Goal: Task Accomplishment & Management: Complete application form

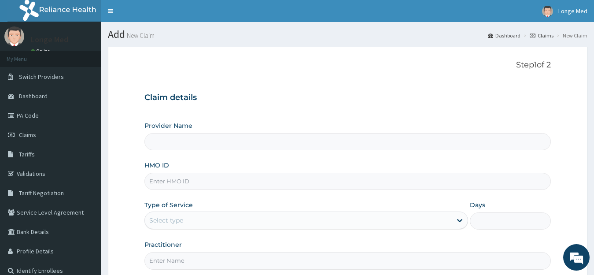
type input "[GEOGRAPHIC_DATA]"
click at [167, 180] on input "HMO ID" at bounding box center [347, 181] width 407 height 17
type input "SCB/10061/A"
click at [172, 227] on div "Select type" at bounding box center [298, 220] width 307 height 14
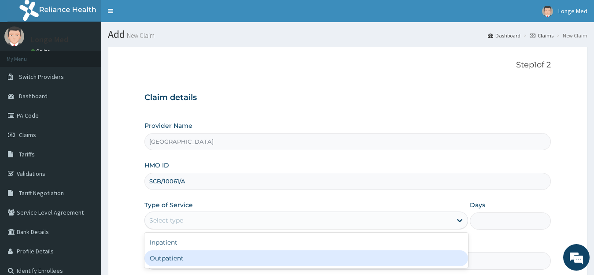
click at [161, 263] on div "Outpatient" at bounding box center [306, 258] width 324 height 16
type input "1"
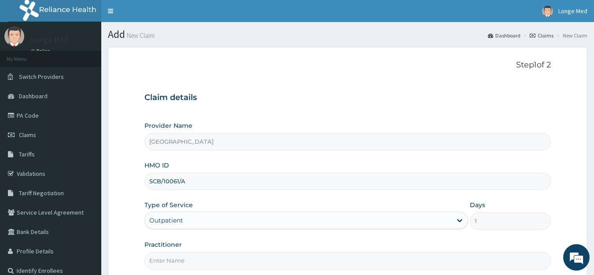
click at [161, 261] on input "Practitioner" at bounding box center [347, 260] width 407 height 17
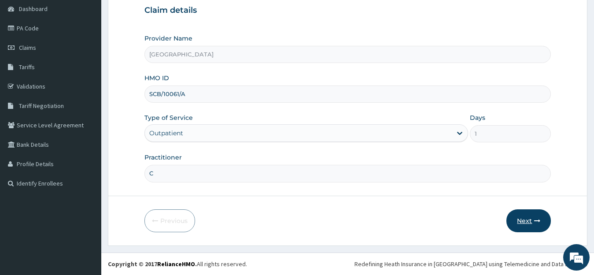
type input "C"
click at [519, 222] on button "Next" at bounding box center [528, 220] width 44 height 23
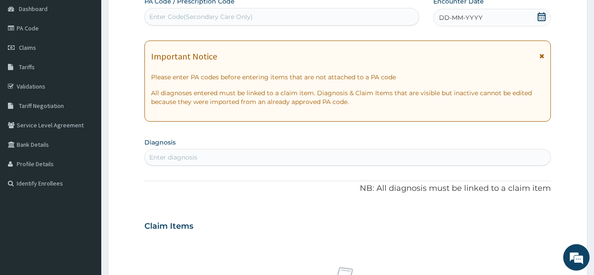
click at [545, 16] on icon at bounding box center [542, 16] width 8 height 9
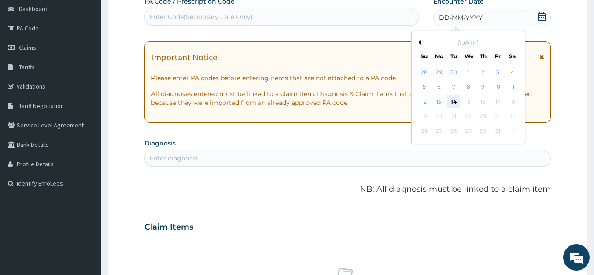
click at [454, 105] on div "14" at bounding box center [453, 101] width 13 height 13
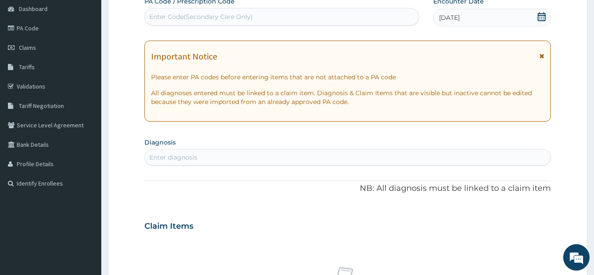
click at [252, 162] on div "Enter diagnosis" at bounding box center [348, 157] width 406 height 14
type input "MAL"
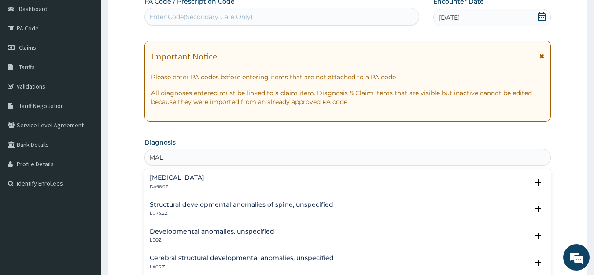
click at [204, 183] on div "Intestinal malabsorption, unspecified DA96.0Z" at bounding box center [177, 181] width 55 height 15
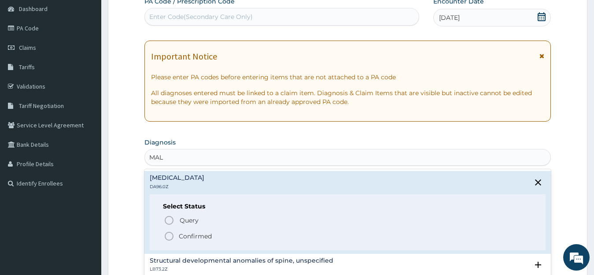
click at [186, 234] on p "Confirmed" at bounding box center [195, 236] width 33 height 9
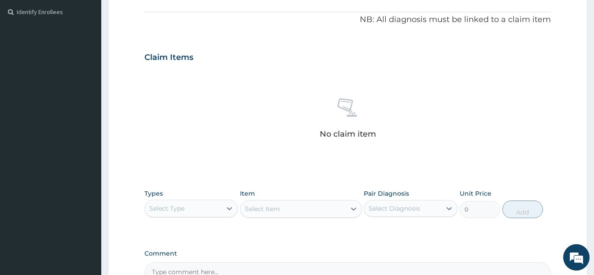
scroll to position [302, 0]
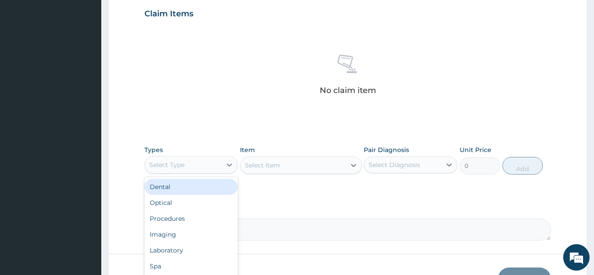
click at [178, 162] on div "Select Type" at bounding box center [166, 164] width 35 height 9
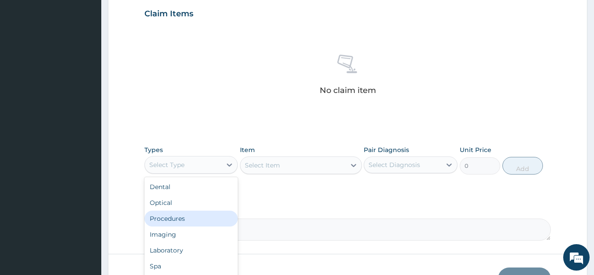
click at [193, 219] on div "Procedures" at bounding box center [191, 218] width 94 height 16
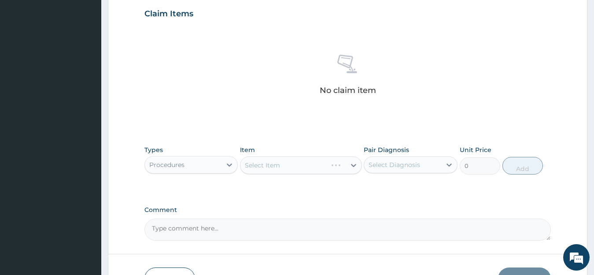
click at [262, 162] on div "Select Item" at bounding box center [301, 165] width 122 height 18
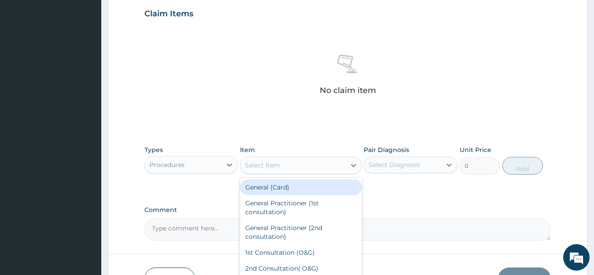
click at [262, 162] on div "Select Item" at bounding box center [262, 165] width 35 height 9
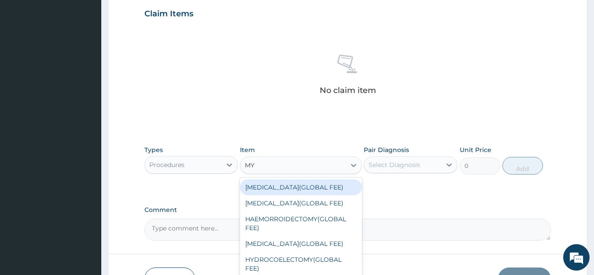
type input "MYO"
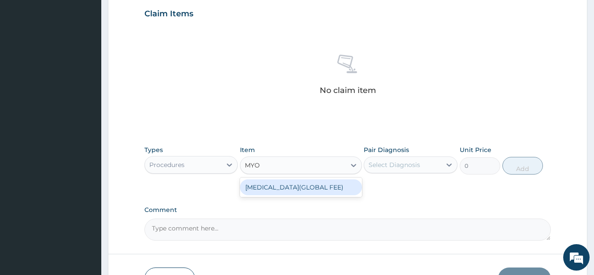
click at [307, 188] on div "MYOMECTOMY(GLOBAL FEE)" at bounding box center [301, 187] width 122 height 16
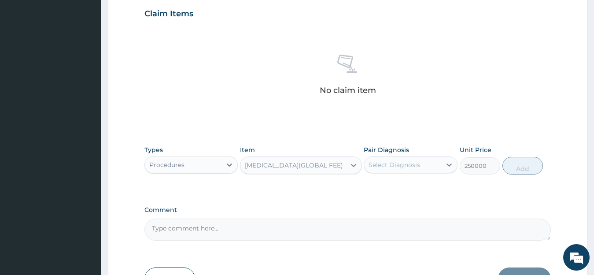
type input "250000"
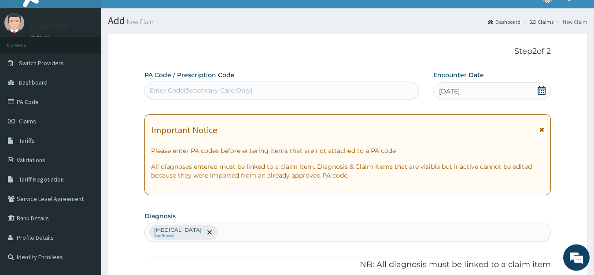
scroll to position [0, 0]
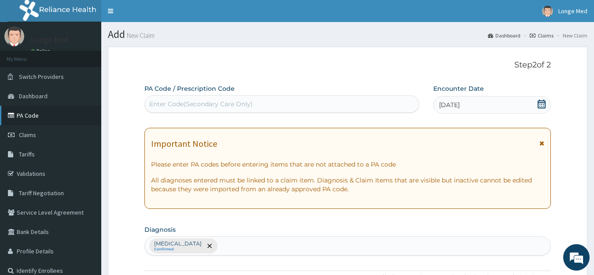
click at [30, 114] on link "PA Code" at bounding box center [50, 115] width 101 height 19
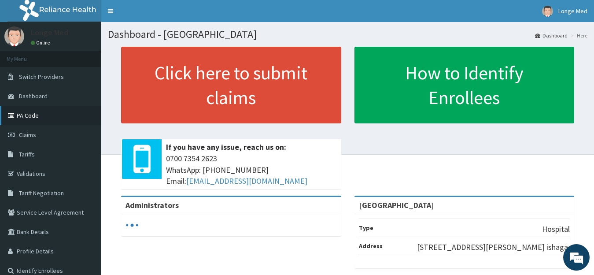
click at [36, 114] on link "PA Code" at bounding box center [50, 115] width 101 height 19
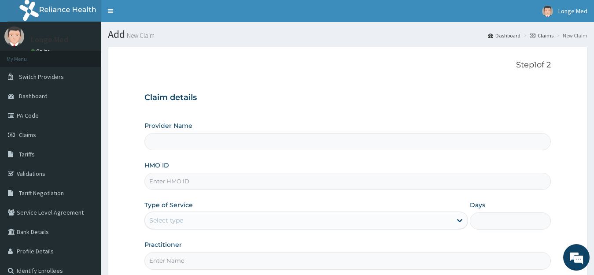
click at [171, 183] on input "HMO ID" at bounding box center [347, 181] width 407 height 17
type input "[GEOGRAPHIC_DATA]"
type input "BXL/10009/B"
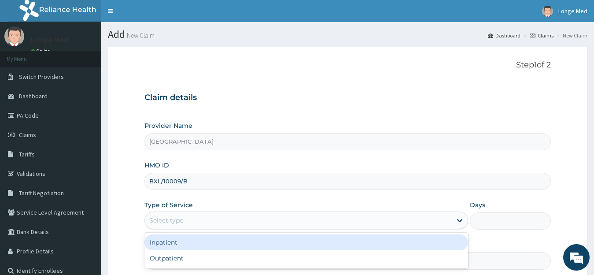
click at [158, 212] on div "Select type" at bounding box center [306, 220] width 324 height 18
click at [168, 246] on div "Inpatient" at bounding box center [306, 242] width 324 height 16
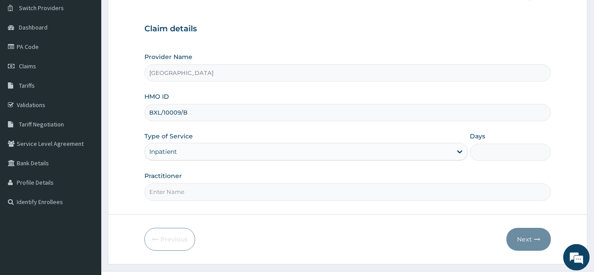
scroll to position [85, 0]
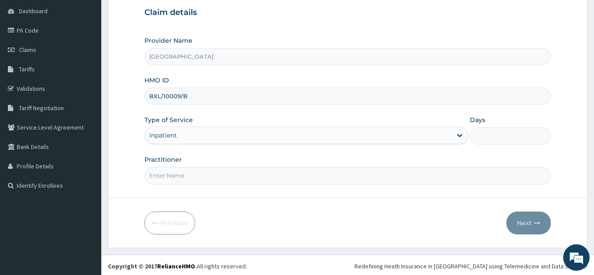
click at [167, 174] on input "Practitioner" at bounding box center [347, 175] width 407 height 17
type input "5"
type input "dr [PERSON_NAME]"
click at [508, 142] on input "Days" at bounding box center [510, 135] width 81 height 17
type input "5"
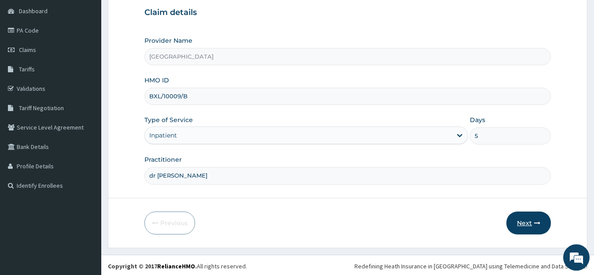
click at [526, 219] on button "Next" at bounding box center [528, 222] width 44 height 23
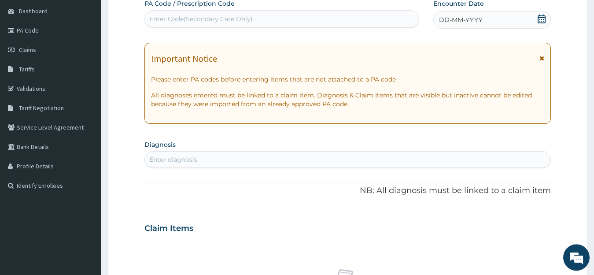
click at [255, 19] on div "Enter Code(Secondary Care Only)" at bounding box center [282, 19] width 274 height 14
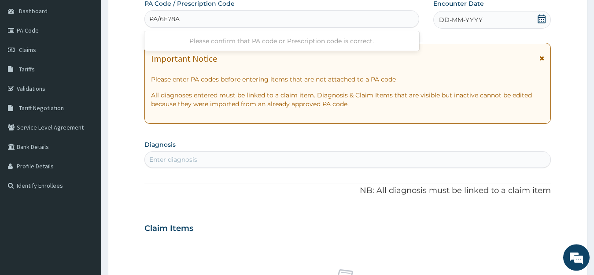
type input "PA/6E78A3"
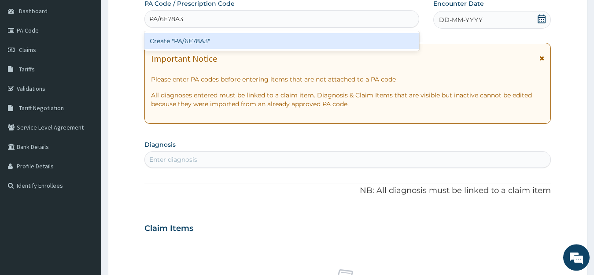
click at [249, 45] on div "Create "PA/6E78A3"" at bounding box center [281, 41] width 275 height 16
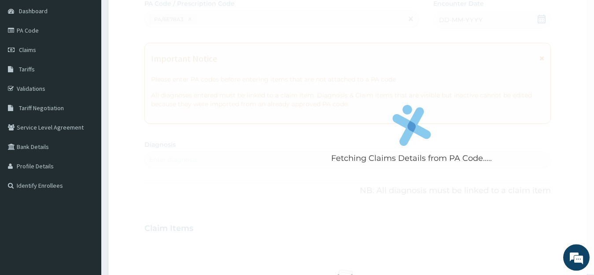
scroll to position [0, 0]
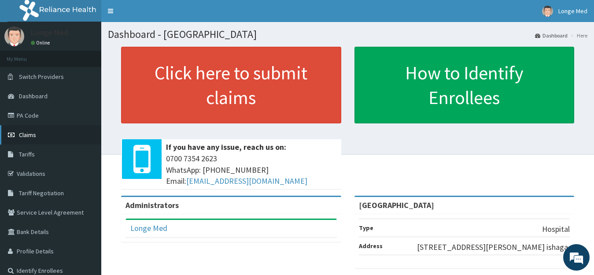
click at [20, 135] on span "Claims" at bounding box center [27, 135] width 17 height 8
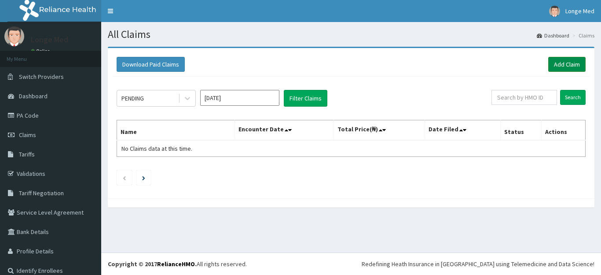
click at [568, 62] on link "Add Claim" at bounding box center [567, 64] width 37 height 15
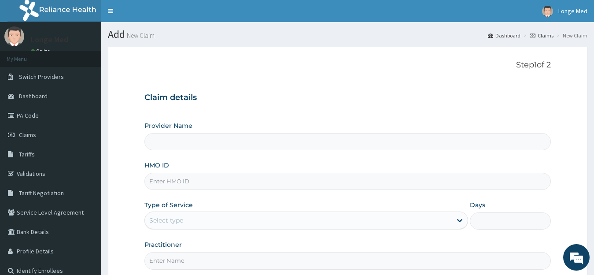
click at [193, 183] on input "HMO ID" at bounding box center [347, 181] width 407 height 17
type input "[GEOGRAPHIC_DATA]"
type input "BXL/10009/B"
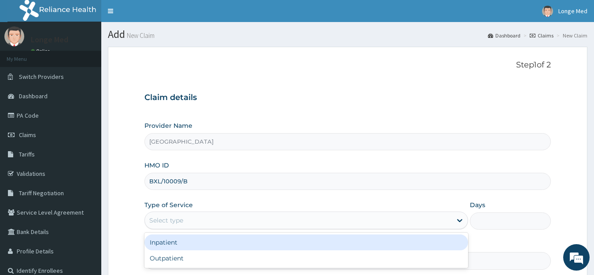
click at [173, 216] on div "Select type" at bounding box center [166, 220] width 34 height 9
click at [172, 240] on div "Inpatient" at bounding box center [306, 242] width 324 height 16
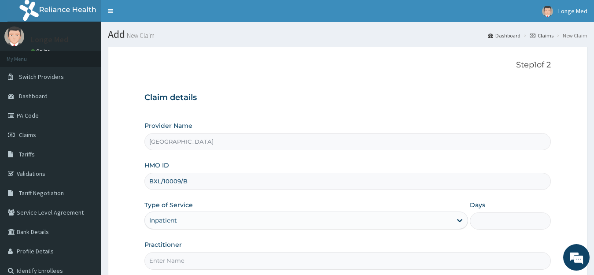
click at [188, 255] on input "Practitioner" at bounding box center [347, 260] width 407 height 17
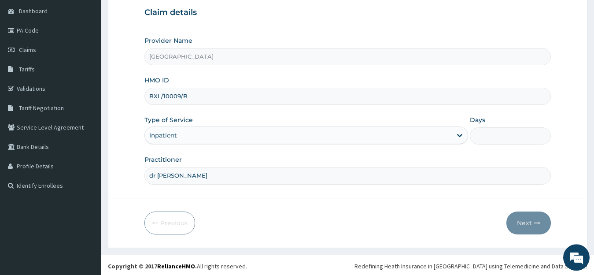
scroll to position [87, 0]
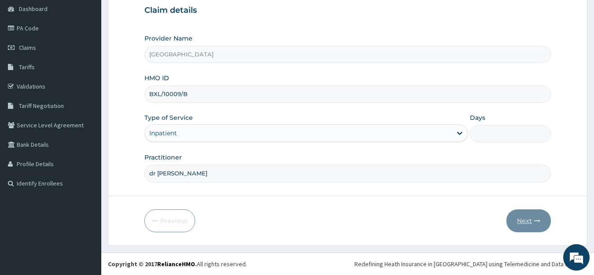
type input "dr [PERSON_NAME]"
click at [493, 135] on input "Days" at bounding box center [510, 133] width 81 height 17
type input "5"
click at [535, 228] on button "Next" at bounding box center [528, 220] width 44 height 23
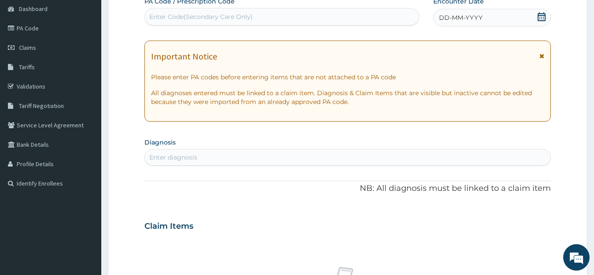
click at [245, 15] on div "Enter Code(Secondary Care Only)" at bounding box center [200, 16] width 103 height 9
type input "PA/6E78A3"
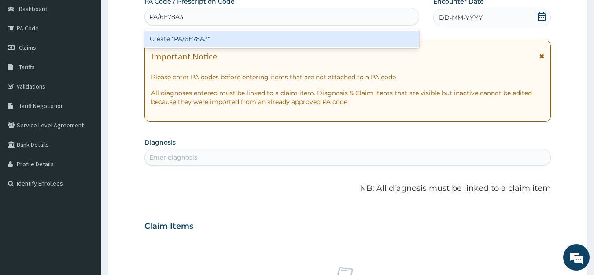
click at [247, 34] on div "Create "PA/6E78A3"" at bounding box center [281, 39] width 275 height 16
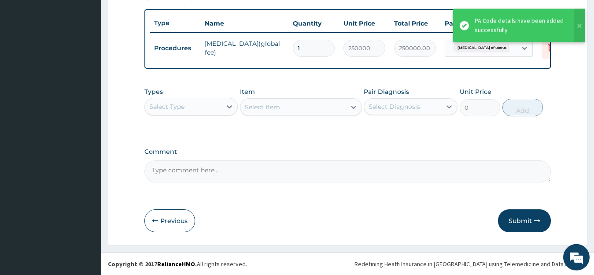
scroll to position [326, 0]
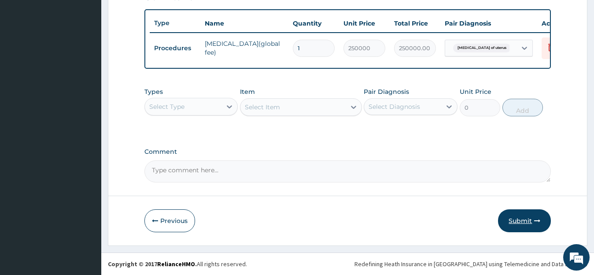
click at [521, 218] on button "Submit" at bounding box center [524, 220] width 53 height 23
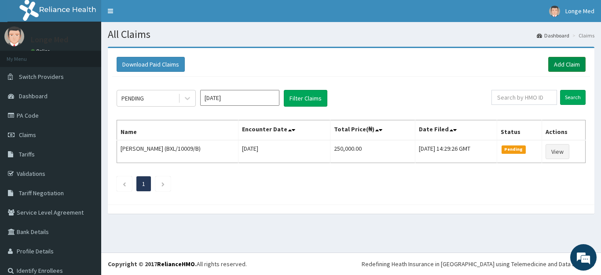
click at [566, 65] on link "Add Claim" at bounding box center [567, 64] width 37 height 15
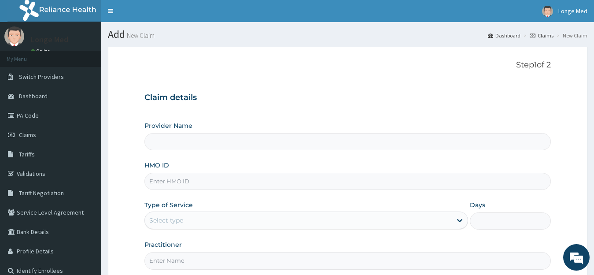
click at [166, 187] on input "HMO ID" at bounding box center [347, 181] width 407 height 17
type input "[GEOGRAPHIC_DATA]"
type input "MEY/10049/D"
click at [34, 133] on span "Claims" at bounding box center [27, 135] width 17 height 8
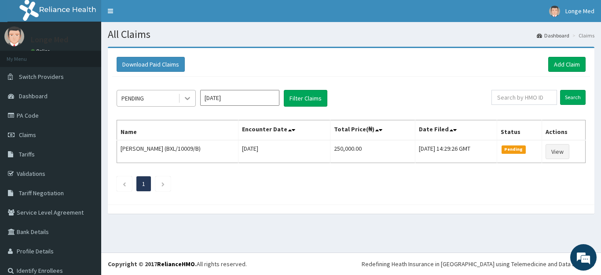
click at [183, 95] on icon at bounding box center [187, 98] width 9 height 9
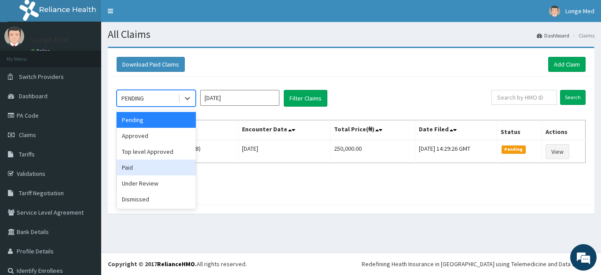
click at [139, 163] on div "Paid" at bounding box center [156, 167] width 79 height 16
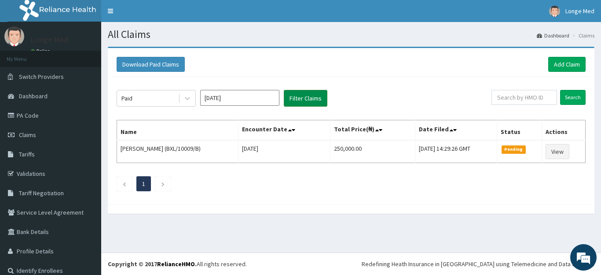
click at [292, 97] on button "Filter Claims" at bounding box center [306, 98] width 44 height 17
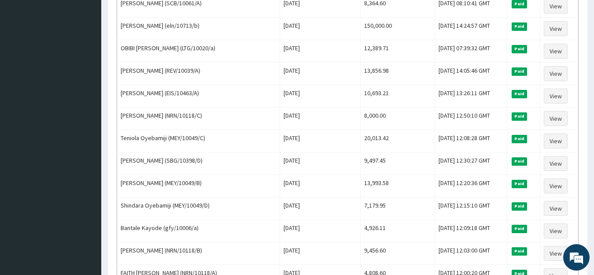
scroll to position [446, 0]
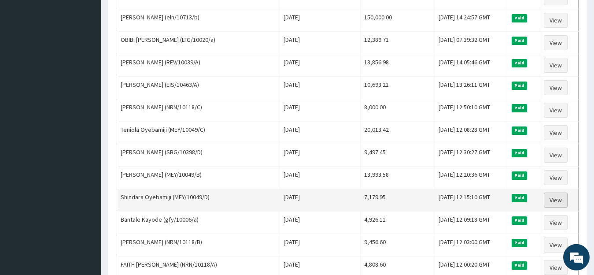
click at [565, 204] on link "View" at bounding box center [556, 199] width 24 height 15
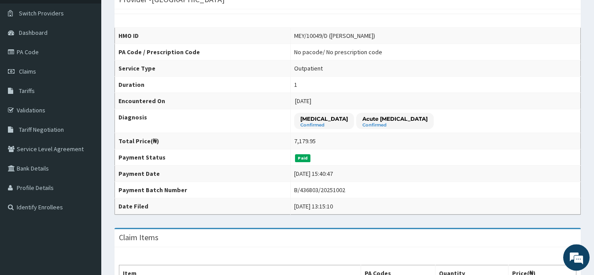
scroll to position [34, 0]
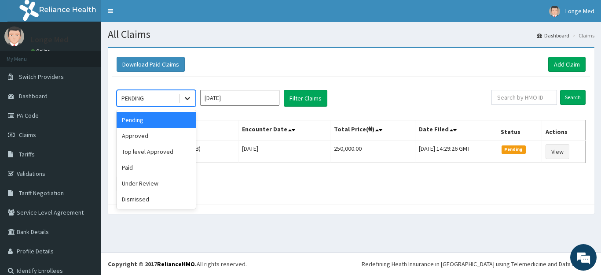
click at [186, 101] on icon at bounding box center [187, 98] width 9 height 9
click at [153, 166] on div "Paid" at bounding box center [156, 167] width 79 height 16
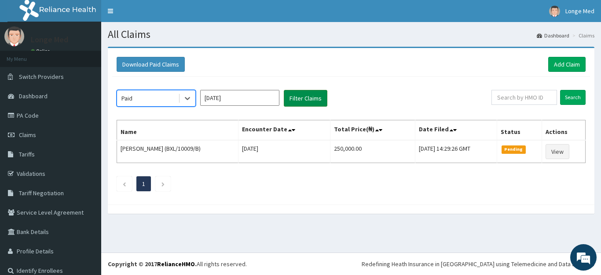
click at [309, 103] on button "Filter Claims" at bounding box center [306, 98] width 44 height 17
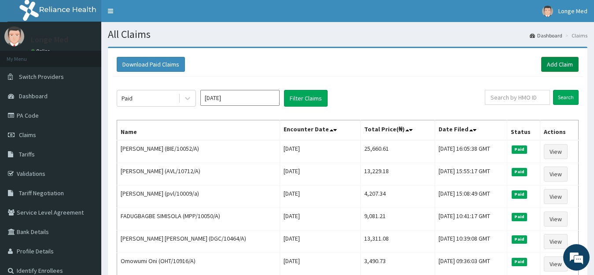
click at [547, 64] on link "Add Claim" at bounding box center [559, 64] width 37 height 15
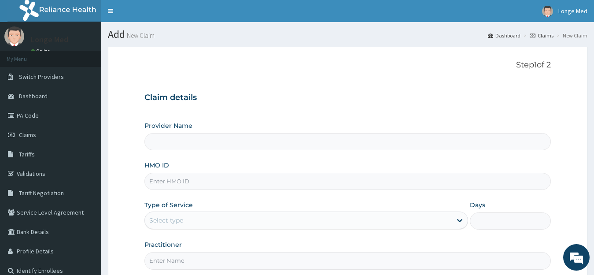
type input "Longe Medical Centre"
click at [162, 187] on input "HMO ID" at bounding box center [347, 181] width 407 height 17
type input "eln/10713/b"
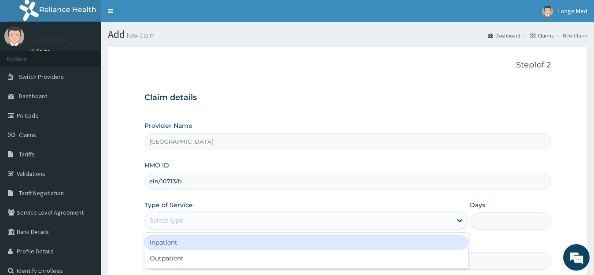
click at [201, 220] on div "Select type" at bounding box center [298, 220] width 307 height 14
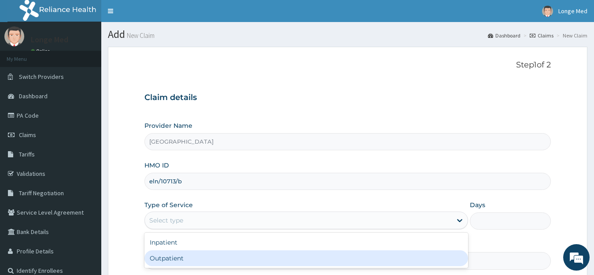
click at [192, 258] on div "Outpatient" at bounding box center [306, 258] width 324 height 16
type input "1"
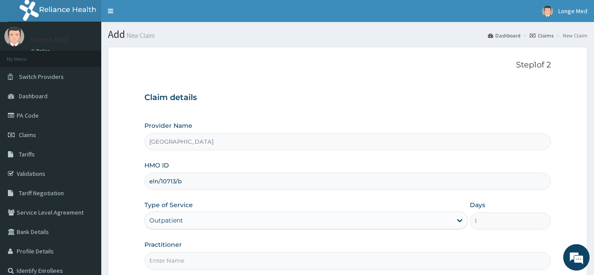
click at [185, 260] on input "Practitioner" at bounding box center [347, 260] width 407 height 17
type input "dr alfred"
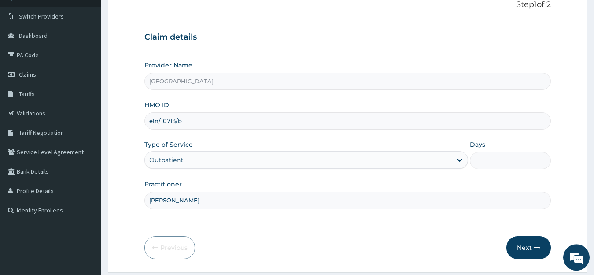
scroll to position [87, 0]
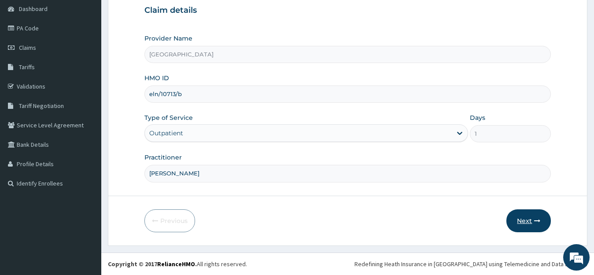
click at [533, 214] on button "Next" at bounding box center [528, 220] width 44 height 23
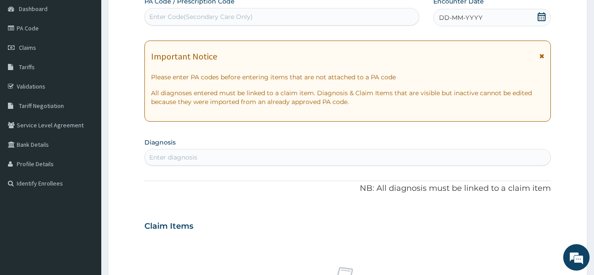
click at [538, 17] on icon at bounding box center [541, 16] width 9 height 9
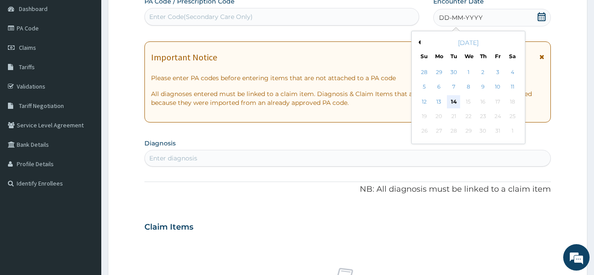
click at [454, 103] on div "14" at bounding box center [453, 101] width 13 height 13
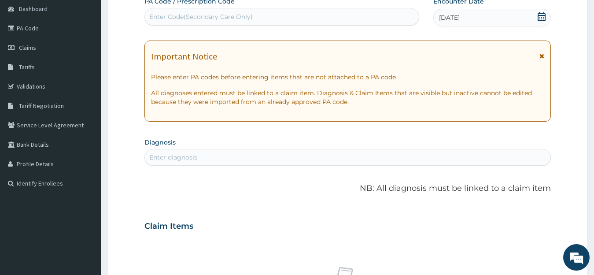
click at [247, 154] on div "Enter diagnosis" at bounding box center [348, 157] width 406 height 14
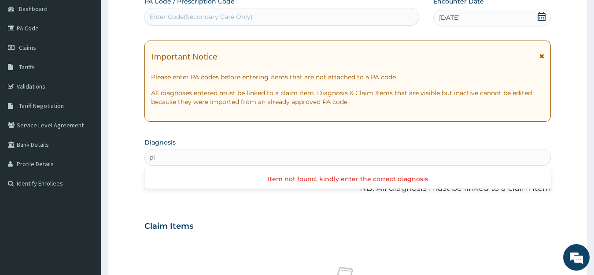
type input "p"
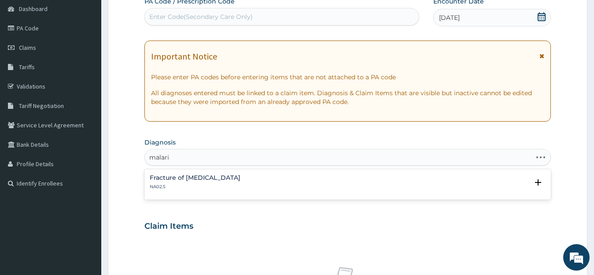
type input "malaria"
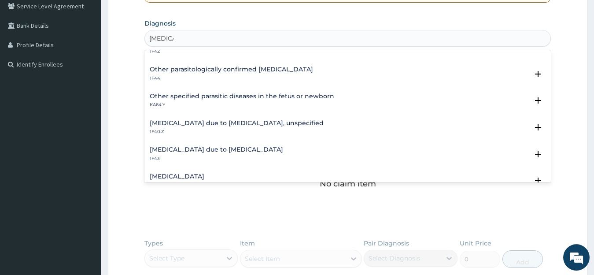
scroll to position [71, 0]
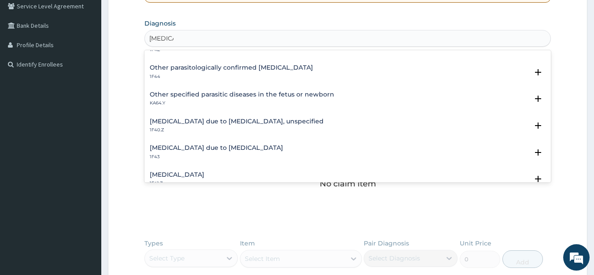
click at [251, 122] on h4 "[MEDICAL_DATA] due to [MEDICAL_DATA], unspecified" at bounding box center [237, 121] width 174 height 7
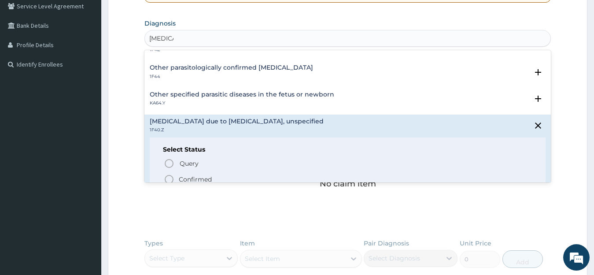
click at [168, 175] on circle "status option filled" at bounding box center [169, 179] width 8 height 8
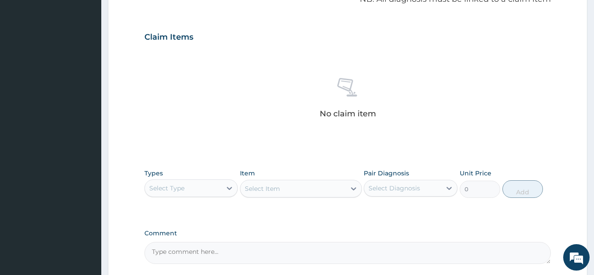
scroll to position [289, 0]
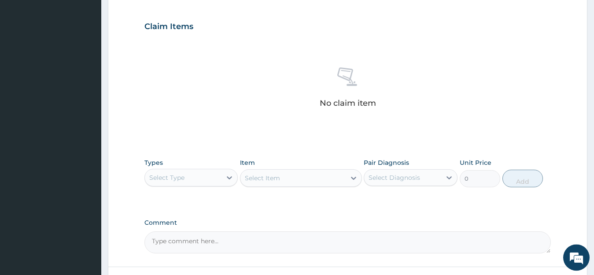
click at [190, 177] on div "Select Type" at bounding box center [183, 177] width 77 height 14
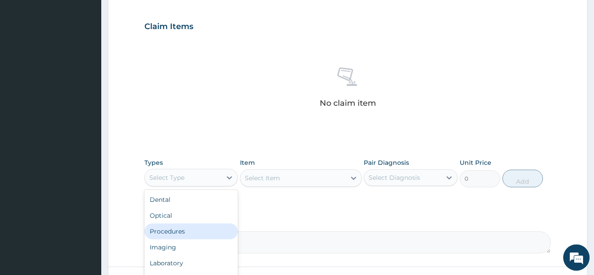
click at [188, 229] on div "Procedures" at bounding box center [191, 231] width 94 height 16
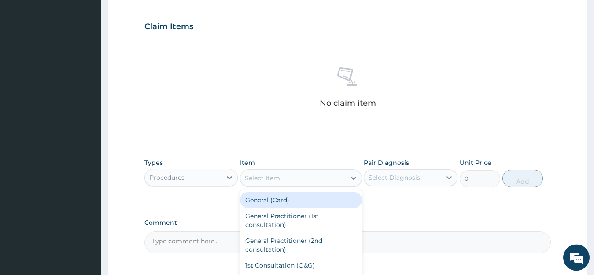
click at [290, 174] on div "Select Item" at bounding box center [292, 178] width 105 height 14
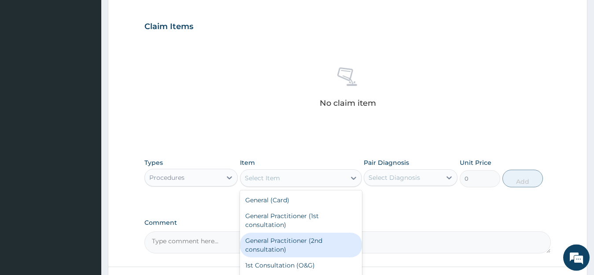
click at [295, 241] on div "General Practitioner (2nd consultation)" at bounding box center [301, 244] width 122 height 25
type input "800"
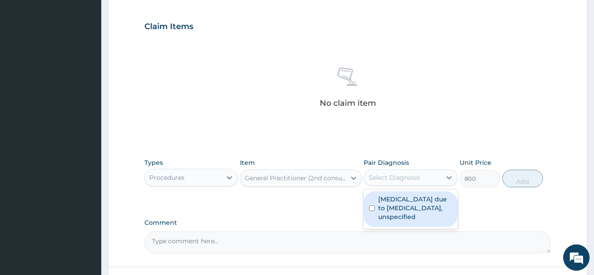
click at [436, 178] on div "Select Diagnosis" at bounding box center [402, 177] width 77 height 14
type input "1"
click at [427, 181] on div "Select Diagnosis" at bounding box center [402, 177] width 77 height 14
click at [410, 210] on label "[MEDICAL_DATA] due to [MEDICAL_DATA], unspecified" at bounding box center [415, 208] width 74 height 26
checkbox input "true"
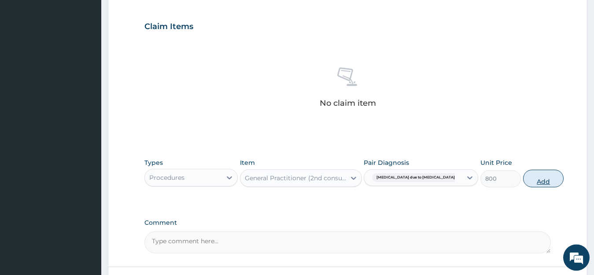
click at [523, 184] on button "Add" at bounding box center [543, 178] width 41 height 18
type input "0"
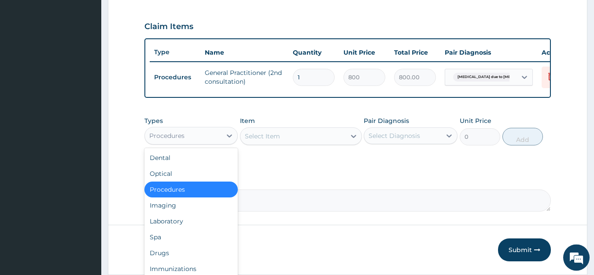
click at [174, 136] on div "Procedures" at bounding box center [183, 136] width 77 height 14
click at [194, 229] on div "Laboratory" at bounding box center [191, 221] width 94 height 16
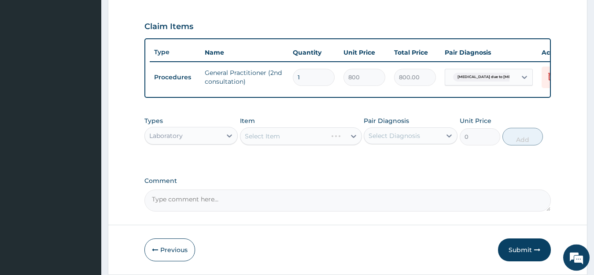
click at [288, 145] on div "Select Item" at bounding box center [301, 136] width 122 height 18
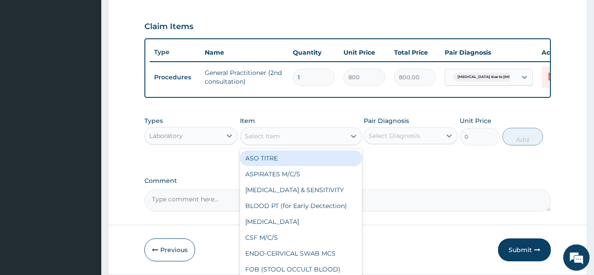
click at [288, 143] on div "Select Item" at bounding box center [292, 136] width 105 height 14
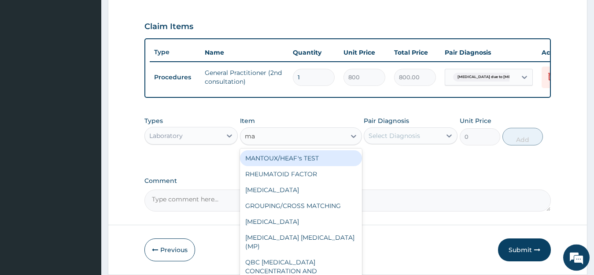
type input "mal"
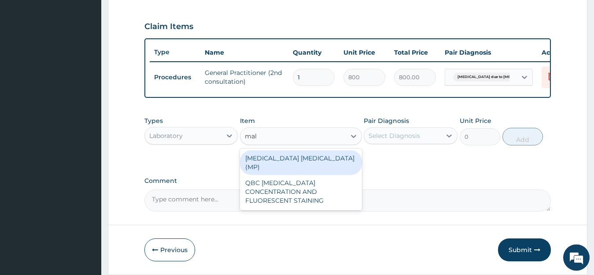
click at [293, 163] on div "[MEDICAL_DATA] [MEDICAL_DATA] (MP)" at bounding box center [301, 162] width 122 height 25
type input "728"
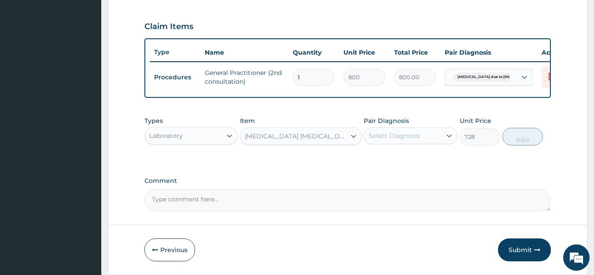
click at [429, 138] on div "Select Diagnosis" at bounding box center [402, 136] width 77 height 14
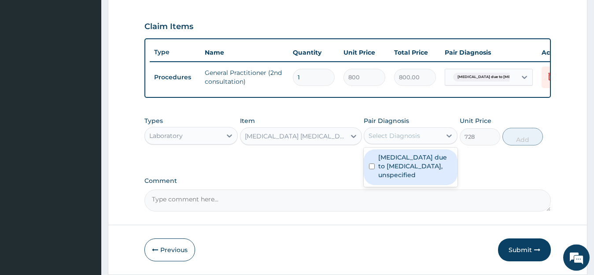
click at [426, 178] on label "Malaria due to Plasmodium falciparum, unspecified" at bounding box center [415, 166] width 74 height 26
checkbox input "true"
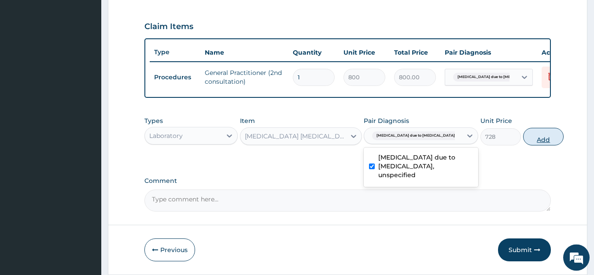
click at [523, 144] on button "Add" at bounding box center [543, 137] width 41 height 18
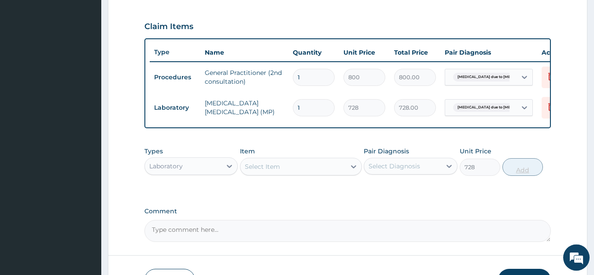
type input "0"
click at [216, 180] on div "Types Laboratory Item Select Item Pair Diagnosis Select Diagnosis Unit Price 0 …" at bounding box center [347, 161] width 407 height 38
click at [221, 173] on div "Laboratory" at bounding box center [183, 166] width 77 height 14
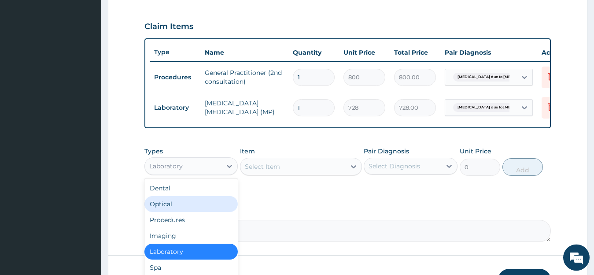
scroll to position [356, 0]
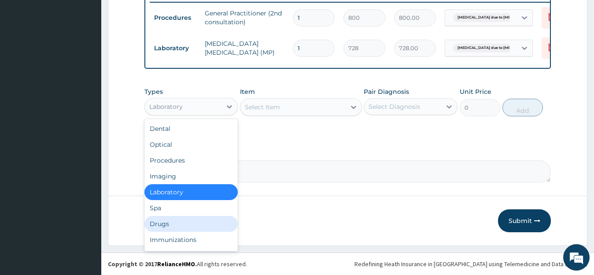
click at [194, 220] on div "Drugs" at bounding box center [191, 224] width 94 height 16
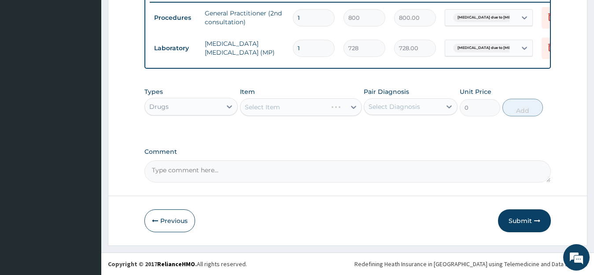
click at [306, 110] on div "Select Item" at bounding box center [301, 107] width 122 height 18
click at [306, 110] on div "Select Item" at bounding box center [292, 107] width 105 height 14
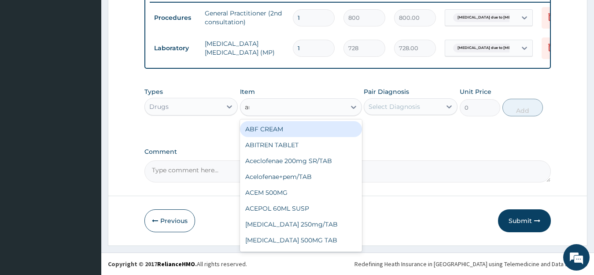
type input "art"
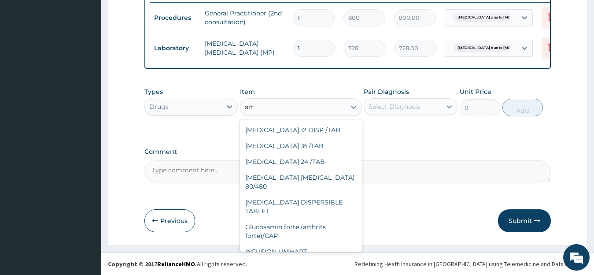
scroll to position [691, 0]
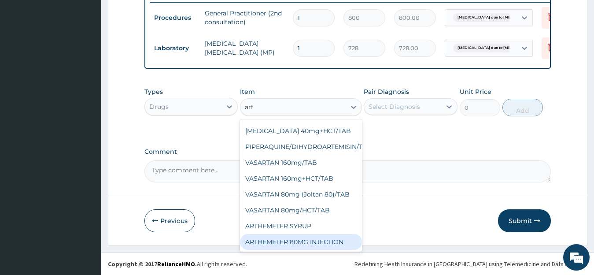
click at [321, 234] on div "ARTHEMETER 80MG INJECTION" at bounding box center [301, 242] width 122 height 16
type input "1000"
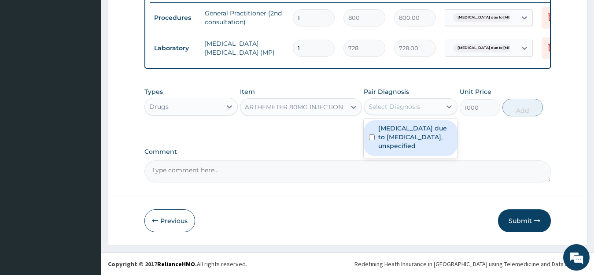
click at [400, 106] on div "Select Diagnosis" at bounding box center [394, 106] width 52 height 9
click at [409, 148] on label "[MEDICAL_DATA] due to [MEDICAL_DATA], unspecified" at bounding box center [415, 137] width 74 height 26
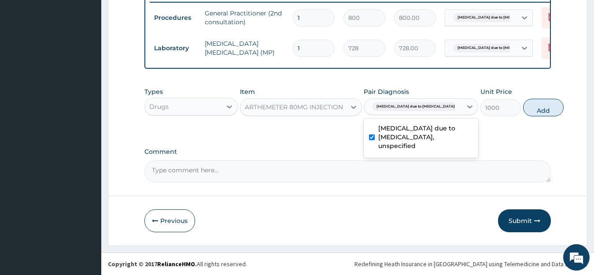
checkbox input "true"
click at [523, 110] on button "Add" at bounding box center [543, 108] width 41 height 18
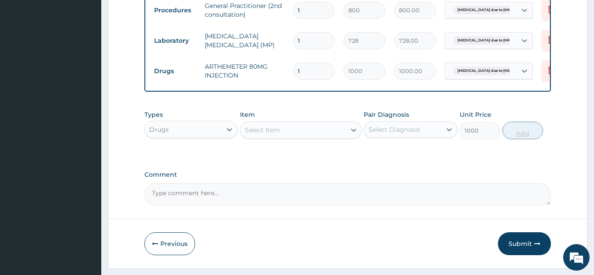
type input "0"
type input "16"
type input "16000.00"
type input "1"
type input "1000.00"
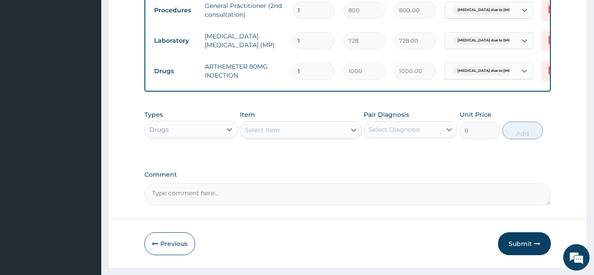
type input "0.00"
type input "6"
type input "6000.00"
type input "6"
click at [270, 134] on div "Select Item" at bounding box center [262, 129] width 35 height 9
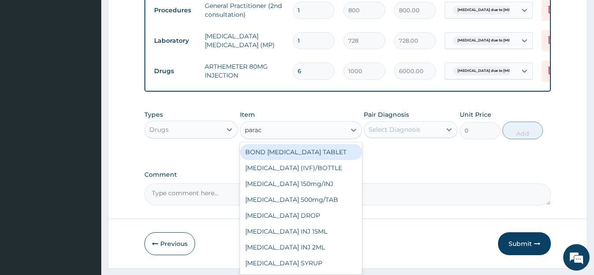
type input "parace"
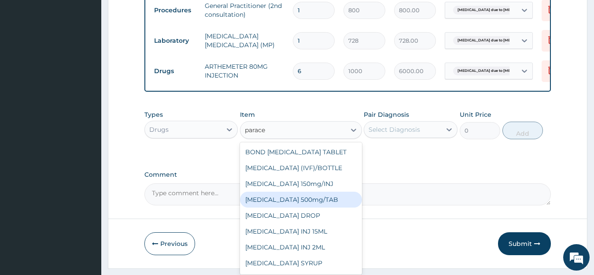
click at [313, 206] on div "[MEDICAL_DATA] 500mg/TAB" at bounding box center [301, 199] width 122 height 16
type input "6.83"
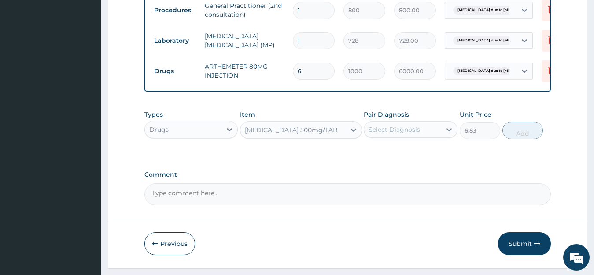
click at [422, 136] on div "Select Diagnosis" at bounding box center [402, 129] width 77 height 14
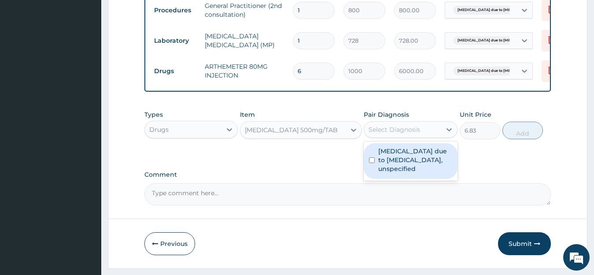
click at [411, 169] on label "[MEDICAL_DATA] due to [MEDICAL_DATA], unspecified" at bounding box center [415, 160] width 74 height 26
checkbox input "true"
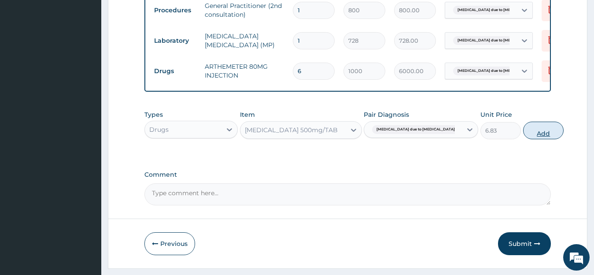
click at [529, 131] on button "Add" at bounding box center [543, 131] width 41 height 18
type input "0"
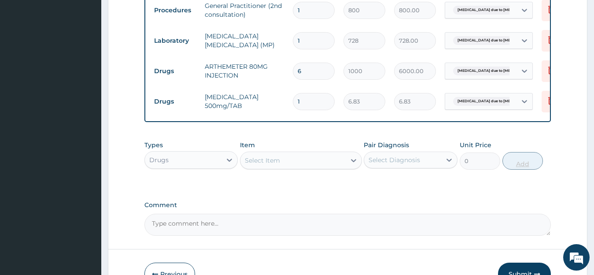
type input "0.00"
type input "2"
type input "13.66"
type input "20"
type input "136.60"
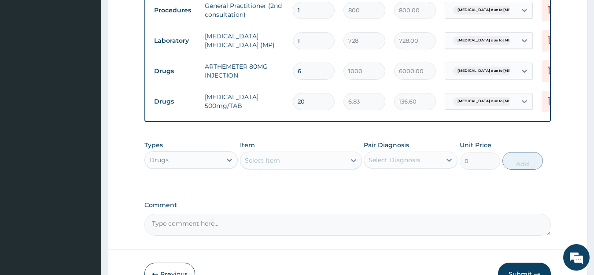
type input "20"
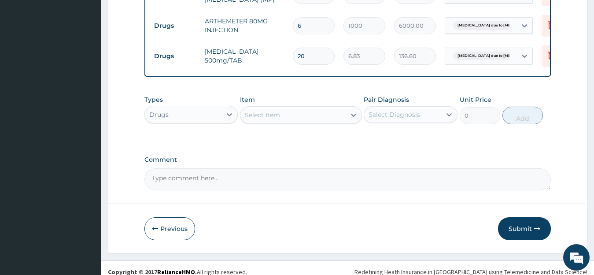
scroll to position [417, 0]
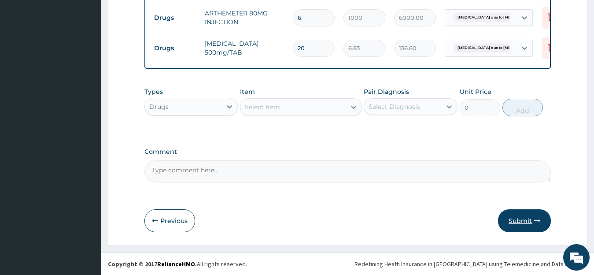
click at [518, 219] on button "Submit" at bounding box center [524, 220] width 53 height 23
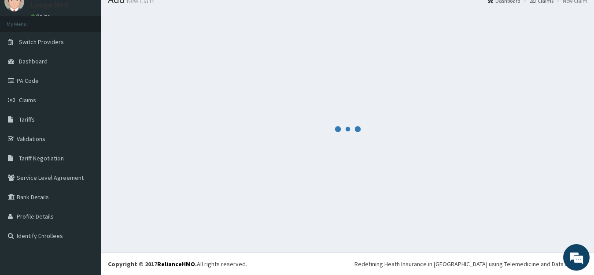
scroll to position [35, 0]
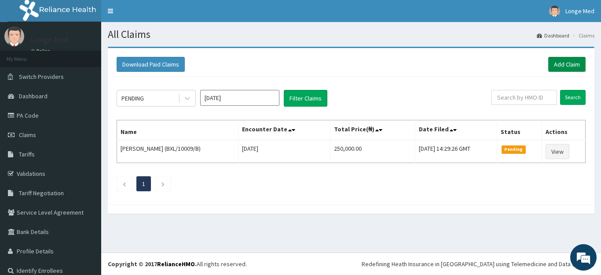
click at [557, 64] on link "Add Claim" at bounding box center [567, 64] width 37 height 15
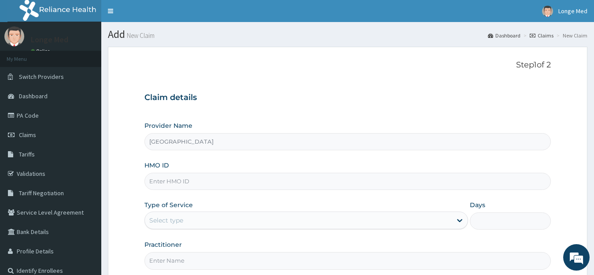
click at [182, 186] on input "HMO ID" at bounding box center [347, 181] width 407 height 17
type input "IFS/10075/C"
click at [173, 220] on div "Select type" at bounding box center [166, 220] width 34 height 9
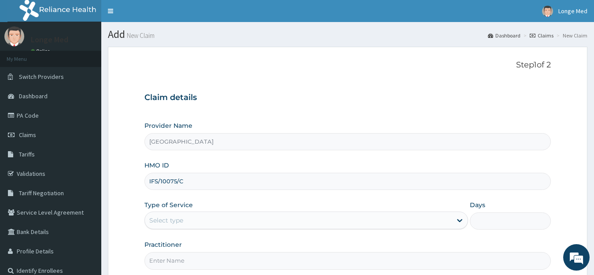
click at [173, 220] on div "Select type" at bounding box center [166, 220] width 34 height 9
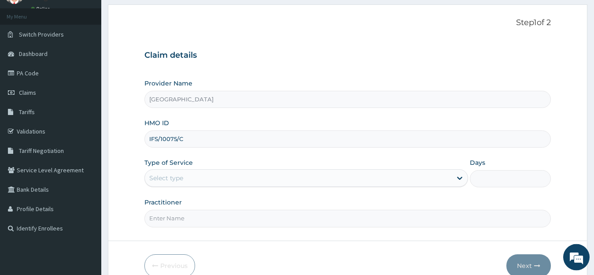
scroll to position [47, 0]
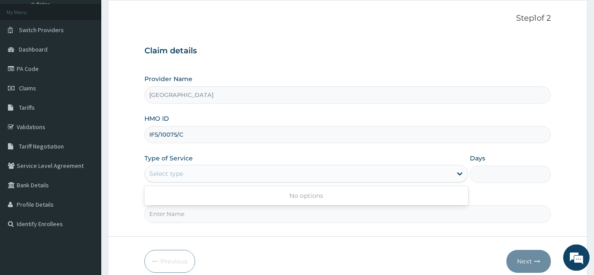
click at [192, 170] on div "Select type" at bounding box center [298, 173] width 307 height 14
click at [457, 171] on icon at bounding box center [459, 173] width 9 height 9
click at [32, 126] on link "Validations" at bounding box center [50, 126] width 101 height 19
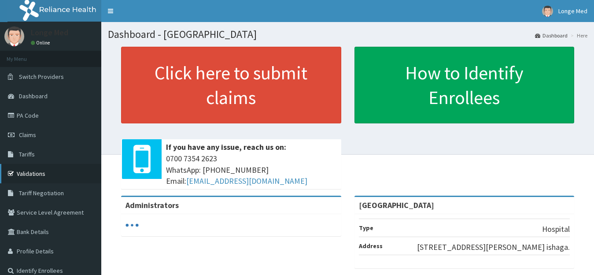
click at [52, 177] on link "Validations" at bounding box center [50, 173] width 101 height 19
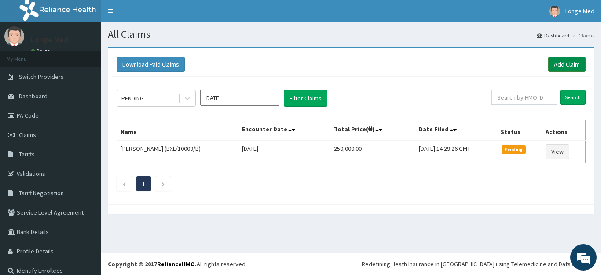
click at [556, 63] on link "Add Claim" at bounding box center [567, 64] width 37 height 15
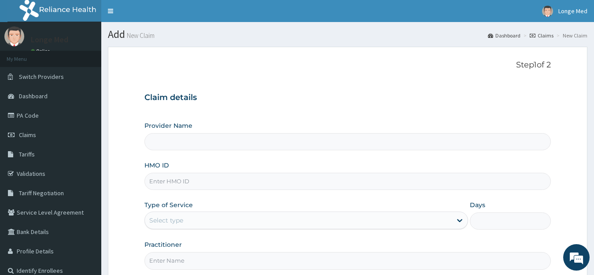
type input "[GEOGRAPHIC_DATA]"
click at [222, 184] on input "HMO ID" at bounding box center [347, 181] width 407 height 17
type input "IFS/10075/C"
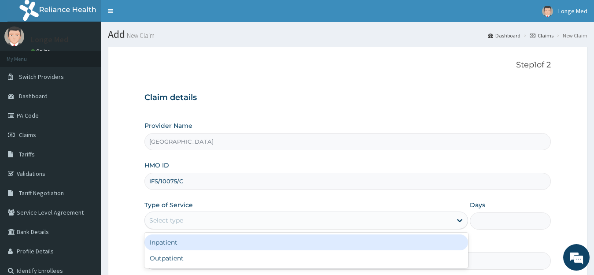
click at [182, 225] on div "Select type" at bounding box center [298, 220] width 307 height 14
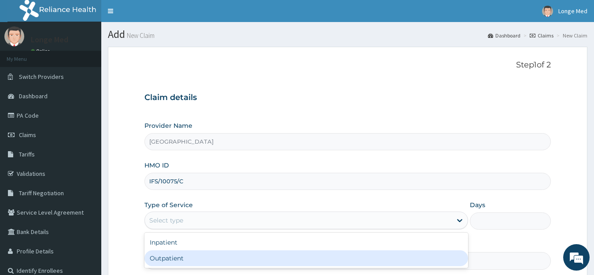
click at [177, 259] on div "Outpatient" at bounding box center [306, 258] width 324 height 16
type input "1"
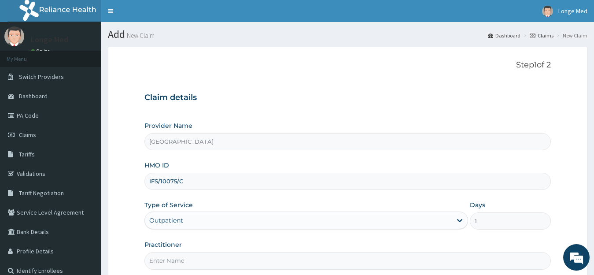
click at [177, 259] on input "Practitioner" at bounding box center [347, 260] width 407 height 17
click at [150, 261] on input "r moses" at bounding box center [347, 260] width 407 height 17
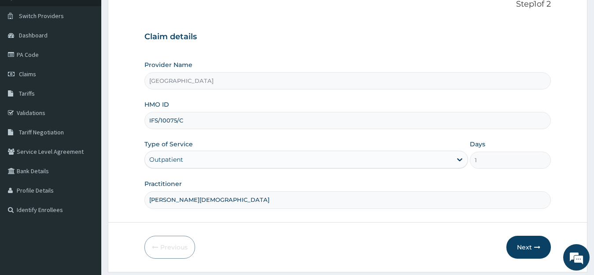
scroll to position [61, 0]
type input "dr moses"
click at [531, 243] on button "Next" at bounding box center [528, 246] width 44 height 23
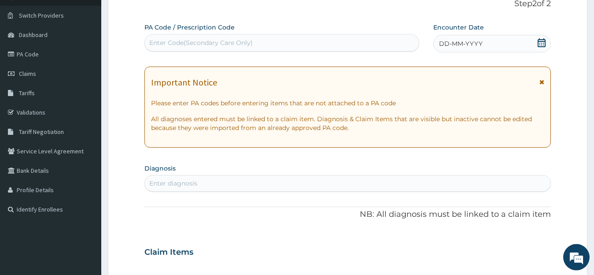
click at [542, 41] on icon at bounding box center [542, 42] width 8 height 9
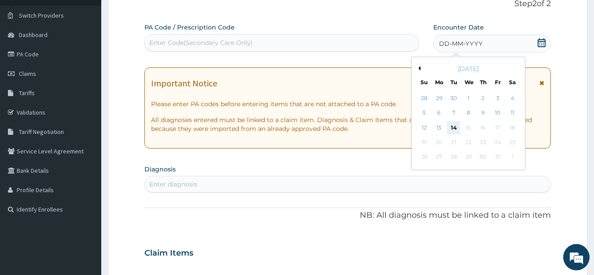
click at [449, 129] on div "14" at bounding box center [453, 127] width 13 height 13
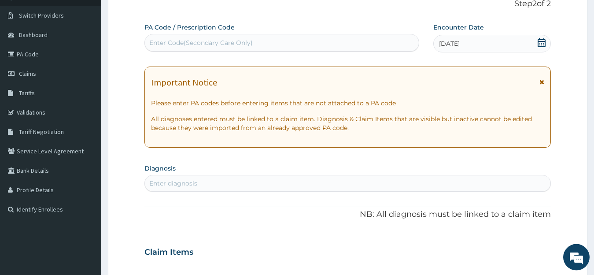
click at [243, 186] on div "Enter diagnosis" at bounding box center [348, 183] width 406 height 14
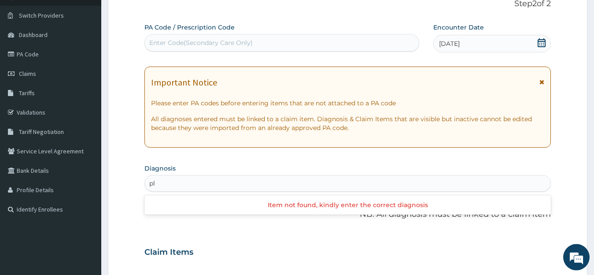
type input "p"
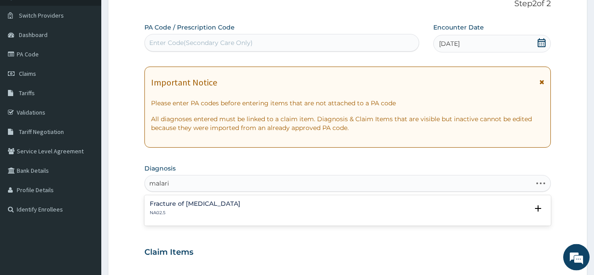
type input "[MEDICAL_DATA]"
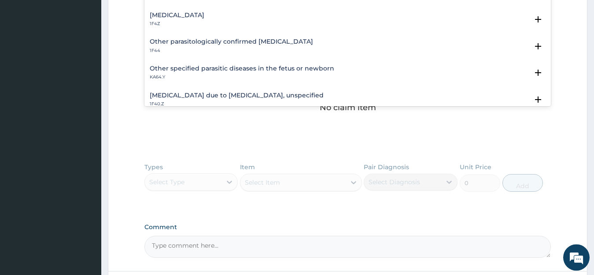
scroll to position [24, 0]
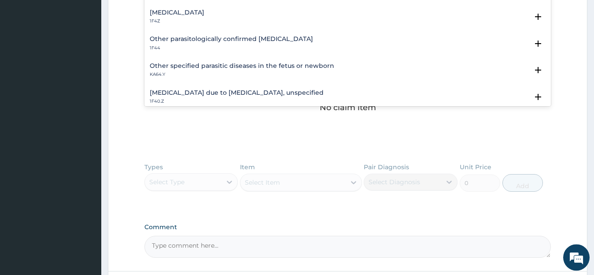
click at [170, 13] on h4 "Malaria, unspecified" at bounding box center [177, 12] width 55 height 7
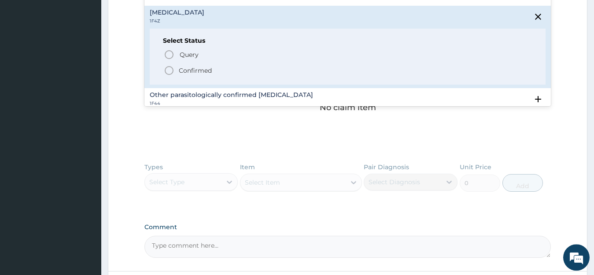
click at [183, 70] on p "Confirmed" at bounding box center [195, 70] width 33 height 9
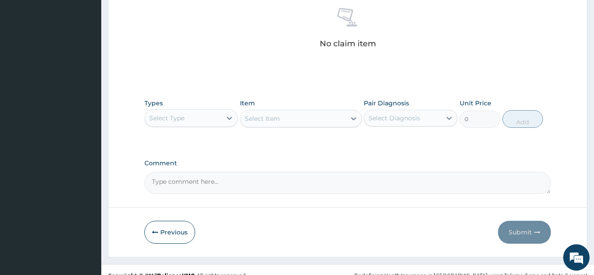
scroll to position [360, 0]
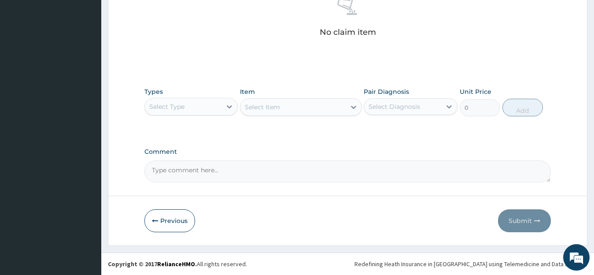
click at [194, 103] on div "Select Type" at bounding box center [183, 106] width 77 height 14
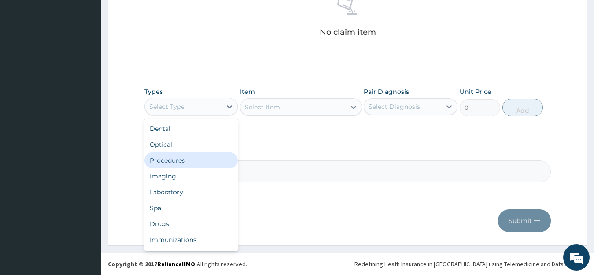
click at [199, 165] on div "Procedures" at bounding box center [191, 160] width 94 height 16
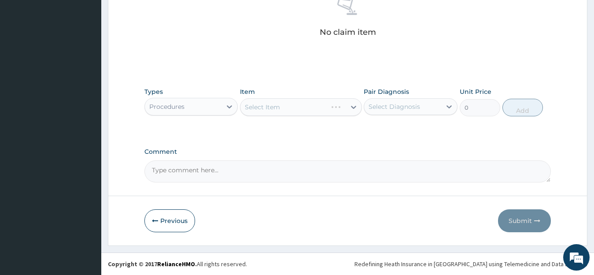
click at [277, 105] on div "Select Item" at bounding box center [301, 107] width 122 height 18
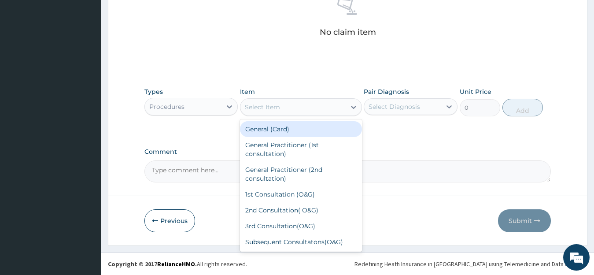
click at [277, 105] on div "Select Item" at bounding box center [262, 107] width 35 height 9
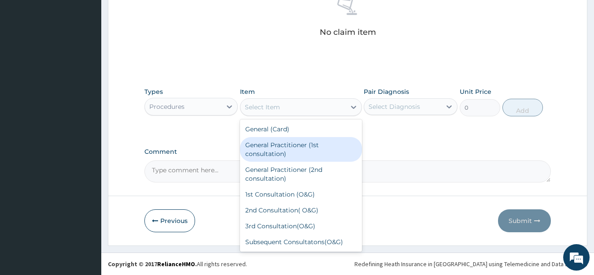
click at [329, 158] on div "General Practitioner (1st consultation)" at bounding box center [301, 149] width 122 height 25
type input "1500"
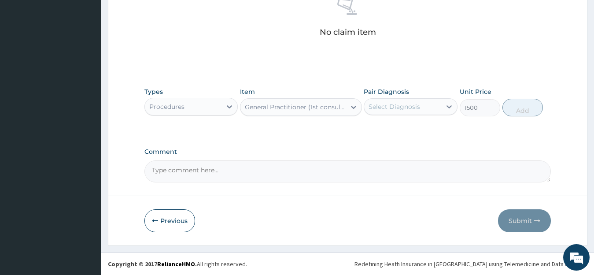
click at [394, 111] on div "Select Diagnosis" at bounding box center [402, 106] width 77 height 14
click at [390, 132] on label "[MEDICAL_DATA]" at bounding box center [405, 128] width 55 height 9
checkbox input "true"
click at [508, 107] on button "Add" at bounding box center [522, 108] width 41 height 18
type input "0"
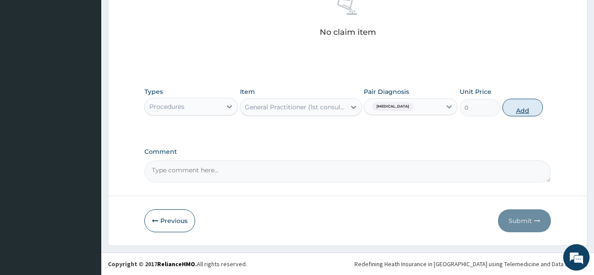
scroll to position [326, 0]
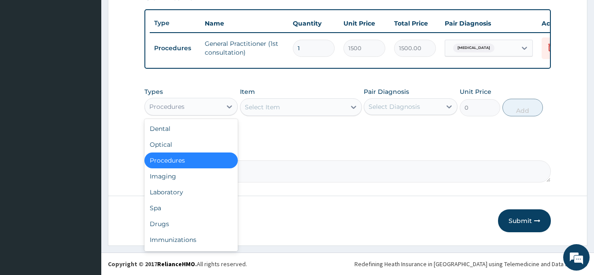
click at [189, 101] on div "Procedures" at bounding box center [183, 106] width 77 height 14
drag, startPoint x: 210, startPoint y: 196, endPoint x: 248, endPoint y: 146, distance: 63.5
click at [210, 196] on div "Laboratory" at bounding box center [191, 192] width 94 height 16
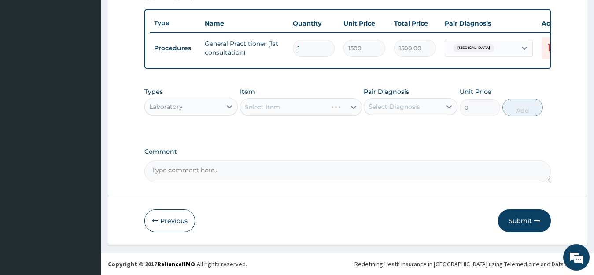
click at [280, 108] on div "Select Item" at bounding box center [301, 107] width 122 height 18
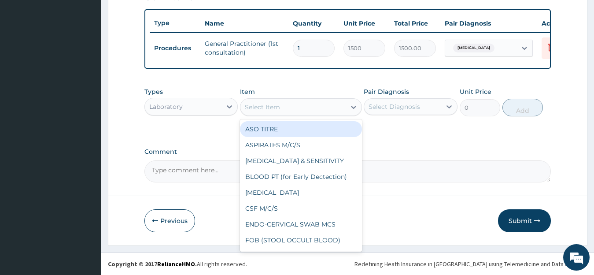
click at [281, 114] on div "Select Item" at bounding box center [292, 107] width 105 height 14
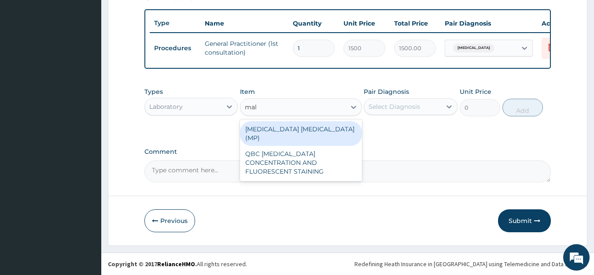
type input "mala"
click at [296, 130] on div "[MEDICAL_DATA] [MEDICAL_DATA] (MP)" at bounding box center [301, 133] width 122 height 25
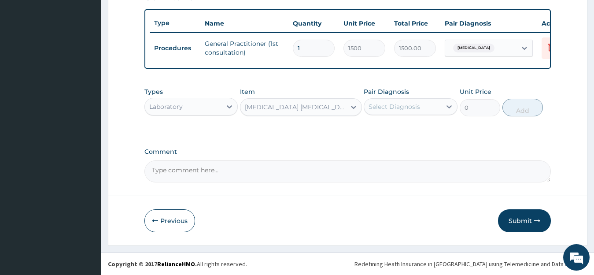
type input "728"
click at [388, 108] on div "Select Diagnosis" at bounding box center [394, 106] width 52 height 9
click at [391, 125] on label "[MEDICAL_DATA]" at bounding box center [405, 128] width 55 height 9
checkbox input "true"
click at [535, 109] on button "Add" at bounding box center [522, 108] width 41 height 18
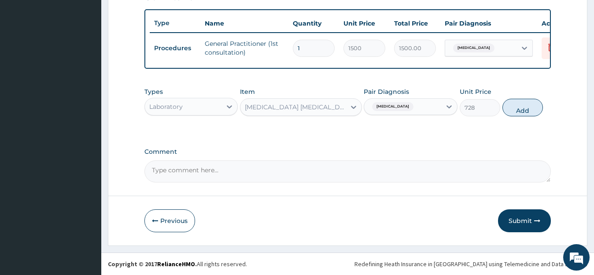
type input "0"
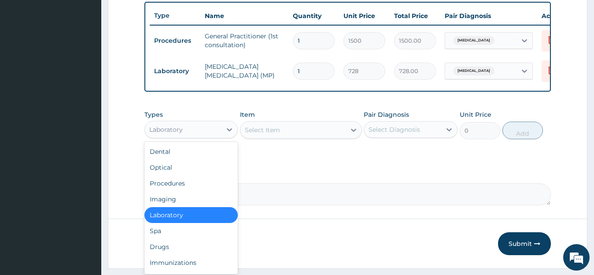
click at [200, 136] on div "Laboratory" at bounding box center [183, 129] width 77 height 14
click at [196, 254] on div "Drugs" at bounding box center [191, 247] width 94 height 16
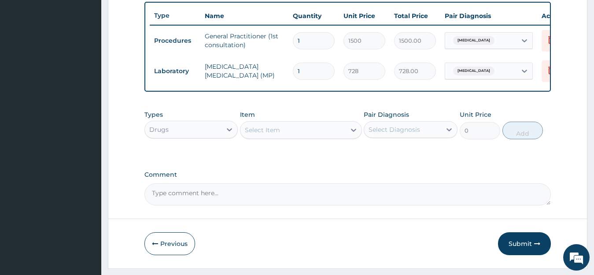
click at [264, 134] on div "Select Item" at bounding box center [262, 129] width 35 height 9
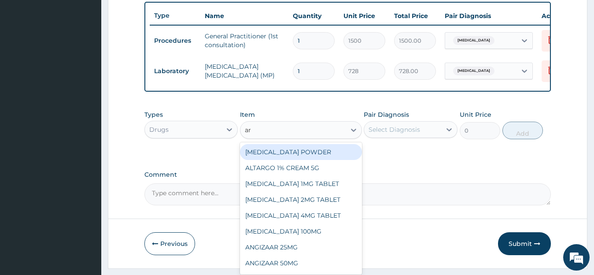
type input "art"
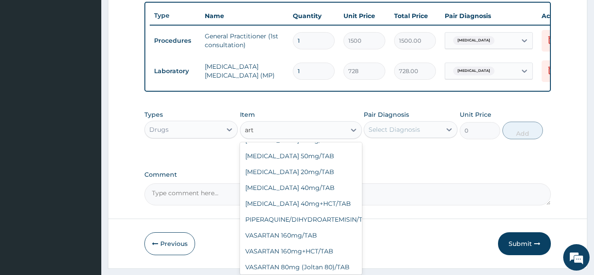
scroll to position [691, 0]
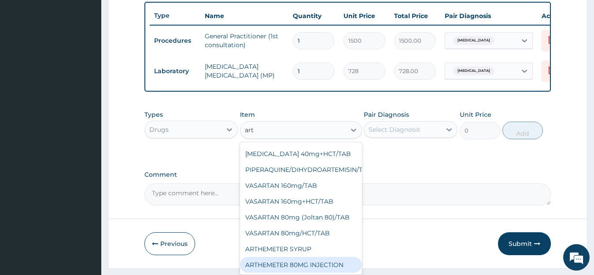
click at [342, 264] on div "ARTHEMETER 80MG INJECTION" at bounding box center [301, 265] width 122 height 16
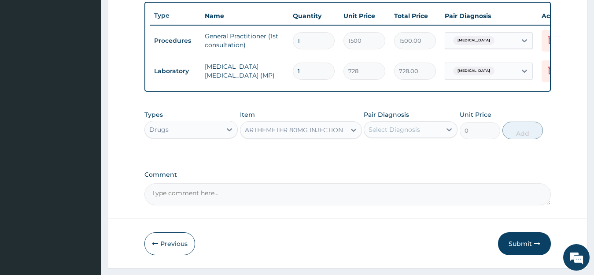
type input "1000"
click at [411, 126] on div "Pair Diagnosis Select Diagnosis" at bounding box center [411, 124] width 94 height 29
click at [409, 134] on div "Select Diagnosis" at bounding box center [394, 129] width 52 height 9
click at [410, 161] on div "[MEDICAL_DATA]" at bounding box center [411, 152] width 94 height 18
checkbox input "true"
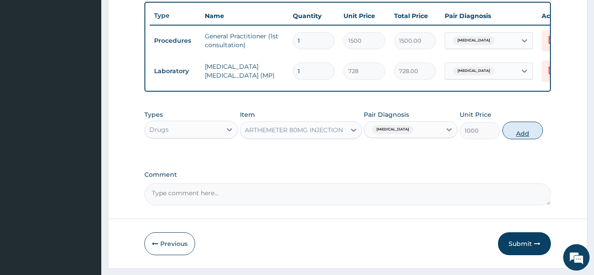
click at [512, 137] on button "Add" at bounding box center [522, 131] width 41 height 18
type input "0"
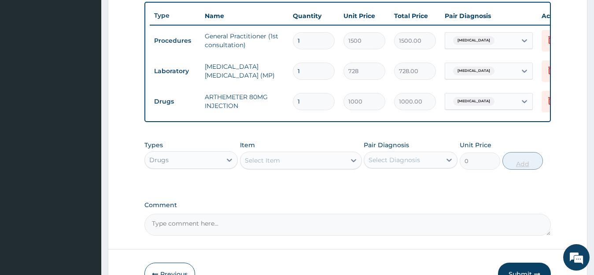
type input "0.00"
type input "3"
type input "3000.00"
type input "3"
click at [278, 165] on div "Select Item" at bounding box center [262, 160] width 35 height 9
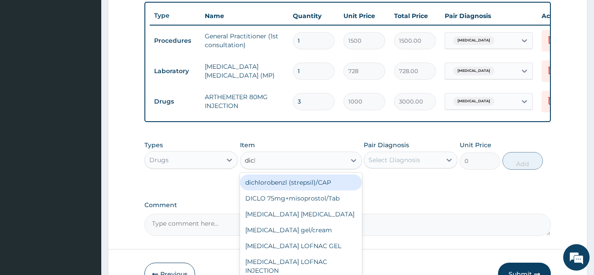
type input "diclo"
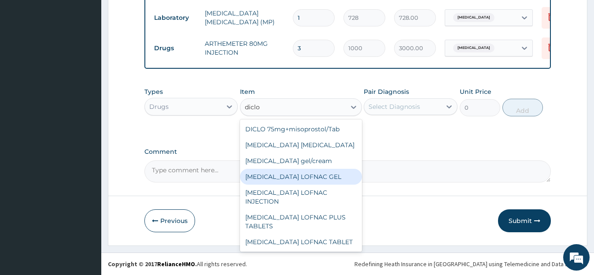
scroll to position [111, 0]
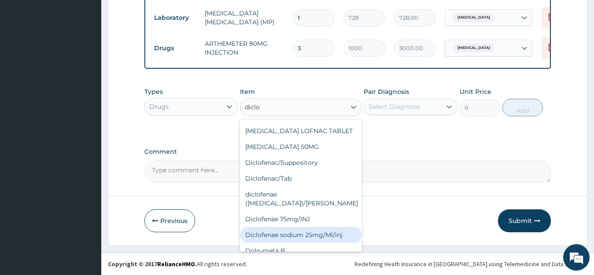
click at [341, 227] on div "Diclofenae sodium 25mg/Ml/inj" at bounding box center [301, 235] width 122 height 16
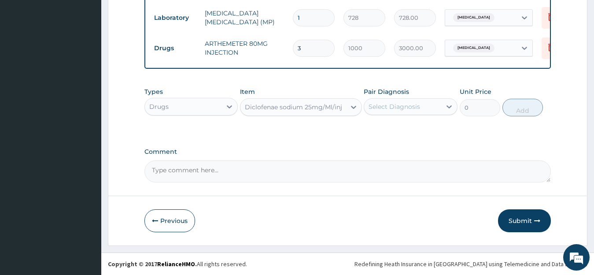
type input "238.87"
click at [411, 108] on div "Select Diagnosis" at bounding box center [394, 106] width 52 height 9
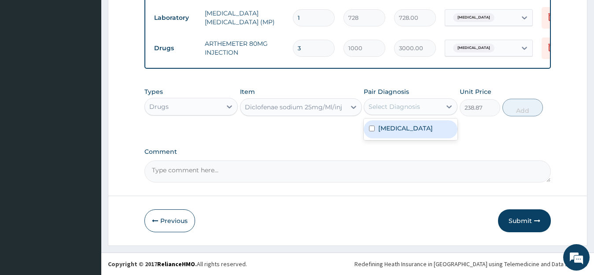
click at [410, 135] on div "[MEDICAL_DATA]" at bounding box center [411, 129] width 94 height 18
checkbox input "true"
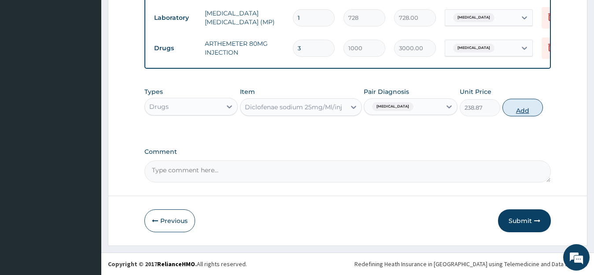
click at [527, 105] on button "Add" at bounding box center [522, 108] width 41 height 18
type input "0"
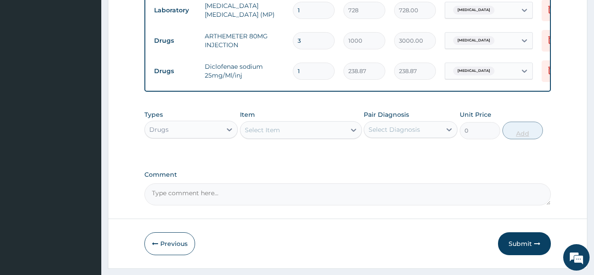
type input "0.00"
type input "3"
type input "716.61"
type input "3"
click at [278, 133] on div "Select Item" at bounding box center [262, 129] width 35 height 9
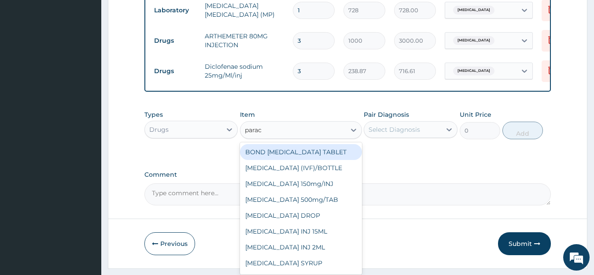
type input "parace"
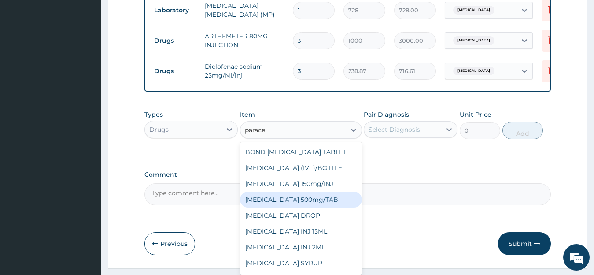
click at [317, 203] on div "[MEDICAL_DATA] 500mg/TAB" at bounding box center [301, 199] width 122 height 16
type input "6.83"
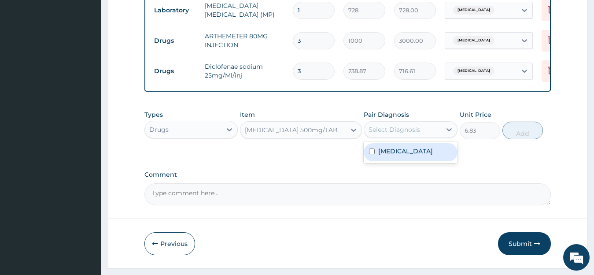
click at [386, 134] on div "Select Diagnosis" at bounding box center [394, 129] width 52 height 9
click at [387, 161] on div "[MEDICAL_DATA]" at bounding box center [411, 152] width 94 height 18
checkbox input "true"
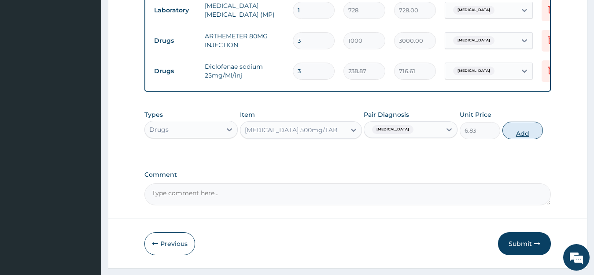
click at [525, 139] on button "Add" at bounding box center [522, 131] width 41 height 18
type input "0"
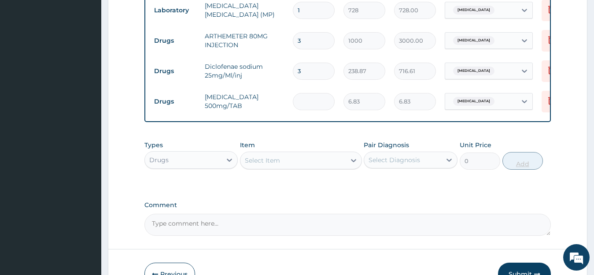
type input "0.00"
type input "2"
type input "13.66"
type input "20"
type input "136.60"
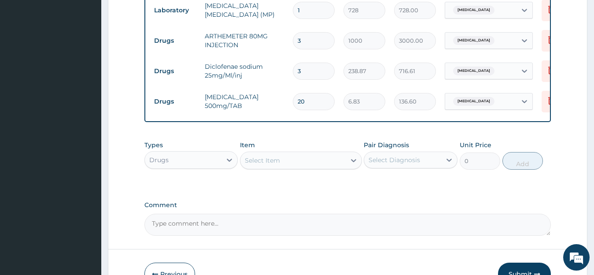
type input "20"
click at [299, 167] on div "Select Item" at bounding box center [292, 160] width 105 height 14
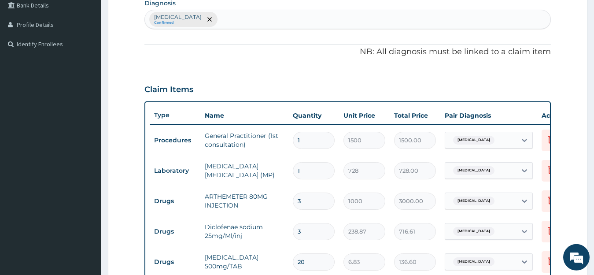
scroll to position [101, 0]
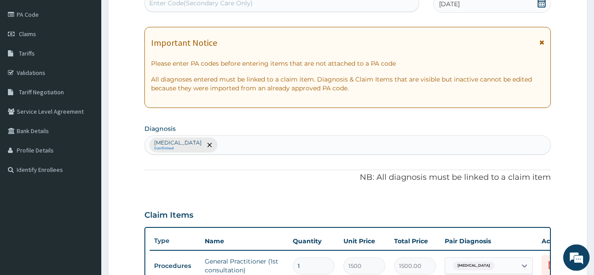
click at [342, 150] on div "Malaria, unspecified Confirmed" at bounding box center [348, 145] width 406 height 18
type input "upper respiratory"
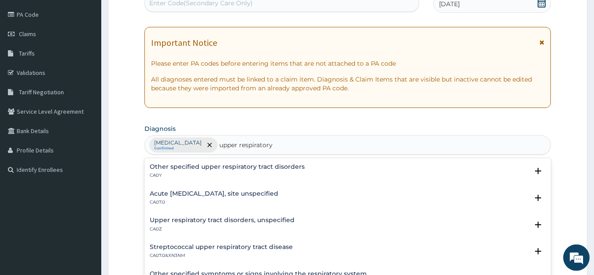
click at [238, 197] on h4 "Acute upper respiratory infection, site unspecified" at bounding box center [214, 193] width 129 height 7
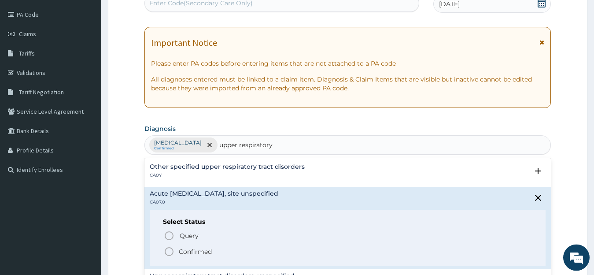
click at [190, 250] on p "Confirmed" at bounding box center [195, 251] width 33 height 9
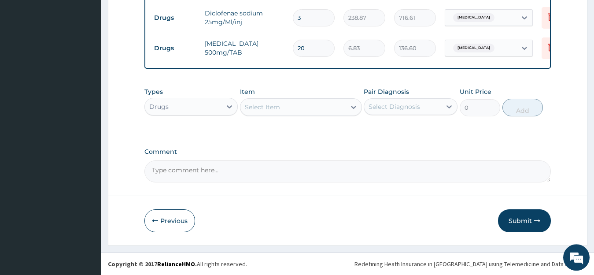
scroll to position [442, 0]
click at [261, 111] on div "Select Item" at bounding box center [262, 107] width 35 height 9
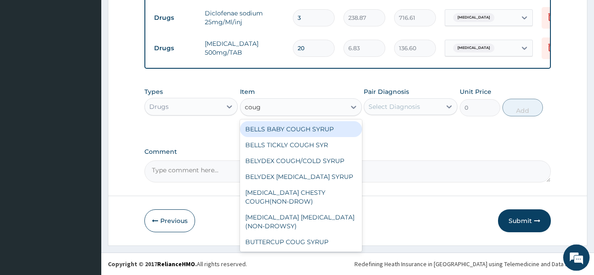
type input "cough"
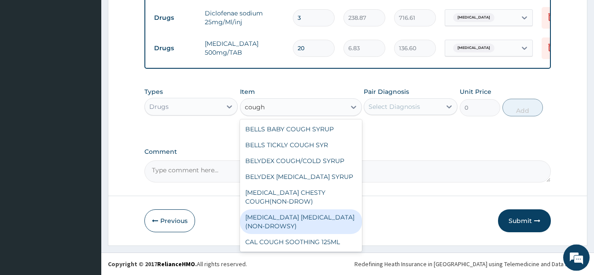
click at [309, 215] on div "BENYLIN DRY COUGH(NON-DROWSY)" at bounding box center [301, 221] width 122 height 25
type input "921.37"
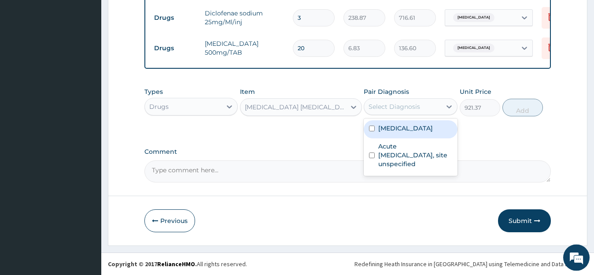
click at [434, 114] on div "Select Diagnosis" at bounding box center [402, 106] width 77 height 14
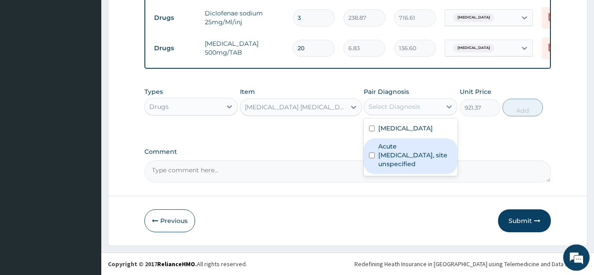
click at [431, 158] on label "Acute upper respiratory infection, site unspecified" at bounding box center [415, 155] width 74 height 26
checkbox input "true"
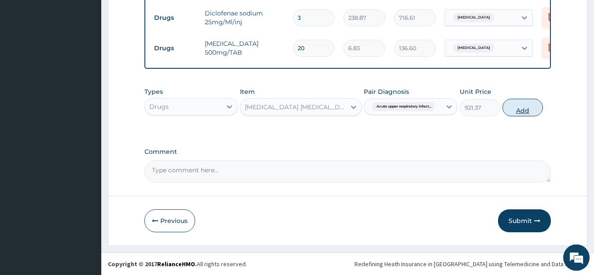
click at [519, 106] on button "Add" at bounding box center [522, 108] width 41 height 18
type input "0"
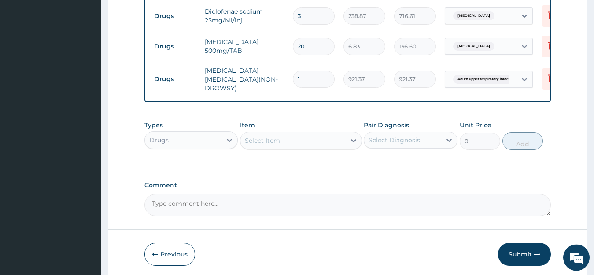
click at [274, 145] on div "Select Item" at bounding box center [262, 140] width 35 height 9
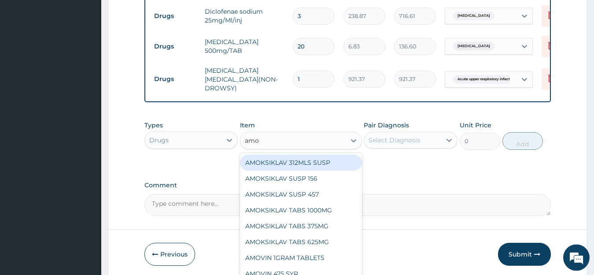
type input "amox"
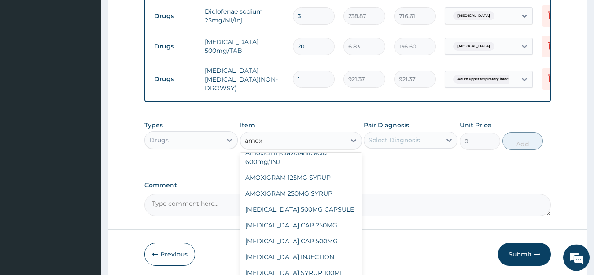
scroll to position [124, 0]
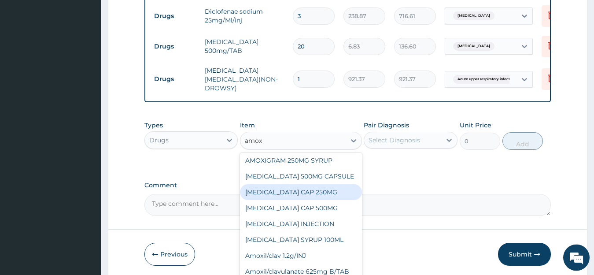
click at [304, 194] on div "AMOXIL CAP 250MG" at bounding box center [301, 192] width 122 height 16
type input "68.25"
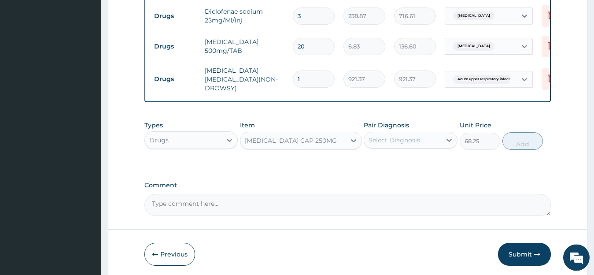
click at [404, 148] on div "Select Diagnosis" at bounding box center [411, 140] width 94 height 17
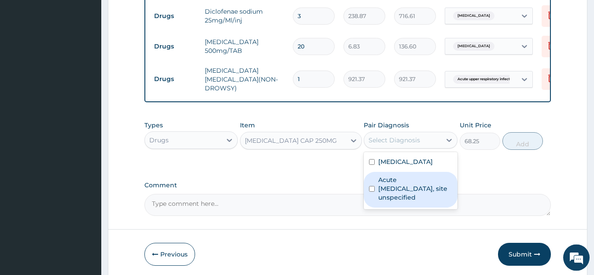
click at [393, 180] on label "Acute upper respiratory infection, site unspecified" at bounding box center [415, 188] width 74 height 26
checkbox input "true"
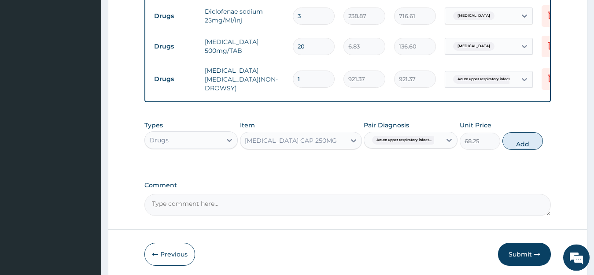
click at [519, 146] on button "Add" at bounding box center [522, 141] width 41 height 18
type input "0"
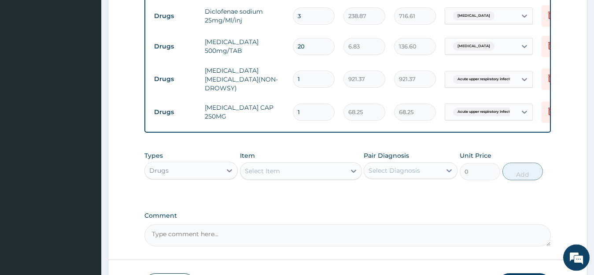
type input "15"
type input "1023.75"
type input "15"
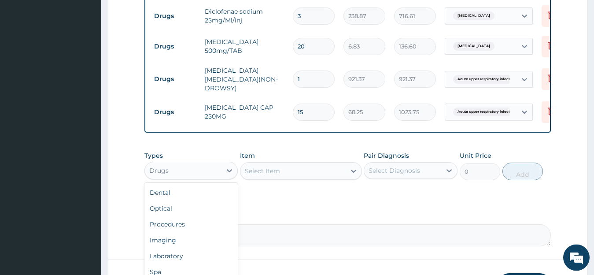
click at [202, 169] on div "Drugs" at bounding box center [183, 170] width 77 height 14
click at [200, 252] on div "Laboratory" at bounding box center [191, 256] width 94 height 16
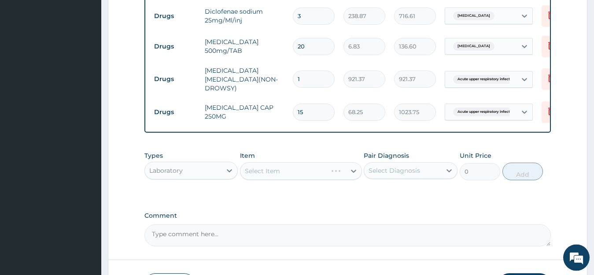
click at [262, 168] on div "Select Item" at bounding box center [301, 171] width 122 height 18
click at [258, 172] on div "Select Item" at bounding box center [301, 171] width 122 height 18
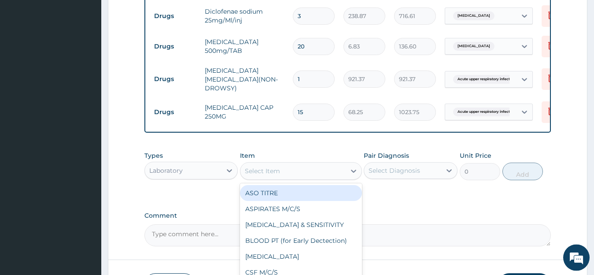
click at [258, 172] on div "Select Item" at bounding box center [262, 170] width 35 height 9
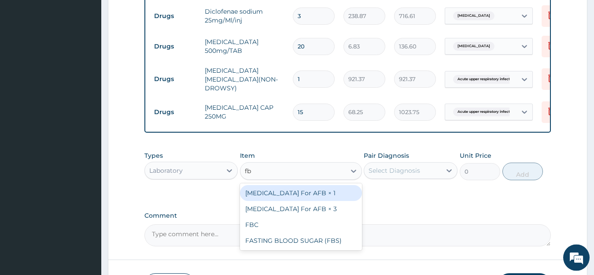
type input "fbc"
click at [297, 196] on div "FBC" at bounding box center [301, 193] width 122 height 16
type input "2080"
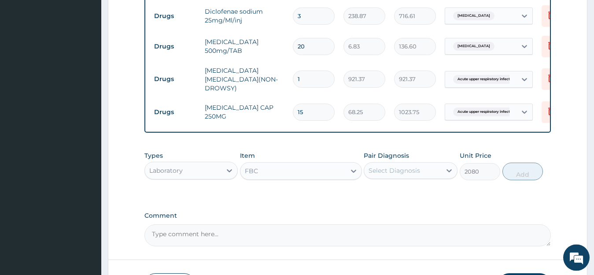
click at [401, 175] on div "Select Diagnosis" at bounding box center [394, 170] width 52 height 9
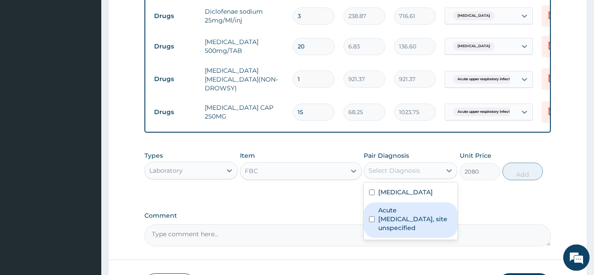
click at [401, 225] on label "Acute upper respiratory infection, site unspecified" at bounding box center [415, 219] width 74 height 26
checkbox input "true"
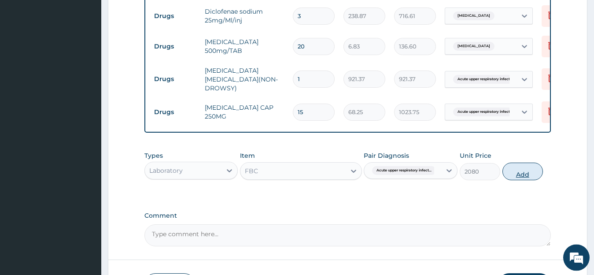
click at [511, 172] on button "Add" at bounding box center [522, 171] width 41 height 18
type input "0"
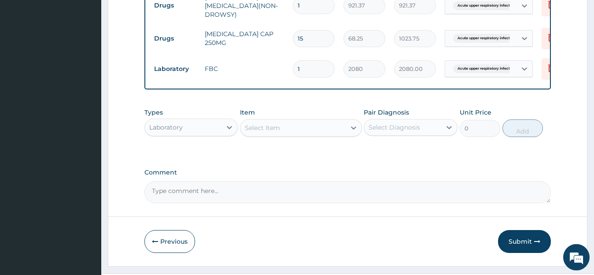
scroll to position [538, 0]
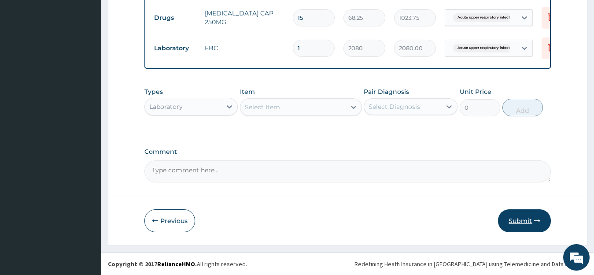
click at [533, 222] on button "Submit" at bounding box center [524, 220] width 53 height 23
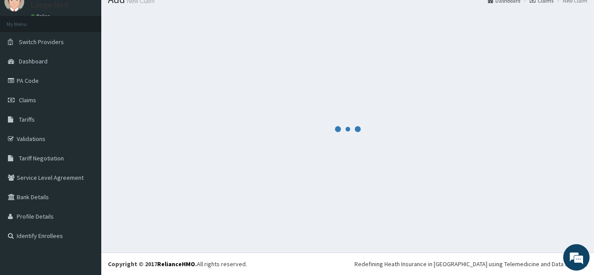
scroll to position [35, 0]
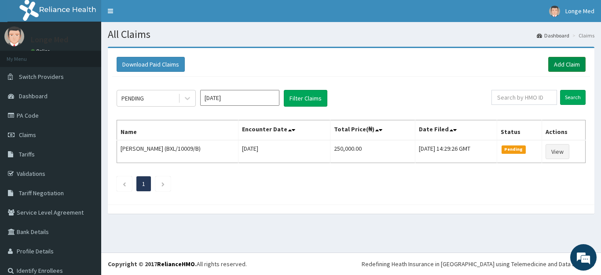
click at [562, 62] on link "Add Claim" at bounding box center [567, 64] width 37 height 15
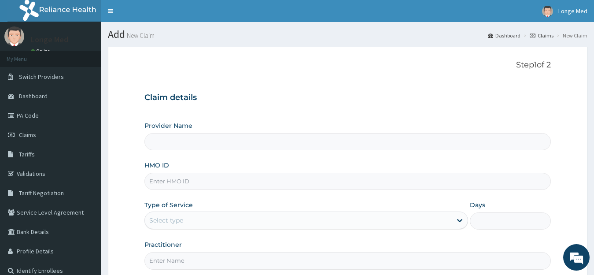
click at [172, 186] on input "HMO ID" at bounding box center [347, 181] width 407 height 17
type input "Longe Medical Centre"
type input "DGC/10464/A"
click at [166, 222] on div "Select type" at bounding box center [166, 220] width 34 height 9
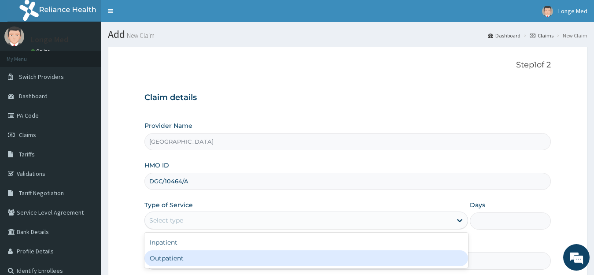
click at [171, 258] on div "Outpatient" at bounding box center [306, 258] width 324 height 16
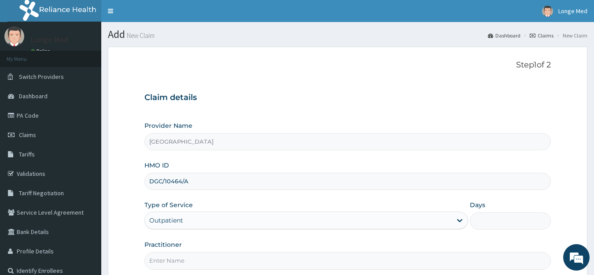
type input "1"
click at [171, 258] on input "Practitioner" at bounding box center [347, 260] width 407 height 17
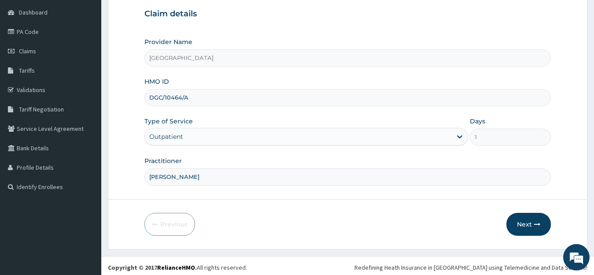
scroll to position [87, 0]
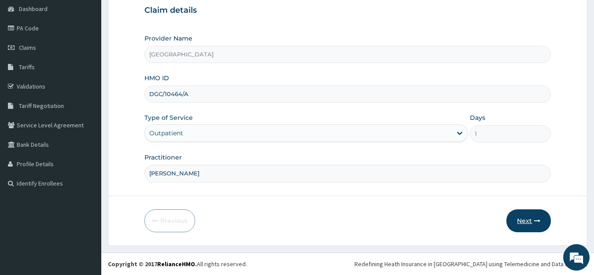
type input "dr alfred"
click at [525, 219] on button "Next" at bounding box center [528, 220] width 44 height 23
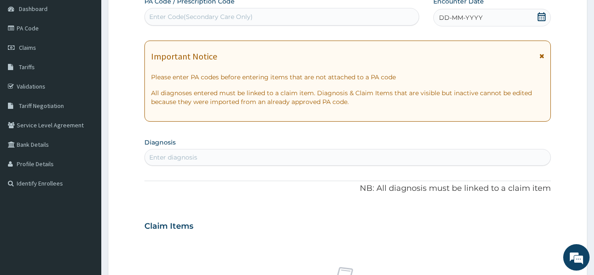
click at [543, 14] on icon at bounding box center [542, 16] width 8 height 9
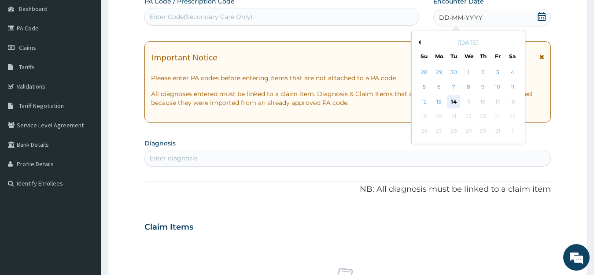
click at [453, 101] on div "14" at bounding box center [453, 101] width 13 height 13
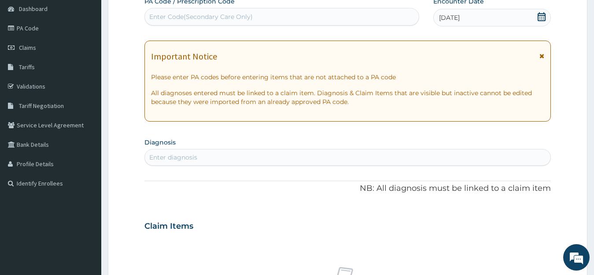
click at [216, 164] on div "Enter diagnosis" at bounding box center [348, 157] width 406 height 14
type input "p"
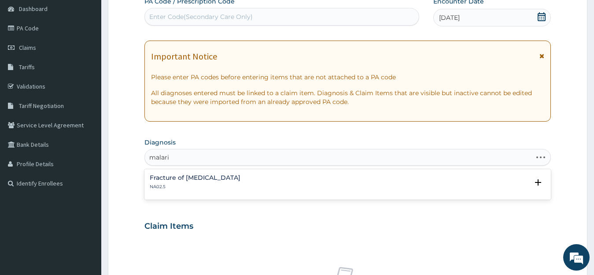
type input "malaria"
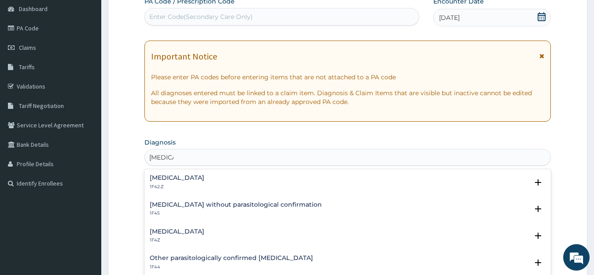
click at [197, 239] on p "1F4Z" at bounding box center [177, 240] width 55 height 6
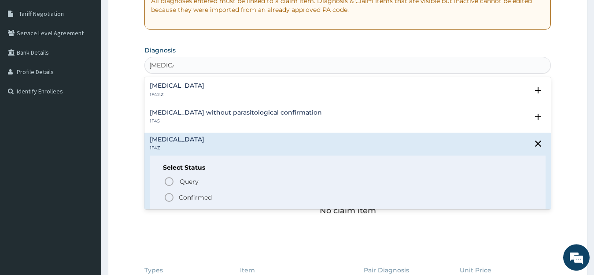
scroll to position [214, 0]
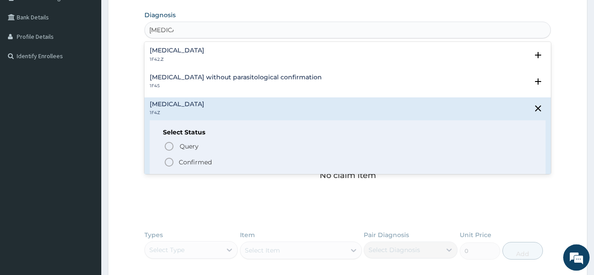
click at [194, 162] on p "Confirmed" at bounding box center [195, 162] width 33 height 9
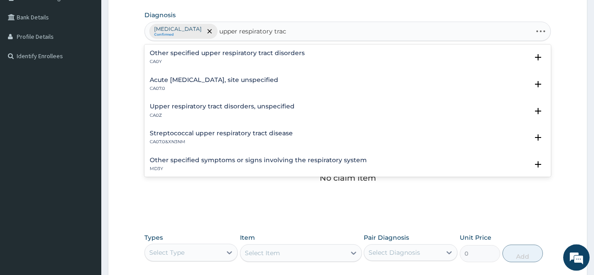
type input "upper respiratory tract"
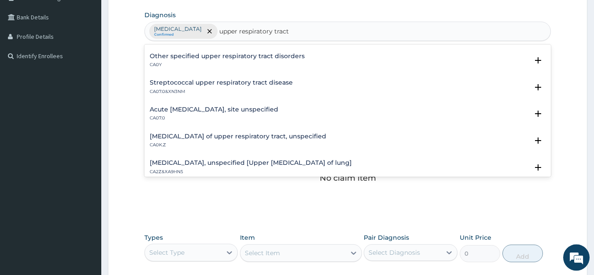
scroll to position [48, 0]
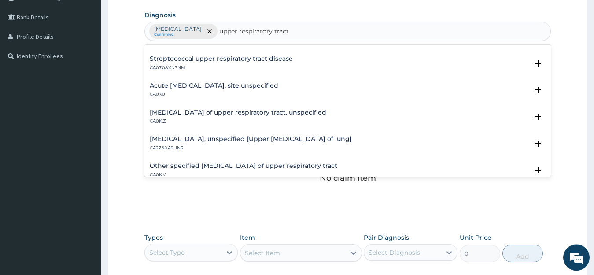
click at [224, 87] on h4 "Acute upper respiratory infection, site unspecified" at bounding box center [214, 85] width 129 height 7
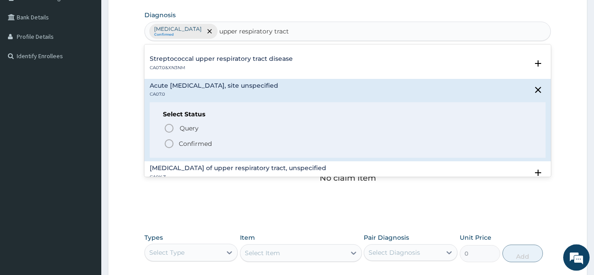
click at [205, 143] on p "Confirmed" at bounding box center [195, 143] width 33 height 9
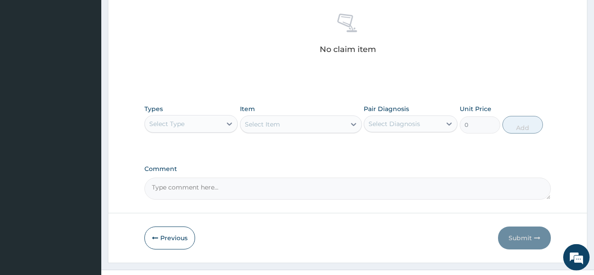
scroll to position [360, 0]
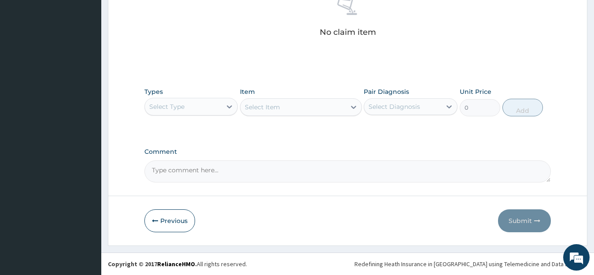
click at [187, 103] on div "Select Type" at bounding box center [183, 106] width 77 height 14
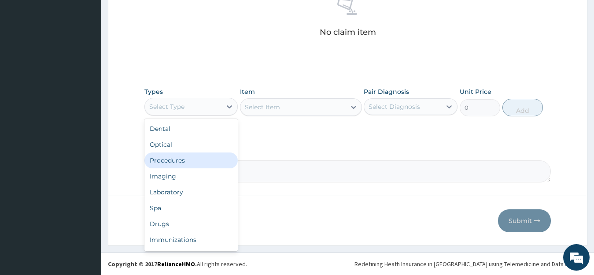
click at [200, 160] on div "Procedures" at bounding box center [191, 160] width 94 height 16
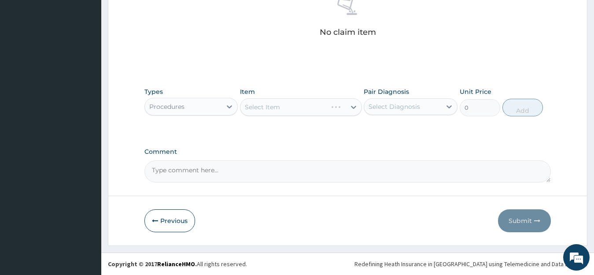
click at [313, 110] on div "Select Item" at bounding box center [301, 107] width 122 height 18
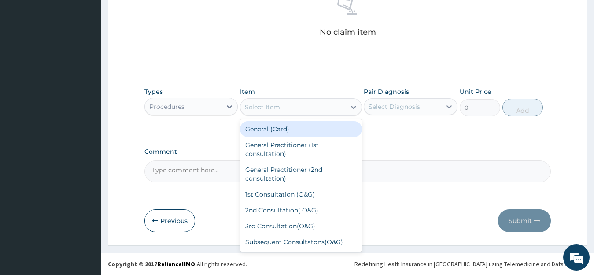
click at [313, 110] on div "Select Item" at bounding box center [292, 107] width 105 height 14
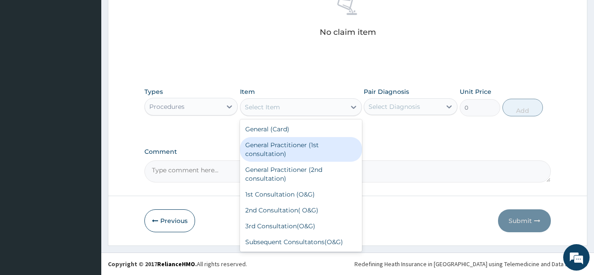
click at [306, 147] on div "General Practitioner (1st consultation)" at bounding box center [301, 149] width 122 height 25
type input "1500"
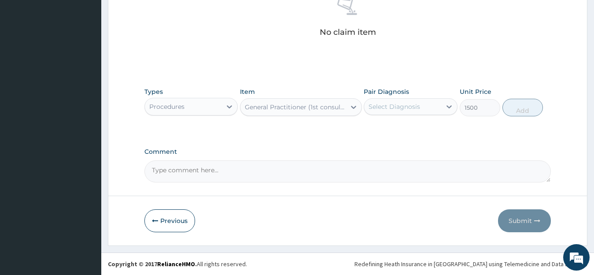
click at [401, 111] on div "Select Diagnosis" at bounding box center [402, 106] width 77 height 14
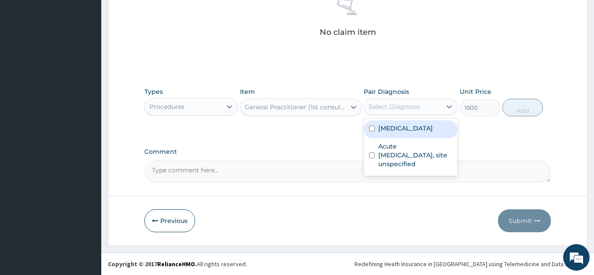
click at [402, 127] on label "Malaria, unspecified" at bounding box center [405, 128] width 55 height 9
checkbox input "true"
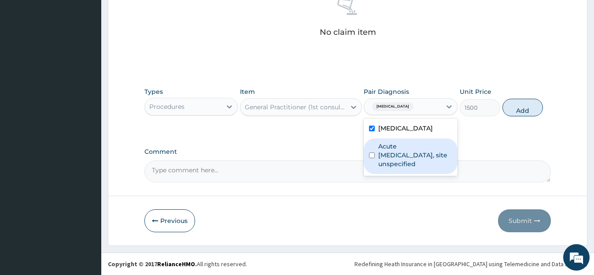
click at [387, 156] on label "Acute upper respiratory infection, site unspecified" at bounding box center [415, 155] width 74 height 26
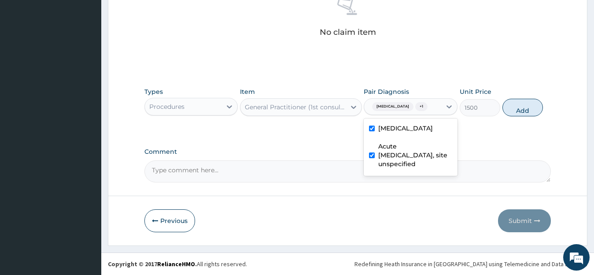
checkbox input "true"
click at [512, 106] on button "Add" at bounding box center [522, 108] width 41 height 18
type input "0"
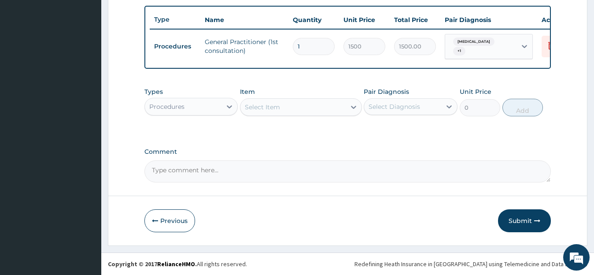
click at [217, 99] on div "Procedures" at bounding box center [183, 106] width 77 height 14
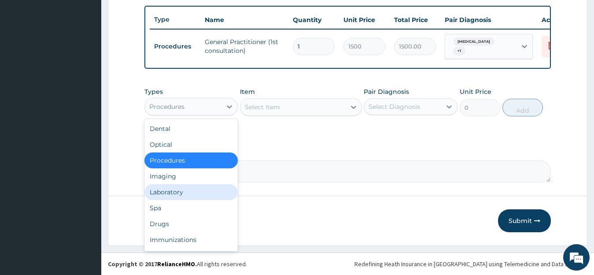
click at [224, 199] on div "Laboratory" at bounding box center [191, 192] width 94 height 16
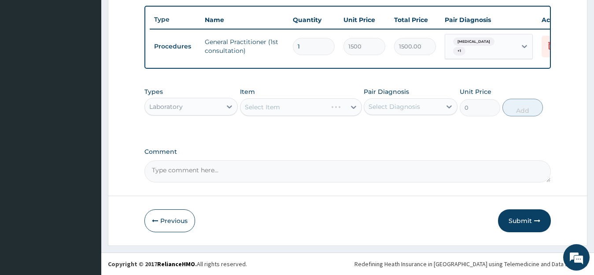
click at [262, 111] on div "Select Item" at bounding box center [301, 107] width 122 height 18
click at [262, 111] on div "Select Item" at bounding box center [262, 107] width 35 height 9
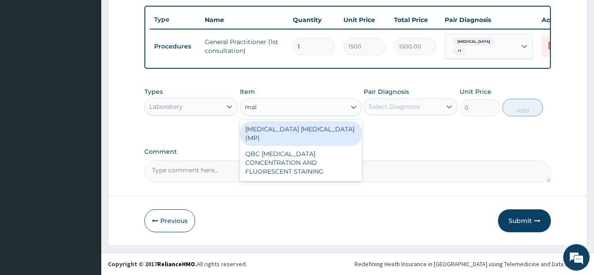
type input "mala"
click at [292, 133] on div "[MEDICAL_DATA] [MEDICAL_DATA] (MP)" at bounding box center [301, 133] width 122 height 25
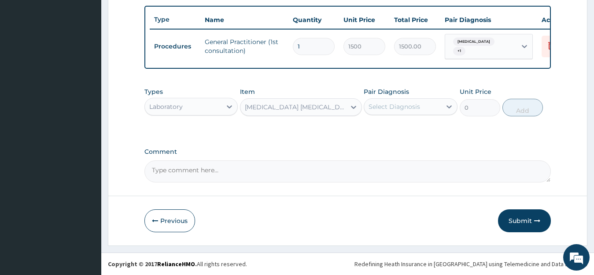
type input "728"
click at [400, 114] on div "Select Diagnosis" at bounding box center [402, 106] width 77 height 14
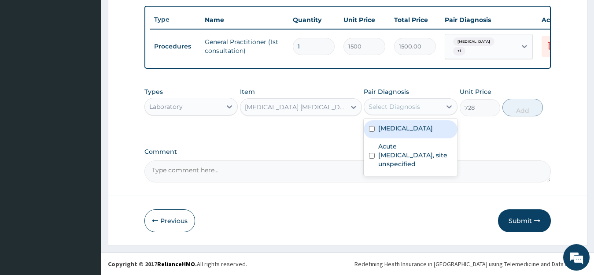
click at [408, 134] on div "Malaria, unspecified" at bounding box center [411, 129] width 94 height 18
checkbox input "true"
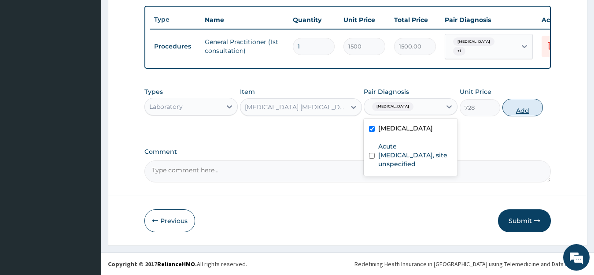
click at [530, 110] on button "Add" at bounding box center [522, 108] width 41 height 18
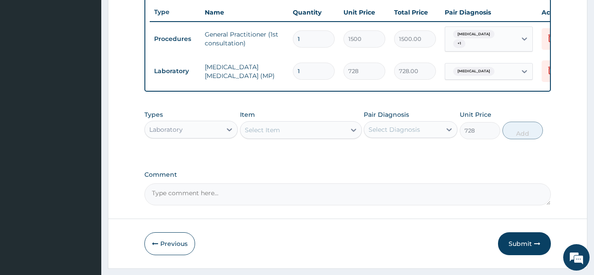
type input "0"
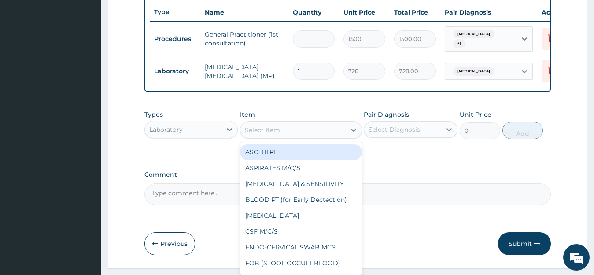
click at [289, 137] on div "Select Item" at bounding box center [292, 130] width 105 height 14
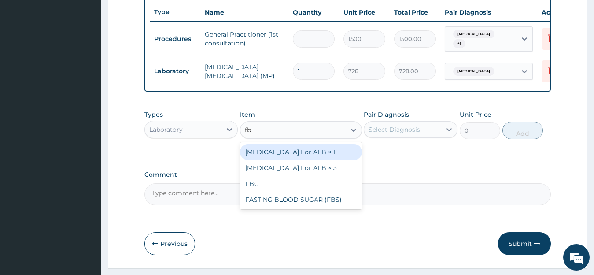
type input "fbc"
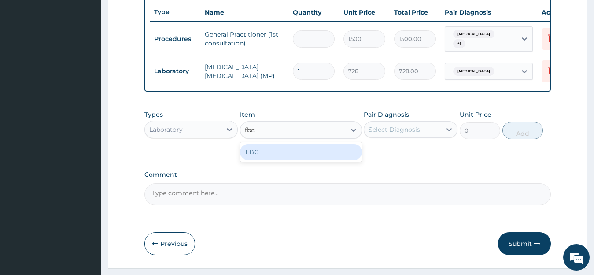
click at [311, 158] on div "FBC" at bounding box center [301, 152] width 122 height 16
type input "2080"
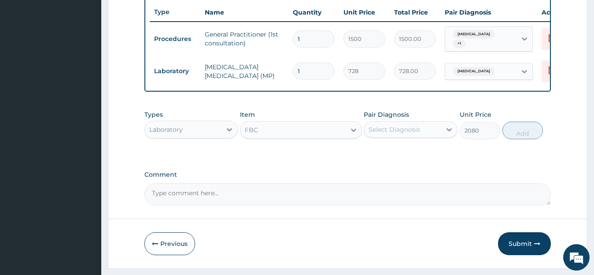
click at [438, 133] on div "Select Diagnosis" at bounding box center [402, 129] width 77 height 14
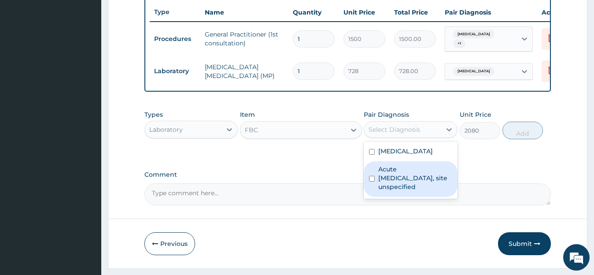
click at [427, 181] on label "Acute [MEDICAL_DATA], site unspecified" at bounding box center [415, 178] width 74 height 26
checkbox input "true"
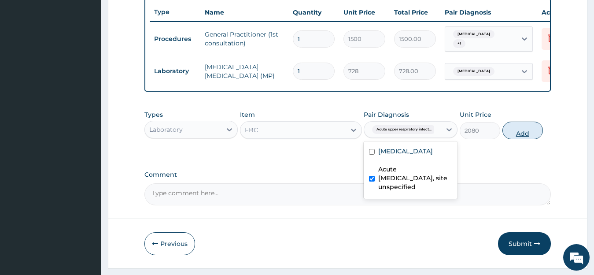
click at [524, 136] on button "Add" at bounding box center [522, 131] width 41 height 18
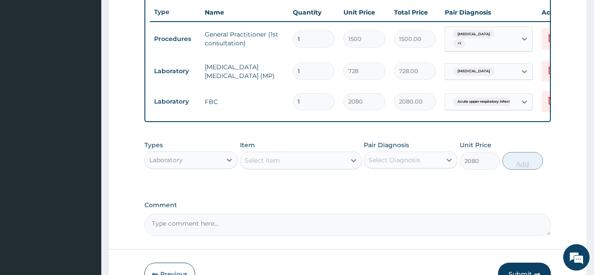
type input "0"
click at [225, 166] on div at bounding box center [229, 160] width 16 height 16
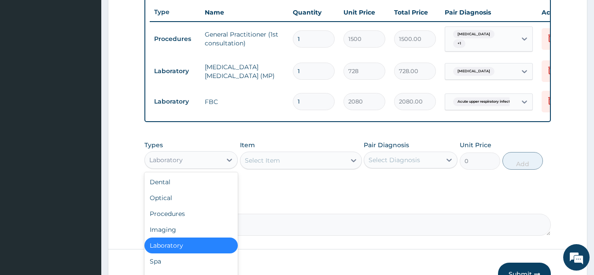
scroll to position [390, 0]
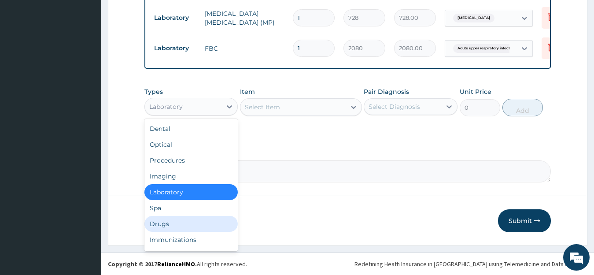
click at [223, 226] on div "Drugs" at bounding box center [191, 224] width 94 height 16
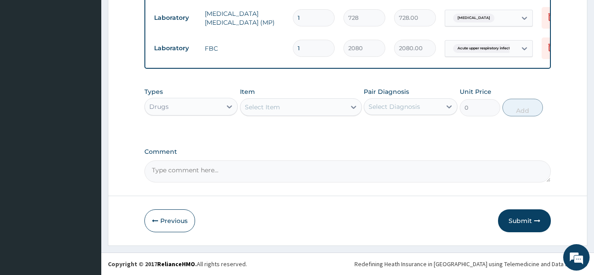
click at [292, 107] on div "Select Item" at bounding box center [292, 107] width 105 height 14
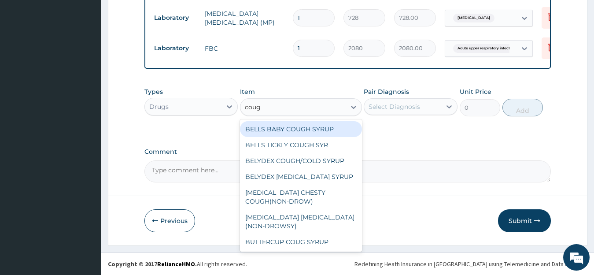
type input "cough"
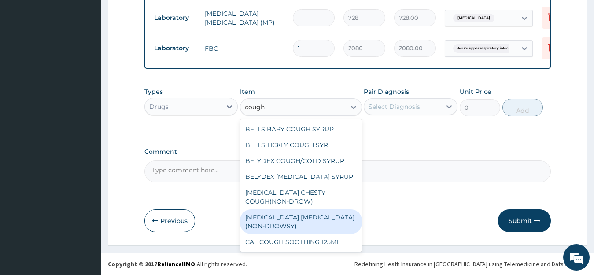
click at [315, 217] on div "[MEDICAL_DATA] [MEDICAL_DATA](NON-DROWSY)" at bounding box center [301, 221] width 122 height 25
type input "921.37"
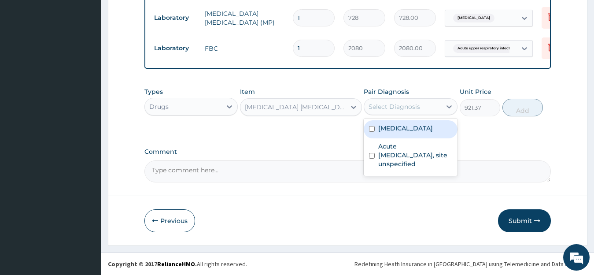
click at [393, 109] on div "Select Diagnosis" at bounding box center [394, 106] width 52 height 9
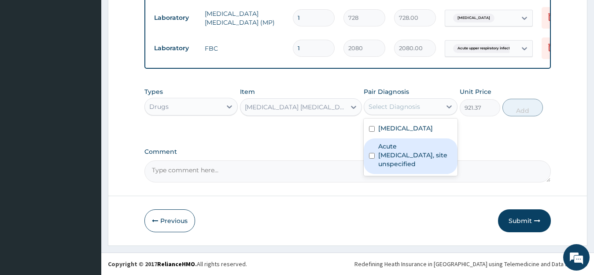
click at [406, 155] on label "Acute [MEDICAL_DATA], site unspecified" at bounding box center [415, 155] width 74 height 26
checkbox input "true"
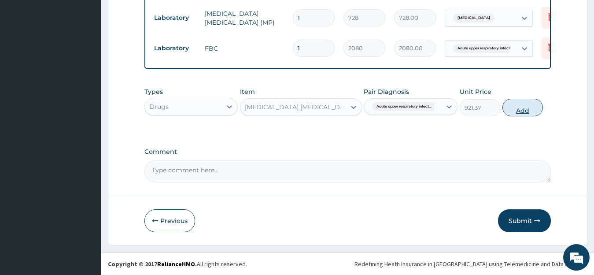
click at [515, 107] on button "Add" at bounding box center [522, 108] width 41 height 18
type input "0"
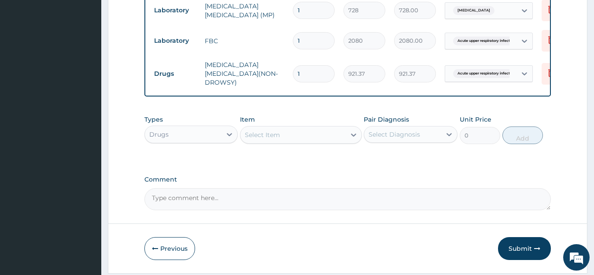
click at [258, 135] on div "Select Item" at bounding box center [262, 134] width 35 height 9
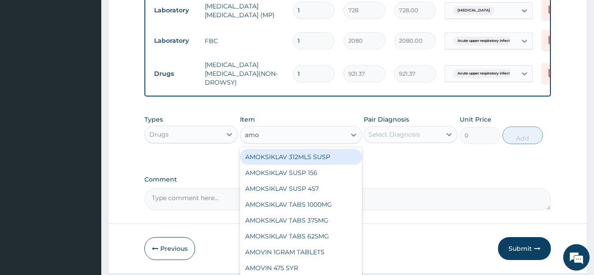
type input "amox"
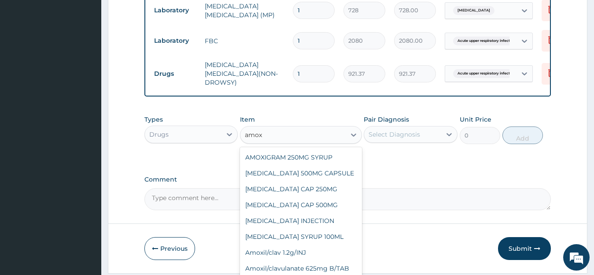
scroll to position [134, 0]
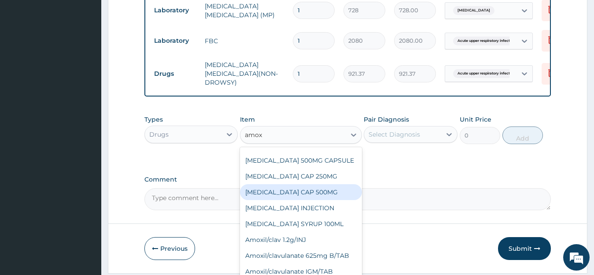
click at [324, 190] on div "[MEDICAL_DATA] CAP 500MG" at bounding box center [301, 192] width 122 height 16
type input "81.9"
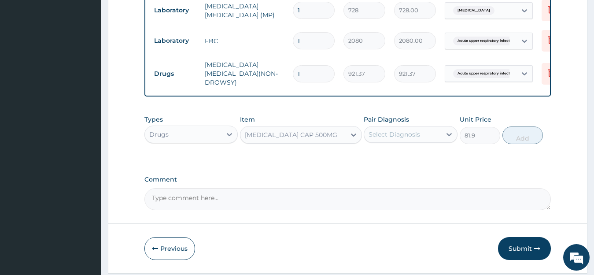
click at [421, 134] on div "Select Diagnosis" at bounding box center [402, 134] width 77 height 14
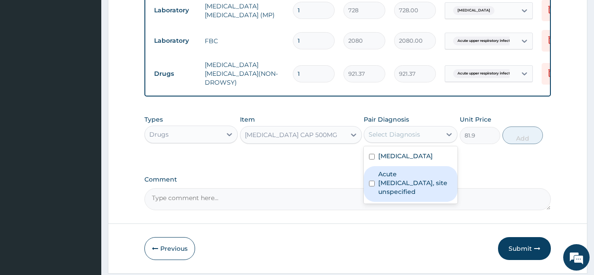
click at [420, 177] on label "Acute [MEDICAL_DATA], site unspecified" at bounding box center [415, 182] width 74 height 26
checkbox input "true"
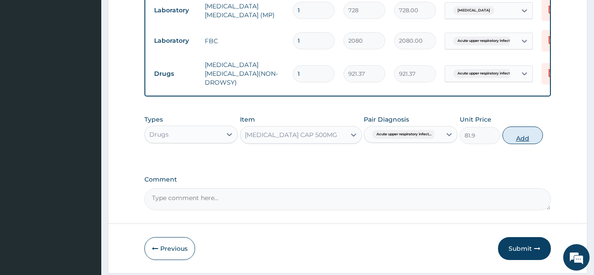
click at [513, 139] on button "Add" at bounding box center [522, 135] width 41 height 18
type input "0"
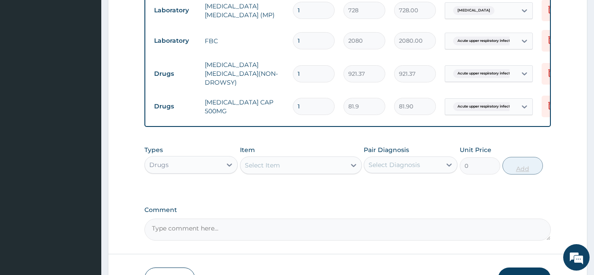
type input "15"
type input "1228.50"
type input "15"
click at [319, 172] on div "Select Item" at bounding box center [292, 165] width 105 height 14
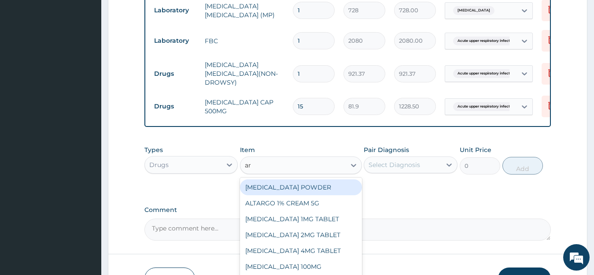
type input "art"
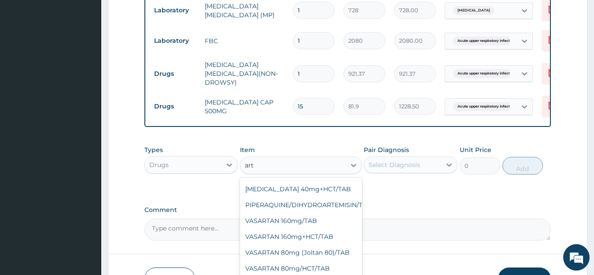
scroll to position [451, 0]
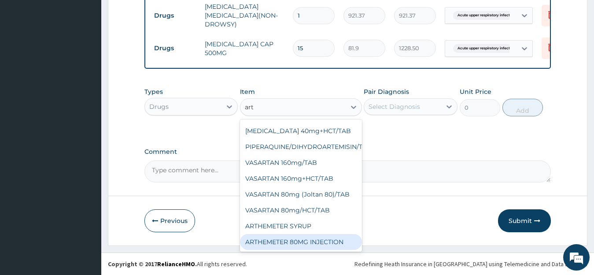
click at [325, 234] on div "ARTHEMETER 80MG INJECTION" at bounding box center [301, 242] width 122 height 16
type input "1000"
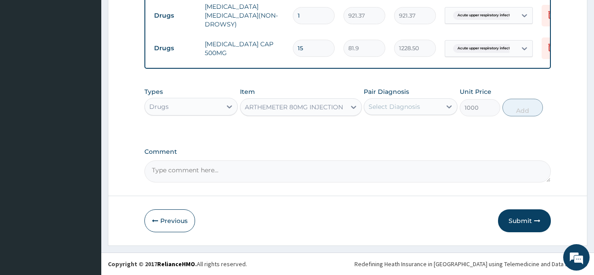
click at [424, 104] on div "Select Diagnosis" at bounding box center [402, 106] width 77 height 14
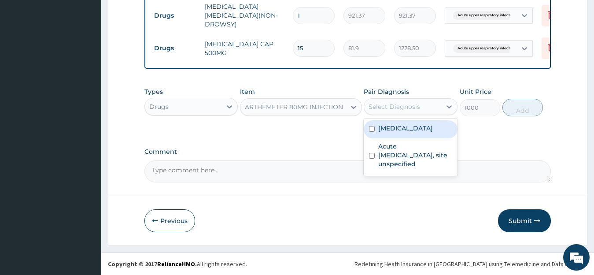
click at [407, 133] on label "Malaria, unspecified" at bounding box center [405, 128] width 55 height 9
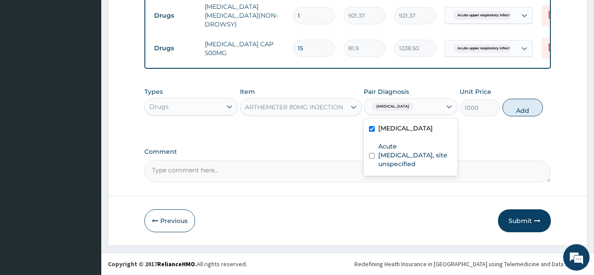
checkbox input "true"
click at [506, 112] on button "Add" at bounding box center [522, 108] width 41 height 18
type input "0"
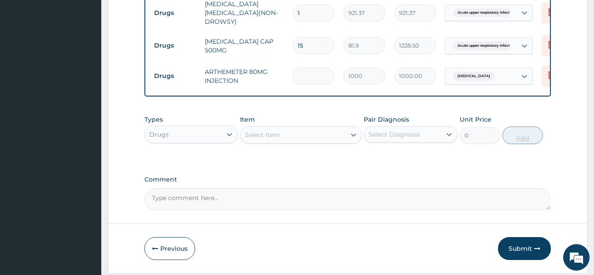
type input "0.00"
type input "6"
type input "6000.00"
type input "6"
click at [503, 250] on button "Submit" at bounding box center [524, 248] width 53 height 23
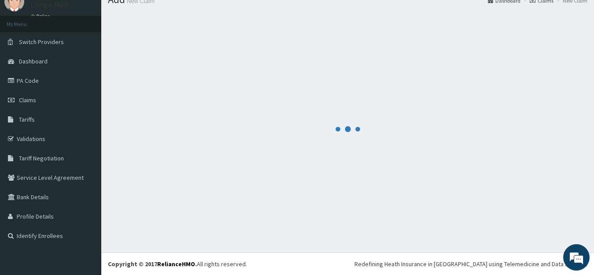
scroll to position [35, 0]
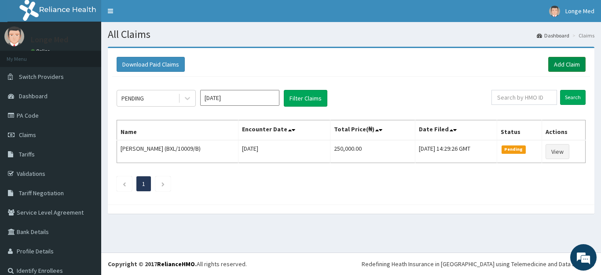
click at [559, 69] on link "Add Claim" at bounding box center [567, 64] width 37 height 15
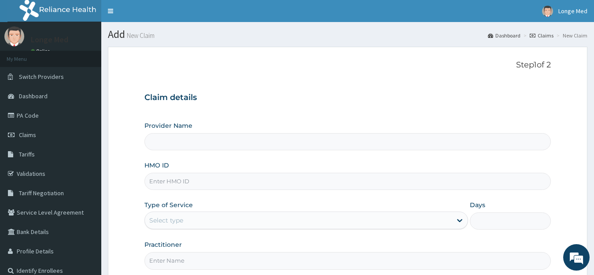
click at [190, 187] on input "HMO ID" at bounding box center [347, 181] width 407 height 17
type input "gnt"
type input "[GEOGRAPHIC_DATA]"
type input "GMT/10087/A"
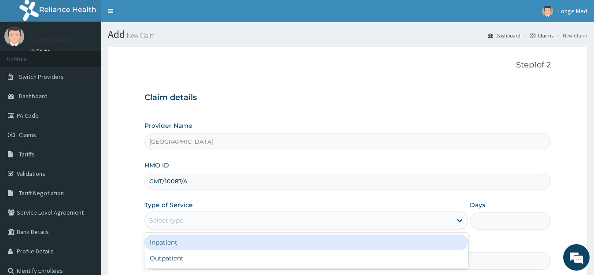
click at [176, 222] on div "Select type" at bounding box center [166, 220] width 34 height 9
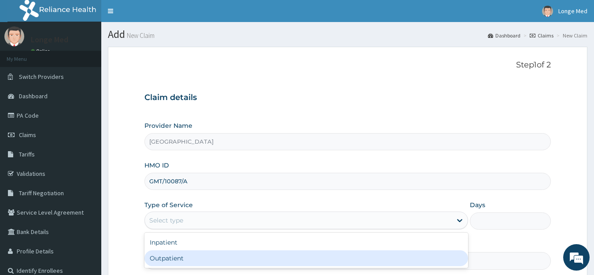
click at [170, 252] on div "Outpatient" at bounding box center [306, 258] width 324 height 16
type input "1"
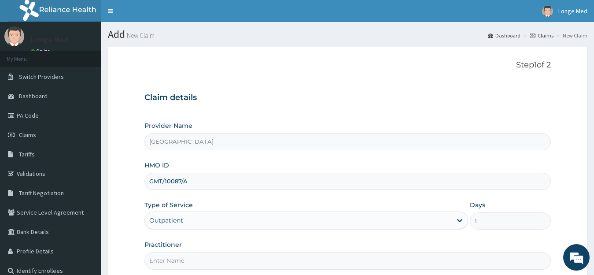
click at [168, 261] on input "Practitioner" at bounding box center [347, 260] width 407 height 17
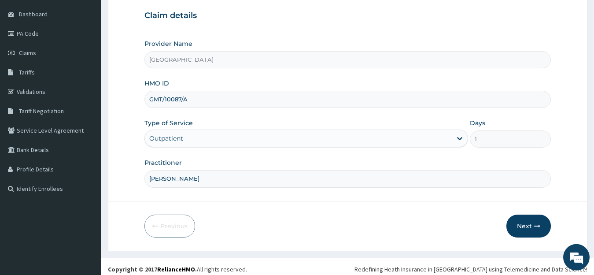
scroll to position [87, 0]
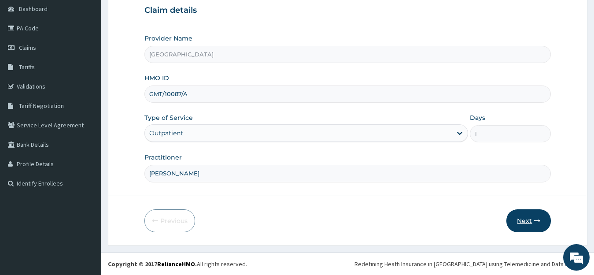
type input "[PERSON_NAME]"
click at [522, 221] on button "Next" at bounding box center [528, 220] width 44 height 23
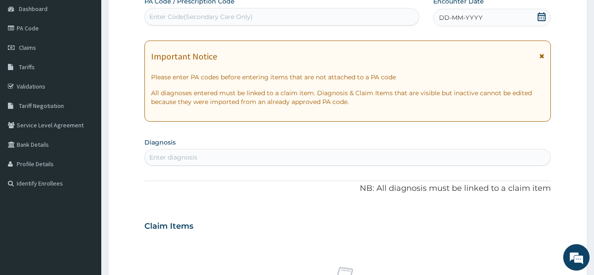
click at [539, 16] on icon at bounding box center [541, 16] width 9 height 9
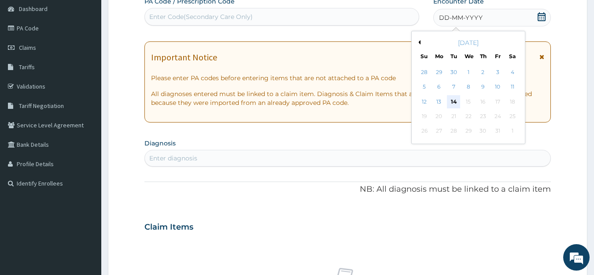
click at [448, 102] on div "14" at bounding box center [453, 101] width 13 height 13
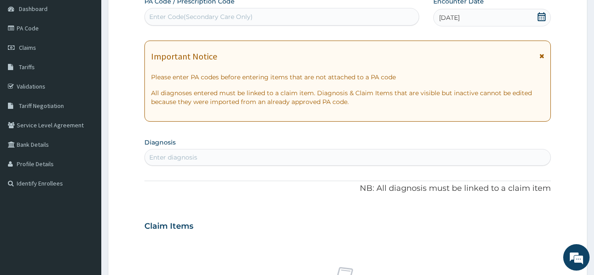
click at [208, 151] on div "Enter diagnosis" at bounding box center [348, 157] width 406 height 14
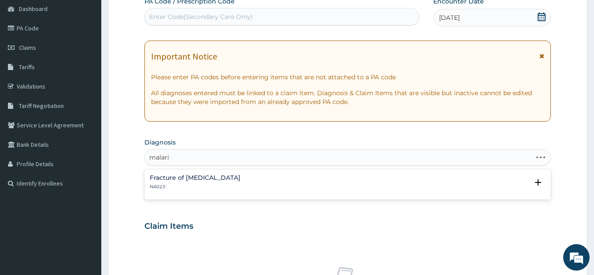
type input "[MEDICAL_DATA]"
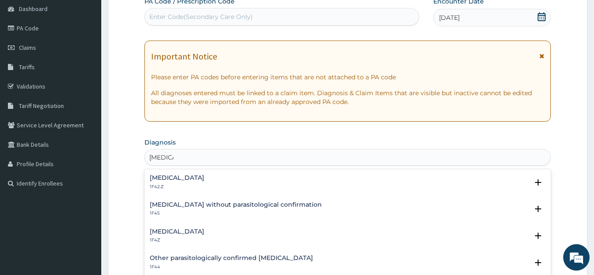
click at [182, 234] on h4 "[MEDICAL_DATA]" at bounding box center [177, 231] width 55 height 7
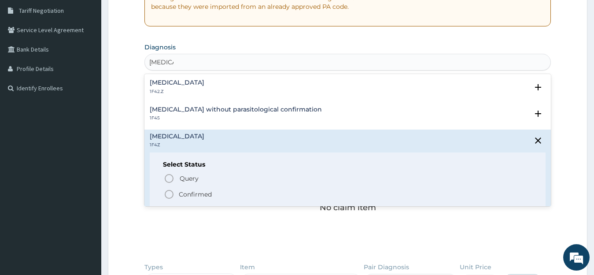
scroll to position [186, 0]
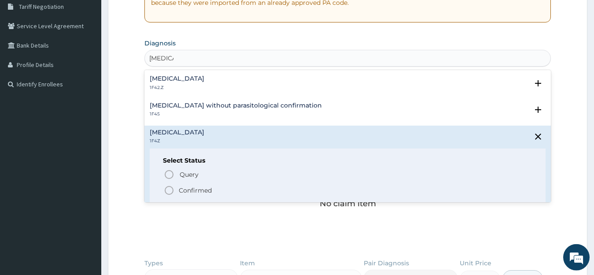
click at [173, 189] on icon "status option filled" at bounding box center [169, 190] width 11 height 11
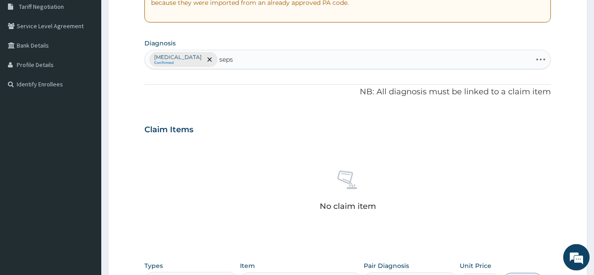
type input "sepsi"
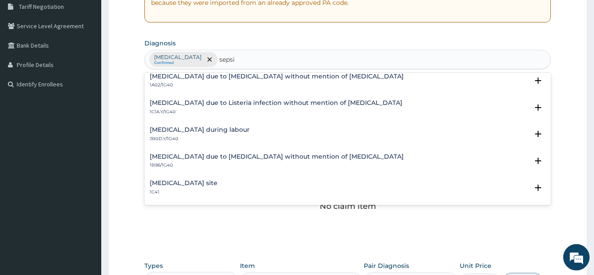
scroll to position [187, 0]
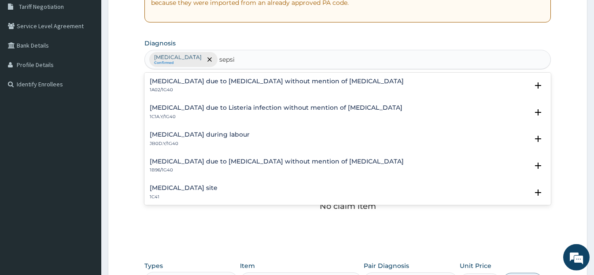
click at [217, 187] on h4 "[MEDICAL_DATA] site" at bounding box center [184, 187] width 68 height 7
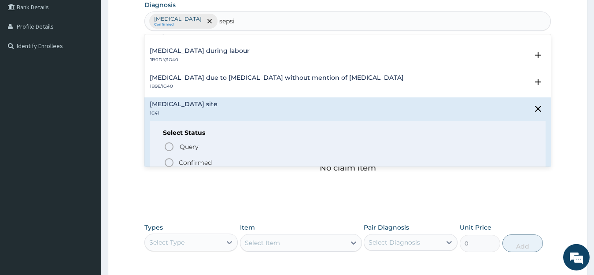
scroll to position [235, 0]
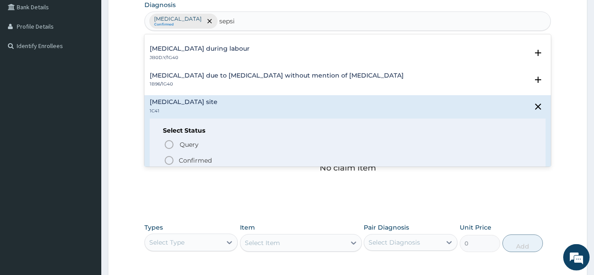
click at [202, 161] on p "Confirmed" at bounding box center [195, 160] width 33 height 9
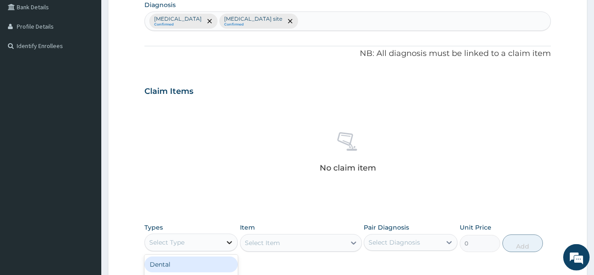
click at [224, 240] on div at bounding box center [229, 242] width 16 height 16
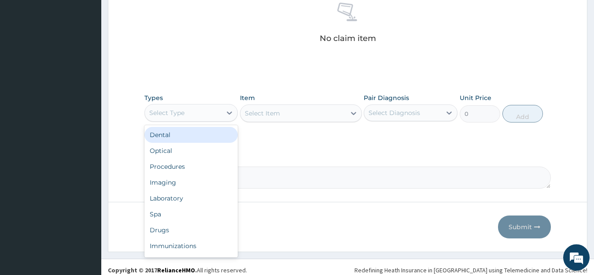
scroll to position [360, 0]
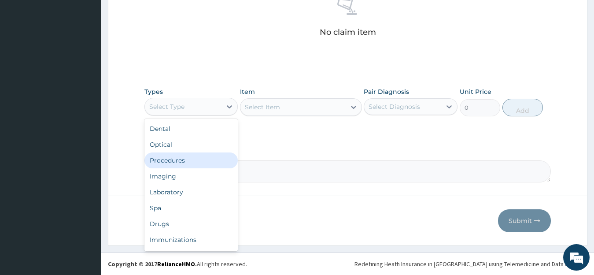
click at [203, 160] on div "Procedures" at bounding box center [191, 160] width 94 height 16
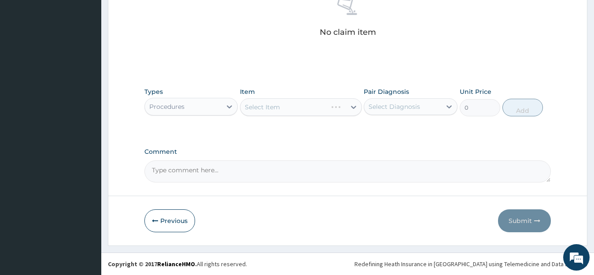
click at [291, 114] on div "Select Item" at bounding box center [301, 107] width 122 height 18
click at [295, 111] on div "Select Item" at bounding box center [301, 107] width 122 height 18
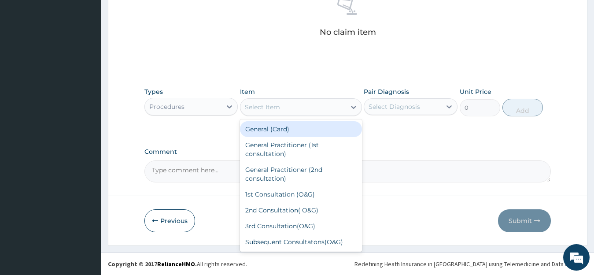
click at [295, 111] on div "Select Item" at bounding box center [292, 107] width 105 height 14
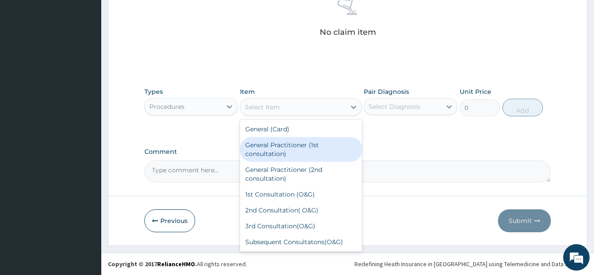
click at [291, 149] on div "General Practitioner (1st consultation)" at bounding box center [301, 149] width 122 height 25
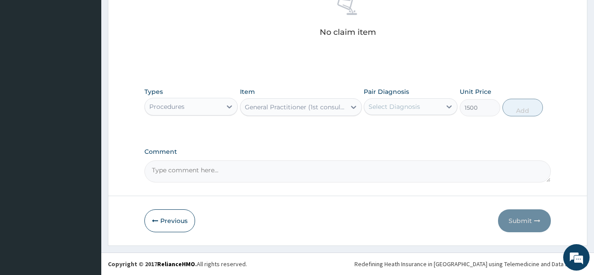
type input "1500"
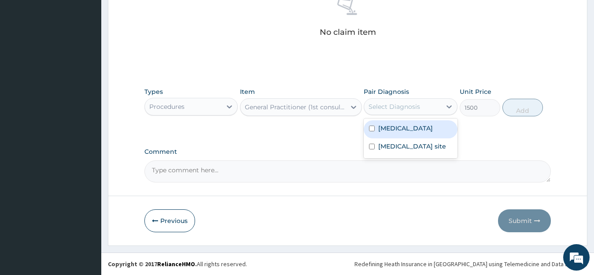
click at [390, 104] on div "Select Diagnosis" at bounding box center [394, 106] width 52 height 9
click at [370, 128] on input "checkbox" at bounding box center [372, 128] width 6 height 6
checkbox input "true"
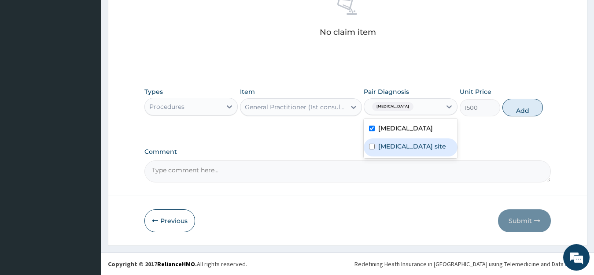
click at [373, 149] on input "checkbox" at bounding box center [372, 147] width 6 height 6
checkbox input "true"
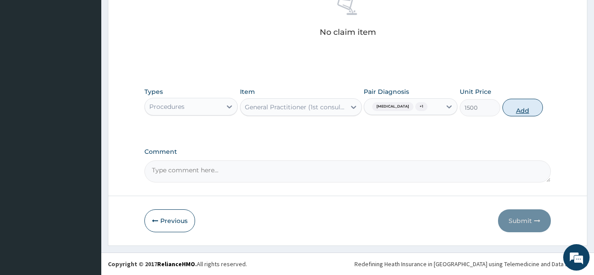
click at [526, 109] on button "Add" at bounding box center [522, 108] width 41 height 18
type input "0"
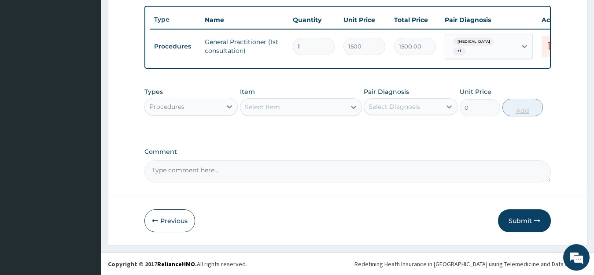
scroll to position [329, 0]
click at [218, 102] on div "Procedures" at bounding box center [183, 106] width 77 height 14
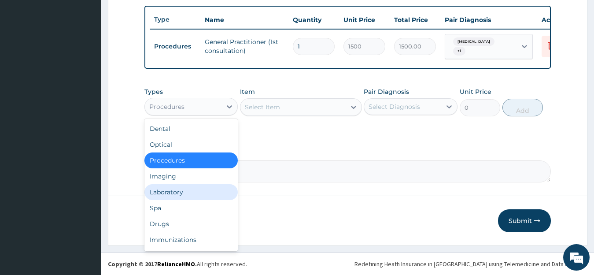
click at [217, 194] on div "Laboratory" at bounding box center [191, 192] width 94 height 16
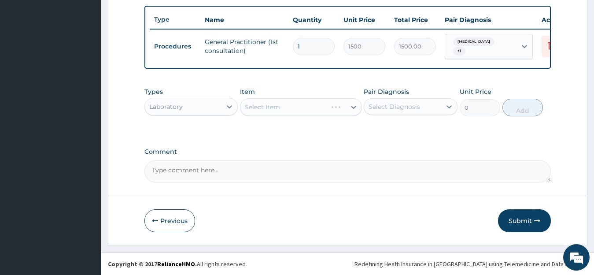
click at [319, 102] on div "Select Item" at bounding box center [301, 107] width 122 height 18
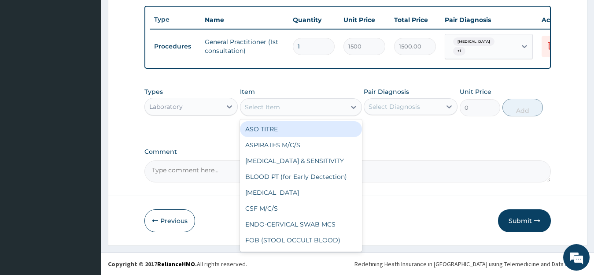
click at [319, 102] on div "Select Item" at bounding box center [292, 107] width 105 height 14
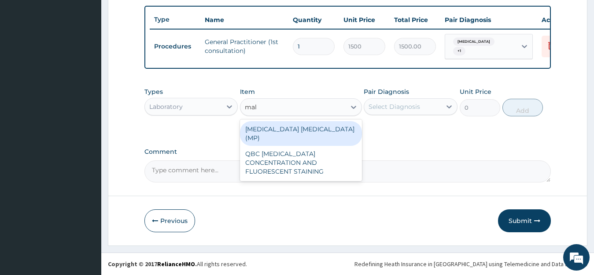
type input "mala"
click at [318, 129] on div "[MEDICAL_DATA] [MEDICAL_DATA] (MP)" at bounding box center [301, 133] width 122 height 25
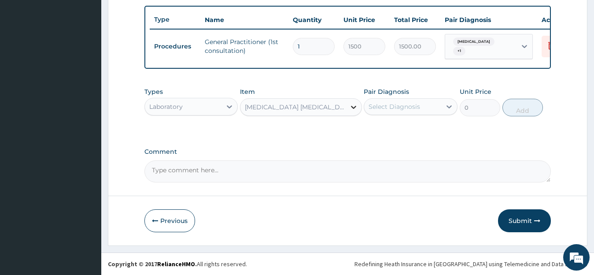
type input "728"
click at [397, 105] on div "Select Diagnosis" at bounding box center [394, 106] width 52 height 9
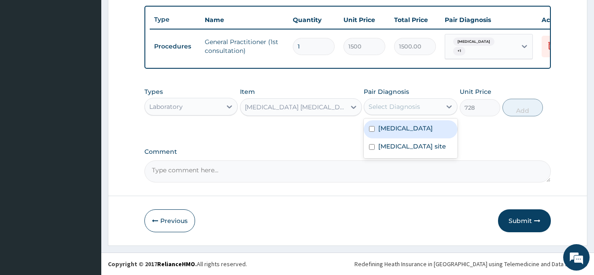
click at [404, 131] on label "[MEDICAL_DATA]" at bounding box center [405, 128] width 55 height 9
checkbox input "true"
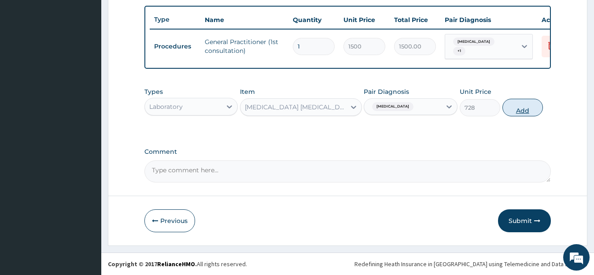
click at [511, 109] on button "Add" at bounding box center [522, 108] width 41 height 18
type input "0"
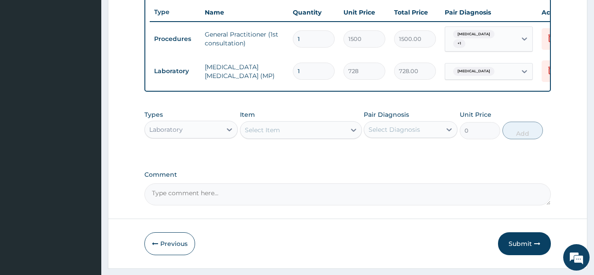
click at [284, 133] on div "Select Item" at bounding box center [292, 130] width 105 height 14
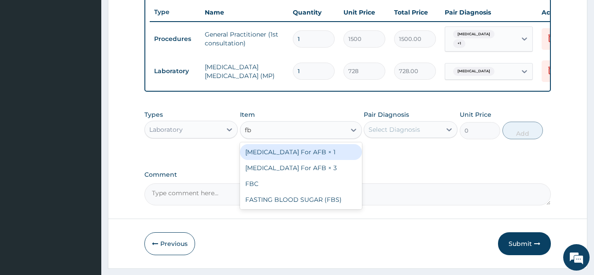
type input "fbc"
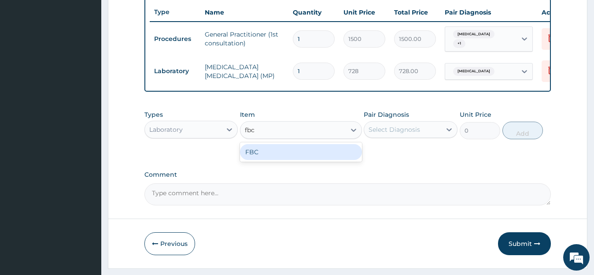
click at [298, 160] on div "FBC" at bounding box center [301, 152] width 122 height 16
type input "2080"
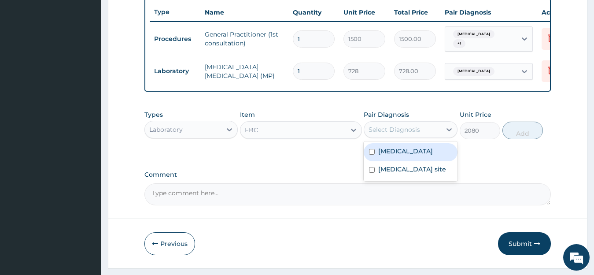
click at [439, 136] on div "Select Diagnosis" at bounding box center [402, 129] width 77 height 14
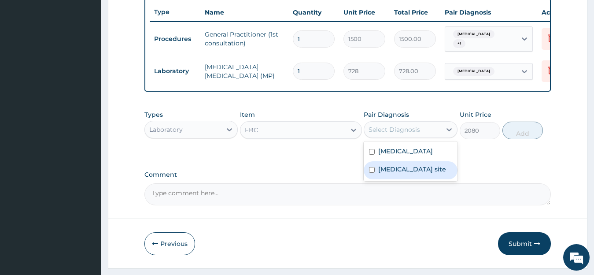
click at [410, 173] on label "Bacterial infection of unspecified site" at bounding box center [412, 169] width 68 height 9
checkbox input "true"
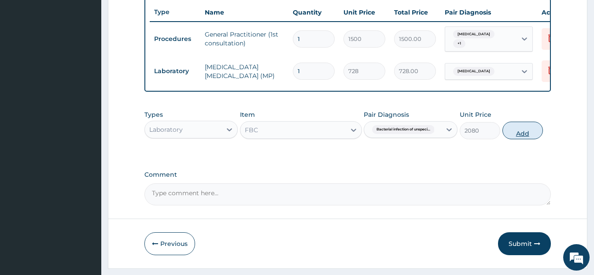
click at [537, 139] on button "Add" at bounding box center [522, 131] width 41 height 18
type input "0"
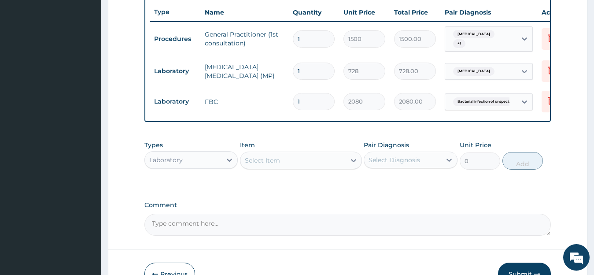
click at [211, 167] on div "Laboratory" at bounding box center [183, 160] width 77 height 14
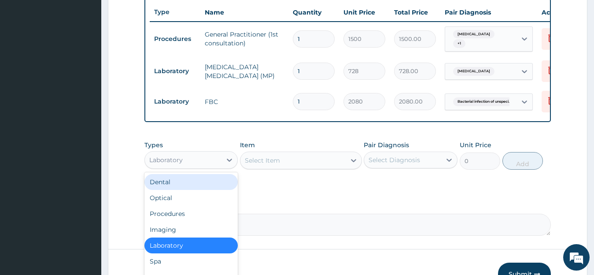
scroll to position [390, 0]
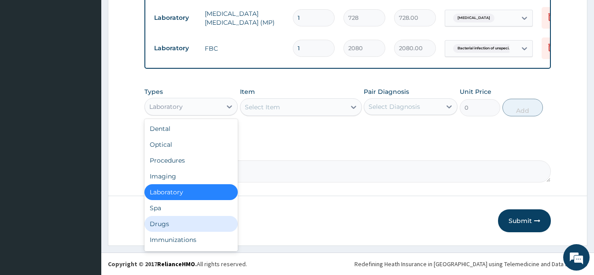
click at [220, 220] on div "Drugs" at bounding box center [191, 224] width 94 height 16
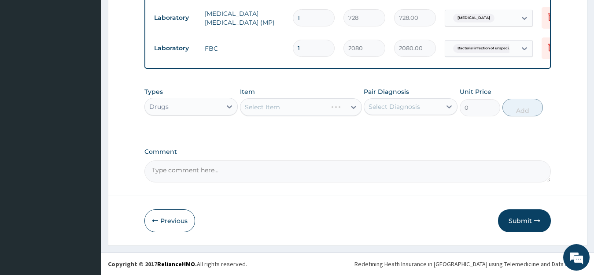
click at [306, 104] on div "Select Item" at bounding box center [301, 107] width 122 height 18
click at [306, 104] on div "Select Item" at bounding box center [292, 107] width 105 height 14
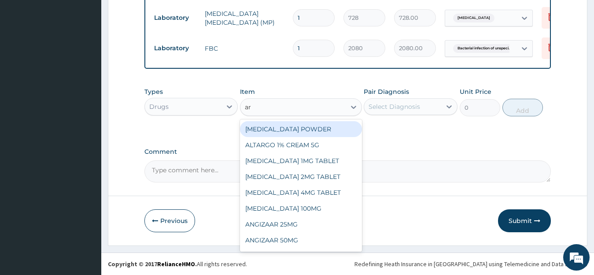
type input "art"
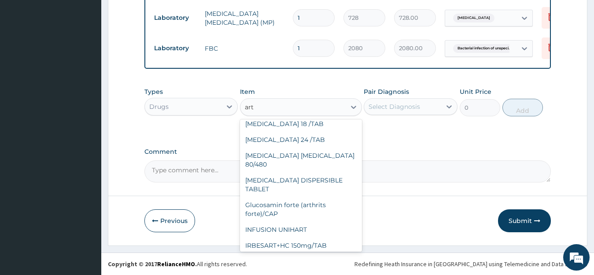
scroll to position [385, 0]
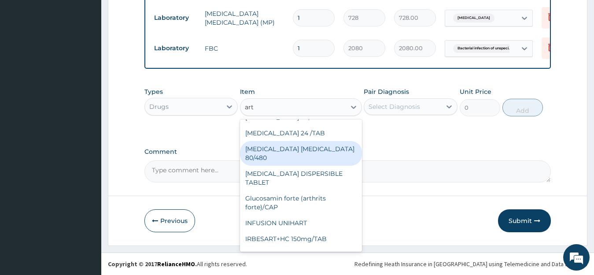
drag, startPoint x: 337, startPoint y: 164, endPoint x: 348, endPoint y: 148, distance: 19.5
click at [338, 163] on div "COARTEM D TAB 80/480" at bounding box center [301, 153] width 122 height 25
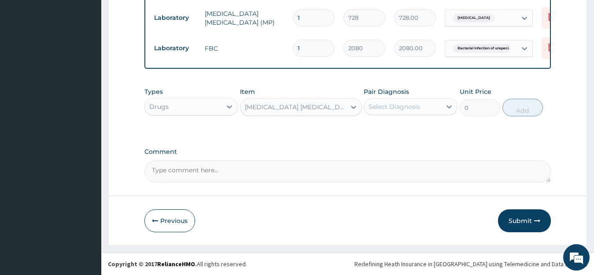
type input "1126.13"
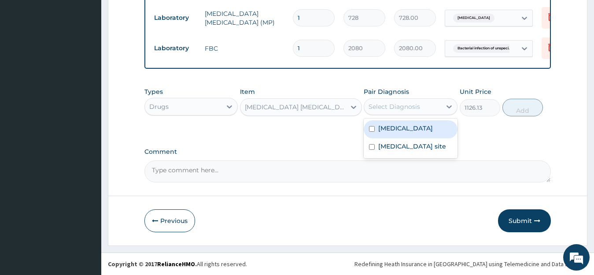
click at [427, 103] on div "Select Diagnosis" at bounding box center [402, 106] width 77 height 14
click at [401, 131] on label "Malaria, unspecified" at bounding box center [405, 128] width 55 height 9
checkbox input "true"
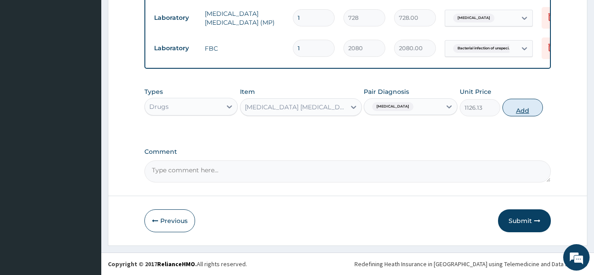
click at [513, 114] on button "Add" at bounding box center [522, 108] width 41 height 18
type input "0"
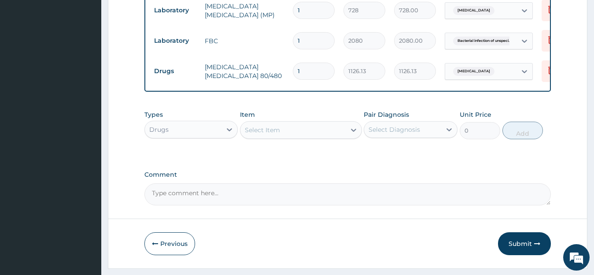
click at [272, 132] on div "Select Item" at bounding box center [292, 130] width 105 height 14
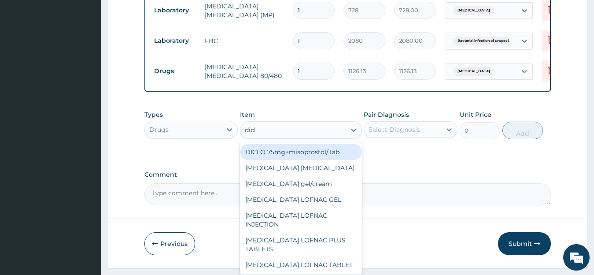
type input "diclo"
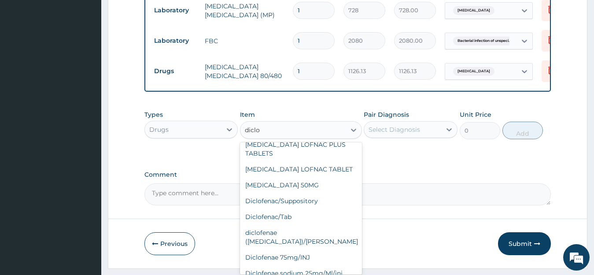
scroll to position [111, 0]
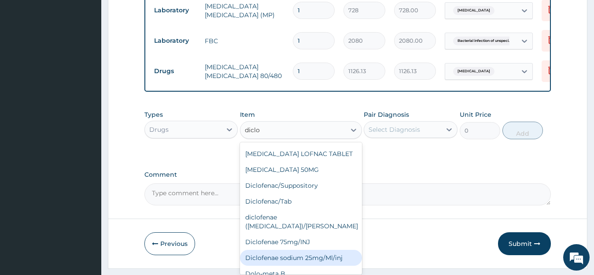
click at [325, 251] on div "Diclofenae sodium 25mg/Ml/inj" at bounding box center [301, 258] width 122 height 16
type input "238.87"
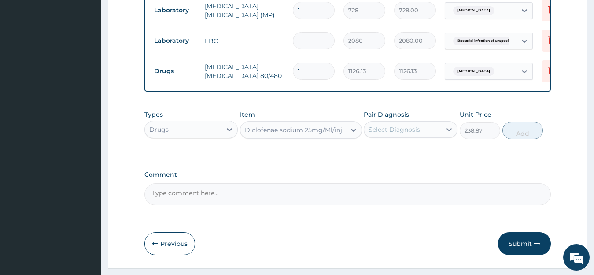
click at [416, 134] on div "Select Diagnosis" at bounding box center [394, 129] width 52 height 9
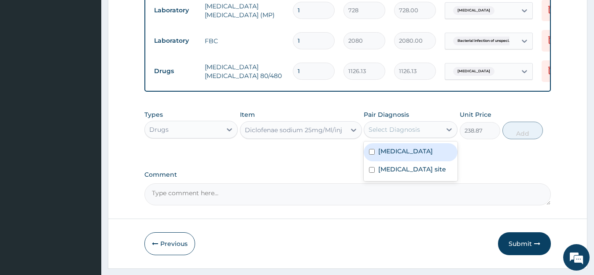
click at [411, 161] on div "Malaria, unspecified" at bounding box center [411, 152] width 94 height 18
checkbox input "true"
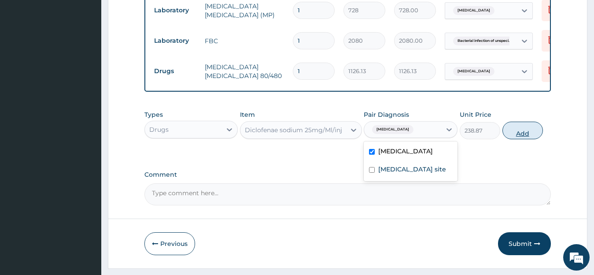
click at [514, 139] on button "Add" at bounding box center [522, 131] width 41 height 18
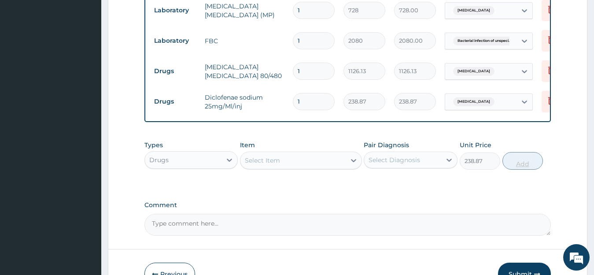
type input "0"
type input "0.00"
type input "3"
type input "716.61"
type input "3"
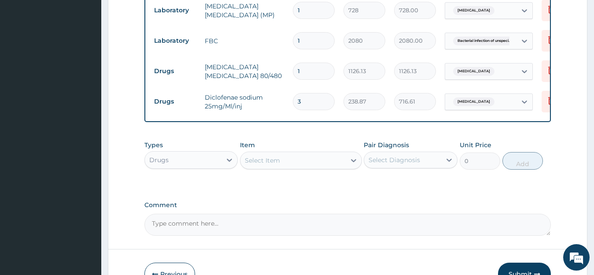
click at [265, 165] on div "Select Item" at bounding box center [262, 160] width 35 height 9
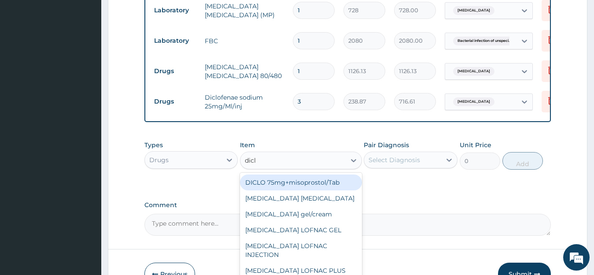
type input "diclo"
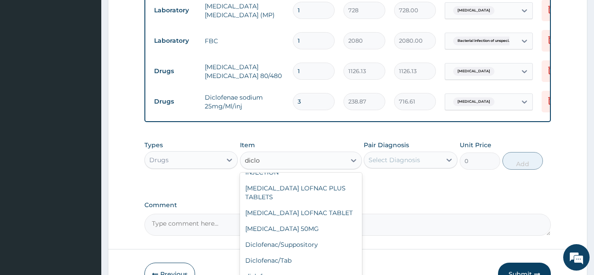
scroll to position [96, 0]
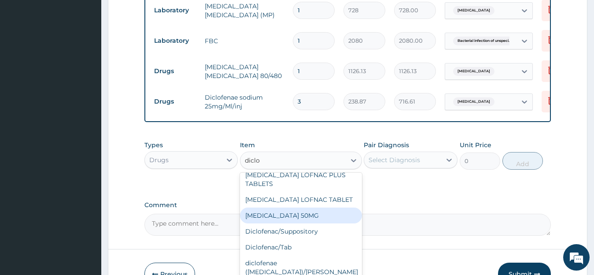
click at [294, 211] on div "DICLOFENAC SODIUM 50MG" at bounding box center [301, 215] width 122 height 16
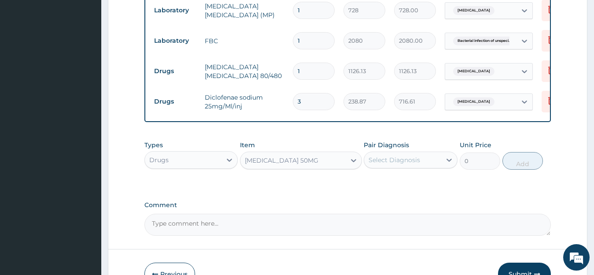
type input "11.6"
click at [402, 163] on div "Select Diagnosis" at bounding box center [394, 159] width 52 height 9
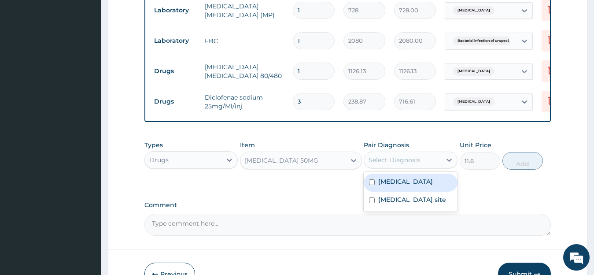
click at [401, 186] on label "Malaria, unspecified" at bounding box center [405, 181] width 55 height 9
checkbox input "true"
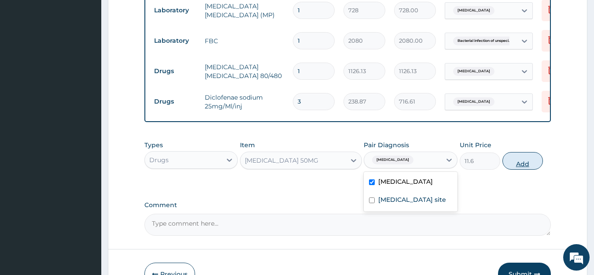
click at [531, 166] on button "Add" at bounding box center [522, 161] width 41 height 18
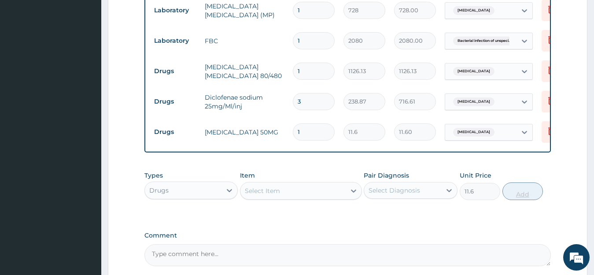
type input "0"
type input "10"
type input "116.00"
type input "10"
click at [292, 198] on div "Select Item" at bounding box center [292, 191] width 105 height 14
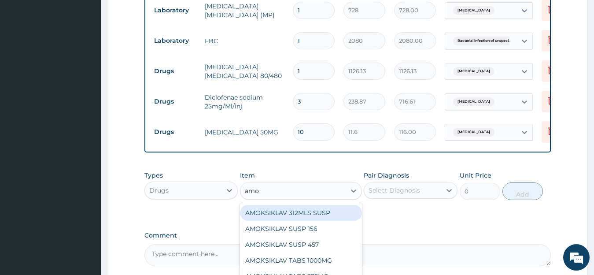
type input "amox"
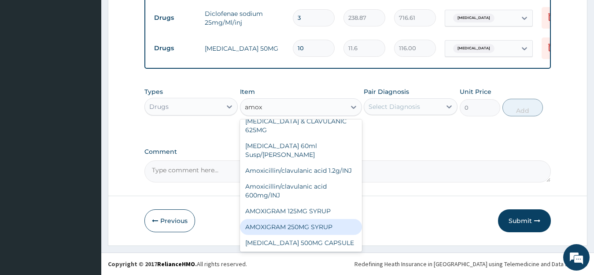
scroll to position [48, 0]
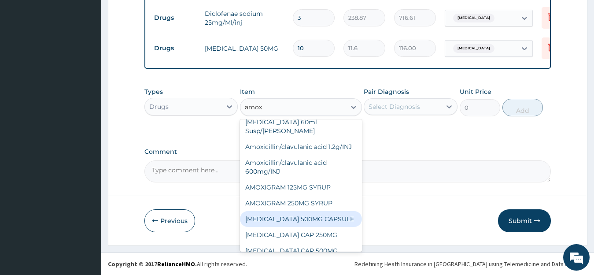
click at [322, 220] on div "AMOXIL 500MG CAPSULE" at bounding box center [301, 219] width 122 height 16
type input "81.9"
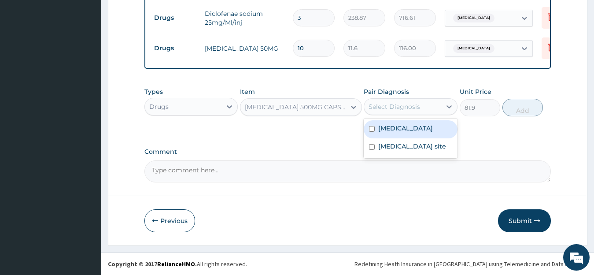
click at [394, 107] on div "Select Diagnosis" at bounding box center [394, 106] width 52 height 9
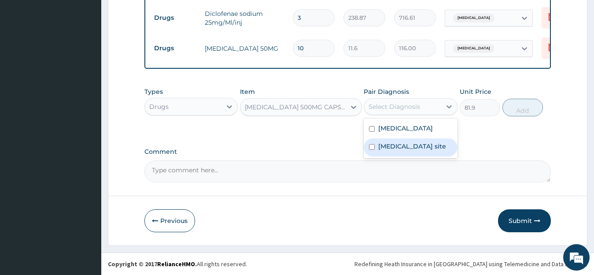
click at [409, 146] on label "Bacterial infection of unspecified site" at bounding box center [412, 146] width 68 height 9
checkbox input "true"
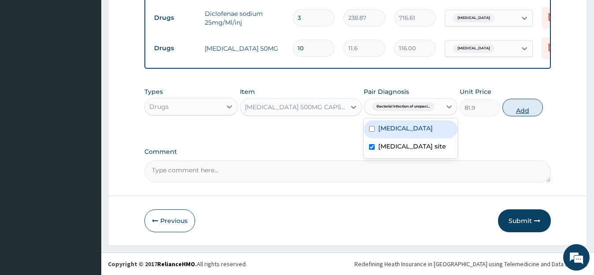
click at [526, 110] on button "Add" at bounding box center [522, 108] width 41 height 18
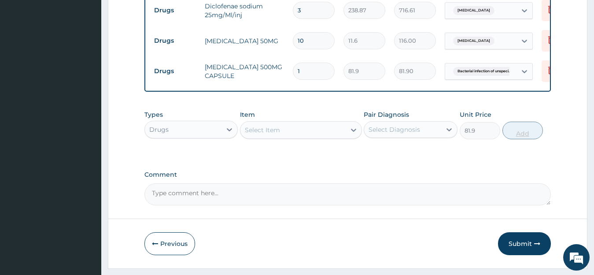
type input "0"
type input "15"
type input "1228.50"
type input "15"
click at [525, 246] on button "Submit" at bounding box center [524, 243] width 53 height 23
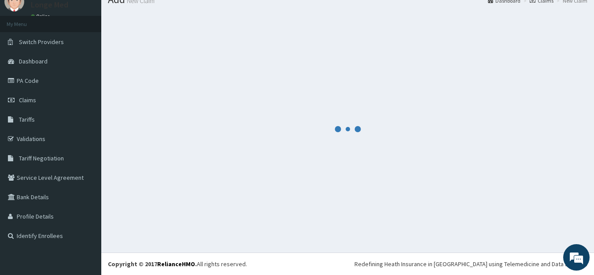
scroll to position [35, 0]
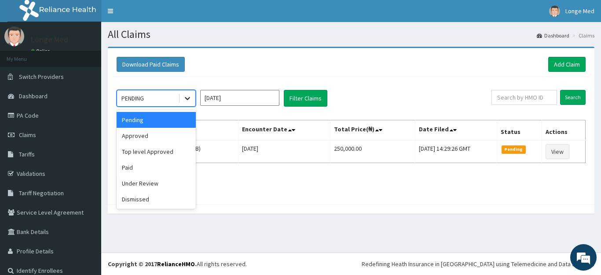
click at [183, 98] on div at bounding box center [188, 98] width 16 height 16
click at [156, 163] on div "Paid" at bounding box center [156, 167] width 79 height 16
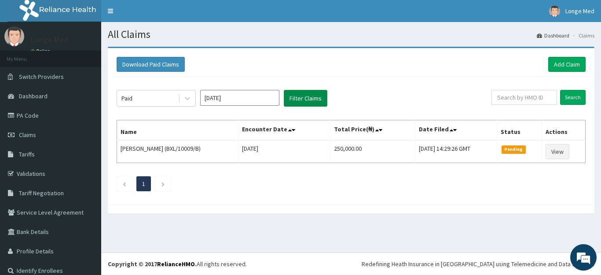
click at [307, 98] on button "Filter Claims" at bounding box center [306, 98] width 44 height 17
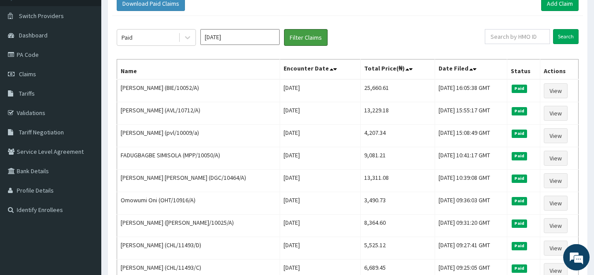
scroll to position [64, 0]
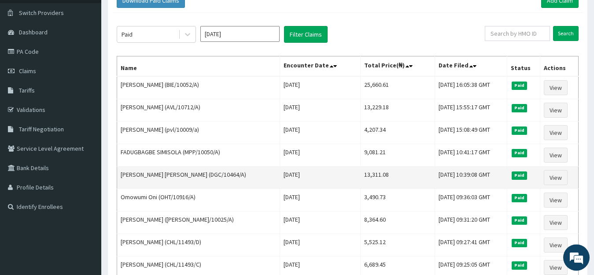
click at [544, 177] on td "View" at bounding box center [559, 177] width 38 height 22
click at [547, 177] on link "View" at bounding box center [556, 177] width 24 height 15
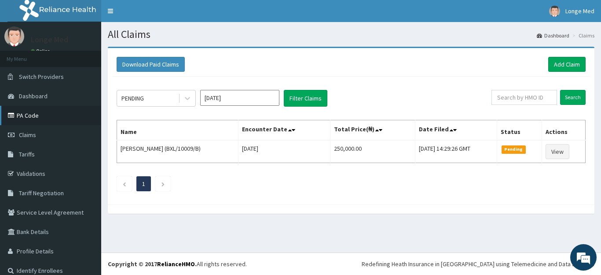
click at [20, 115] on link "PA Code" at bounding box center [50, 115] width 101 height 19
click at [560, 68] on link "Add Claim" at bounding box center [567, 64] width 37 height 15
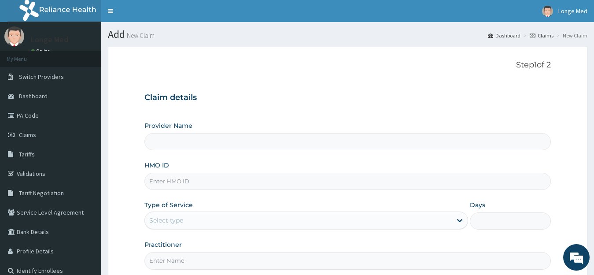
click at [169, 184] on input "HMO ID" at bounding box center [347, 181] width 407 height 17
click at [166, 184] on input "HMO ID" at bounding box center [347, 181] width 407 height 17
type input "[GEOGRAPHIC_DATA]"
click at [203, 184] on input "HMO ID" at bounding box center [347, 181] width 407 height 17
type input "LTG/10020/a"
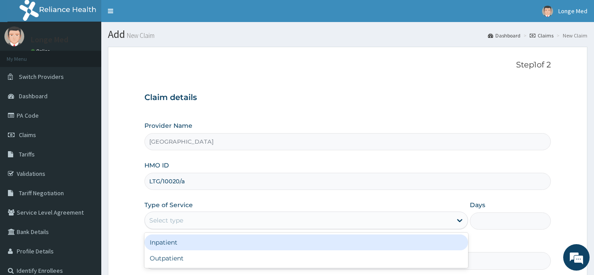
click at [190, 218] on div "Select type" at bounding box center [298, 220] width 307 height 14
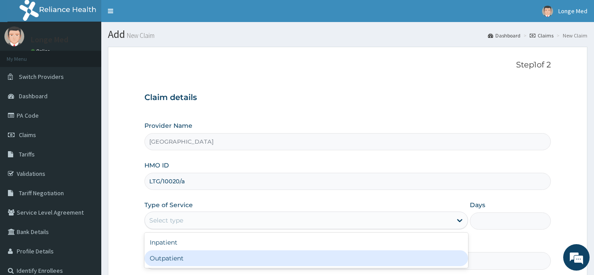
click at [180, 254] on div "Outpatient" at bounding box center [306, 258] width 324 height 16
type input "1"
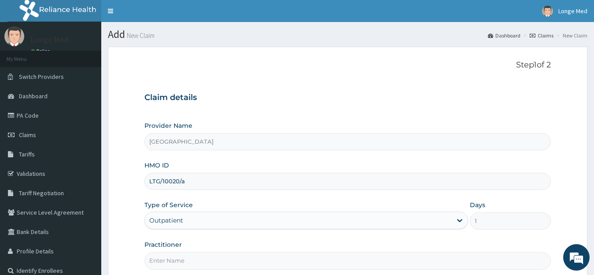
click at [181, 268] on input "Practitioner" at bounding box center [347, 260] width 407 height 17
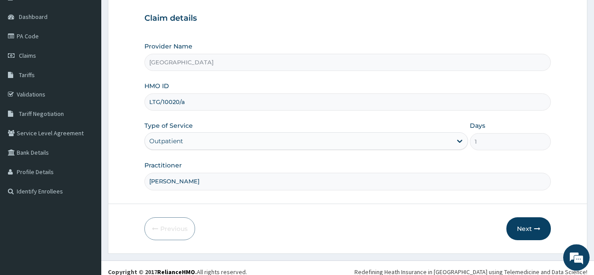
scroll to position [87, 0]
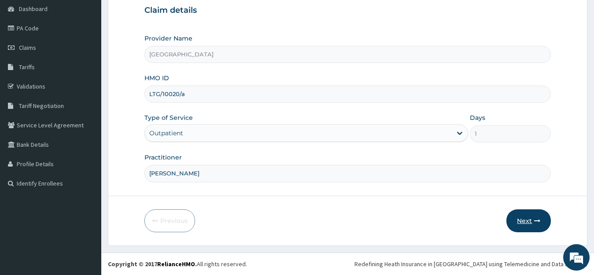
type input "dr alfred"
click at [519, 217] on button "Next" at bounding box center [528, 220] width 44 height 23
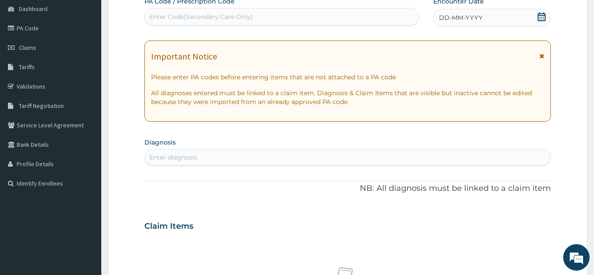
click at [534, 21] on div "DD-MM-YYYY" at bounding box center [492, 18] width 118 height 18
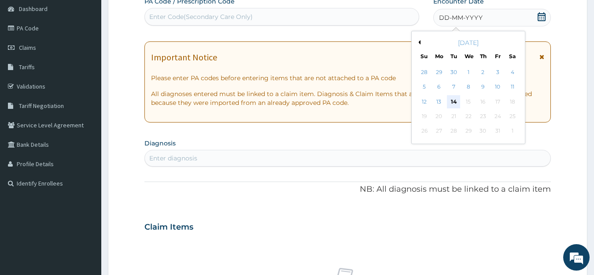
click at [451, 103] on div "14" at bounding box center [453, 101] width 13 height 13
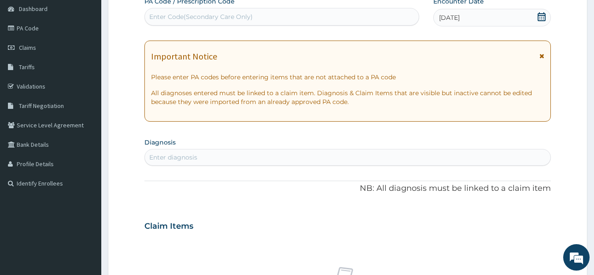
click at [209, 158] on div "Enter diagnosis" at bounding box center [348, 157] width 406 height 14
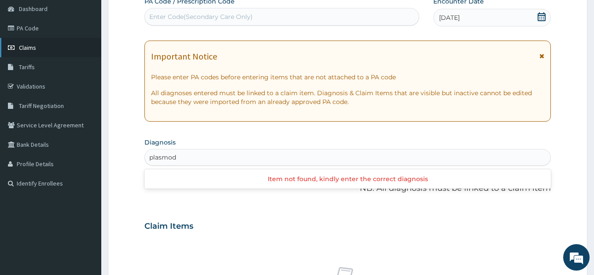
type input "plasmod"
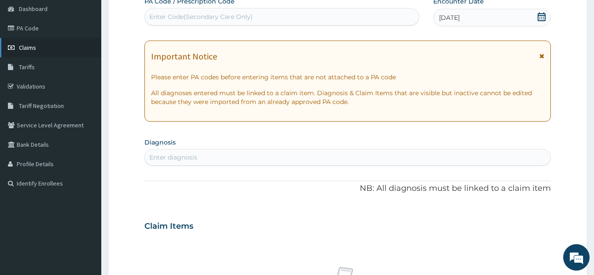
click at [19, 50] on span "Claims" at bounding box center [27, 48] width 17 height 8
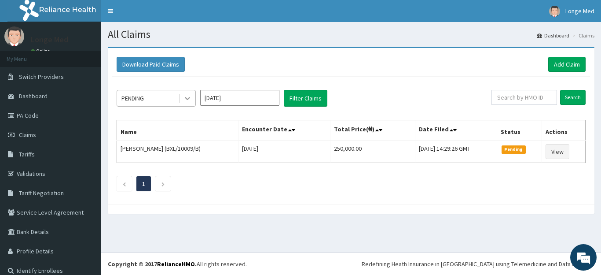
click at [185, 101] on icon at bounding box center [187, 98] width 9 height 9
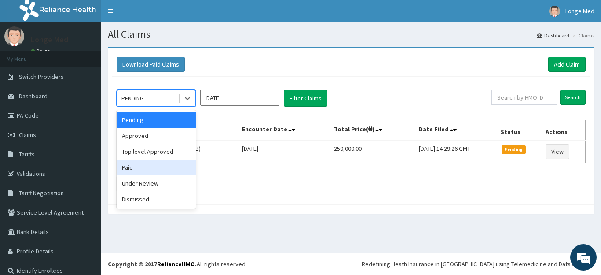
click at [145, 163] on div "Paid" at bounding box center [156, 167] width 79 height 16
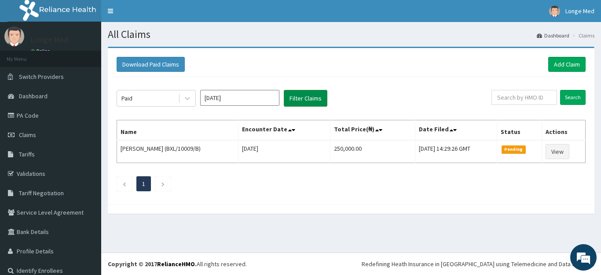
click at [309, 101] on button "Filter Claims" at bounding box center [306, 98] width 44 height 17
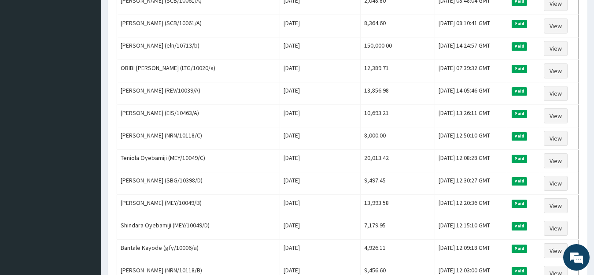
scroll to position [402, 0]
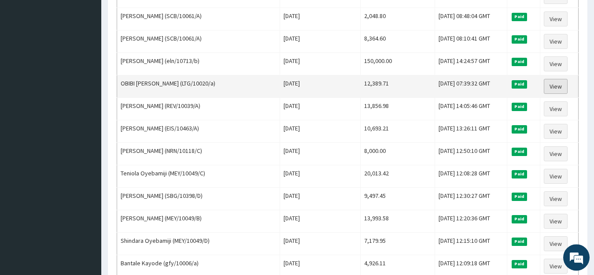
click at [561, 87] on link "View" at bounding box center [556, 86] width 24 height 15
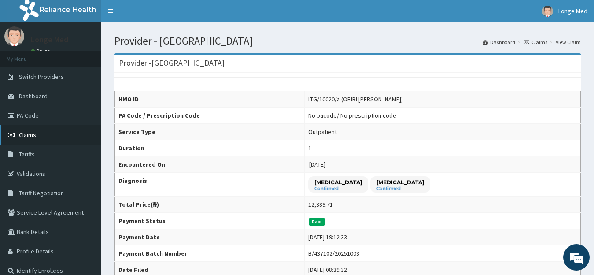
click at [26, 133] on span "Claims" at bounding box center [27, 135] width 17 height 8
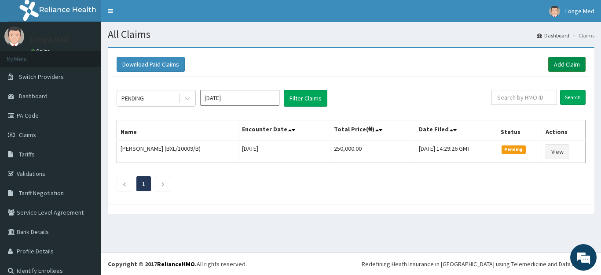
click at [568, 60] on link "Add Claim" at bounding box center [567, 64] width 37 height 15
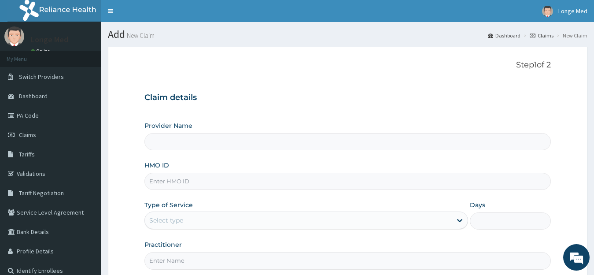
type input "[GEOGRAPHIC_DATA]"
click at [166, 180] on input "HMO ID" at bounding box center [347, 181] width 407 height 17
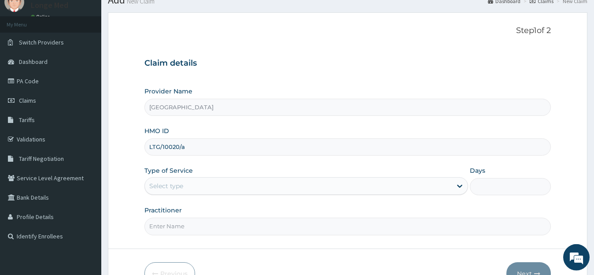
scroll to position [55, 0]
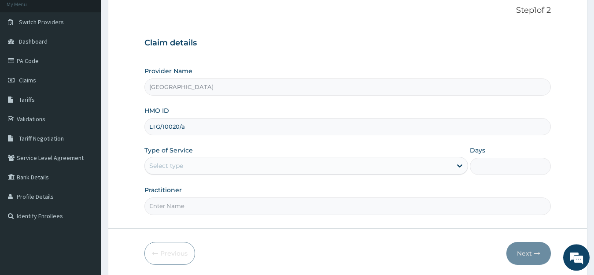
type input "LTG/10020/a"
click at [173, 168] on div "Select type" at bounding box center [166, 165] width 34 height 9
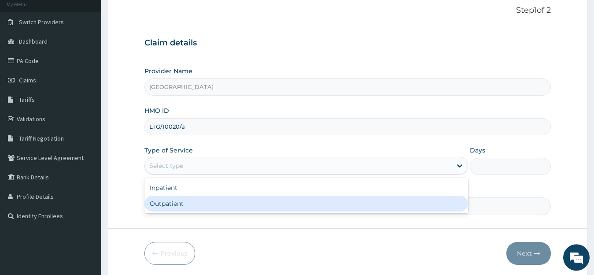
click at [168, 204] on div "Outpatient" at bounding box center [306, 203] width 324 height 16
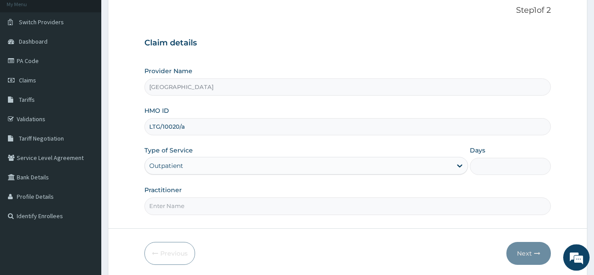
type input "1"
click at [173, 203] on input "Practitioner" at bounding box center [347, 205] width 407 height 17
type input "[PERSON_NAME]"
click at [523, 250] on button "Next" at bounding box center [528, 253] width 44 height 23
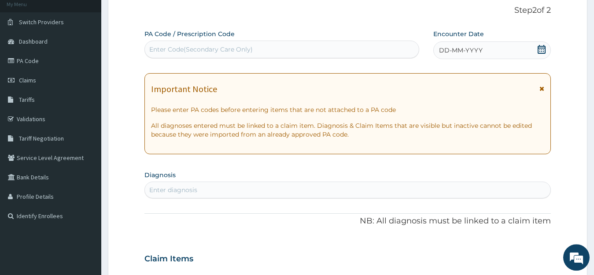
click at [543, 45] on icon at bounding box center [541, 49] width 9 height 9
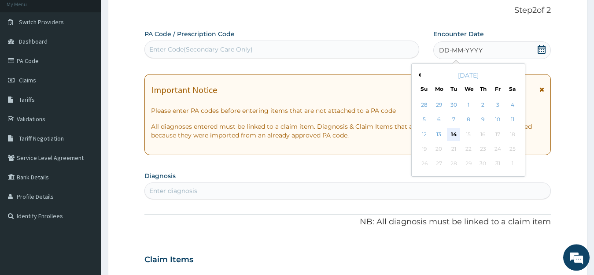
click at [460, 135] on div "14" at bounding box center [453, 134] width 13 height 13
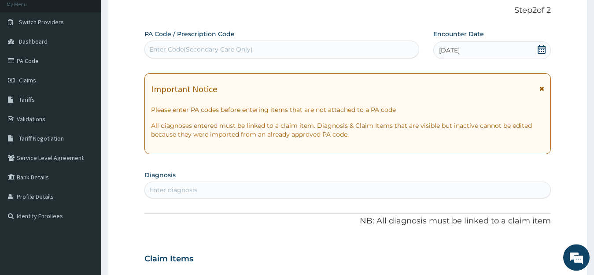
click at [182, 194] on div "Enter diagnosis" at bounding box center [173, 189] width 48 height 9
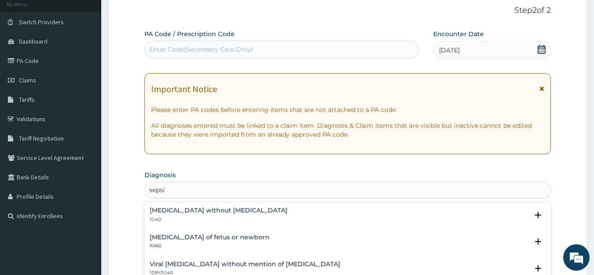
type input "sepsis"
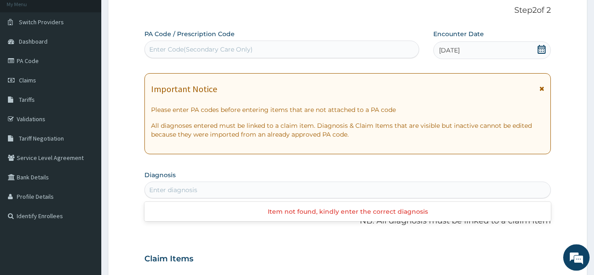
click at [180, 188] on div "Enter diagnosis" at bounding box center [348, 190] width 406 height 14
type input "enteritis"
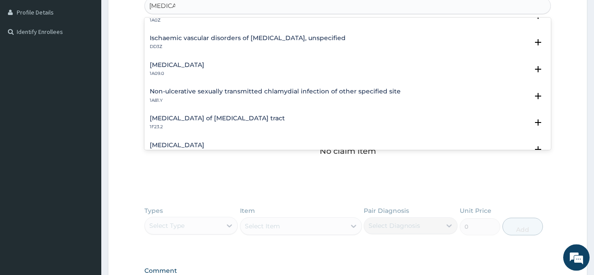
scroll to position [119, 0]
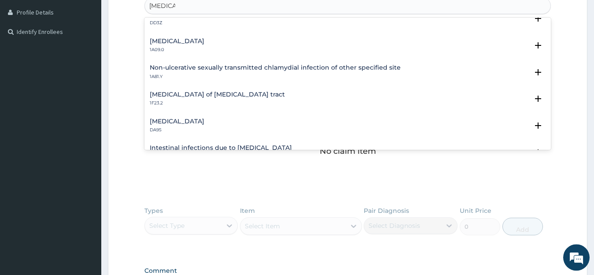
click at [194, 44] on h4 "Salmonella enteritis" at bounding box center [177, 41] width 55 height 7
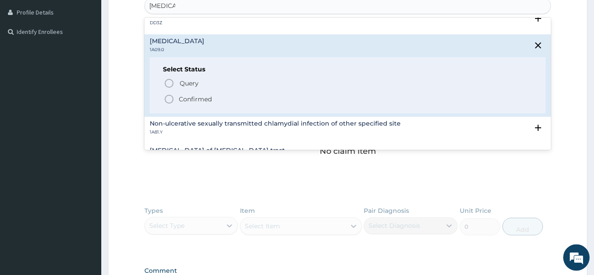
click at [195, 101] on p "Confirmed" at bounding box center [195, 99] width 33 height 9
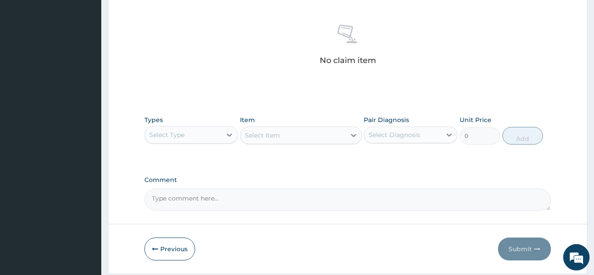
scroll to position [348, 0]
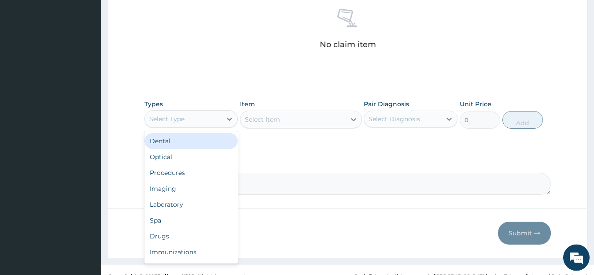
click at [200, 120] on div "Select Type" at bounding box center [183, 119] width 77 height 14
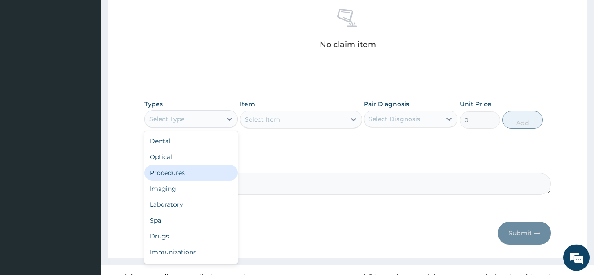
click at [205, 175] on div "Procedures" at bounding box center [191, 173] width 94 height 16
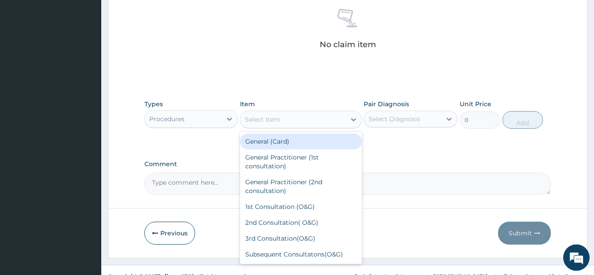
click at [323, 120] on div "Select Item" at bounding box center [292, 119] width 105 height 14
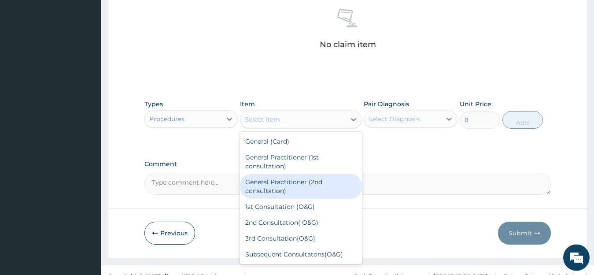
click at [312, 182] on div "General Practitioner (2nd consultation)" at bounding box center [301, 186] width 122 height 25
type input "800"
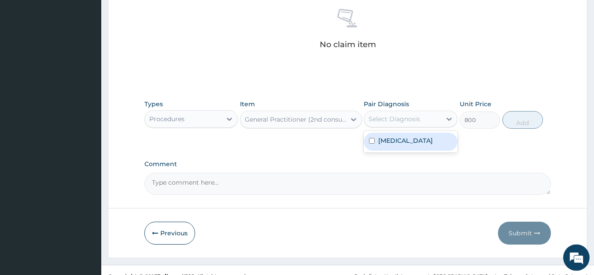
click at [402, 115] on div "Select Diagnosis" at bounding box center [394, 118] width 52 height 9
click at [401, 142] on label "Salmonella enteritis" at bounding box center [405, 140] width 55 height 9
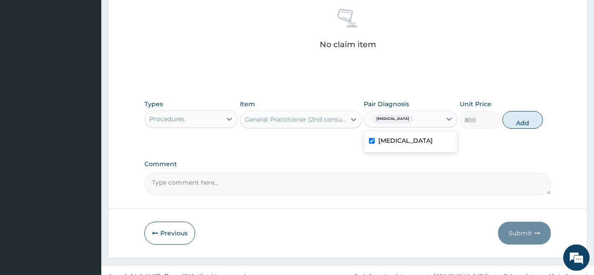
checkbox input "true"
click at [524, 128] on button "Add" at bounding box center [522, 120] width 41 height 18
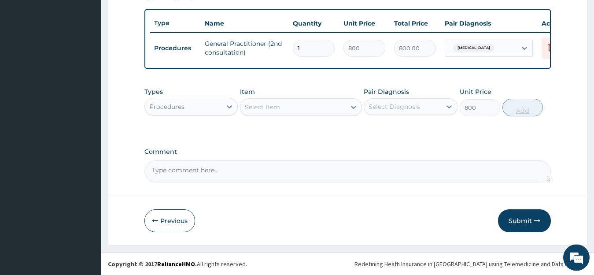
type input "0"
click at [200, 106] on div "Procedures" at bounding box center [183, 106] width 77 height 14
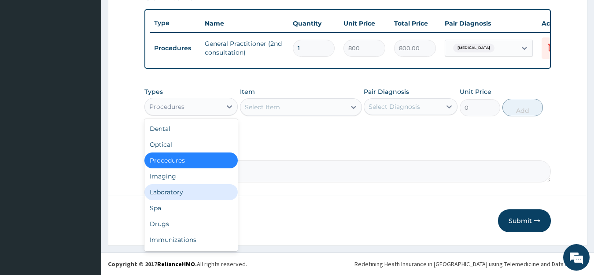
click at [198, 197] on div "Laboratory" at bounding box center [191, 192] width 94 height 16
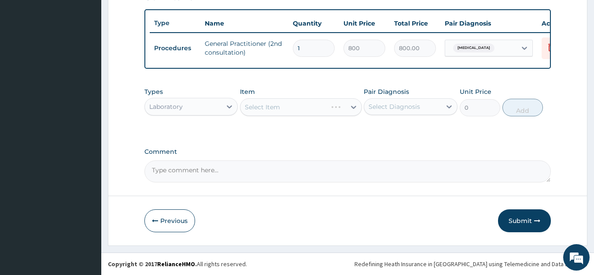
click at [300, 108] on div "Select Item" at bounding box center [301, 107] width 122 height 18
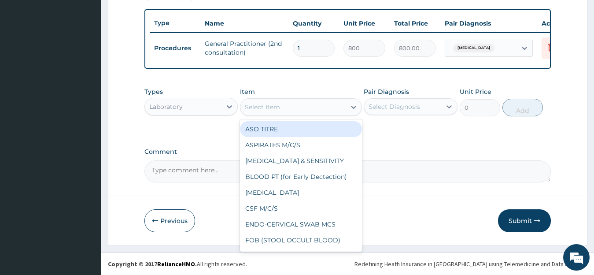
click at [300, 108] on div "Select Item" at bounding box center [292, 107] width 105 height 14
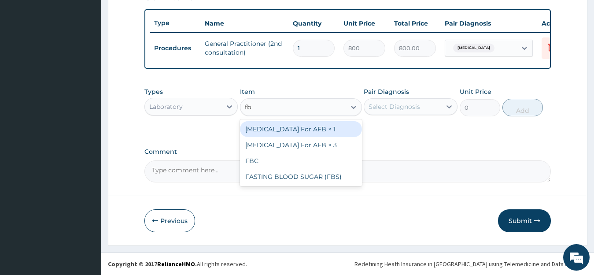
type input "fbc"
click at [309, 134] on div "FBC" at bounding box center [301, 129] width 122 height 16
type input "2080"
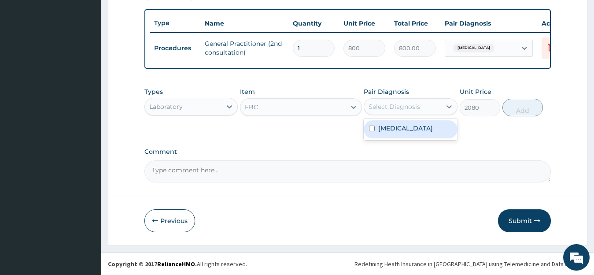
click at [429, 110] on div "Select Diagnosis" at bounding box center [402, 106] width 77 height 14
click at [423, 130] on label "Salmonella enteritis" at bounding box center [405, 128] width 55 height 9
checkbox input "true"
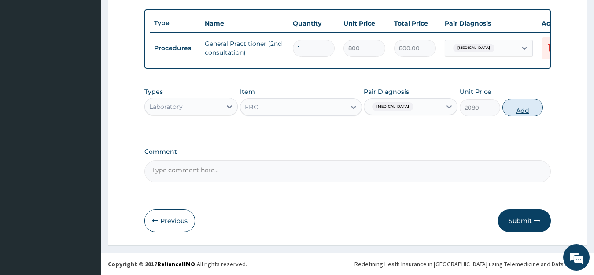
click at [512, 112] on button "Add" at bounding box center [522, 108] width 41 height 18
type input "0"
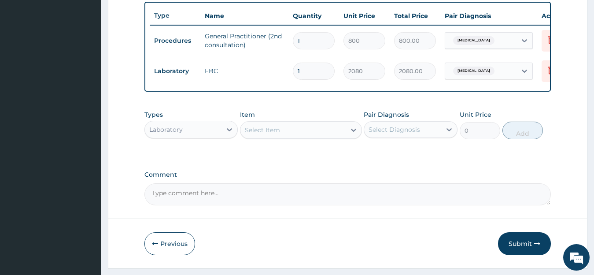
click at [193, 136] on div "Laboratory" at bounding box center [183, 129] width 77 height 14
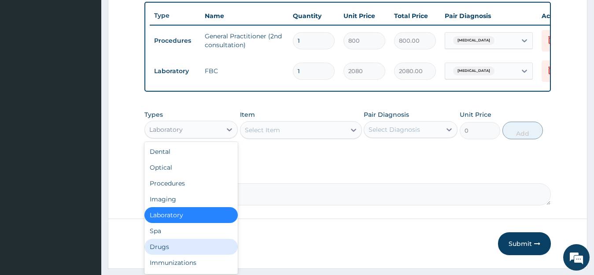
click at [186, 252] on div "Drugs" at bounding box center [191, 247] width 94 height 16
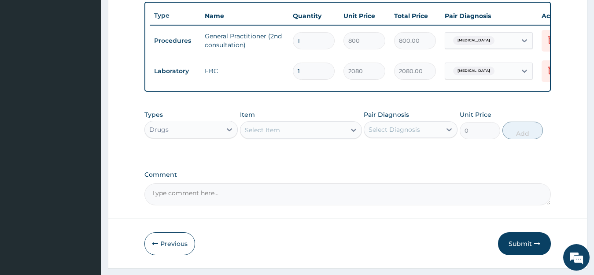
click at [309, 137] on div "Select Item" at bounding box center [292, 130] width 105 height 14
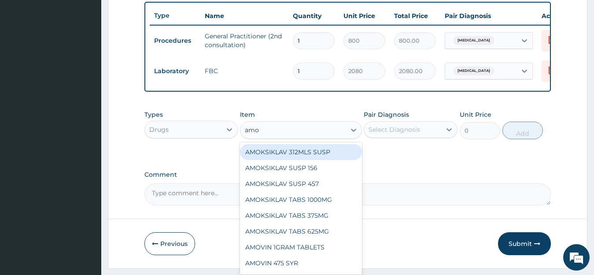
type input "amox"
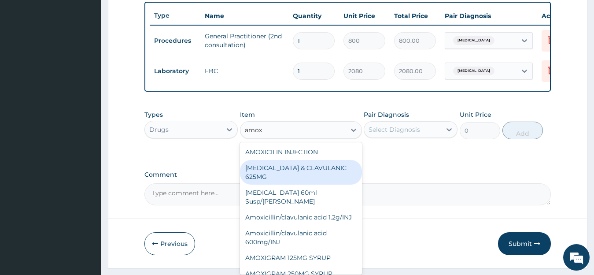
click at [330, 179] on div "AMOXICILLIN & CLAVULANIC 625MG" at bounding box center [301, 172] width 122 height 25
type input "136.5"
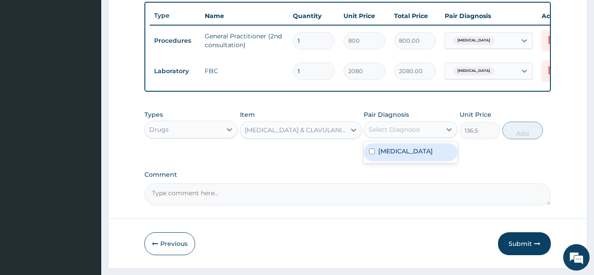
click at [415, 134] on div "Select Diagnosis" at bounding box center [394, 129] width 52 height 9
click at [415, 155] on label "Salmonella enteritis" at bounding box center [405, 151] width 55 height 9
checkbox input "true"
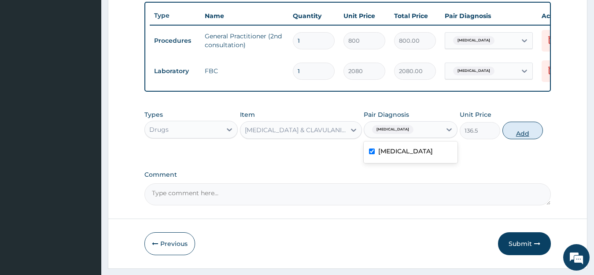
click at [520, 134] on button "Add" at bounding box center [522, 131] width 41 height 18
type input "0"
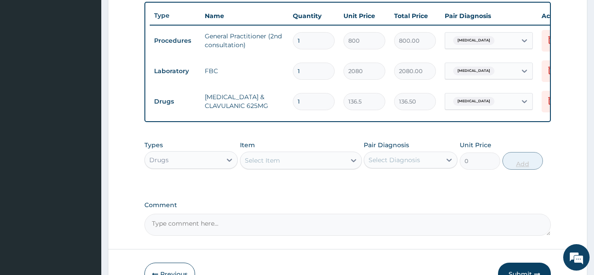
type input "14"
type input "1911.00"
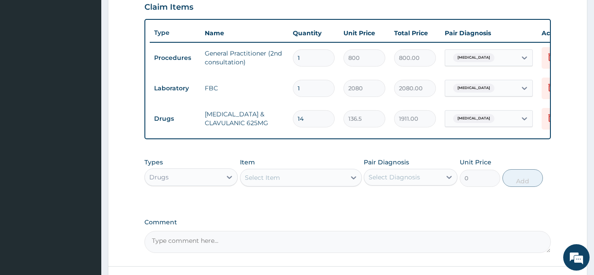
scroll to position [291, 0]
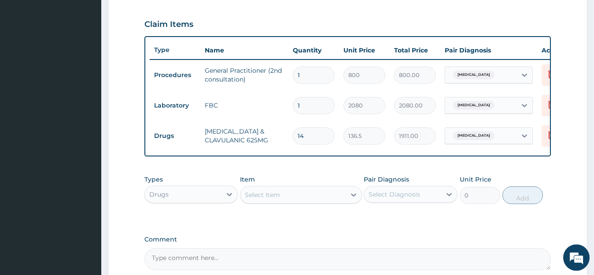
type input "14"
click at [253, 199] on div "Select Item" at bounding box center [262, 194] width 35 height 9
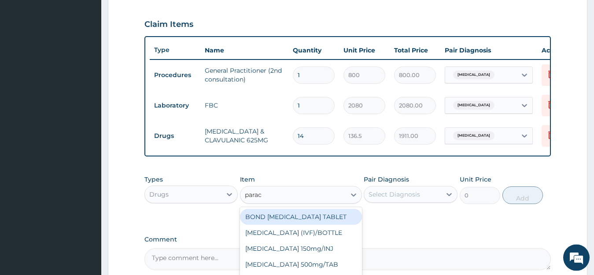
type input "parace"
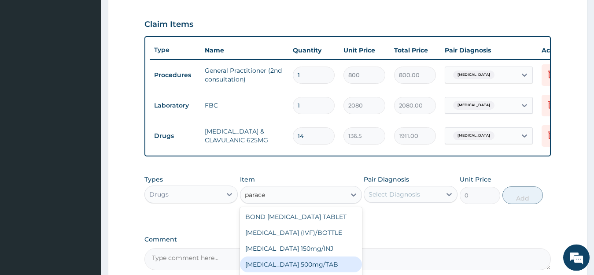
click at [328, 268] on div "PARACETAMOL 500mg/TAB" at bounding box center [301, 264] width 122 height 16
type input "6.83"
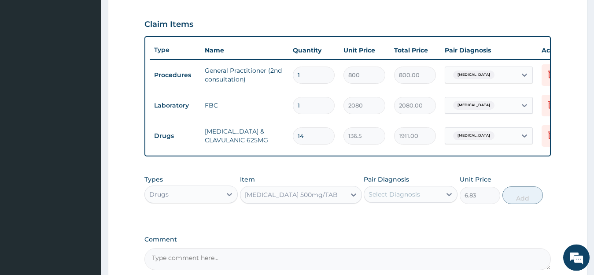
click at [427, 201] on div "Select Diagnosis" at bounding box center [402, 194] width 77 height 14
click at [427, 220] on label "Salmonella enteritis" at bounding box center [405, 215] width 55 height 9
checkbox input "true"
click at [526, 204] on button "Add" at bounding box center [522, 195] width 41 height 18
type input "0"
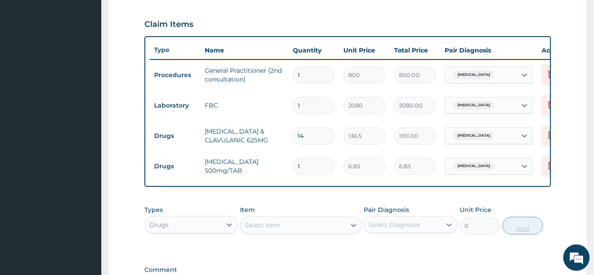
type input "0.00"
type input "2"
type input "13.66"
type input "20"
type input "136.60"
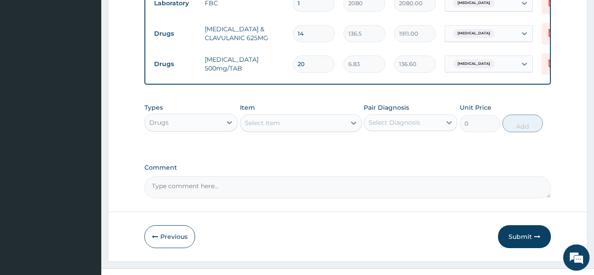
scroll to position [417, 0]
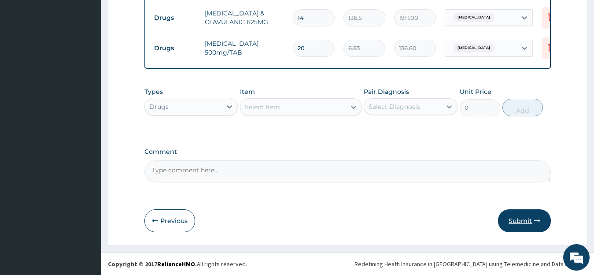
type input "20"
click at [522, 217] on button "Submit" at bounding box center [524, 220] width 53 height 23
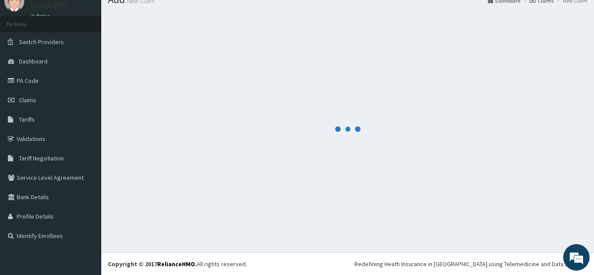
scroll to position [35, 0]
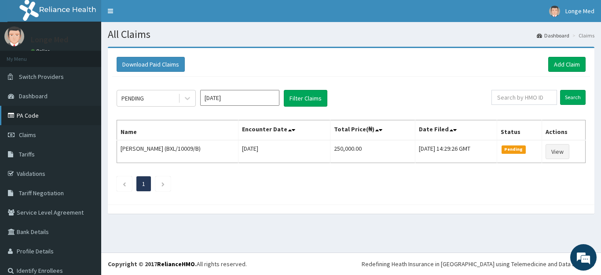
click at [22, 114] on link "PA Code" at bounding box center [50, 115] width 101 height 19
click at [561, 66] on link "Add Claim" at bounding box center [567, 64] width 37 height 15
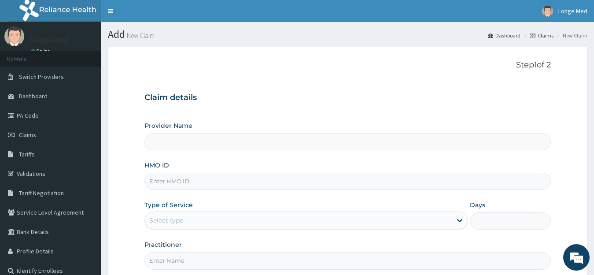
click at [157, 188] on input "HMO ID" at bounding box center [347, 181] width 407 height 17
type input "[GEOGRAPHIC_DATA]"
type input "DGC/10464/A"
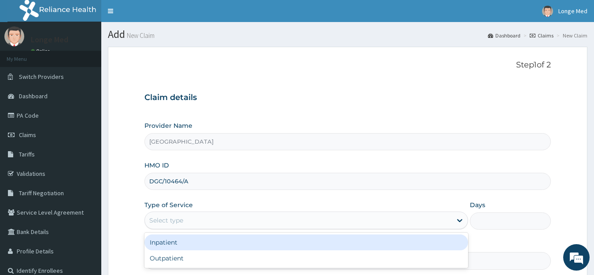
click at [169, 216] on div "Select type" at bounding box center [166, 220] width 34 height 9
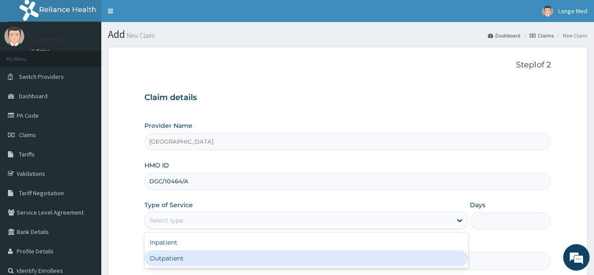
click at [173, 257] on div "Outpatient" at bounding box center [306, 258] width 324 height 16
type input "1"
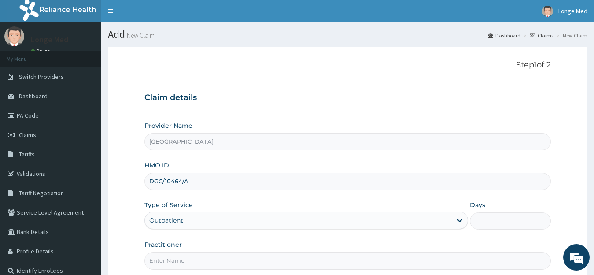
click at [178, 264] on input "Practitioner" at bounding box center [347, 260] width 407 height 17
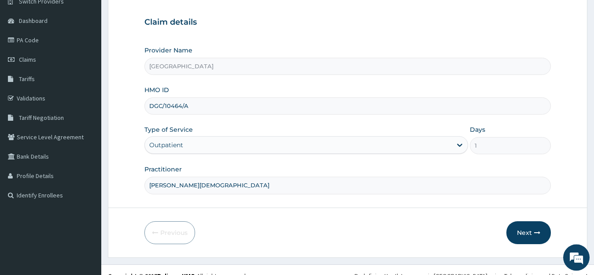
scroll to position [82, 0]
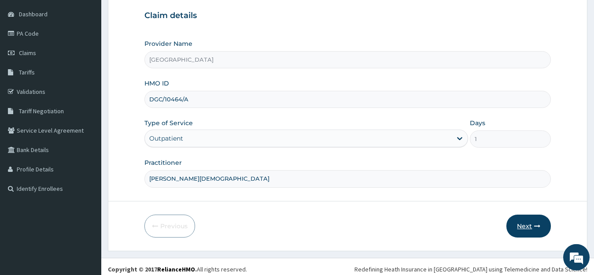
type input "[PERSON_NAME][DEMOGRAPHIC_DATA]"
click at [520, 227] on button "Next" at bounding box center [528, 225] width 44 height 23
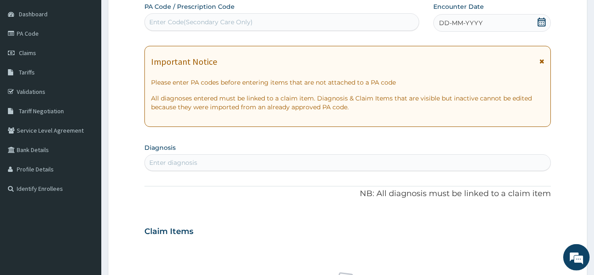
click at [541, 22] on icon at bounding box center [541, 22] width 9 height 9
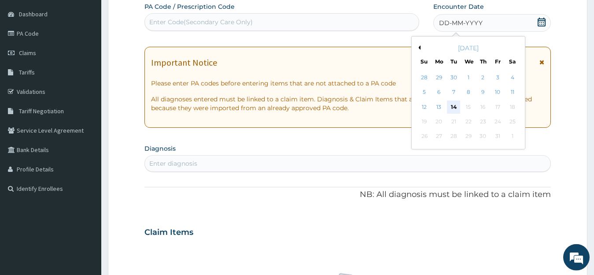
click at [454, 104] on div "14" at bounding box center [453, 106] width 13 height 13
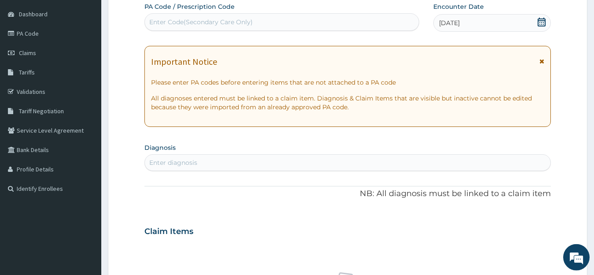
click at [232, 163] on div "Enter diagnosis" at bounding box center [348, 162] width 406 height 14
click at [173, 20] on div "Enter Code(Secondary Care Only)" at bounding box center [200, 22] width 103 height 9
type input "PA/7FA98A"
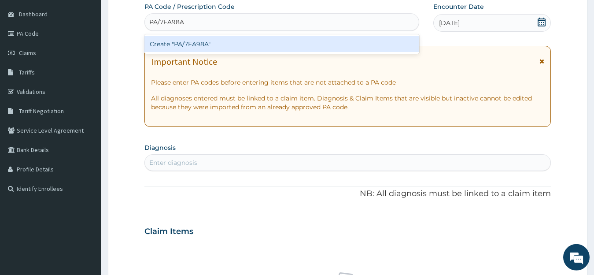
click at [220, 47] on div "Create "PA/7FA98A"" at bounding box center [281, 44] width 275 height 16
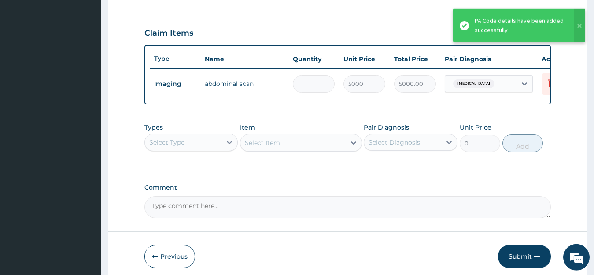
scroll to position [301, 0]
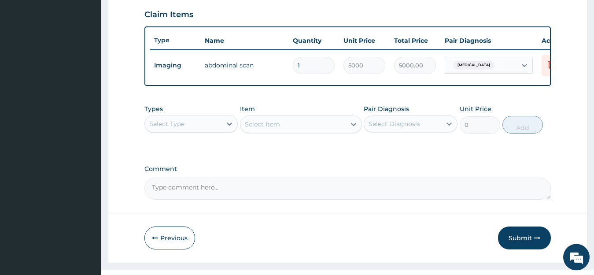
click at [197, 125] on div "Select Type" at bounding box center [183, 124] width 77 height 14
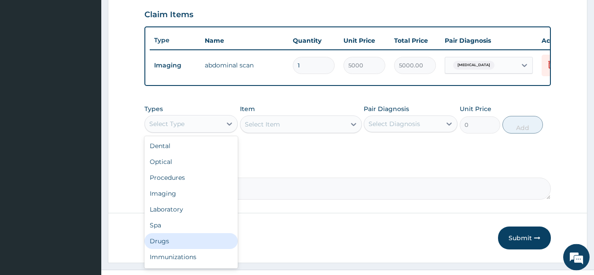
click at [198, 244] on div "Drugs" at bounding box center [191, 241] width 94 height 16
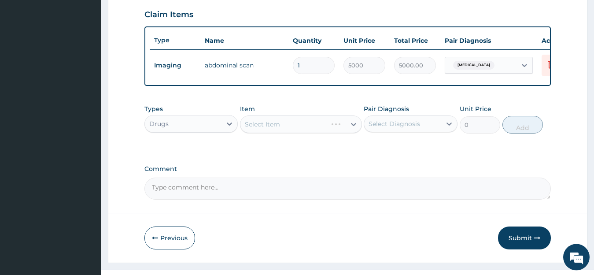
click at [304, 128] on div "Select Item" at bounding box center [301, 124] width 122 height 18
click at [304, 128] on div "Select Item" at bounding box center [292, 124] width 105 height 14
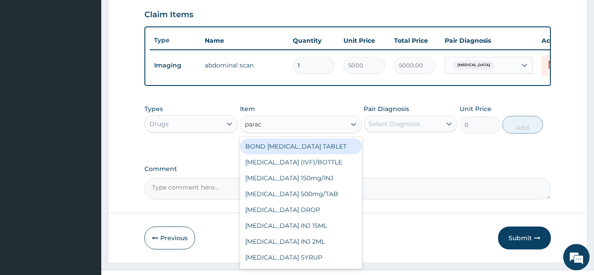
type input "parace"
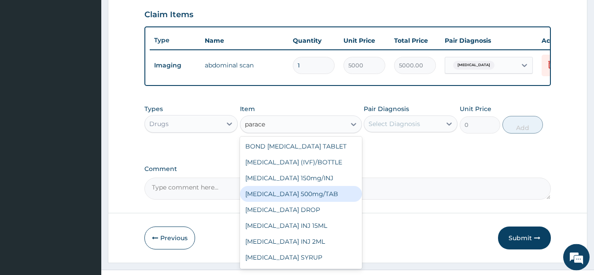
click at [302, 201] on div "PARACETAMOL 500mg/TAB" at bounding box center [301, 194] width 122 height 16
type input "6.83"
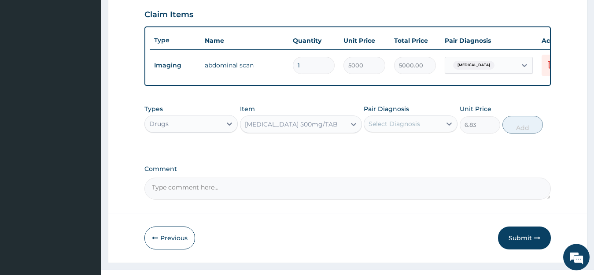
click at [427, 130] on div "Select Diagnosis" at bounding box center [402, 124] width 77 height 14
click at [420, 150] on label "Acute abdomen" at bounding box center [405, 145] width 55 height 9
checkbox input "true"
click at [509, 129] on button "Add" at bounding box center [522, 125] width 41 height 18
type input "0"
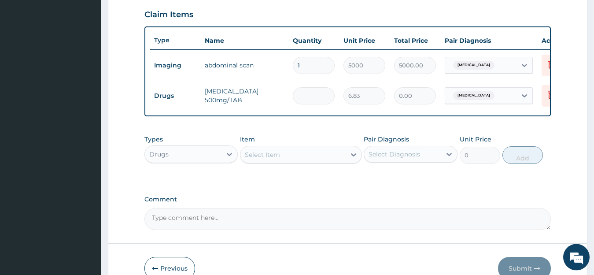
type input "0.00"
type input "2"
type input "13.66"
type input "20"
type input "136.60"
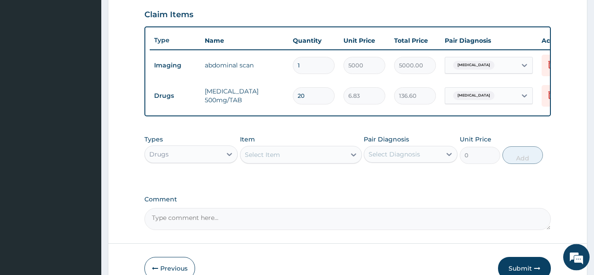
type input "20"
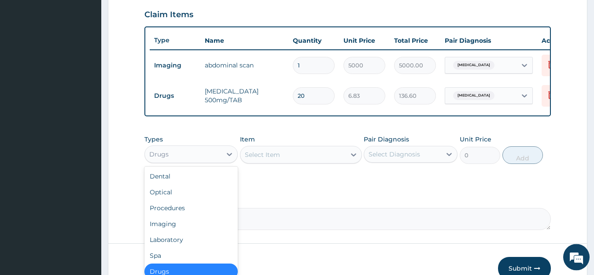
click at [219, 161] on div "Drugs" at bounding box center [183, 154] width 77 height 14
click at [227, 209] on div "Procedures" at bounding box center [191, 208] width 94 height 16
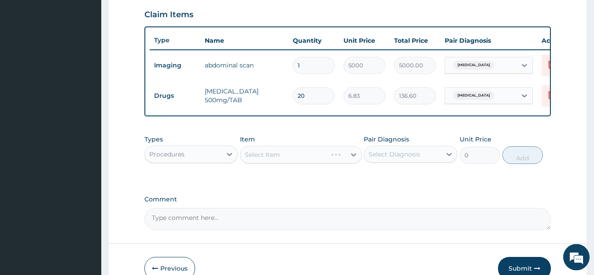
click at [280, 163] on div "Select Item" at bounding box center [301, 155] width 122 height 18
click at [290, 163] on div "Select Item" at bounding box center [301, 155] width 122 height 18
click at [290, 162] on div "Select Item" at bounding box center [292, 154] width 105 height 14
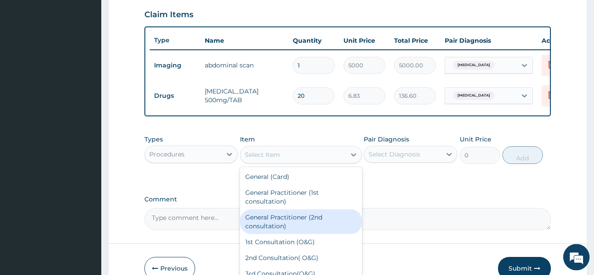
click at [298, 225] on div "General Practitioner (2nd consultation)" at bounding box center [301, 221] width 122 height 25
type input "800"
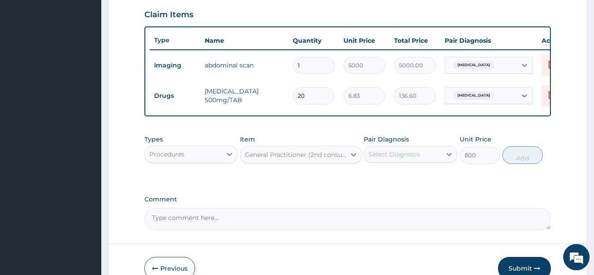
click at [434, 161] on div "Select Diagnosis" at bounding box center [402, 154] width 77 height 14
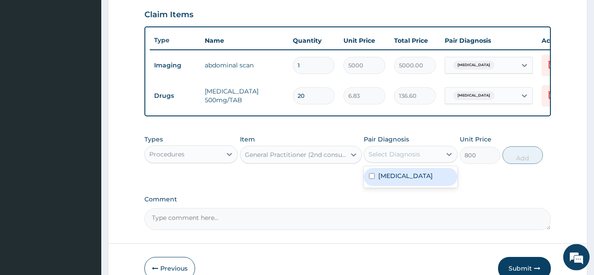
click at [431, 180] on div "Acute abdomen" at bounding box center [411, 177] width 94 height 18
checkbox input "true"
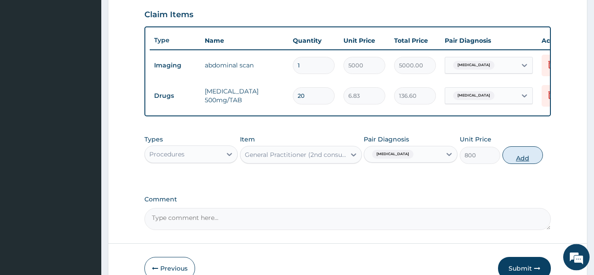
click at [518, 163] on button "Add" at bounding box center [522, 155] width 41 height 18
type input "0"
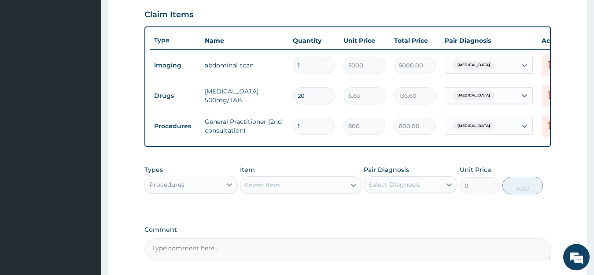
click at [223, 191] on div at bounding box center [229, 185] width 16 height 16
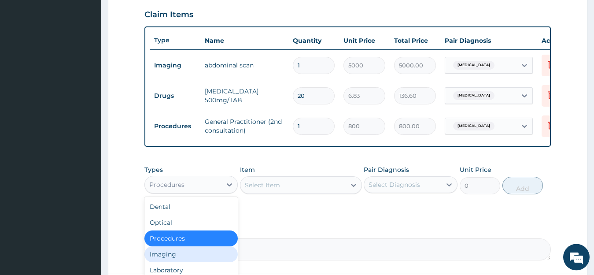
scroll to position [387, 0]
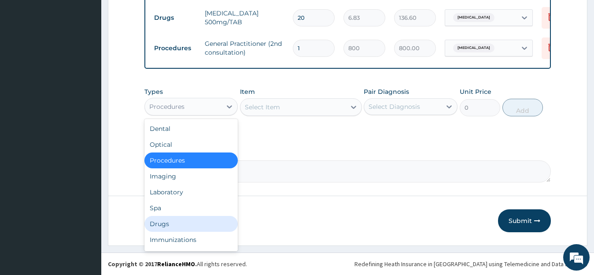
click at [187, 218] on div "Drugs" at bounding box center [191, 224] width 94 height 16
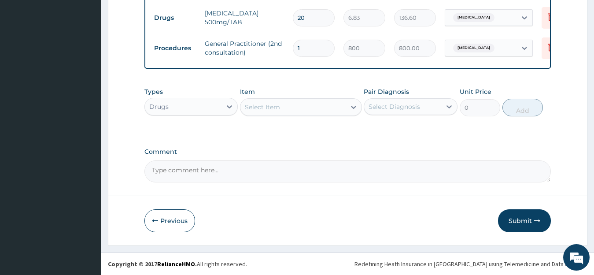
click at [301, 102] on div "Select Item" at bounding box center [292, 107] width 105 height 14
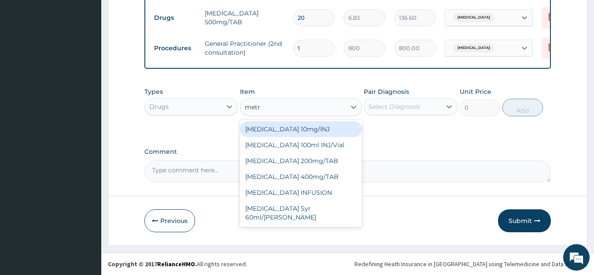
type input "metro"
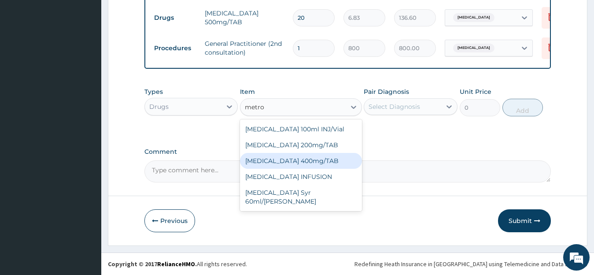
click at [307, 158] on div "[MEDICAL_DATA] 400mg/TAB" at bounding box center [301, 161] width 122 height 16
type input "13.65"
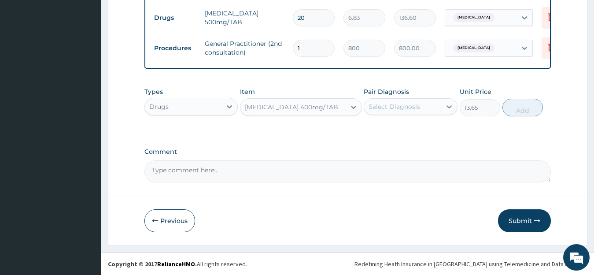
click at [385, 110] on div "Select Diagnosis" at bounding box center [394, 106] width 52 height 9
click at [387, 127] on label "Acute abdomen" at bounding box center [405, 128] width 55 height 9
checkbox input "true"
click at [529, 106] on button "Add" at bounding box center [522, 108] width 41 height 18
type input "0"
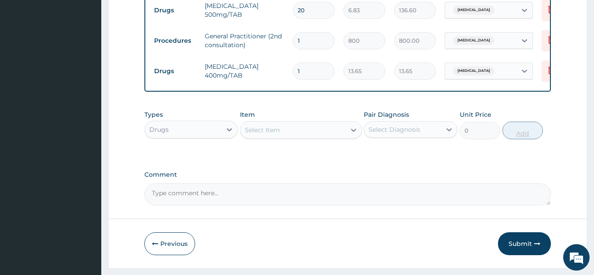
type input "15"
type input "204.75"
type input "15"
click at [521, 253] on button "Submit" at bounding box center [524, 243] width 53 height 23
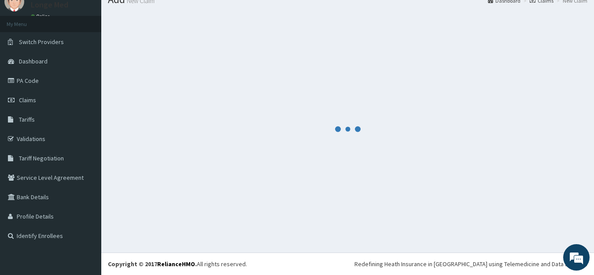
scroll to position [35, 0]
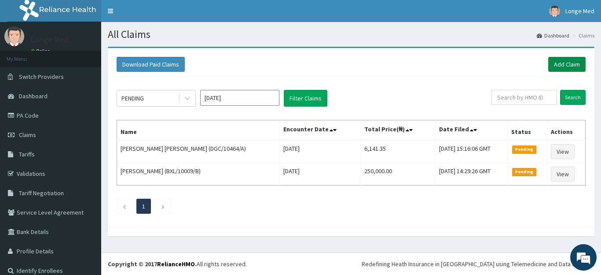
click at [562, 62] on link "Add Claim" at bounding box center [567, 64] width 37 height 15
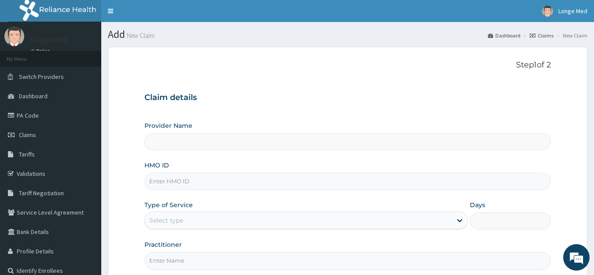
type input "[GEOGRAPHIC_DATA]"
click at [163, 184] on input "HMO ID" at bounding box center [347, 181] width 407 height 17
type input "OKB/10652/A"
click at [155, 221] on div "Select type" at bounding box center [166, 220] width 34 height 9
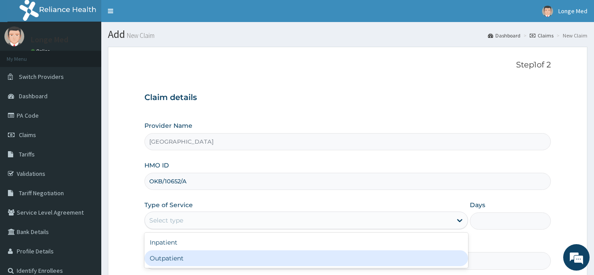
click at [159, 257] on div "Outpatient" at bounding box center [306, 258] width 324 height 16
type input "1"
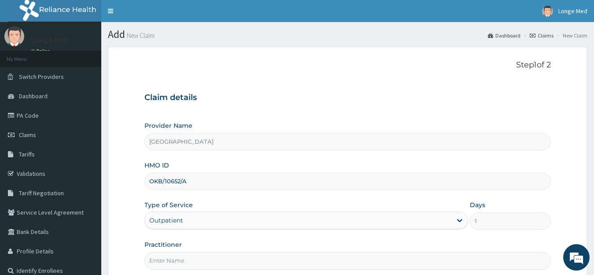
click at [159, 257] on input "Practitioner" at bounding box center [347, 260] width 407 height 17
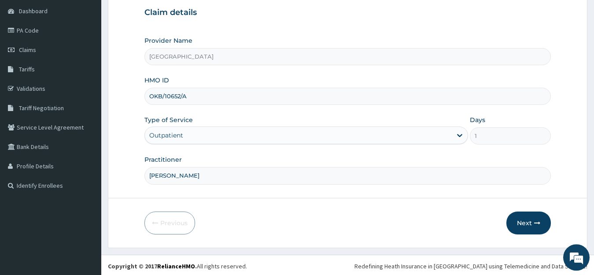
scroll to position [87, 0]
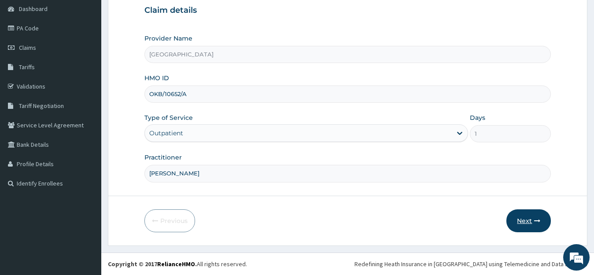
type input "dr alfred"
click at [515, 213] on button "Next" at bounding box center [528, 220] width 44 height 23
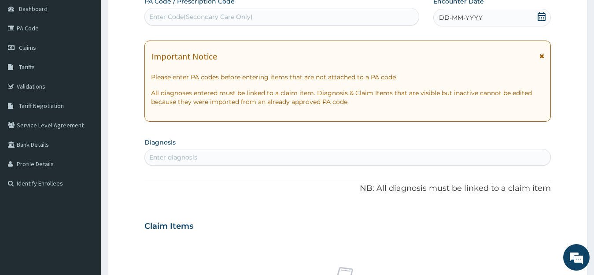
click at [154, 151] on div "Enter diagnosis" at bounding box center [348, 157] width 406 height 14
type input "[MEDICAL_DATA]"
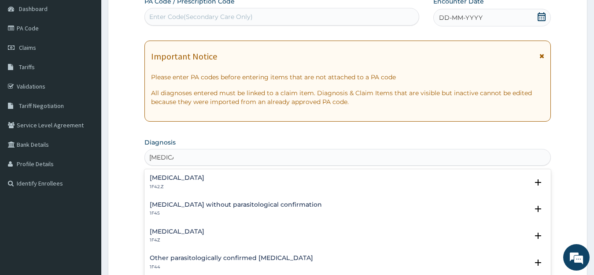
click at [167, 233] on h4 "[MEDICAL_DATA]" at bounding box center [177, 231] width 55 height 7
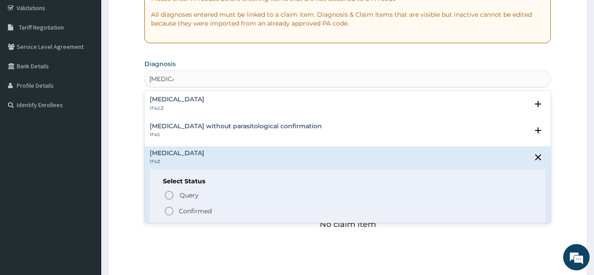
scroll to position [167, 0]
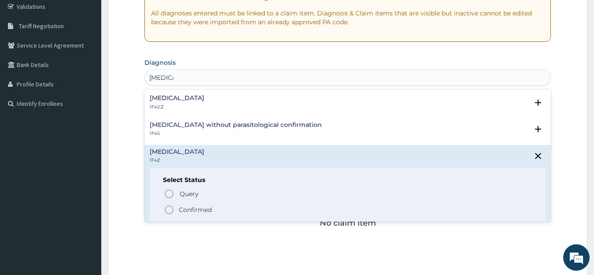
click at [211, 212] on p "Confirmed" at bounding box center [195, 209] width 33 height 9
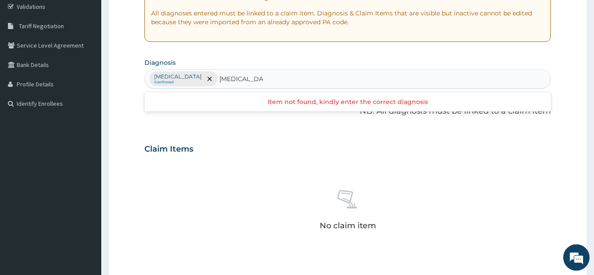
type input "peptic ulcer"
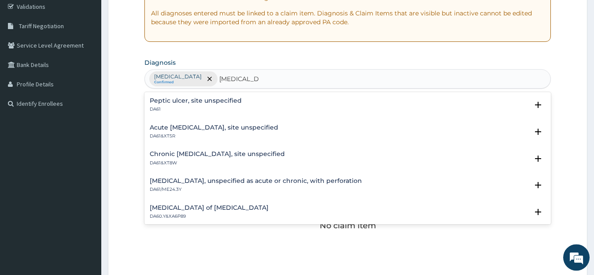
click at [180, 99] on h4 "Peptic ulcer, site unspecified" at bounding box center [196, 100] width 92 height 7
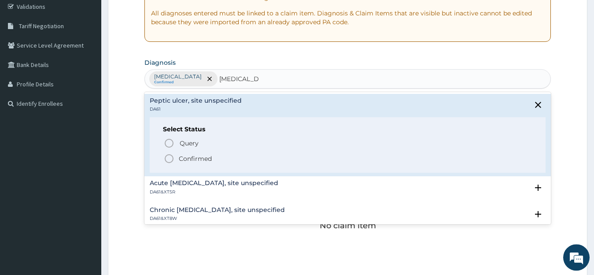
click at [188, 158] on p "Confirmed" at bounding box center [195, 158] width 33 height 9
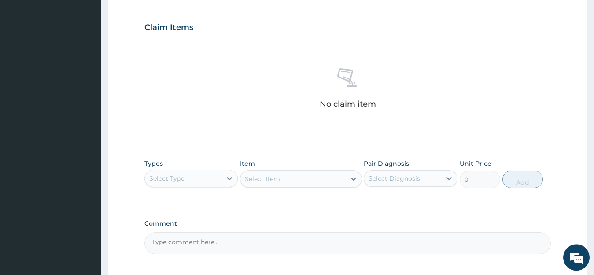
scroll to position [308, 0]
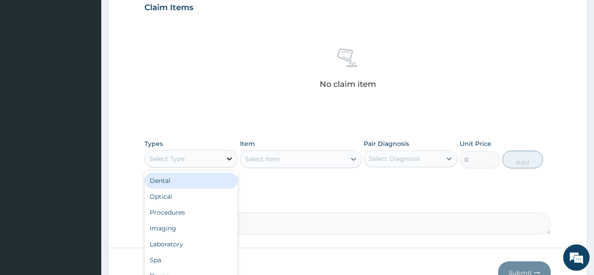
click at [224, 156] on div at bounding box center [229, 159] width 16 height 16
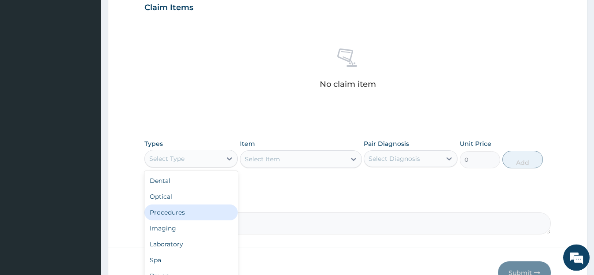
click at [188, 217] on div "Procedures" at bounding box center [191, 212] width 94 height 16
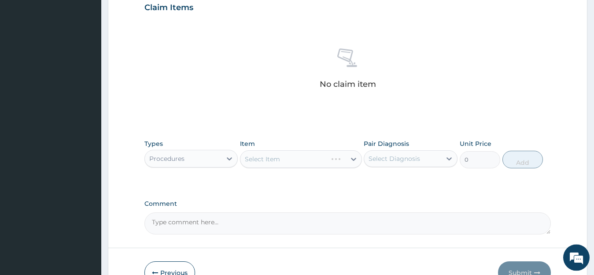
click at [291, 165] on div "Select Item" at bounding box center [301, 159] width 122 height 18
click at [292, 162] on div "Select Item" at bounding box center [301, 159] width 122 height 18
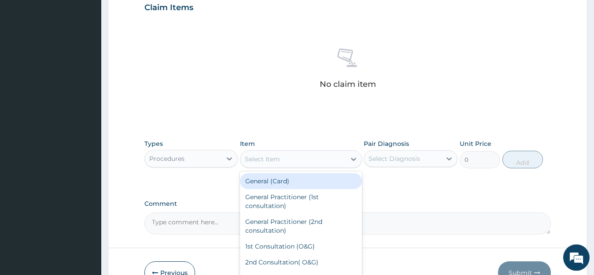
click at [292, 162] on div "Select Item" at bounding box center [292, 159] width 105 height 14
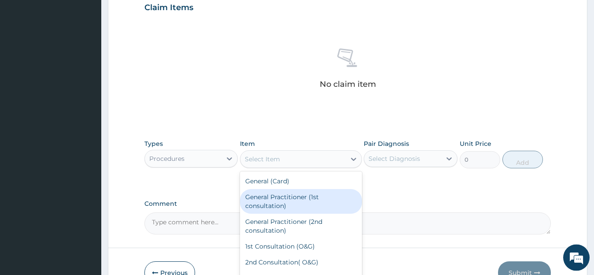
click at [295, 204] on div "General Practitioner (1st consultation)" at bounding box center [301, 201] width 122 height 25
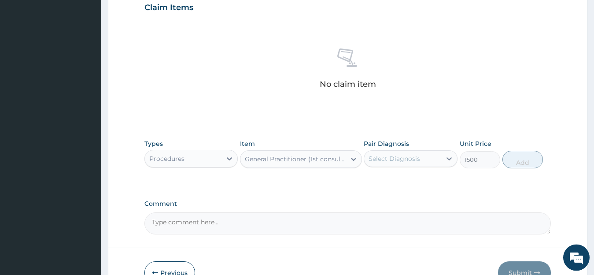
type input "1500"
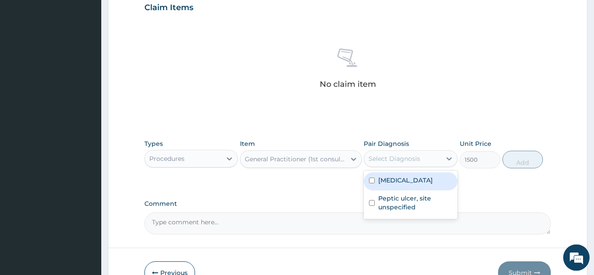
click at [399, 155] on div "Select Diagnosis" at bounding box center [394, 158] width 52 height 9
click at [400, 183] on label "[MEDICAL_DATA]" at bounding box center [405, 180] width 55 height 9
checkbox input "true"
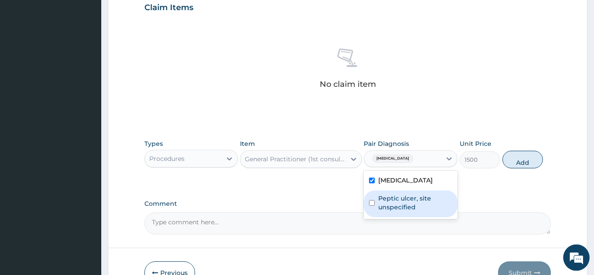
click at [386, 199] on label "Peptic ulcer, site unspecified" at bounding box center [415, 203] width 74 height 18
checkbox input "true"
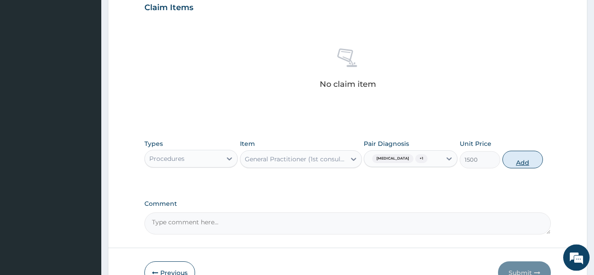
click at [520, 156] on button "Add" at bounding box center [522, 160] width 41 height 18
type input "0"
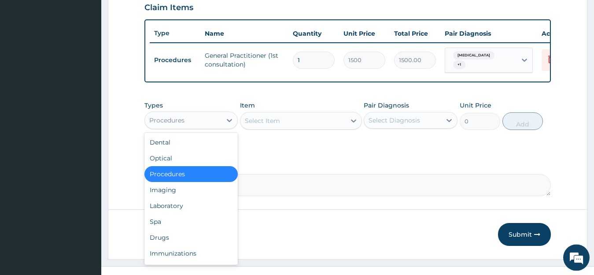
click at [197, 119] on div "Procedures" at bounding box center [191, 120] width 94 height 18
click at [201, 214] on div "Laboratory" at bounding box center [191, 206] width 94 height 16
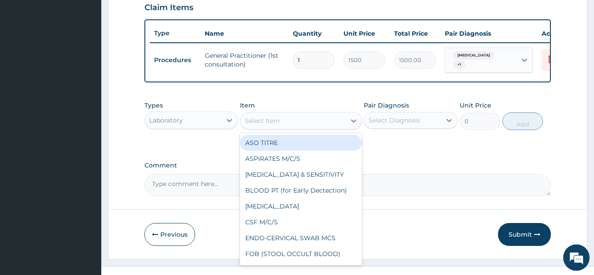
click at [281, 125] on div "Select Item" at bounding box center [292, 121] width 105 height 14
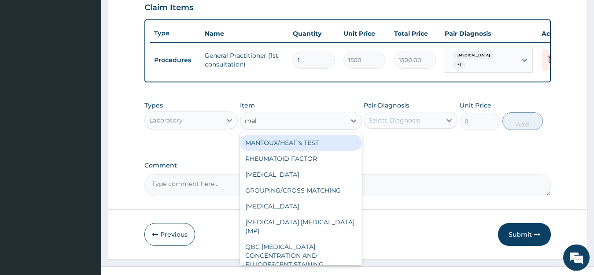
type input "mala"
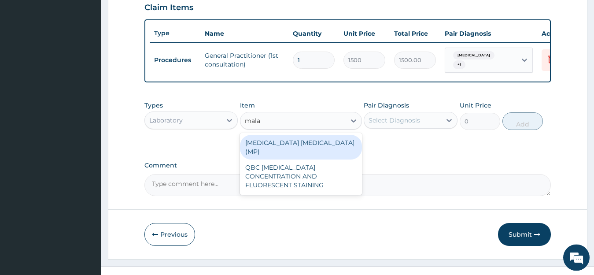
drag, startPoint x: 332, startPoint y: 148, endPoint x: 395, endPoint y: 140, distance: 63.0
click at [333, 148] on div "MALARIA PARASITE (MP)" at bounding box center [301, 147] width 122 height 25
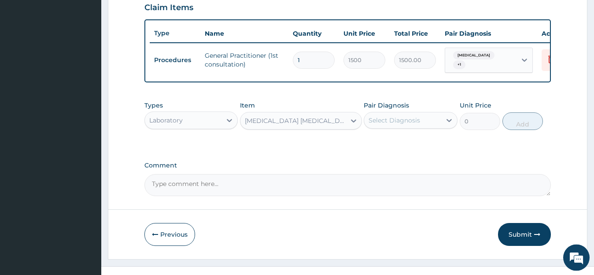
type input "728"
click at [414, 125] on div "Select Diagnosis" at bounding box center [394, 120] width 52 height 9
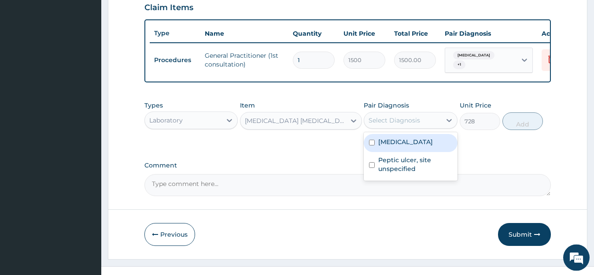
click at [415, 146] on label "Malaria, unspecified" at bounding box center [405, 141] width 55 height 9
checkbox input "true"
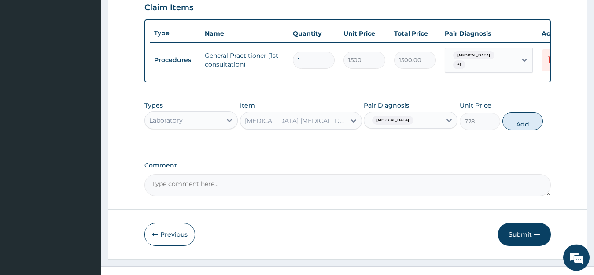
click at [512, 129] on button "Add" at bounding box center [522, 121] width 41 height 18
type input "0"
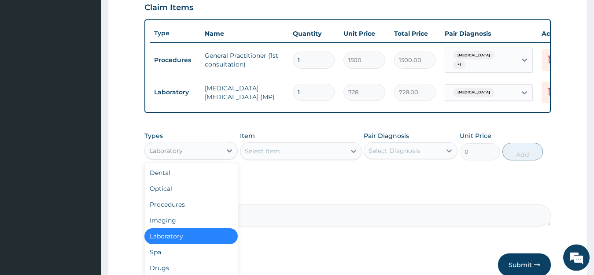
click at [209, 158] on div "Laboratory" at bounding box center [183, 151] width 77 height 14
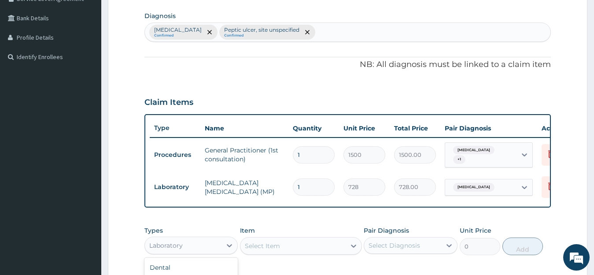
scroll to position [360, 0]
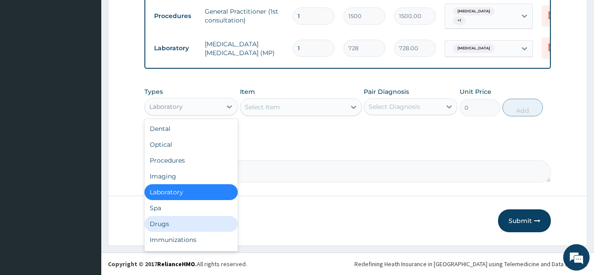
click at [176, 225] on div "Drugs" at bounding box center [191, 224] width 94 height 16
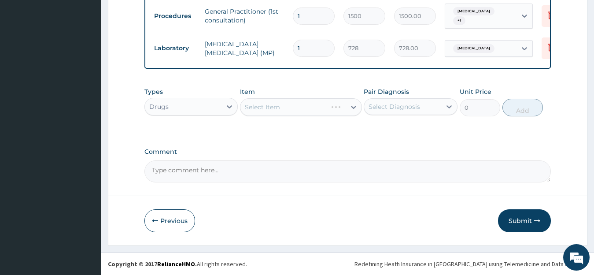
click at [267, 106] on div "Select Item" at bounding box center [301, 107] width 122 height 18
click at [267, 106] on div "Select Item" at bounding box center [262, 107] width 35 height 9
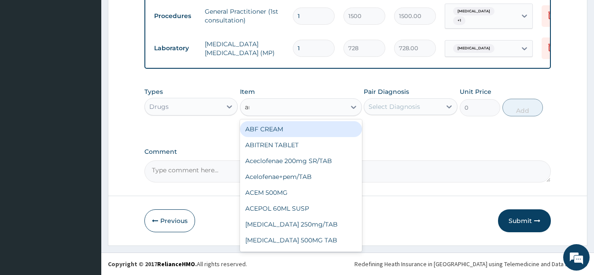
type input "art"
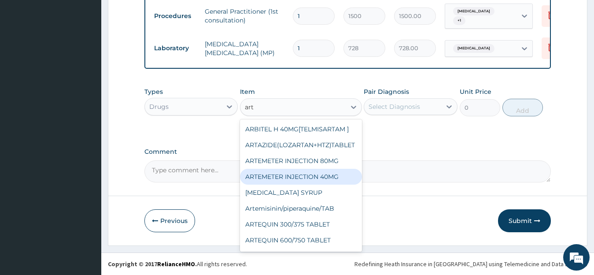
scroll to position [691, 0]
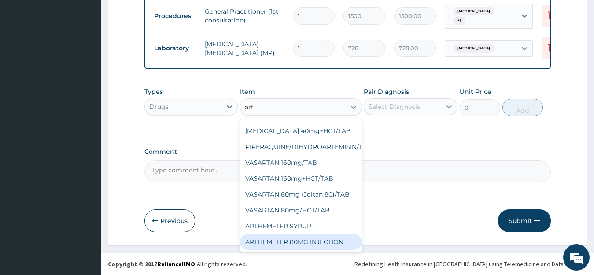
click at [333, 234] on div "ARTHEMETER 80MG INJECTION" at bounding box center [301, 242] width 122 height 16
type input "1000"
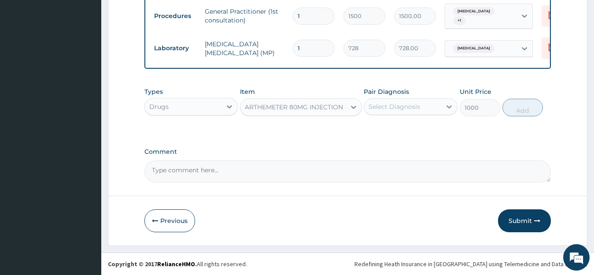
click at [397, 102] on div "Select Diagnosis" at bounding box center [402, 106] width 77 height 14
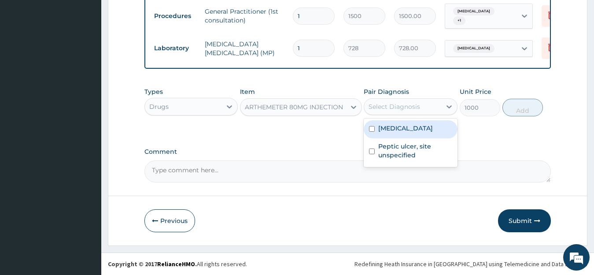
click at [395, 129] on label "Malaria, unspecified" at bounding box center [405, 128] width 55 height 9
checkbox input "true"
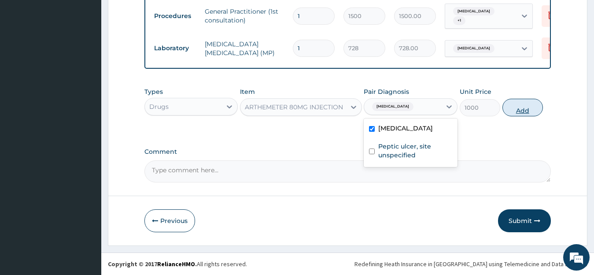
click at [532, 112] on button "Add" at bounding box center [522, 108] width 41 height 18
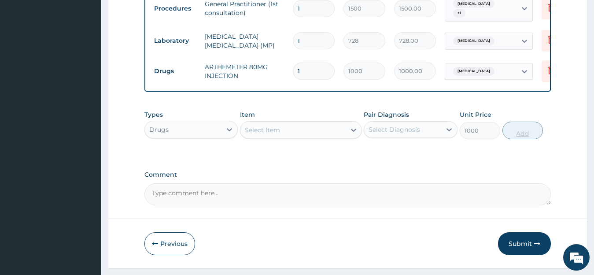
type input "0"
type input "0.00"
type input "6"
type input "6000.00"
type input "6"
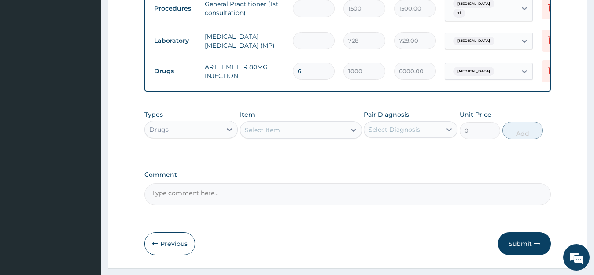
click at [301, 137] on div "Select Item" at bounding box center [292, 130] width 105 height 14
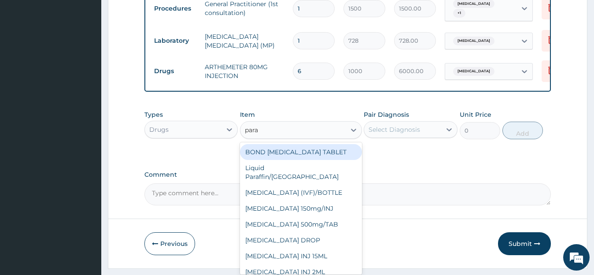
type input "parac"
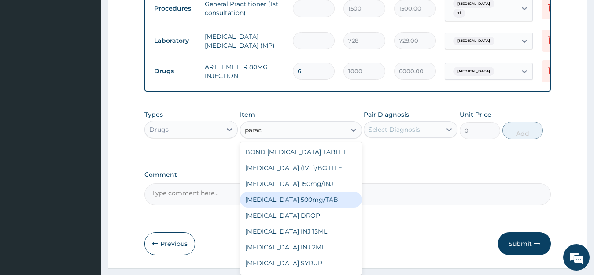
click at [306, 207] on div "PARACETAMOL 500mg/TAB" at bounding box center [301, 199] width 122 height 16
type input "6.83"
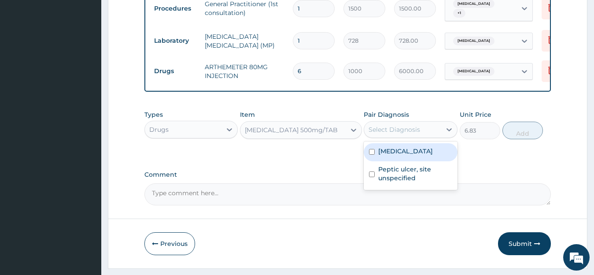
click at [402, 136] on div "Select Diagnosis" at bounding box center [402, 129] width 77 height 14
click at [408, 155] on label "Malaria, unspecified" at bounding box center [405, 151] width 55 height 9
checkbox input "true"
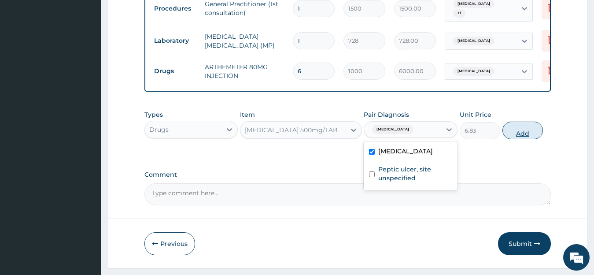
click at [515, 136] on button "Add" at bounding box center [522, 131] width 41 height 18
type input "0"
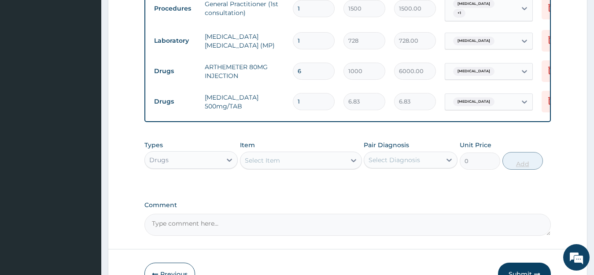
type input "0.00"
type input "2"
type input "13.66"
type input "20"
type input "136.60"
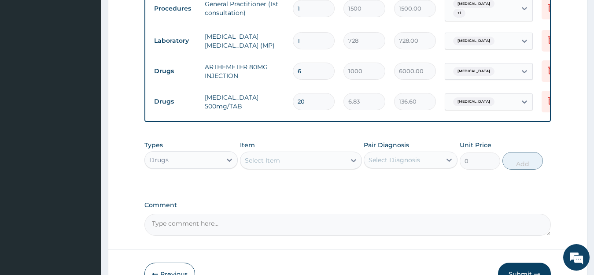
type input "20"
click at [300, 167] on div "Select Item" at bounding box center [292, 160] width 105 height 14
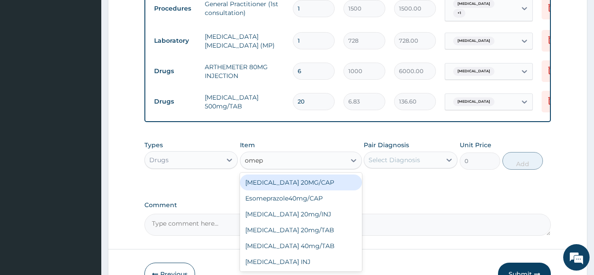
type input "omepr"
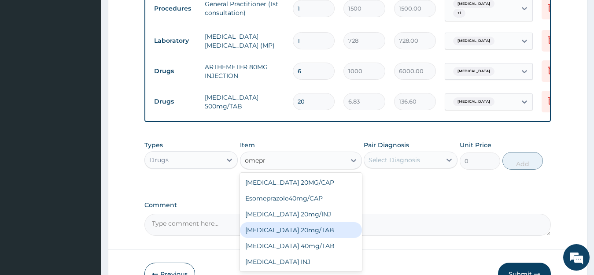
click at [319, 238] on div "OMEPRAZOLE 20mg/TAB" at bounding box center [301, 230] width 122 height 16
type input "102.38"
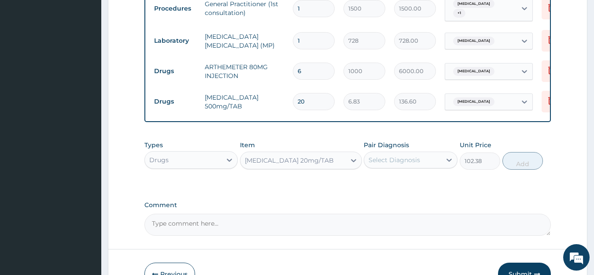
click at [399, 164] on div "Select Diagnosis" at bounding box center [394, 159] width 52 height 9
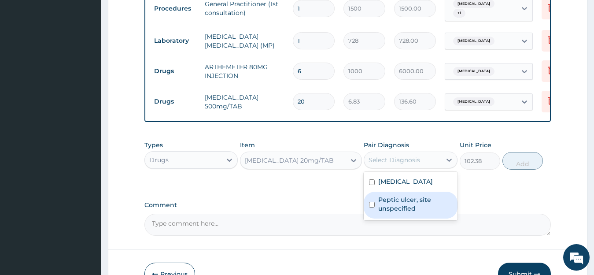
click at [403, 205] on label "Peptic ulcer, site unspecified" at bounding box center [415, 204] width 74 height 18
checkbox input "true"
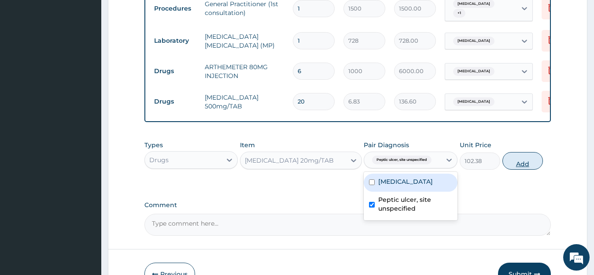
click at [534, 169] on button "Add" at bounding box center [522, 161] width 41 height 18
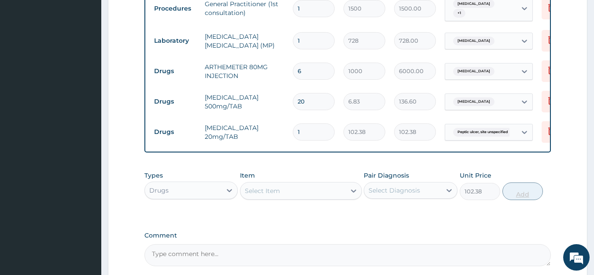
type input "0"
type input "0.00"
type input "1"
type input "102.38"
type input "10"
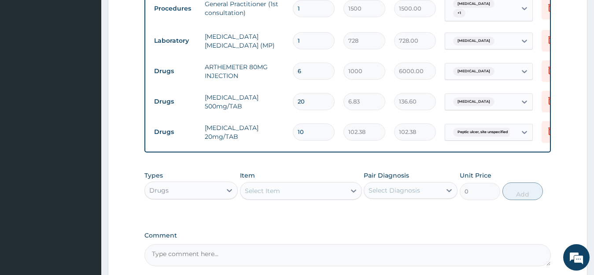
type input "1023.80"
type input "10"
click at [269, 195] on div "Select Item" at bounding box center [262, 190] width 35 height 9
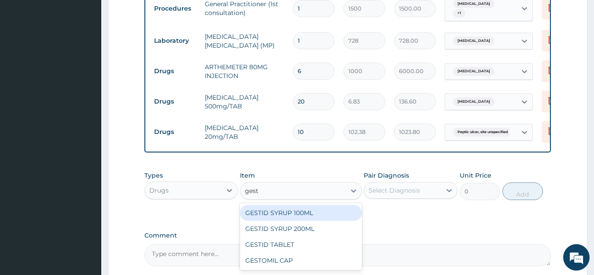
type input "gesti"
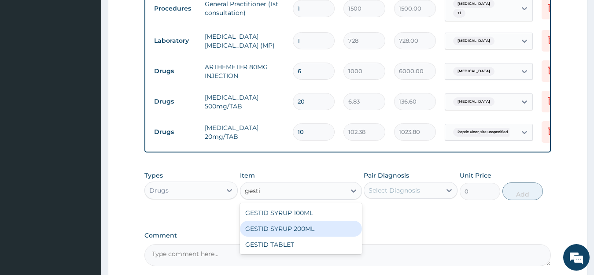
click at [317, 236] on div "GESTID SYRUP 200ML" at bounding box center [301, 229] width 122 height 16
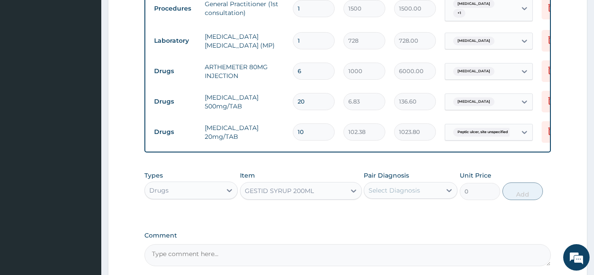
type input "477.75"
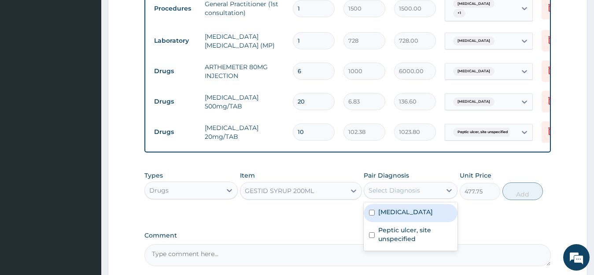
click at [400, 195] on div "Select Diagnosis" at bounding box center [394, 190] width 52 height 9
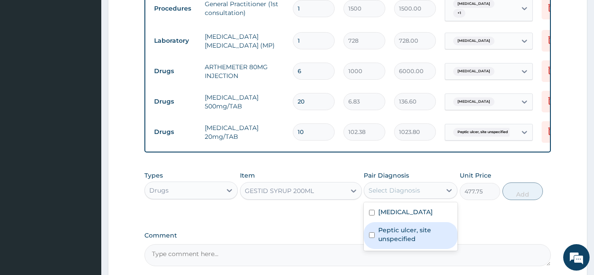
click at [400, 239] on label "Peptic ulcer, site unspecified" at bounding box center [415, 234] width 74 height 18
checkbox input "true"
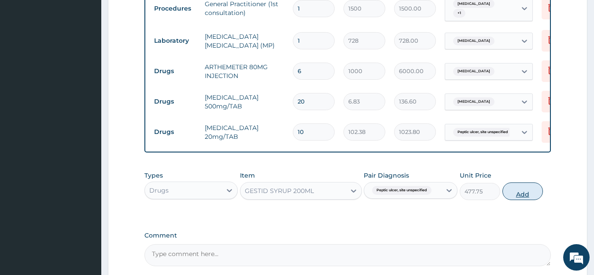
click at [511, 200] on button "Add" at bounding box center [522, 191] width 41 height 18
type input "0"
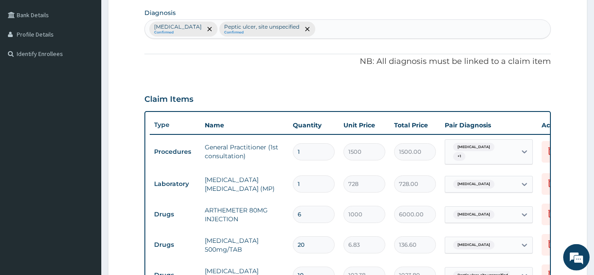
scroll to position [195, 0]
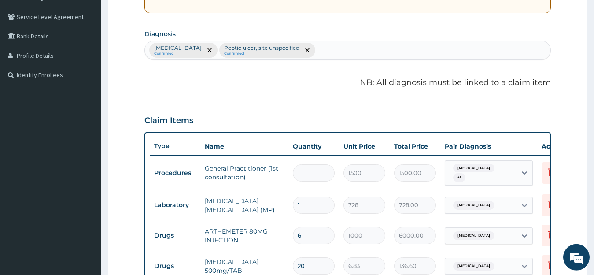
click at [341, 49] on div "Malaria, unspecified Confirmed Peptic ulcer, site unspecified Confirmed" at bounding box center [348, 50] width 406 height 18
type input "sepsi"
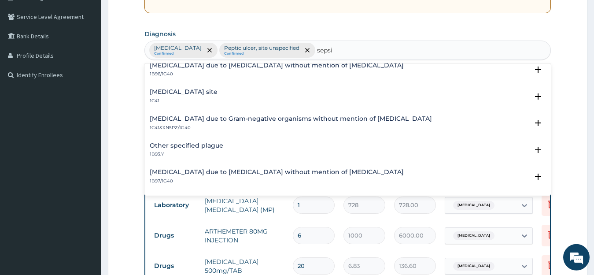
scroll to position [209, 0]
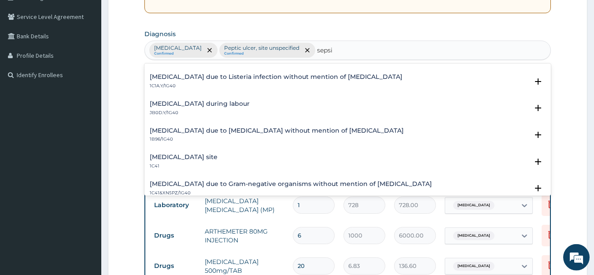
click at [205, 156] on h4 "Bacterial infection of unspecified site" at bounding box center [184, 157] width 68 height 7
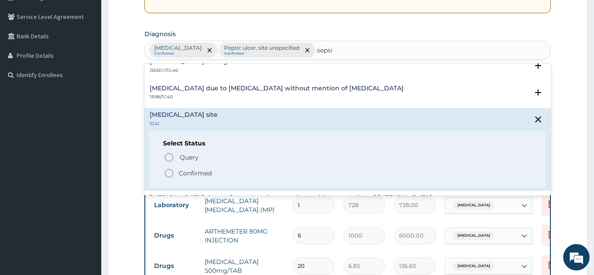
scroll to position [256, 0]
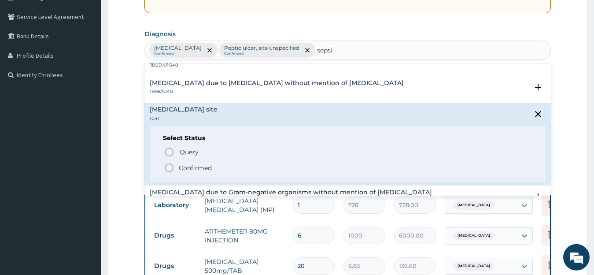
click at [204, 166] on p "Confirmed" at bounding box center [195, 167] width 33 height 9
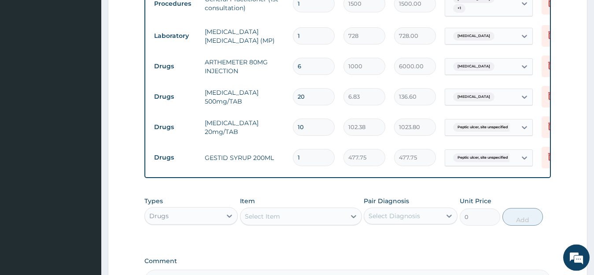
scroll to position [395, 0]
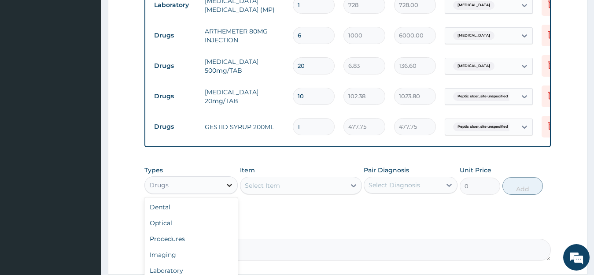
click at [226, 189] on icon at bounding box center [229, 184] width 9 height 9
click at [275, 190] on div "Select Item" at bounding box center [262, 185] width 35 height 9
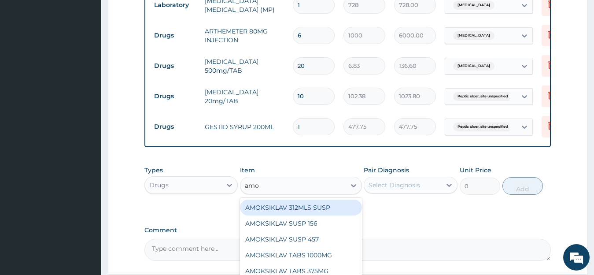
type input "amox"
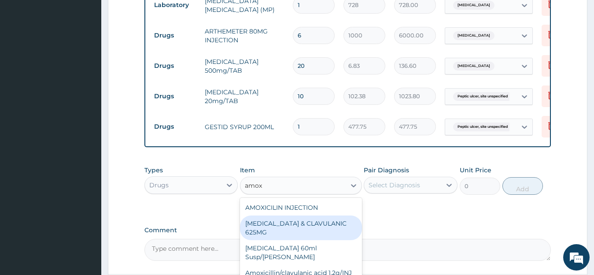
click at [309, 234] on div "AMOXICILLIN & CLAVULANIC 625MG" at bounding box center [301, 227] width 122 height 25
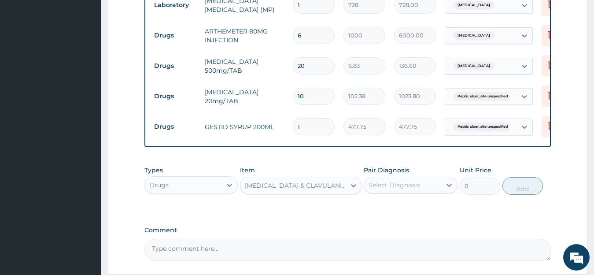
type input "136.5"
click at [406, 187] on div "Select Diagnosis" at bounding box center [402, 185] width 77 height 14
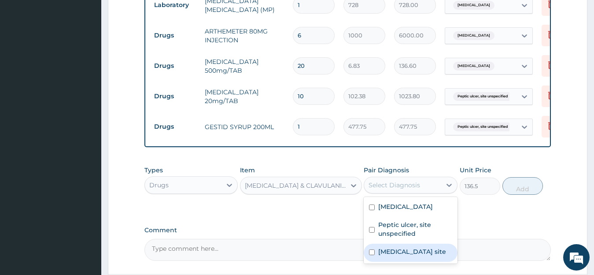
click at [408, 256] on label "Bacterial infection of unspecified site" at bounding box center [412, 251] width 68 height 9
checkbox input "true"
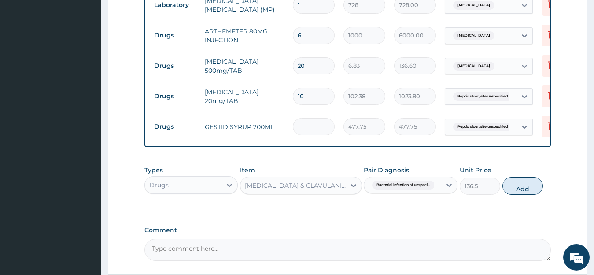
click at [538, 192] on button "Add" at bounding box center [522, 186] width 41 height 18
type input "0"
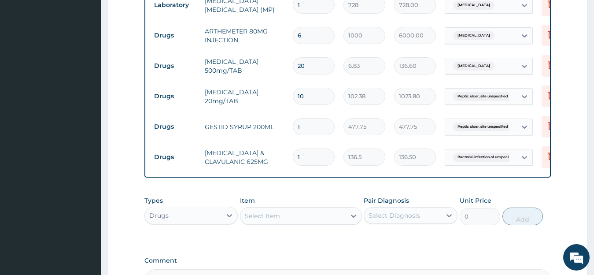
type input "14"
type input "1911.00"
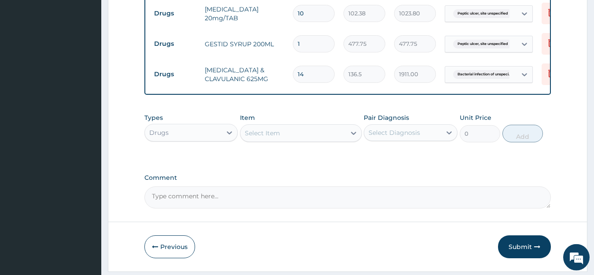
scroll to position [482, 0]
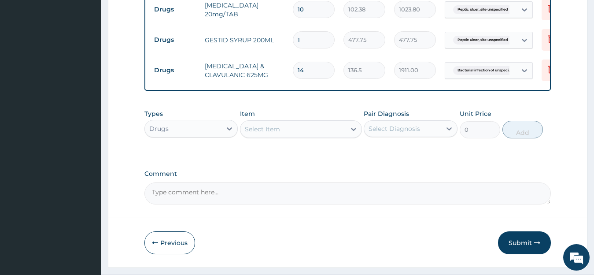
type input "14"
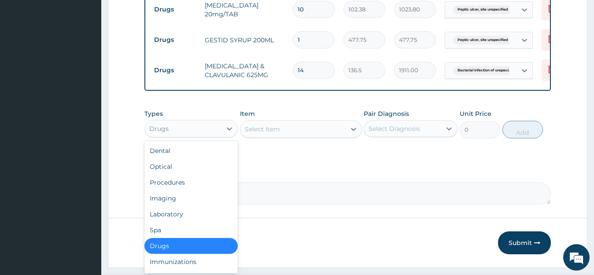
click at [195, 134] on div "Drugs" at bounding box center [183, 129] width 77 height 14
click at [202, 222] on div "Laboratory" at bounding box center [191, 214] width 94 height 16
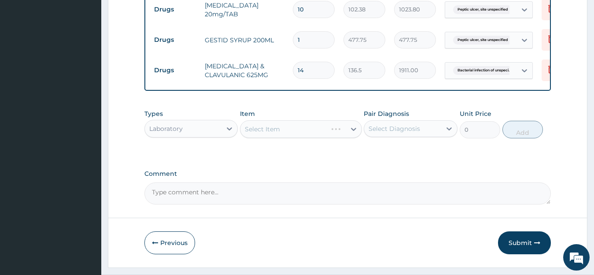
click at [286, 135] on div "Select Item" at bounding box center [301, 129] width 122 height 18
click at [286, 135] on div "Select Item" at bounding box center [292, 129] width 105 height 14
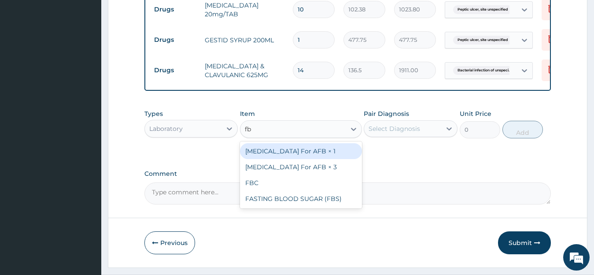
type input "fbc"
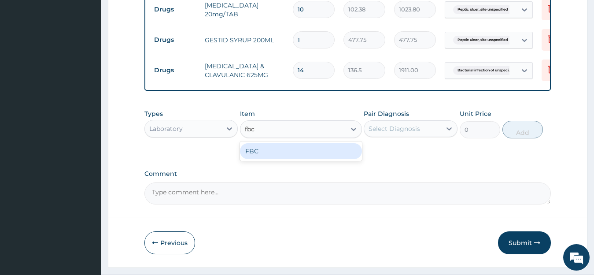
click at [337, 155] on div "FBC" at bounding box center [301, 151] width 122 height 16
type input "2080"
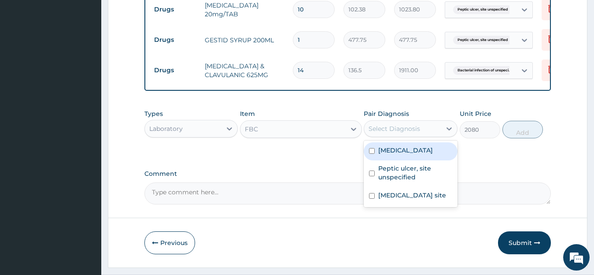
click at [393, 133] on div "Select Diagnosis" at bounding box center [394, 128] width 52 height 9
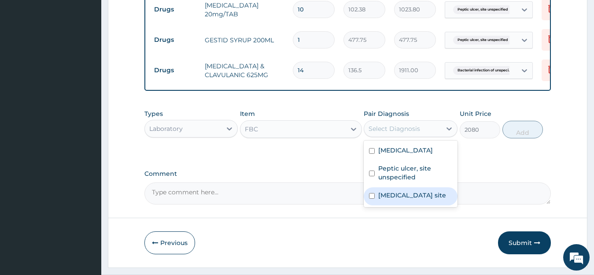
drag, startPoint x: 408, startPoint y: 202, endPoint x: 486, endPoint y: 158, distance: 89.5
click at [409, 199] on label "Bacterial infection of unspecified site" at bounding box center [412, 195] width 68 height 9
checkbox input "true"
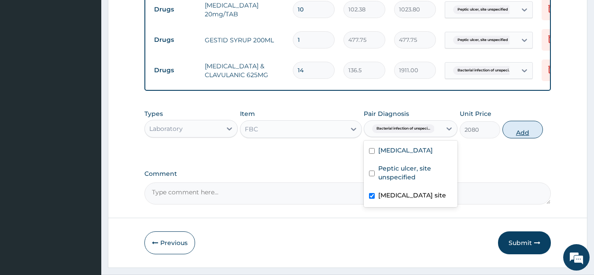
click at [530, 137] on button "Add" at bounding box center [522, 130] width 41 height 18
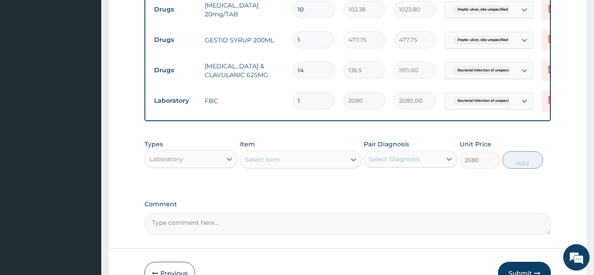
type input "0"
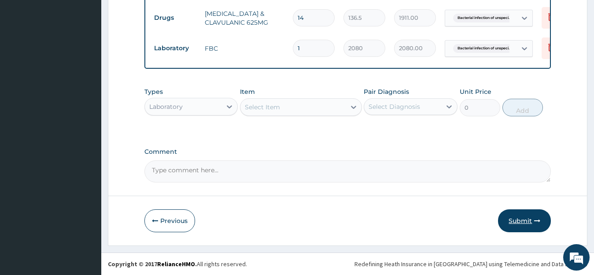
click at [520, 216] on button "Submit" at bounding box center [524, 220] width 53 height 23
click at [520, 219] on button "Submit" at bounding box center [524, 220] width 53 height 23
click at [520, 220] on button "Submit" at bounding box center [524, 220] width 53 height 23
click at [522, 224] on button "Submit" at bounding box center [524, 220] width 53 height 23
click at [518, 221] on button "Submit" at bounding box center [524, 220] width 53 height 23
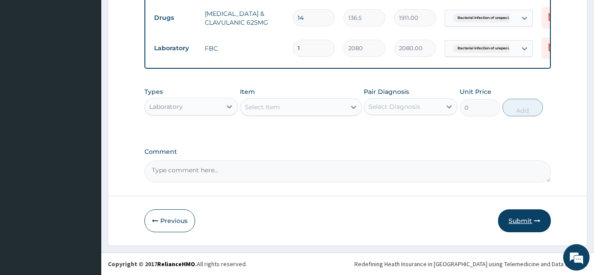
click at [518, 221] on button "Submit" at bounding box center [524, 220] width 53 height 23
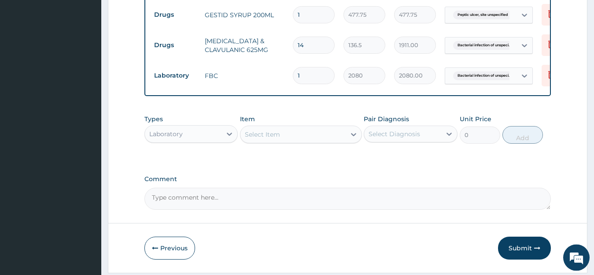
scroll to position [442, 0]
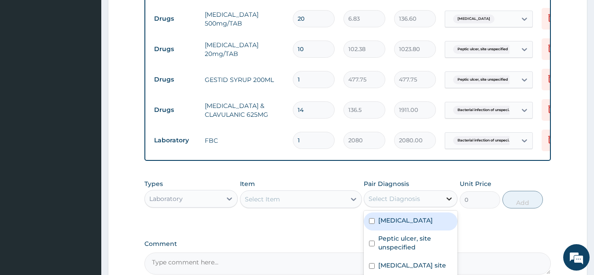
click at [455, 206] on div at bounding box center [449, 199] width 16 height 16
click at [496, 226] on div "Types Laboratory Item Select Item Pair Diagnosis option Bacterial infection of …" at bounding box center [347, 200] width 407 height 51
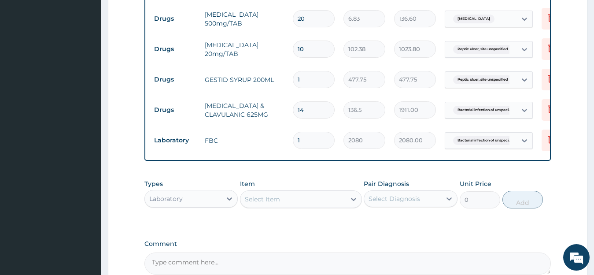
scroll to position [542, 0]
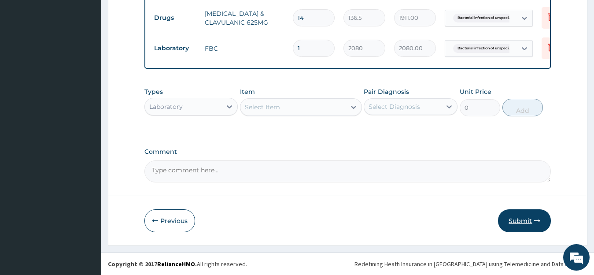
click at [519, 220] on button "Submit" at bounding box center [524, 220] width 53 height 23
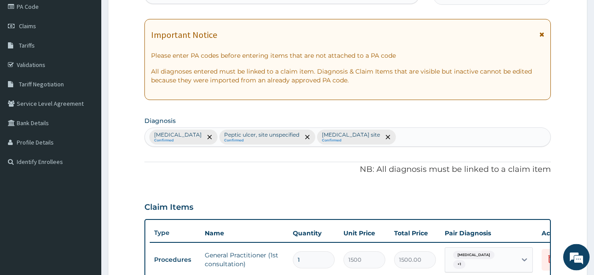
scroll to position [29, 0]
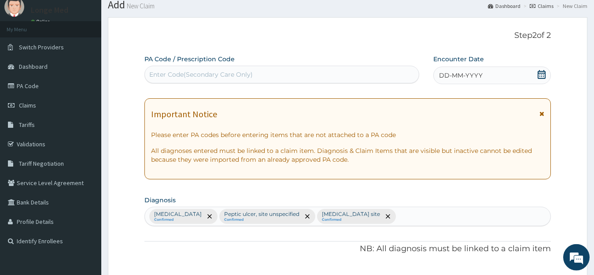
click at [497, 121] on div "Important Notice" at bounding box center [348, 116] width 394 height 14
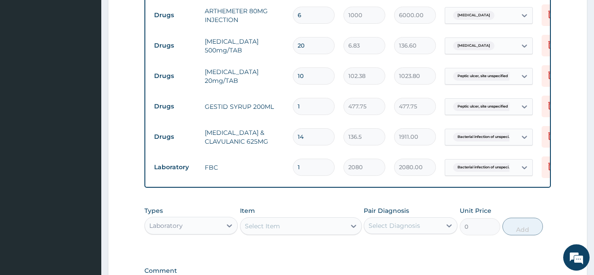
scroll to position [542, 0]
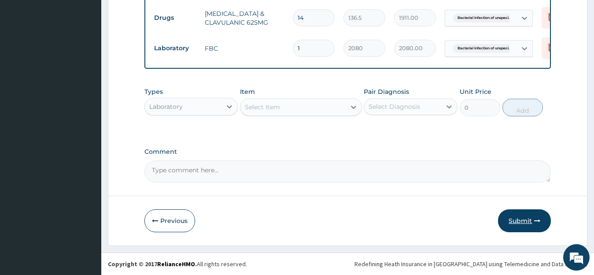
click at [527, 223] on button "Submit" at bounding box center [524, 220] width 53 height 23
click at [393, 163] on textarea "Comment" at bounding box center [347, 171] width 407 height 22
click at [517, 217] on button "Submit" at bounding box center [524, 220] width 53 height 23
click at [545, 38] on icon at bounding box center [550, 48] width 19 height 22
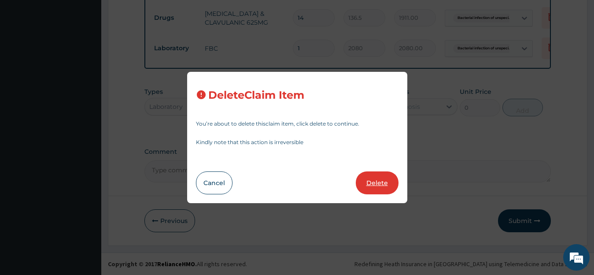
click at [376, 179] on button "Delete" at bounding box center [377, 182] width 43 height 23
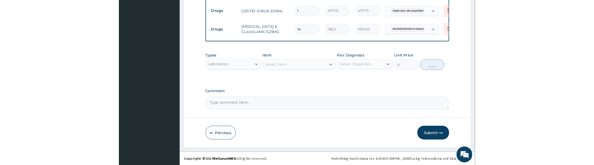
scroll to position [512, 0]
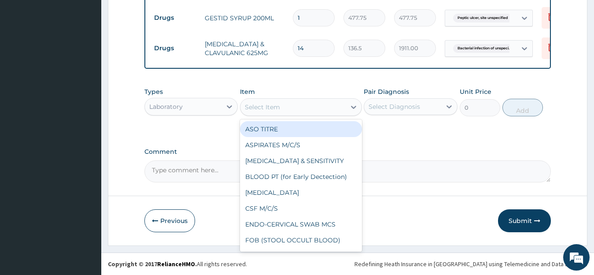
click at [275, 110] on div "Select Item" at bounding box center [262, 107] width 35 height 9
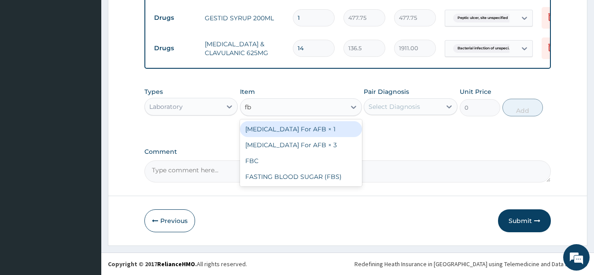
type input "fbc"
drag, startPoint x: 314, startPoint y: 131, endPoint x: 349, endPoint y: 30, distance: 106.1
click at [316, 130] on div "FBC" at bounding box center [301, 129] width 122 height 16
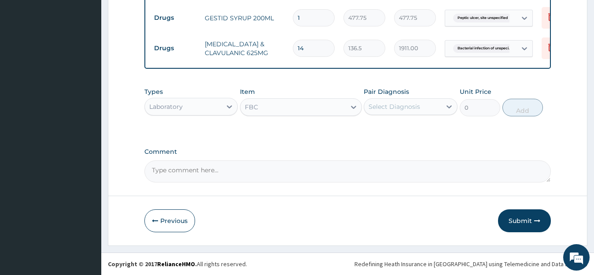
type input "2080"
click at [397, 104] on div "Select Diagnosis" at bounding box center [394, 106] width 52 height 9
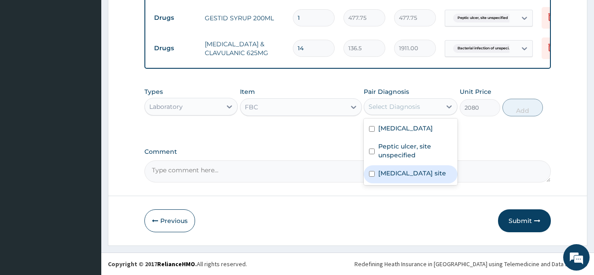
click at [412, 177] on label "Bacterial infection of unspecified site" at bounding box center [412, 173] width 68 height 9
checkbox input "true"
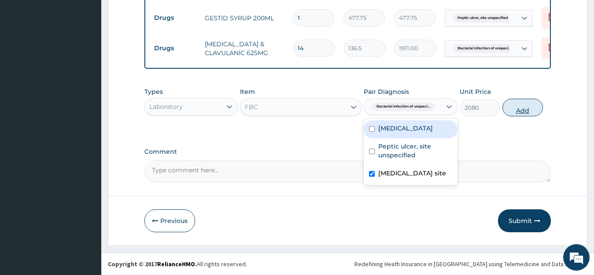
click at [521, 110] on button "Add" at bounding box center [522, 108] width 41 height 18
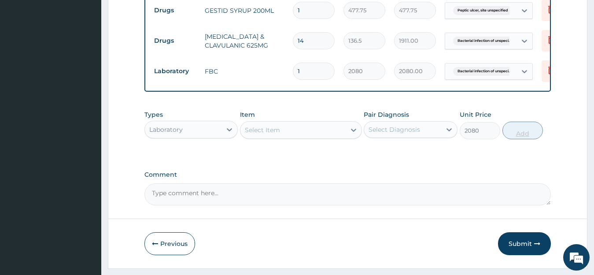
type input "0"
click at [530, 244] on button "Submit" at bounding box center [524, 243] width 53 height 23
click at [526, 251] on button "Submit" at bounding box center [524, 243] width 53 height 23
click at [530, 250] on button "Submit" at bounding box center [524, 243] width 53 height 23
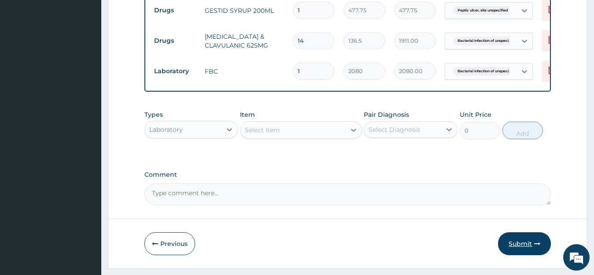
click at [521, 247] on button "Submit" at bounding box center [524, 243] width 53 height 23
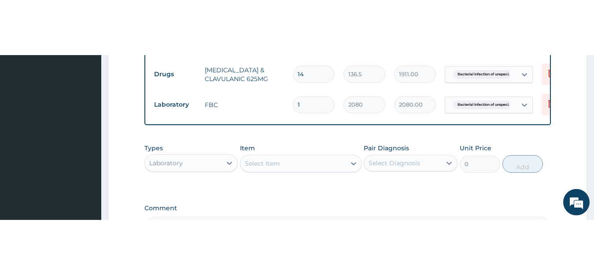
scroll to position [534, 0]
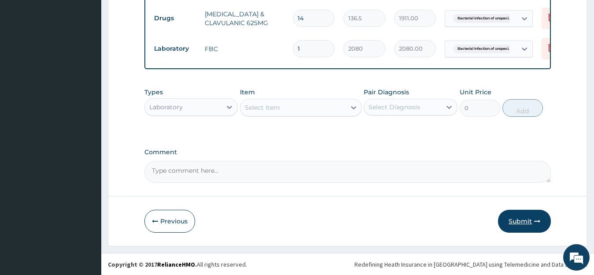
click at [524, 227] on button "Submit" at bounding box center [524, 221] width 53 height 23
click at [517, 229] on button "Submit" at bounding box center [524, 221] width 53 height 23
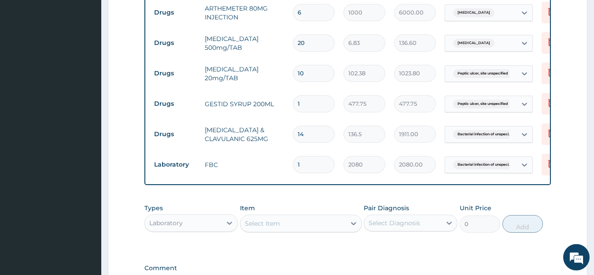
scroll to position [429, 0]
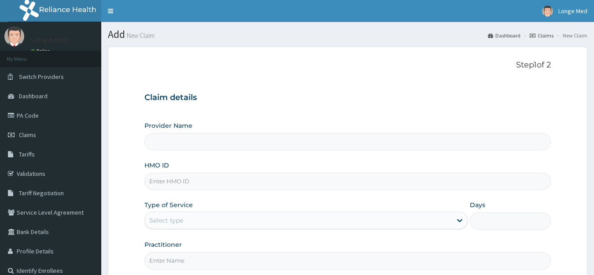
scroll to position [87, 0]
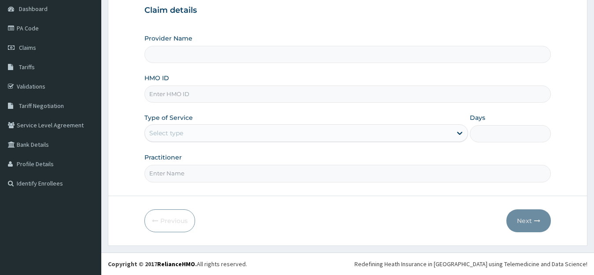
type input "[GEOGRAPHIC_DATA]"
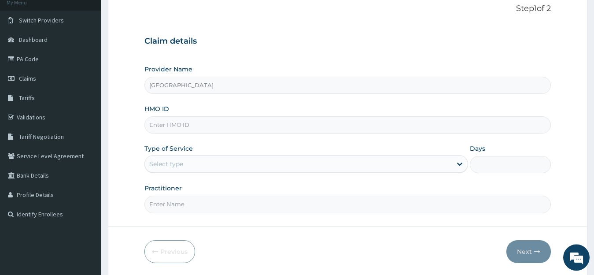
scroll to position [0, 0]
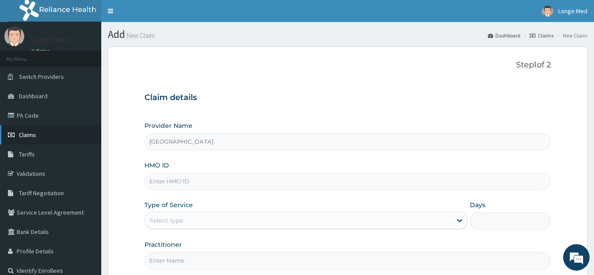
click at [28, 133] on span "Claims" at bounding box center [27, 135] width 17 height 8
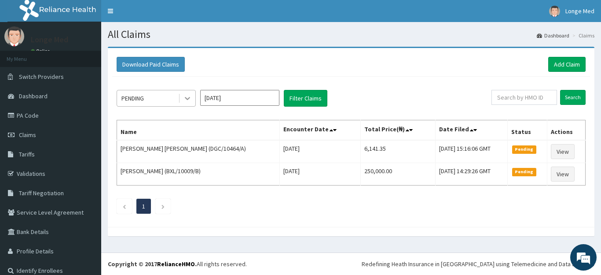
click at [183, 97] on div at bounding box center [188, 98] width 16 height 16
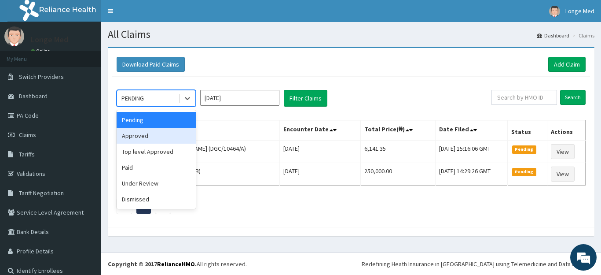
click at [158, 140] on div "Approved" at bounding box center [156, 136] width 79 height 16
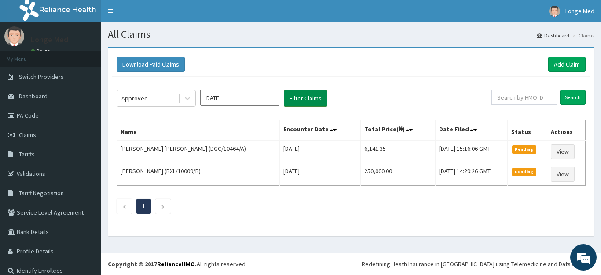
click at [310, 102] on button "Filter Claims" at bounding box center [306, 98] width 44 height 17
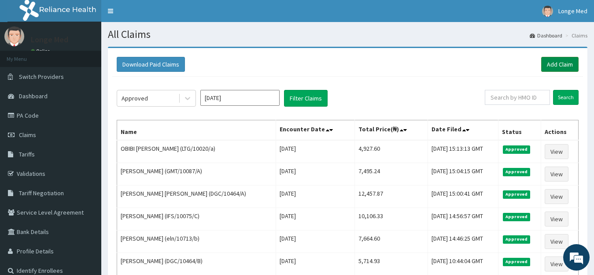
click at [568, 69] on link "Add Claim" at bounding box center [559, 64] width 37 height 15
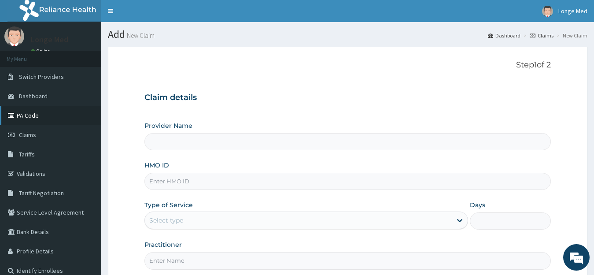
type input "[GEOGRAPHIC_DATA]"
type input "OKB/10652/A"
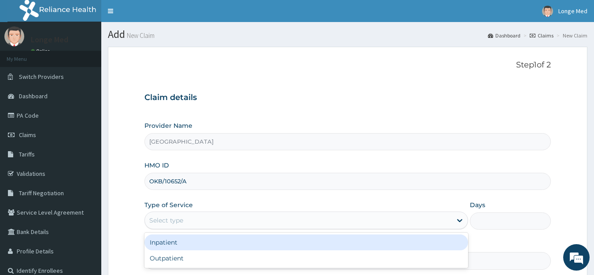
click at [159, 224] on div "Select type" at bounding box center [166, 220] width 34 height 9
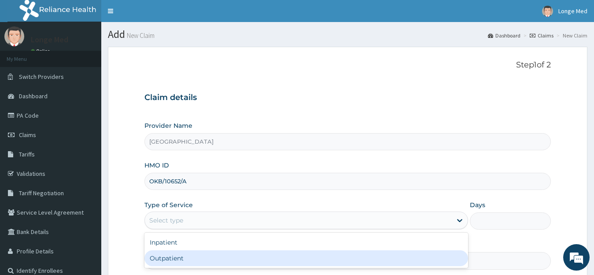
click at [165, 260] on div "Outpatient" at bounding box center [306, 258] width 324 height 16
type input "1"
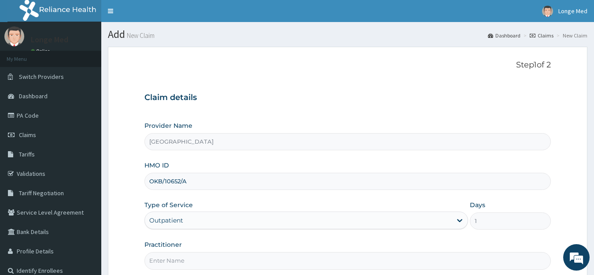
click at [190, 255] on input "Practitioner" at bounding box center [347, 260] width 407 height 17
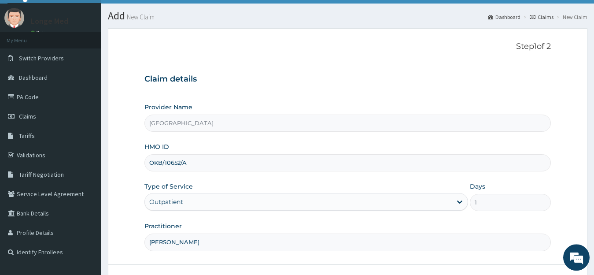
scroll to position [29, 0]
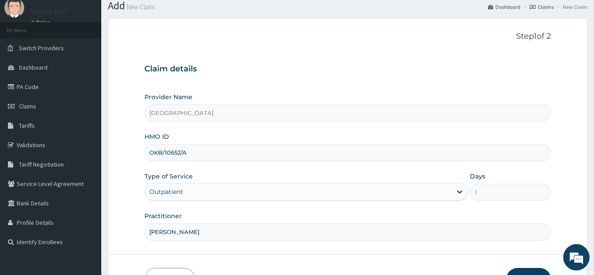
type input "dr alfred"
drag, startPoint x: 593, startPoint y: 52, endPoint x: 592, endPoint y: 62, distance: 10.2
click at [592, 61] on section "Step 1 of 2 Claim details Provider Name Longe Medical Centre HMO ID OKB/10652/A…" at bounding box center [347, 160] width 493 height 299
drag, startPoint x: 593, startPoint y: 66, endPoint x: 597, endPoint y: 74, distance: 8.1
click at [593, 73] on div "R EL Toggle navigation Longe Med Longe Med - longemed@yahoo.com Member since Oc…" at bounding box center [297, 152] width 594 height 362
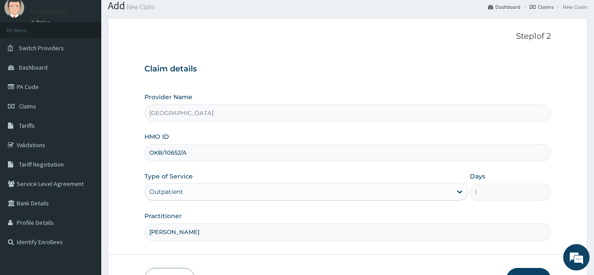
scroll to position [87, 0]
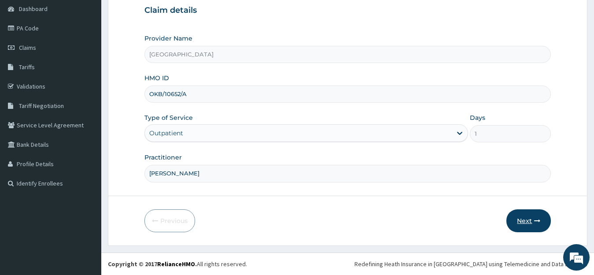
click at [531, 220] on button "Next" at bounding box center [528, 220] width 44 height 23
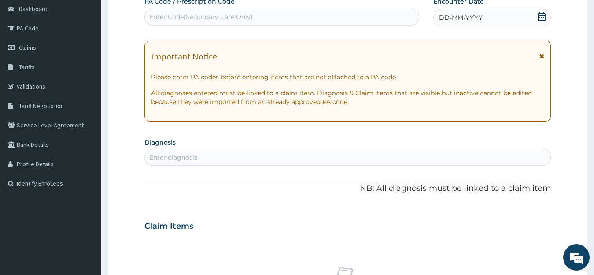
click at [545, 18] on icon at bounding box center [542, 16] width 8 height 9
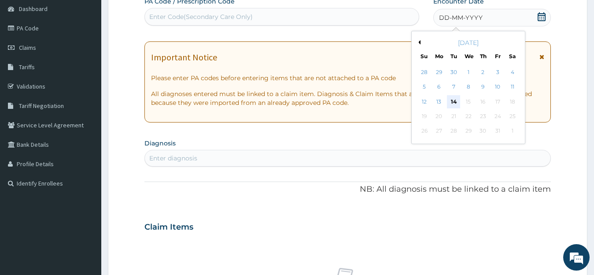
click at [454, 103] on div "14" at bounding box center [453, 101] width 13 height 13
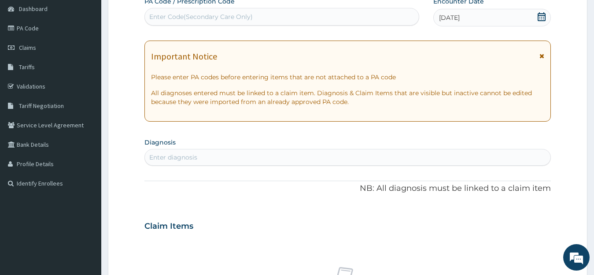
click at [191, 155] on div "Enter diagnosis" at bounding box center [173, 157] width 48 height 9
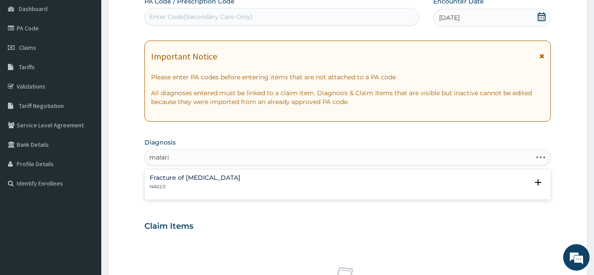
type input "malaria"
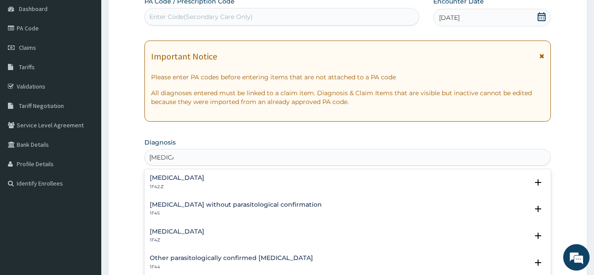
click at [203, 231] on h4 "Malaria, unspecified" at bounding box center [177, 231] width 55 height 7
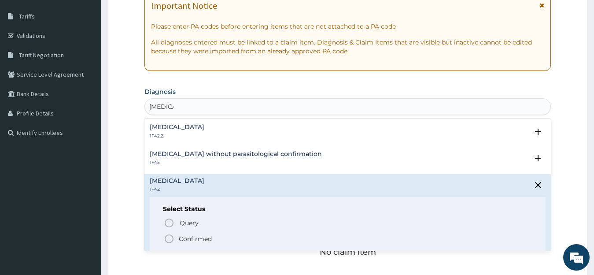
scroll to position [149, 0]
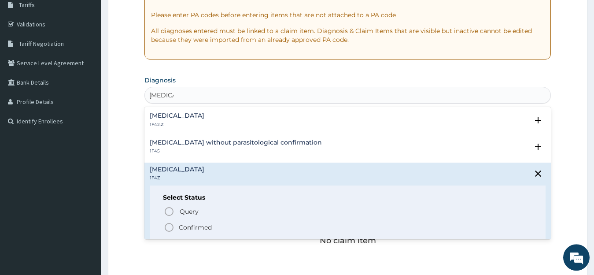
click at [168, 228] on icon "status option filled" at bounding box center [169, 227] width 11 height 11
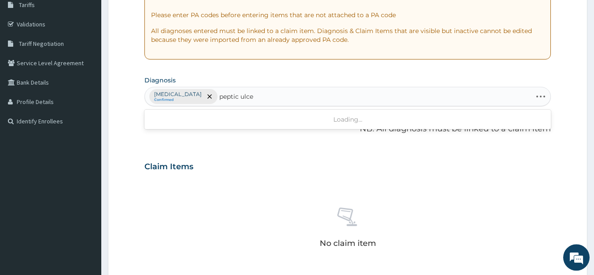
type input "peptic ulcer"
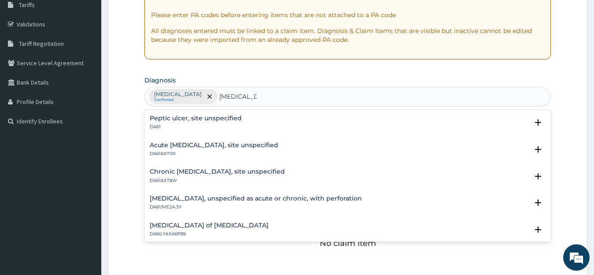
click at [205, 150] on div "Acute peptic ulcer, site unspecified DA61&XT5R" at bounding box center [214, 149] width 129 height 15
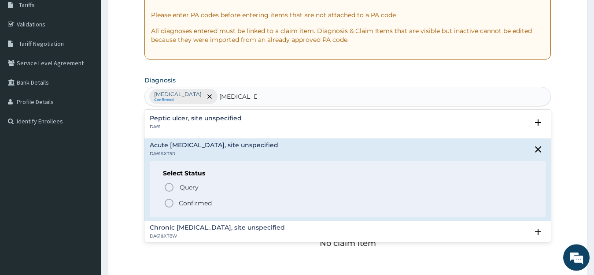
click at [194, 199] on p "Confirmed" at bounding box center [195, 203] width 33 height 9
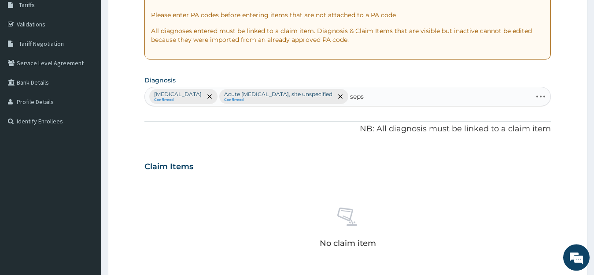
type input "sepsi"
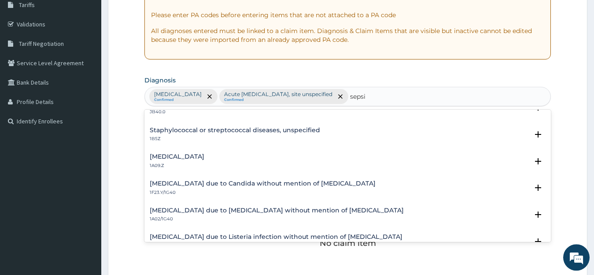
scroll to position [119, 0]
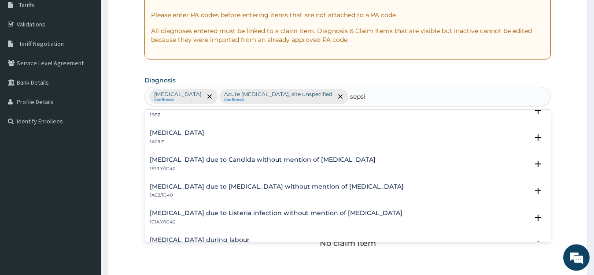
click at [193, 135] on h4 "Salmonella infection, unspecified" at bounding box center [177, 132] width 55 height 7
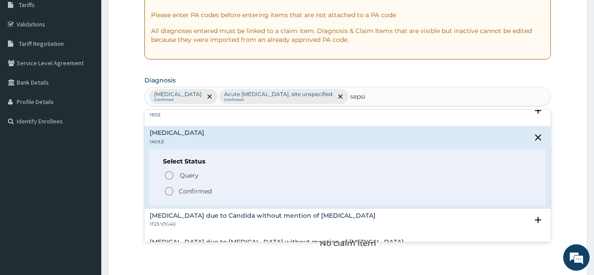
click at [194, 188] on p "Confirmed" at bounding box center [195, 191] width 33 height 9
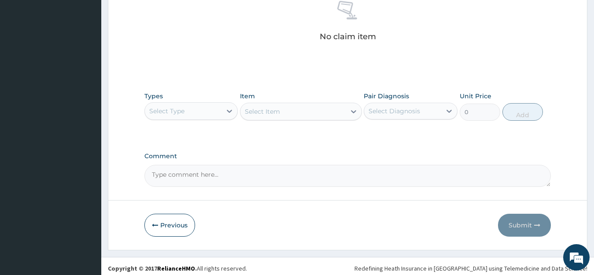
scroll to position [360, 0]
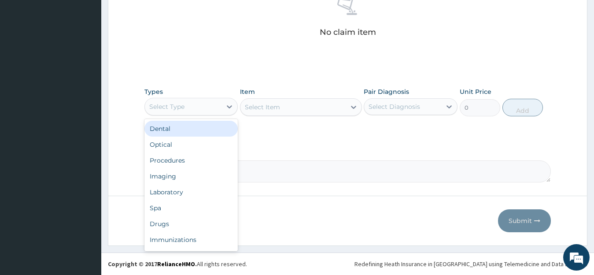
click at [200, 100] on div "Select Type" at bounding box center [183, 106] width 77 height 14
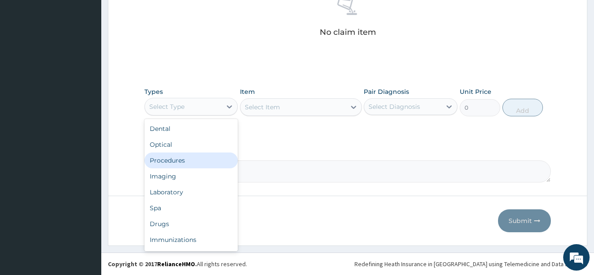
click at [184, 153] on div "Procedures" at bounding box center [191, 160] width 94 height 16
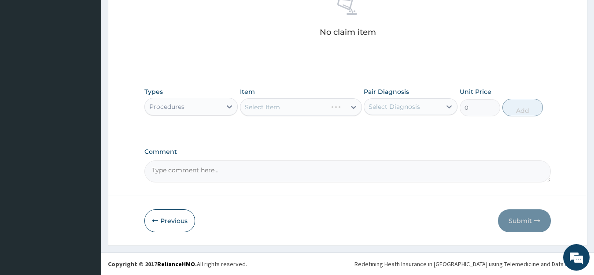
click at [323, 108] on div "Select Item" at bounding box center [301, 107] width 122 height 18
click at [323, 108] on div "Select Item" at bounding box center [292, 107] width 105 height 14
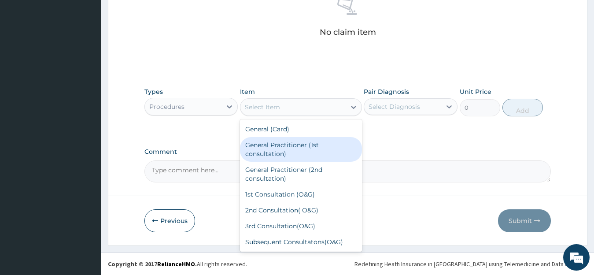
click at [309, 145] on div "General Practitioner (1st consultation)" at bounding box center [301, 149] width 122 height 25
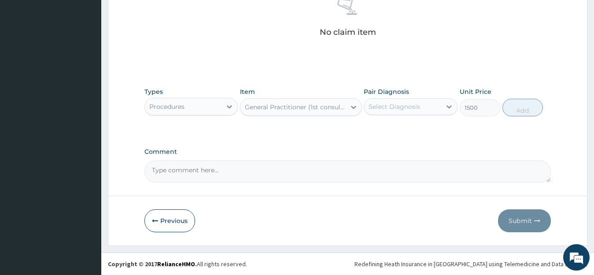
type input "1500"
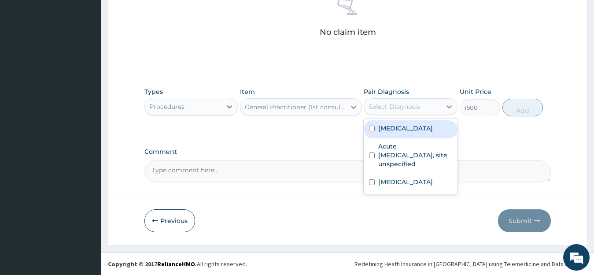
click at [389, 108] on div "Select Diagnosis" at bounding box center [394, 106] width 52 height 9
click at [376, 129] on div "Malaria, unspecified" at bounding box center [411, 129] width 94 height 18
checkbox input "true"
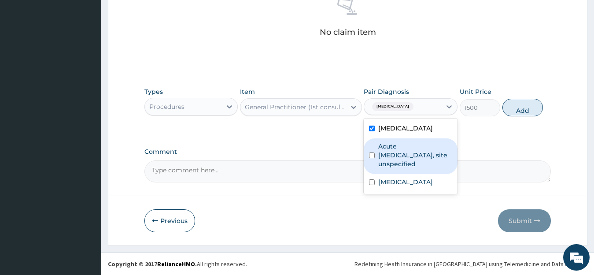
click at [372, 152] on input "checkbox" at bounding box center [372, 155] width 6 height 6
checkbox input "true"
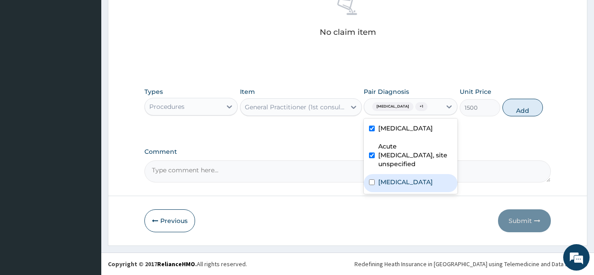
click at [370, 174] on div "Salmonella infection, unspecified" at bounding box center [411, 183] width 94 height 18
checkbox input "true"
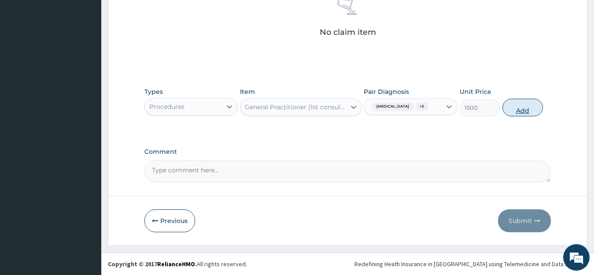
click at [506, 107] on button "Add" at bounding box center [522, 108] width 41 height 18
type input "0"
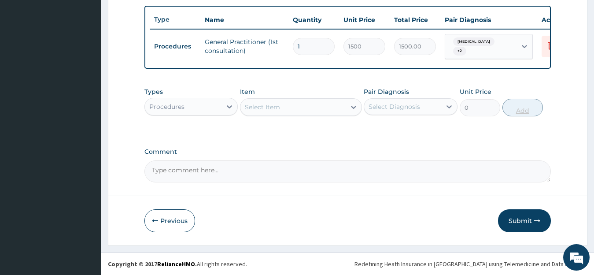
scroll to position [329, 0]
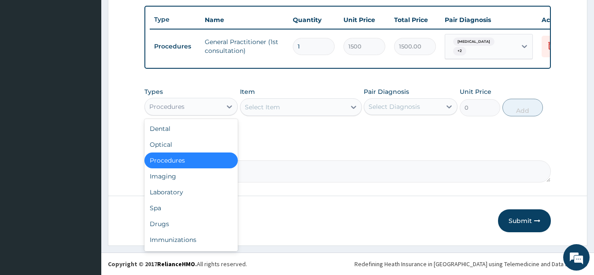
click at [209, 105] on div "Procedures" at bounding box center [183, 106] width 77 height 14
click at [189, 191] on div "Laboratory" at bounding box center [191, 192] width 94 height 16
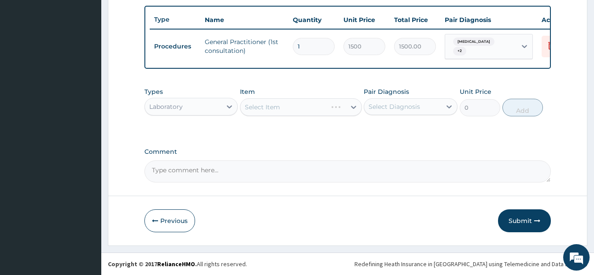
click at [319, 110] on div "Select Item" at bounding box center [301, 107] width 122 height 18
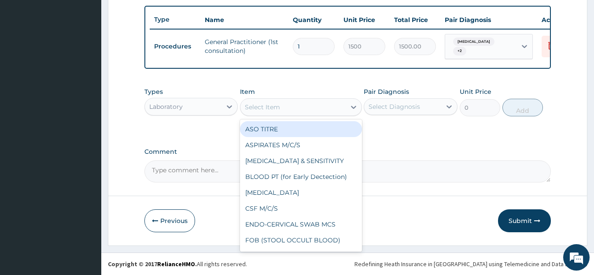
click at [327, 105] on div "Select Item" at bounding box center [292, 107] width 105 height 14
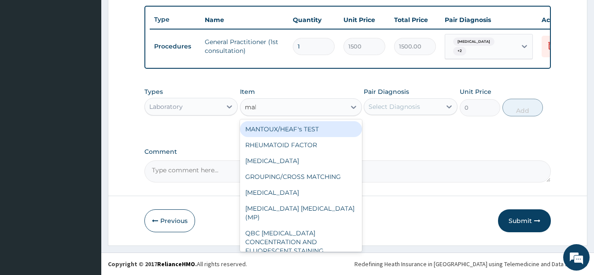
type input "mala"
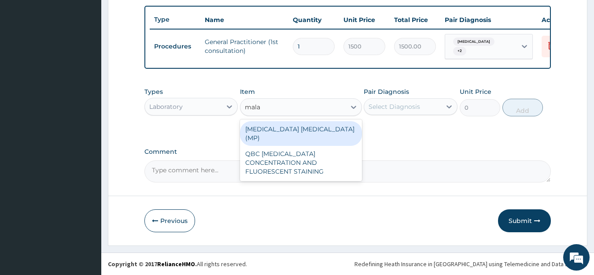
click at [341, 134] on div "MALARIA PARASITE (MP)" at bounding box center [301, 133] width 122 height 25
type input "728"
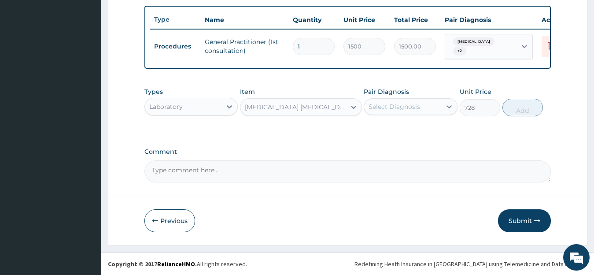
click at [411, 107] on div "Select Diagnosis" at bounding box center [394, 106] width 52 height 9
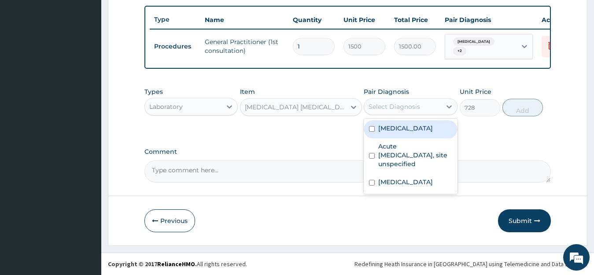
click at [400, 133] on div "Malaria, unspecified" at bounding box center [411, 129] width 94 height 18
checkbox input "true"
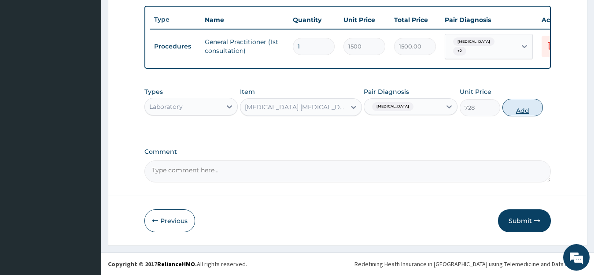
click at [511, 104] on button "Add" at bounding box center [522, 108] width 41 height 18
type input "0"
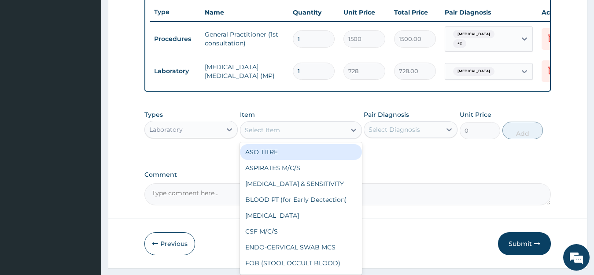
click at [300, 133] on div "Select Item" at bounding box center [292, 130] width 105 height 14
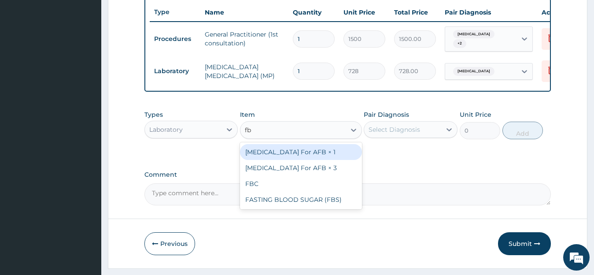
type input "fbc"
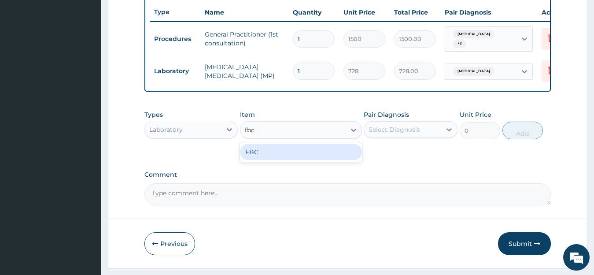
click at [301, 160] on div "FBC" at bounding box center [301, 152] width 122 height 16
type input "2080"
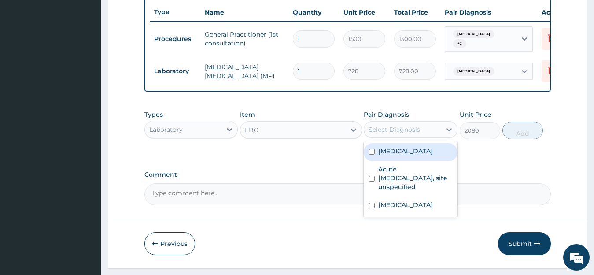
click at [386, 134] on div "Select Diagnosis" at bounding box center [394, 129] width 52 height 9
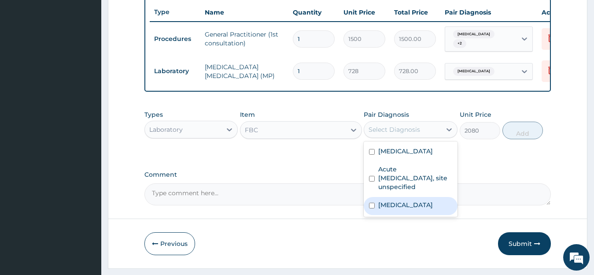
click at [395, 209] on label "Salmonella infection, unspecified" at bounding box center [405, 204] width 55 height 9
checkbox input "true"
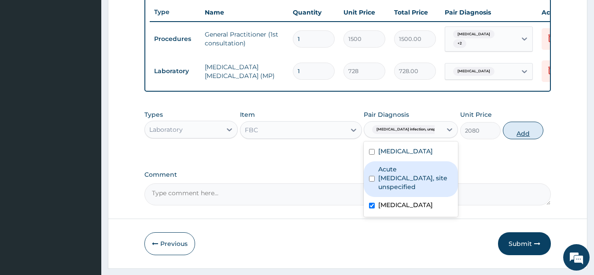
click at [511, 131] on button "Add" at bounding box center [523, 131] width 41 height 18
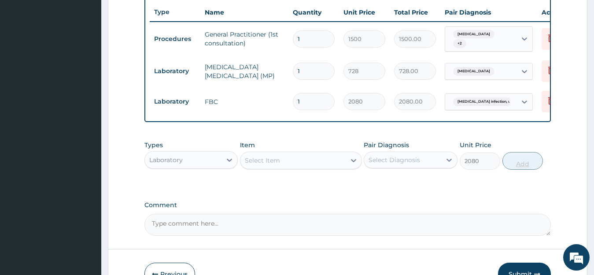
type input "0"
click at [216, 167] on div "Laboratory" at bounding box center [183, 160] width 77 height 14
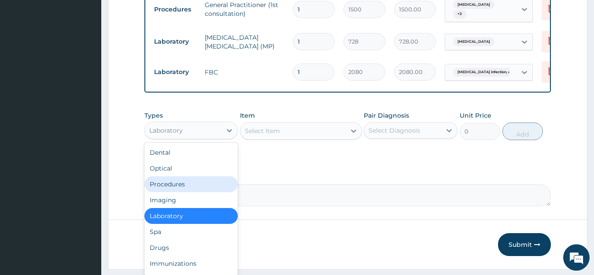
scroll to position [390, 0]
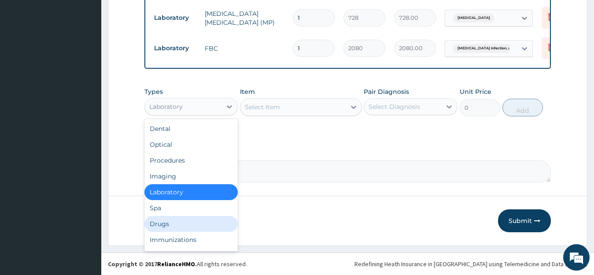
click at [191, 219] on div "Drugs" at bounding box center [191, 224] width 94 height 16
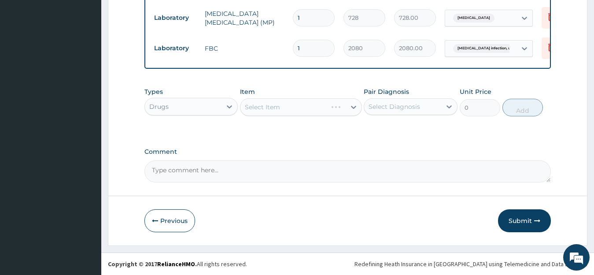
click at [285, 103] on div "Select Item" at bounding box center [301, 107] width 122 height 18
click at [269, 108] on div "Select Item" at bounding box center [262, 107] width 35 height 9
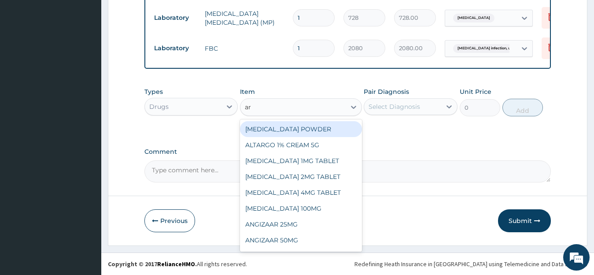
type input "art"
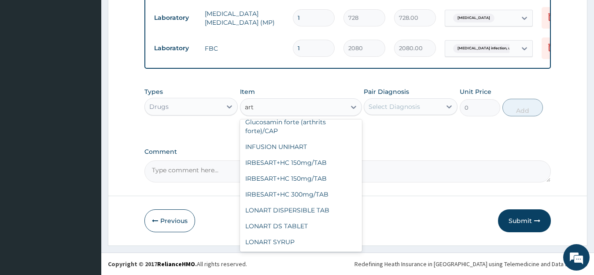
scroll to position [691, 0]
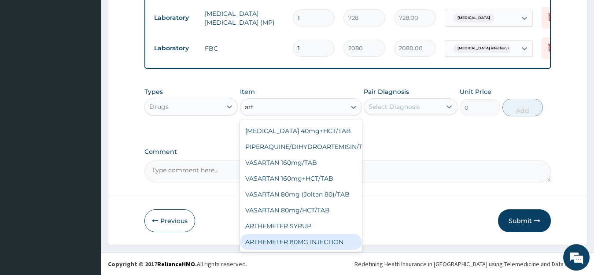
click at [323, 237] on div "ARTHEMETER 80MG INJECTION" at bounding box center [301, 242] width 122 height 16
type input "1000"
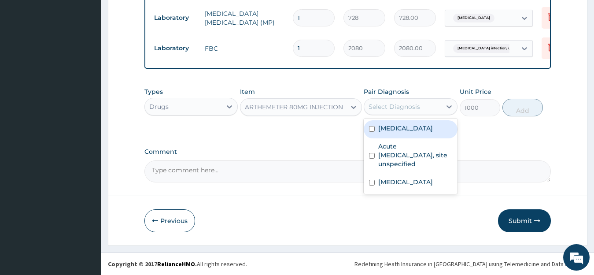
click at [397, 112] on div "Select Diagnosis" at bounding box center [402, 106] width 77 height 14
click at [394, 128] on label "Malaria, unspecified" at bounding box center [405, 128] width 55 height 9
checkbox input "true"
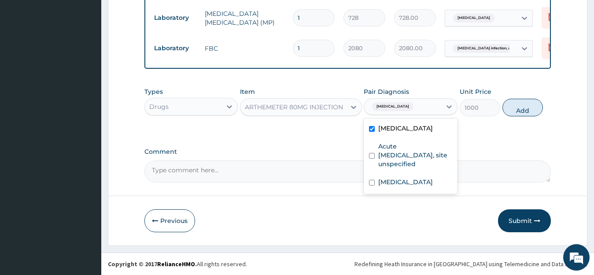
click at [543, 108] on div "Types Drugs Item ARTHEMETER 80MG INJECTION Pair Diagnosis option Malaria, unspe…" at bounding box center [347, 102] width 407 height 38
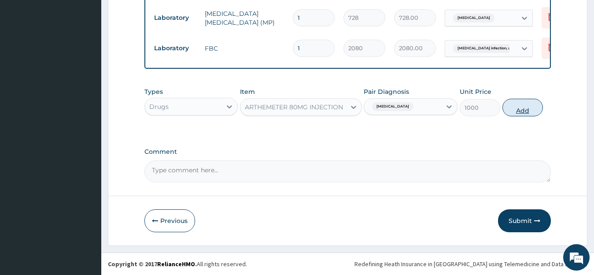
click at [532, 109] on button "Add" at bounding box center [522, 108] width 41 height 18
type input "0"
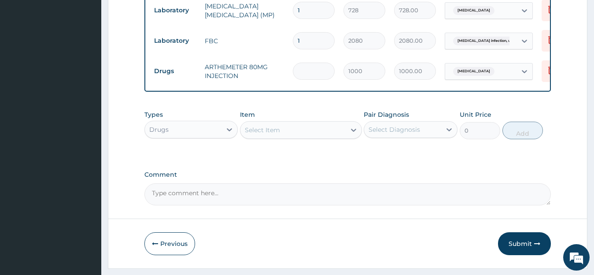
type input "0.00"
type input "6"
type input "6000.00"
type input "6"
click at [287, 129] on div "Select Item" at bounding box center [301, 130] width 122 height 18
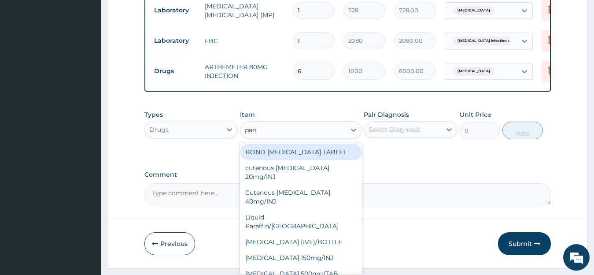
type input "parac"
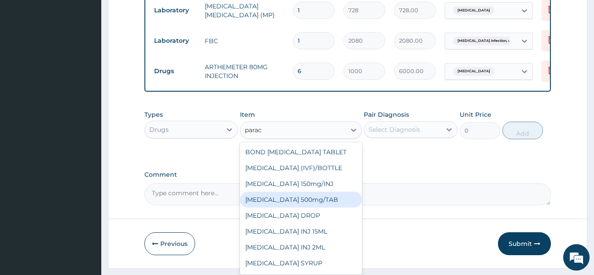
click at [322, 203] on div "PARACETAMOL 500mg/TAB" at bounding box center [301, 199] width 122 height 16
type input "6.83"
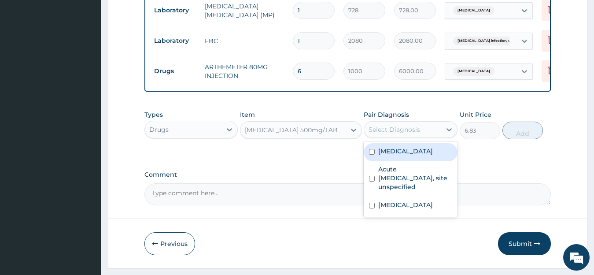
click at [415, 136] on div "Select Diagnosis" at bounding box center [402, 129] width 77 height 14
click at [384, 155] on label "Malaria, unspecified" at bounding box center [405, 151] width 55 height 9
checkbox input "true"
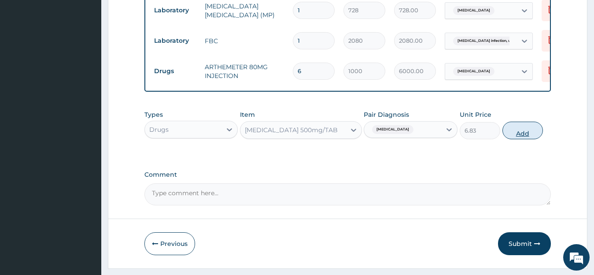
click at [514, 136] on button "Add" at bounding box center [522, 131] width 41 height 18
type input "0"
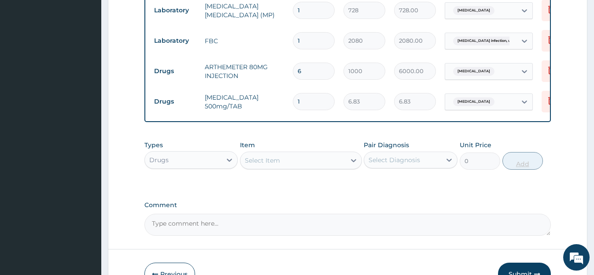
type input "0.00"
type input "2"
type input "13.66"
type input "20"
type input "136.60"
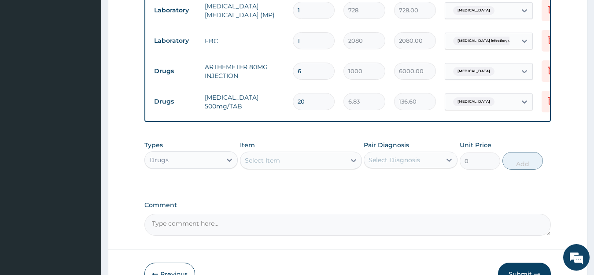
type input "20"
click at [279, 165] on div "Select Item" at bounding box center [262, 160] width 35 height 9
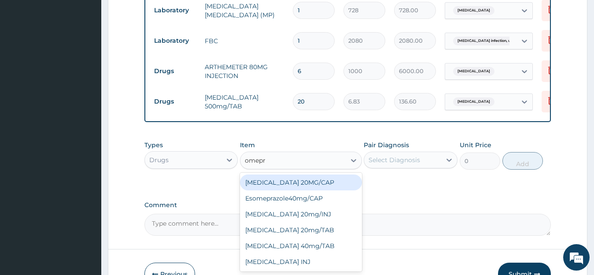
type input "omepra"
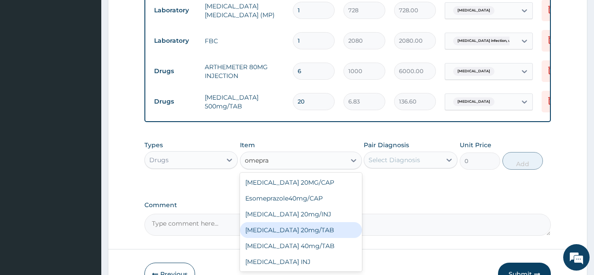
drag, startPoint x: 322, startPoint y: 235, endPoint x: 381, endPoint y: 201, distance: 67.9
click at [328, 232] on div "OMEPRAZOLE 20mg/TAB" at bounding box center [301, 230] width 122 height 16
type input "102.38"
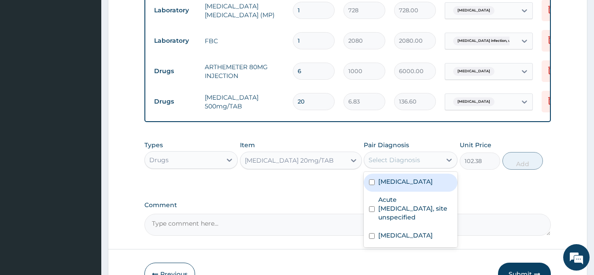
click at [421, 166] on div "Select Diagnosis" at bounding box center [402, 160] width 77 height 14
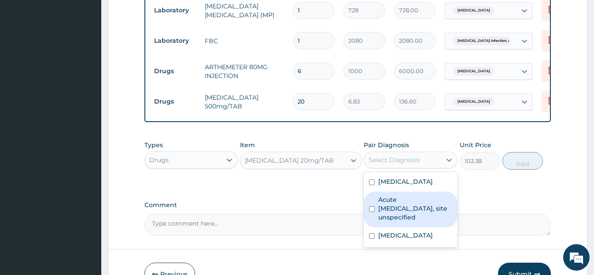
click at [405, 212] on label "Acute peptic ulcer, site unspecified" at bounding box center [415, 208] width 74 height 26
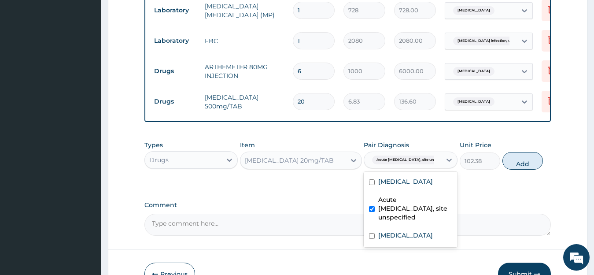
checkbox input "true"
click at [515, 162] on button "Add" at bounding box center [522, 161] width 41 height 18
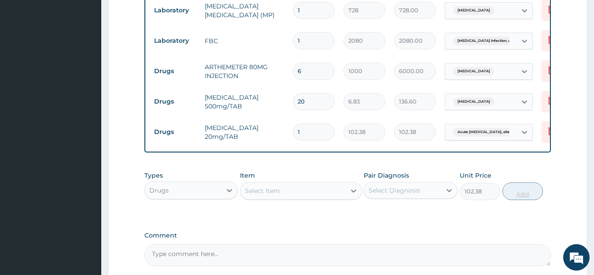
type input "0"
type input "14"
type input "1433.32"
type input "14"
click at [270, 194] on div "Select Item" at bounding box center [292, 191] width 105 height 14
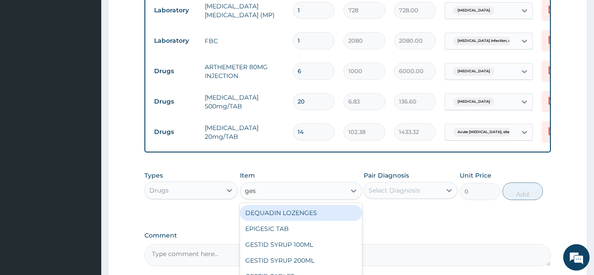
type input "gest"
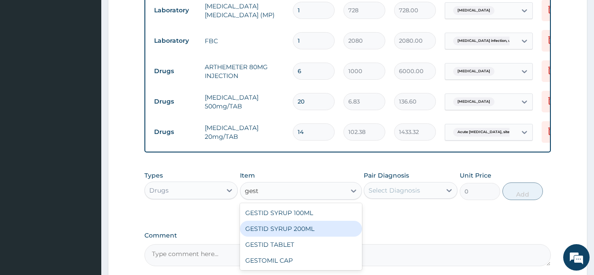
click at [342, 236] on div "GESTID SYRUP 200ML" at bounding box center [301, 229] width 122 height 16
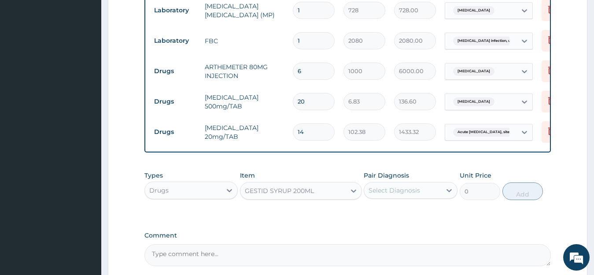
type input "477.75"
click at [428, 195] on div "Select Diagnosis" at bounding box center [402, 190] width 77 height 14
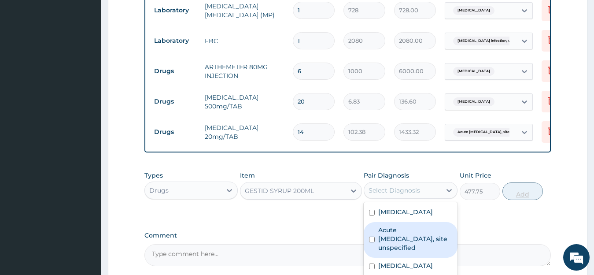
drag, startPoint x: 398, startPoint y: 244, endPoint x: 538, endPoint y: 205, distance: 145.4
click at [404, 243] on label "Acute peptic ulcer, site unspecified" at bounding box center [415, 238] width 74 height 26
checkbox input "true"
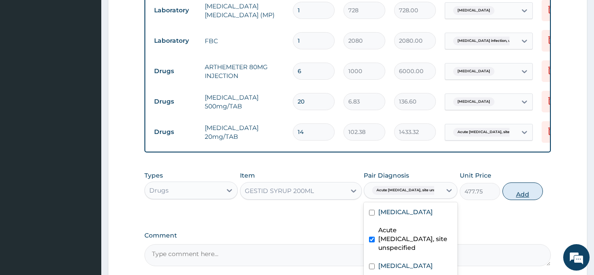
click at [521, 195] on button "Add" at bounding box center [522, 191] width 41 height 18
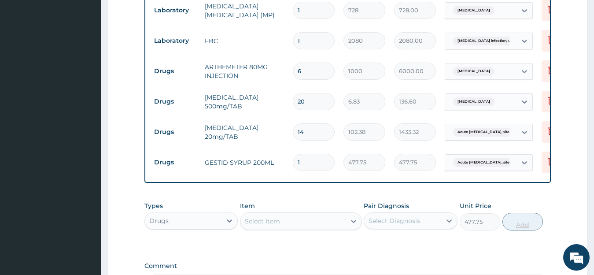
type input "0"
click at [270, 225] on div "Select Item" at bounding box center [262, 221] width 35 height 9
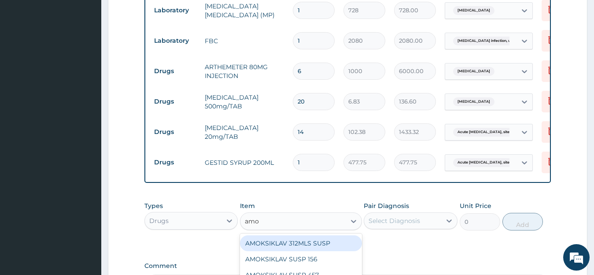
type input "amox"
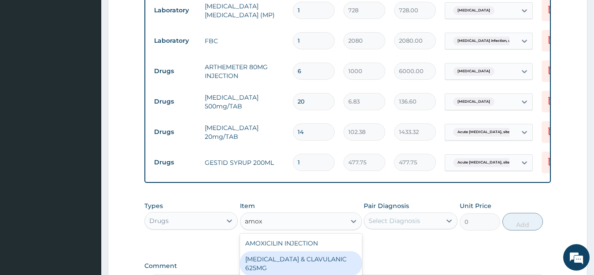
click at [337, 267] on div "AMOXICILLIN & CLAVULANIC 625MG" at bounding box center [301, 263] width 122 height 25
type input "136.5"
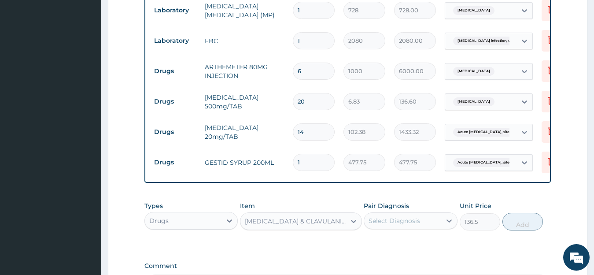
click at [387, 225] on div "Select Diagnosis" at bounding box center [394, 220] width 52 height 9
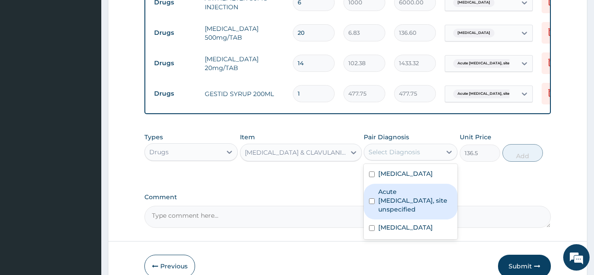
scroll to position [460, 0]
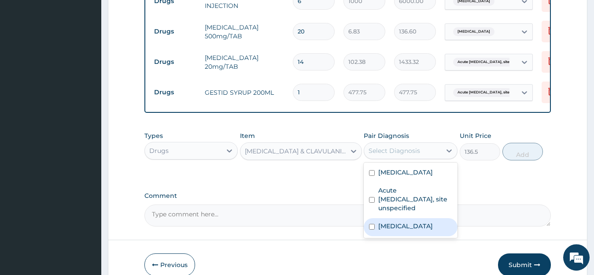
click at [412, 230] on label "Salmonella infection, unspecified" at bounding box center [405, 225] width 55 height 9
checkbox input "true"
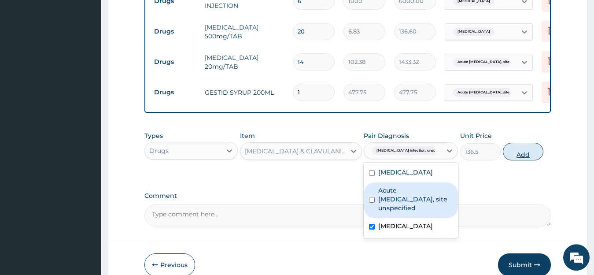
click at [517, 157] on button "Add" at bounding box center [523, 152] width 41 height 18
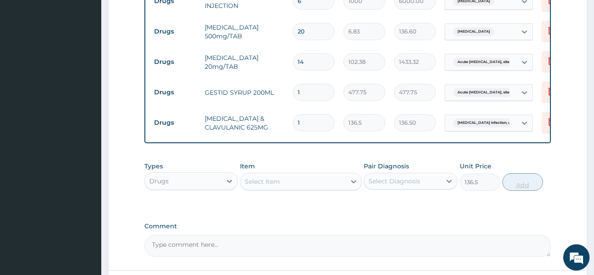
type input "0"
type input "14"
type input "1911.00"
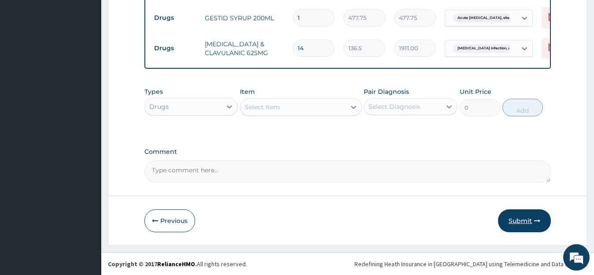
type input "14"
click at [514, 217] on button "Submit" at bounding box center [524, 220] width 53 height 23
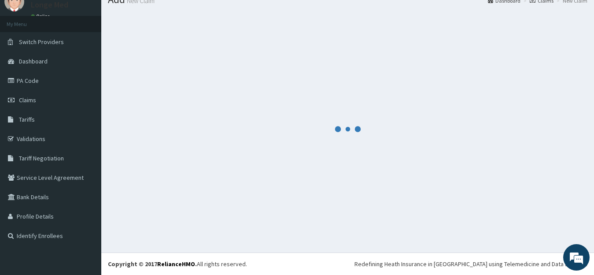
scroll to position [35, 0]
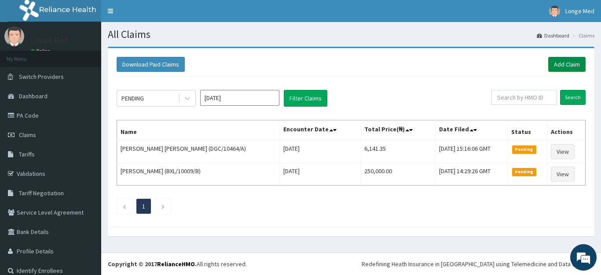
click at [571, 66] on link "Add Claim" at bounding box center [567, 64] width 37 height 15
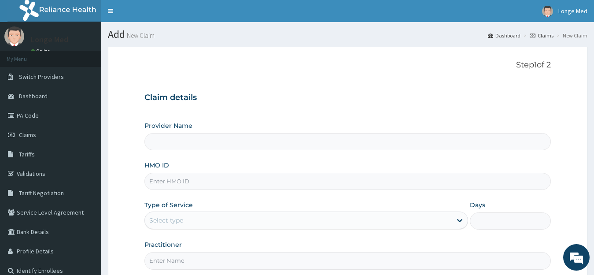
click at [165, 189] on input "HMO ID" at bounding box center [347, 181] width 407 height 17
click at [164, 177] on input "HMO ID" at bounding box center [347, 181] width 407 height 17
type input "[GEOGRAPHIC_DATA]"
type input "okb/10487/a"
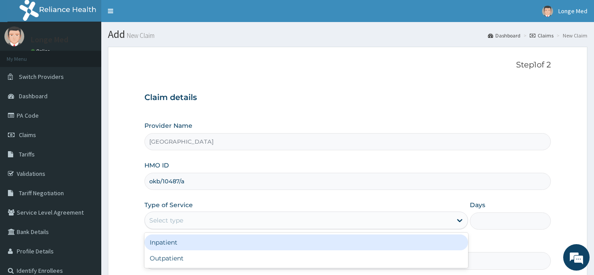
click at [173, 221] on div "Select type" at bounding box center [166, 220] width 34 height 9
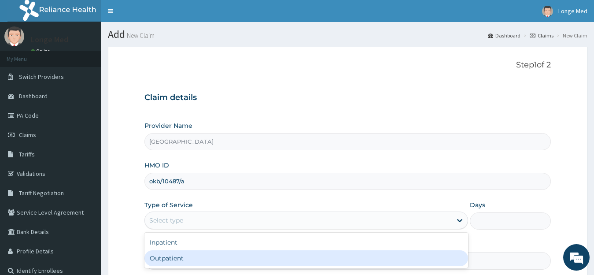
click at [180, 259] on div "Outpatient" at bounding box center [306, 258] width 324 height 16
type input "1"
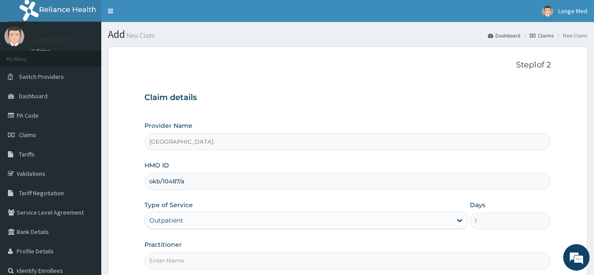
click at [180, 259] on input "Practitioner" at bounding box center [347, 260] width 407 height 17
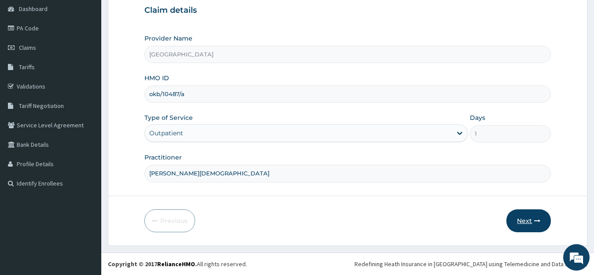
type input "[PERSON_NAME][DEMOGRAPHIC_DATA]"
click at [530, 220] on button "Next" at bounding box center [528, 220] width 44 height 23
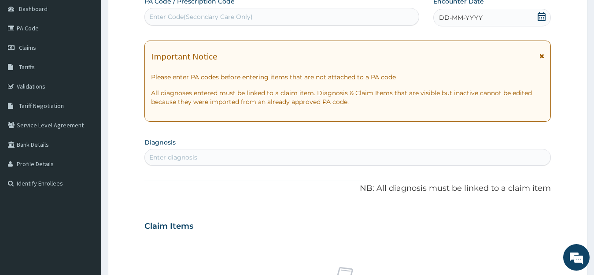
click at [548, 14] on div "DD-MM-YYYY" at bounding box center [492, 18] width 118 height 18
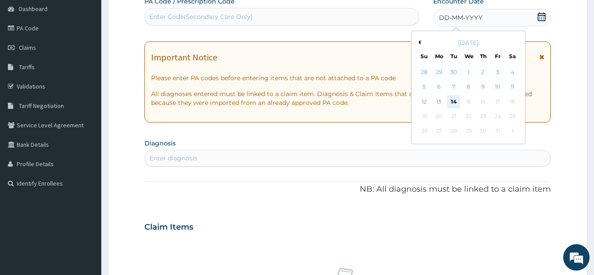
click at [452, 105] on div "14" at bounding box center [453, 101] width 13 height 13
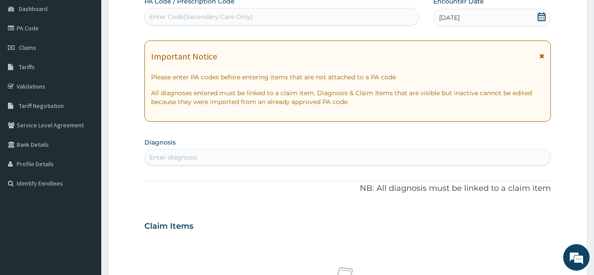
click at [271, 158] on div "Enter diagnosis" at bounding box center [348, 157] width 406 height 14
type input "p"
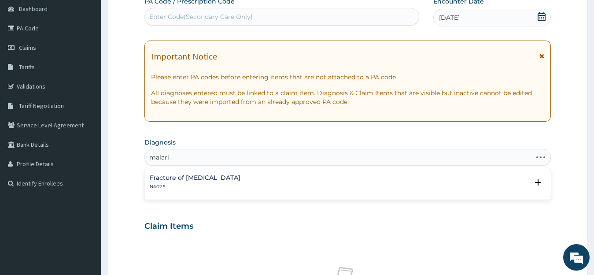
type input "[MEDICAL_DATA]"
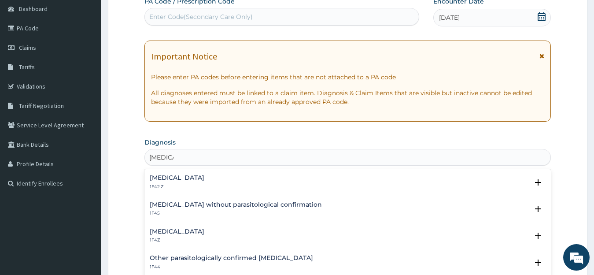
click at [199, 226] on div "[MEDICAL_DATA] 1F4Z Select Status Query Query covers suspected (?), Keep in vie…" at bounding box center [347, 238] width 407 height 27
click at [199, 232] on h4 "[MEDICAL_DATA]" at bounding box center [177, 231] width 55 height 7
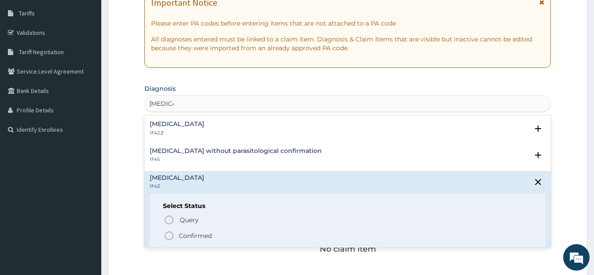
scroll to position [162, 0]
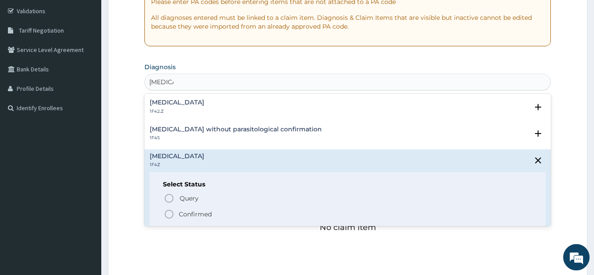
click at [180, 213] on p "Confirmed" at bounding box center [195, 214] width 33 height 9
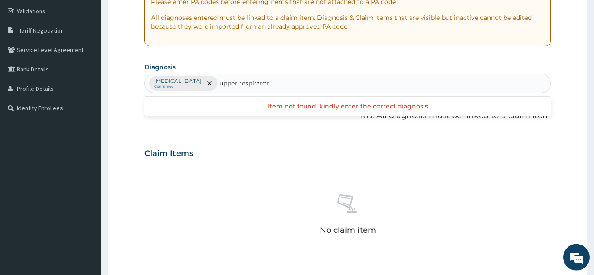
type input "upper respiratory"
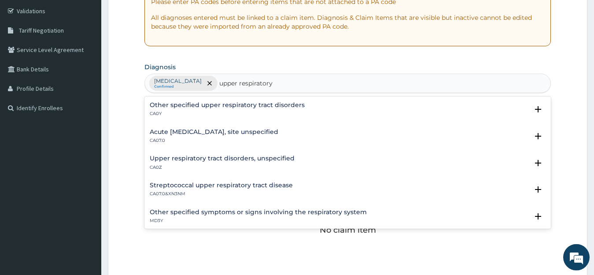
click at [162, 130] on h4 "Acute [MEDICAL_DATA], site unspecified" at bounding box center [214, 132] width 129 height 7
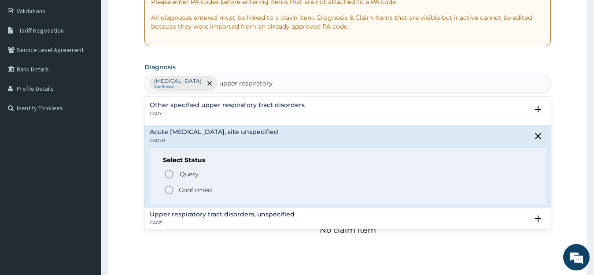
click at [192, 186] on p "Confirmed" at bounding box center [195, 189] width 33 height 9
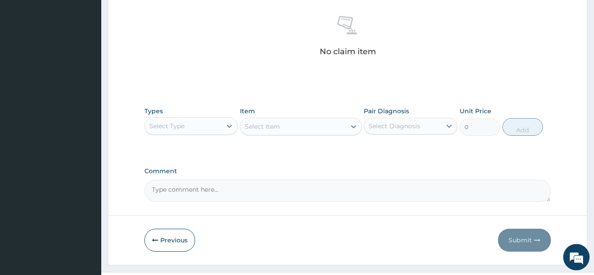
scroll to position [353, 0]
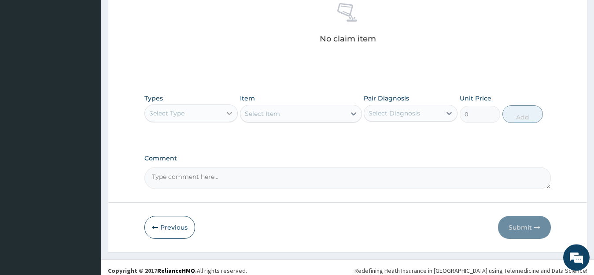
click at [224, 111] on div at bounding box center [229, 113] width 16 height 16
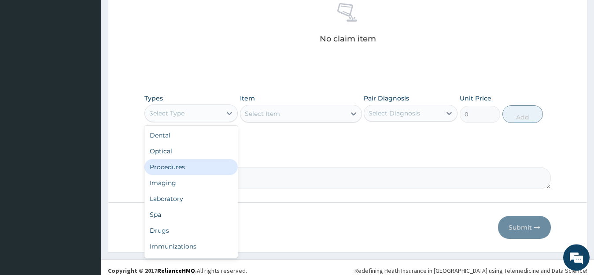
click at [205, 170] on div "Procedures" at bounding box center [191, 167] width 94 height 16
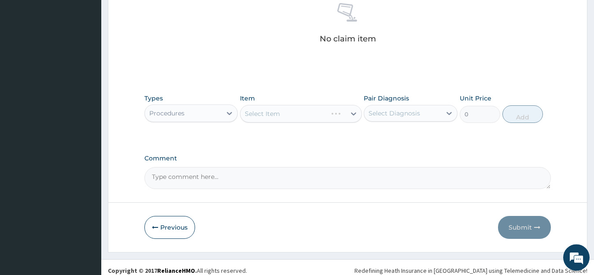
click at [302, 117] on div "Select Item" at bounding box center [301, 114] width 122 height 18
click at [302, 117] on div "Select Item" at bounding box center [292, 114] width 105 height 14
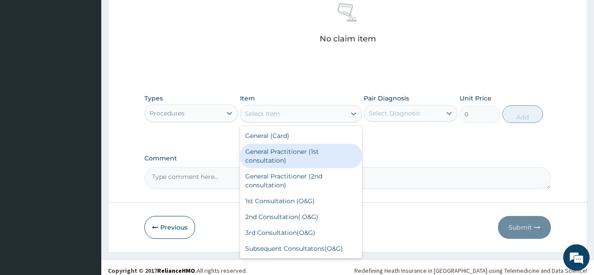
click at [304, 156] on div "General Practitioner (1st consultation)" at bounding box center [301, 156] width 122 height 25
type input "1500"
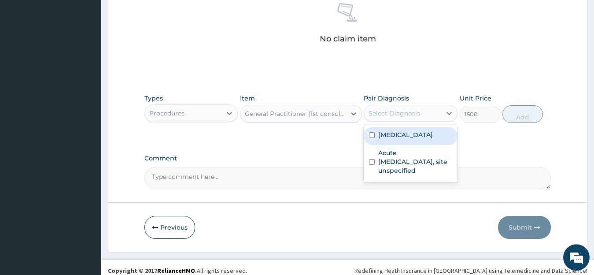
click at [393, 108] on div "Select Diagnosis" at bounding box center [402, 113] width 77 height 14
click at [398, 140] on div "[MEDICAL_DATA]" at bounding box center [411, 136] width 94 height 18
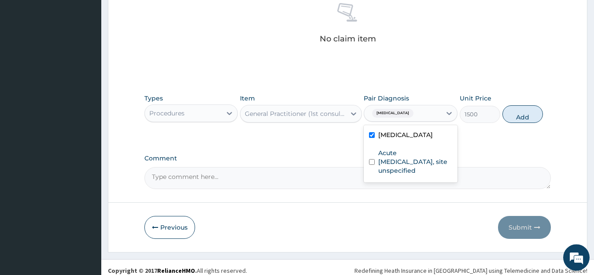
checkbox input "true"
click at [512, 115] on button "Add" at bounding box center [522, 114] width 41 height 18
type input "0"
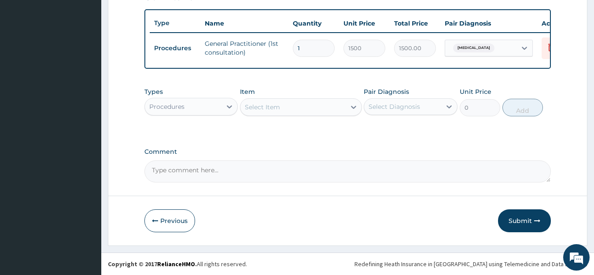
click at [215, 112] on div "Procedures" at bounding box center [183, 106] width 77 height 14
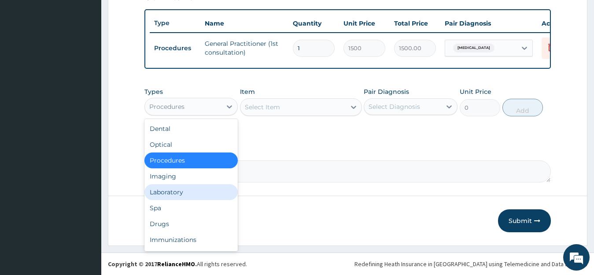
click at [203, 191] on div "Laboratory" at bounding box center [191, 192] width 94 height 16
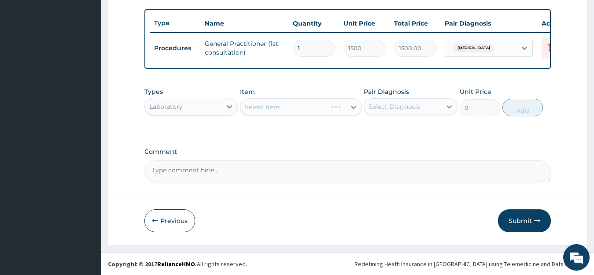
click at [295, 105] on div "Select Item" at bounding box center [301, 107] width 122 height 18
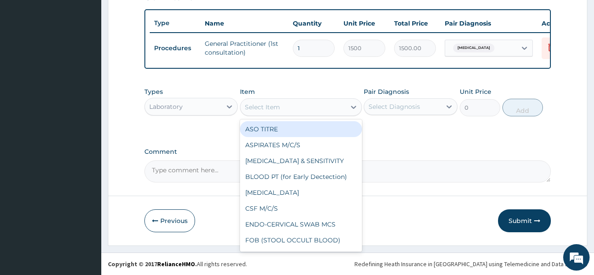
click at [295, 105] on div "Select Item" at bounding box center [292, 107] width 105 height 14
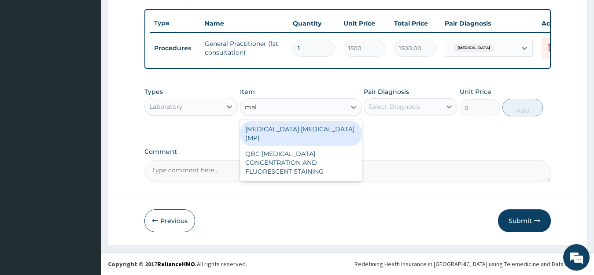
type input "mala"
click at [306, 130] on div "[MEDICAL_DATA] [MEDICAL_DATA] (MP)" at bounding box center [301, 133] width 122 height 25
type input "728"
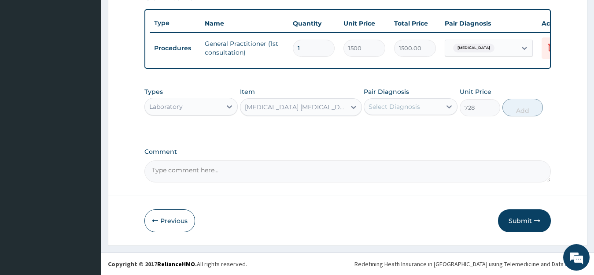
click at [394, 105] on div "Select Diagnosis" at bounding box center [394, 106] width 52 height 9
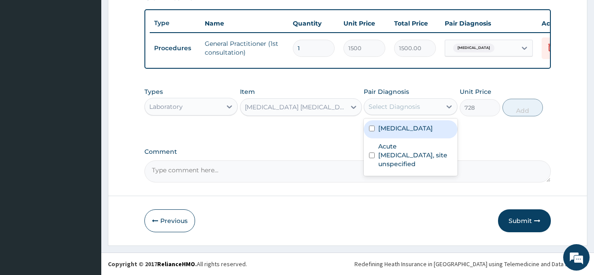
click at [391, 128] on label "[MEDICAL_DATA]" at bounding box center [405, 128] width 55 height 9
checkbox input "true"
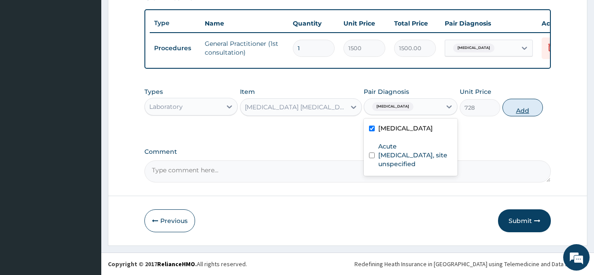
click at [533, 110] on button "Add" at bounding box center [522, 108] width 41 height 18
type input "0"
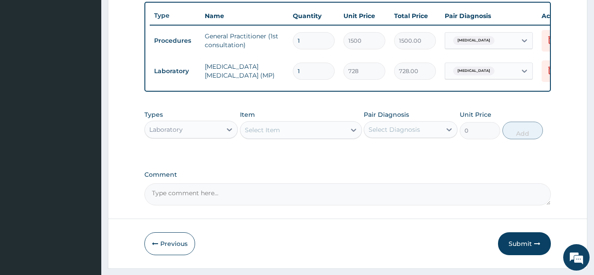
click at [279, 133] on div "Select Item" at bounding box center [262, 129] width 35 height 9
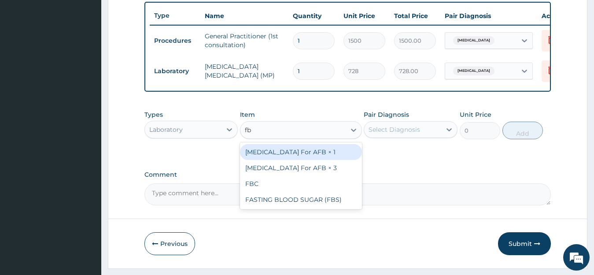
type input "fbc"
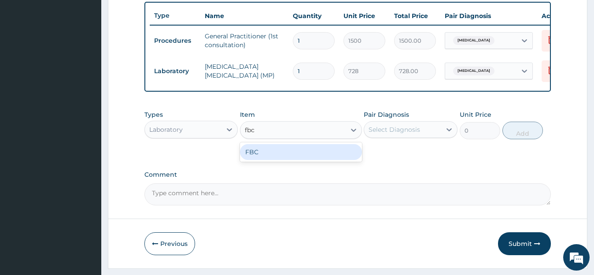
click at [286, 155] on div "FBC" at bounding box center [301, 152] width 122 height 16
type input "2080"
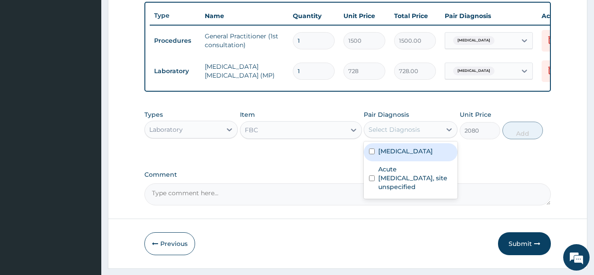
click at [400, 134] on div "Select Diagnosis" at bounding box center [394, 129] width 52 height 9
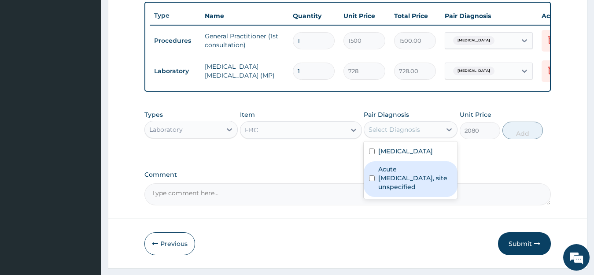
click at [398, 181] on label "Acute [MEDICAL_DATA], site unspecified" at bounding box center [415, 178] width 74 height 26
checkbox input "true"
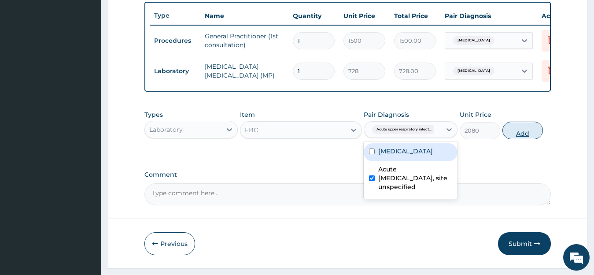
click at [525, 136] on button "Add" at bounding box center [522, 131] width 41 height 18
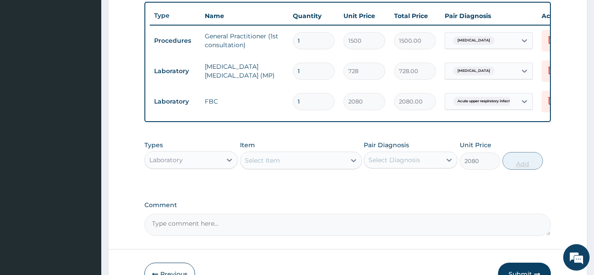
type input "0"
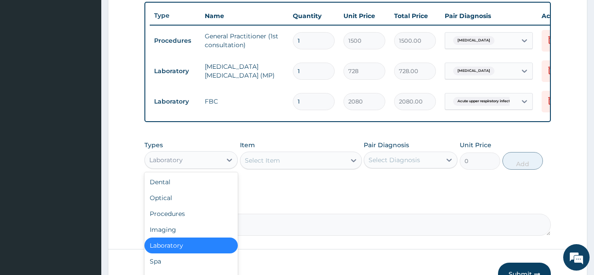
click at [209, 167] on div "Laboratory" at bounding box center [183, 160] width 77 height 14
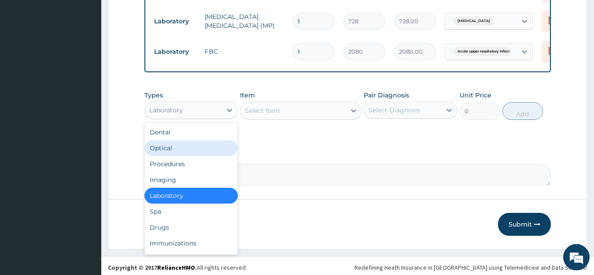
scroll to position [387, 0]
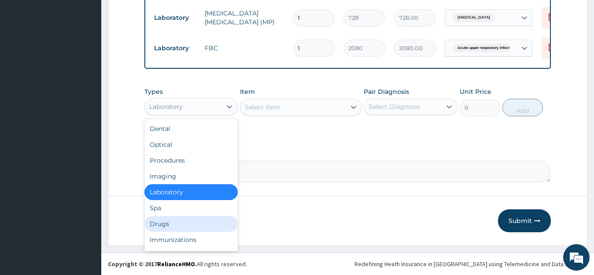
click at [167, 224] on div "Drugs" at bounding box center [191, 224] width 94 height 16
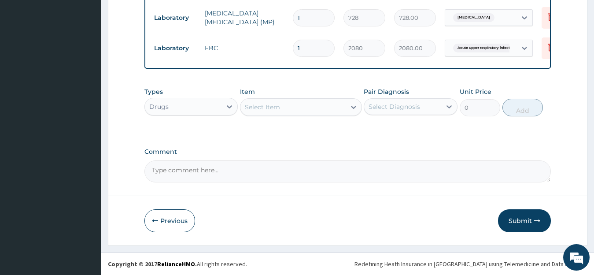
click at [280, 106] on div "Select Item" at bounding box center [262, 107] width 35 height 9
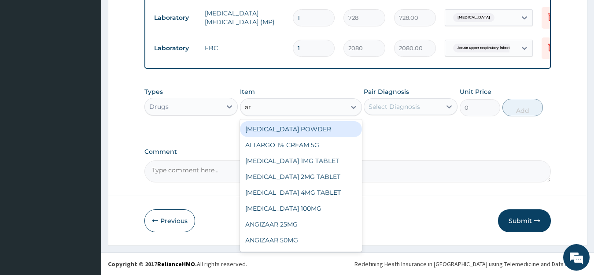
type input "art"
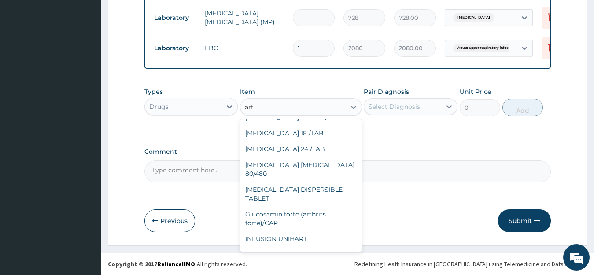
scroll to position [337, 0]
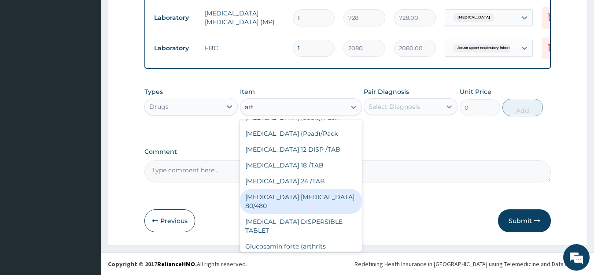
click at [323, 214] on div "[MEDICAL_DATA] [MEDICAL_DATA] 80/480" at bounding box center [301, 201] width 122 height 25
type input "1126.13"
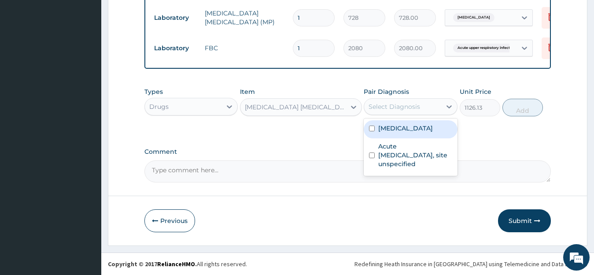
click at [417, 113] on div "Select Diagnosis" at bounding box center [402, 106] width 77 height 14
click at [414, 136] on div "[MEDICAL_DATA]" at bounding box center [411, 129] width 94 height 18
checkbox input "true"
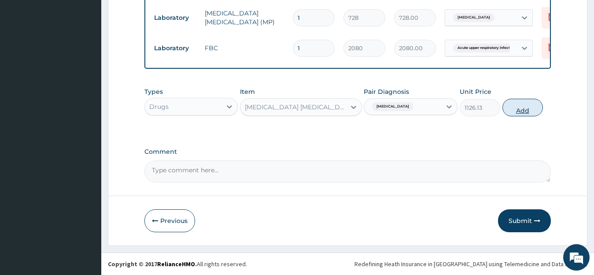
click at [514, 110] on button "Add" at bounding box center [522, 108] width 41 height 18
type input "0"
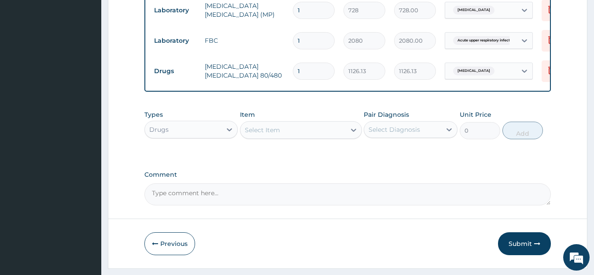
click at [275, 132] on div "Select Item" at bounding box center [292, 130] width 105 height 14
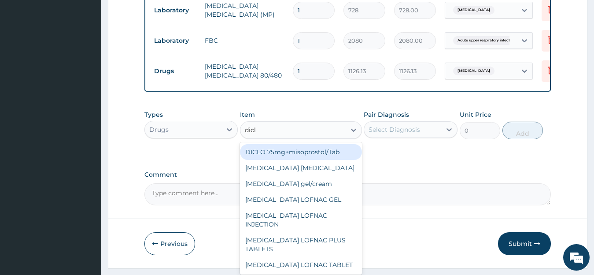
type input "diclo"
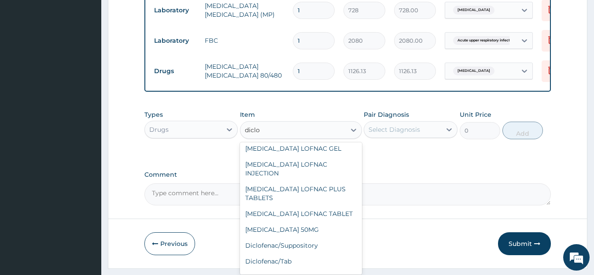
scroll to position [73, 0]
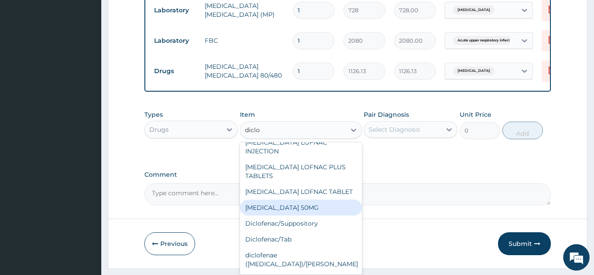
click at [313, 209] on div "[MEDICAL_DATA] 50MG" at bounding box center [301, 207] width 122 height 16
type input "11.6"
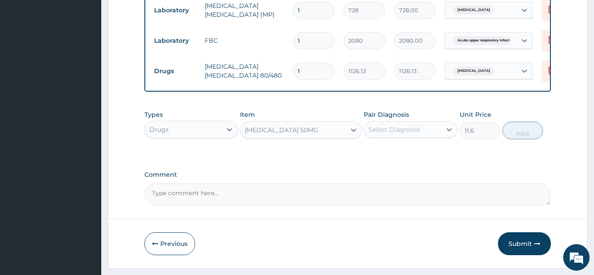
click at [421, 135] on div "Select Diagnosis" at bounding box center [402, 129] width 77 height 14
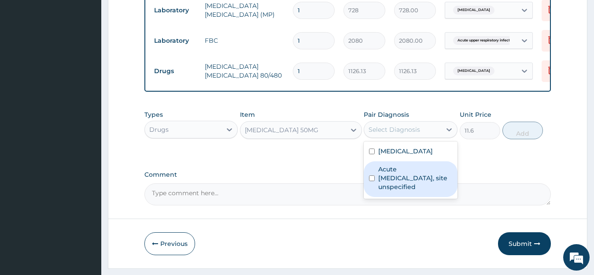
click at [420, 182] on label "Acute [MEDICAL_DATA], site unspecified" at bounding box center [415, 178] width 74 height 26
checkbox input "true"
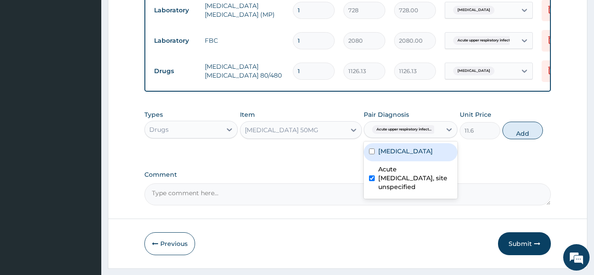
click at [389, 155] on label "[MEDICAL_DATA]" at bounding box center [405, 151] width 55 height 9
checkbox input "true"
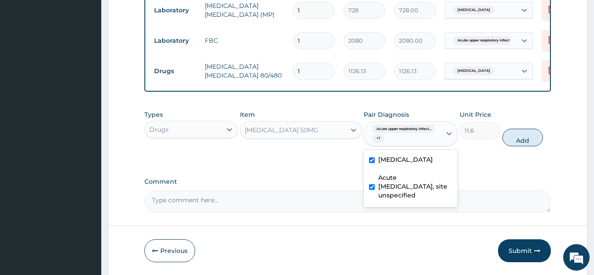
click at [386, 194] on label "Acute [MEDICAL_DATA], site unspecified" at bounding box center [415, 186] width 74 height 26
checkbox input "false"
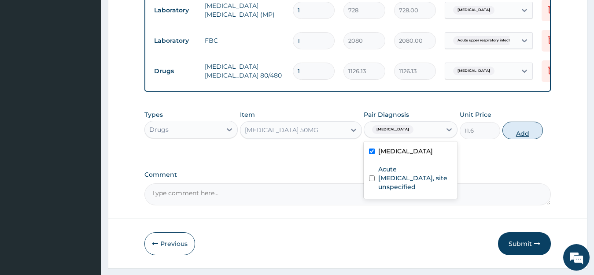
click at [523, 138] on button "Add" at bounding box center [522, 131] width 41 height 18
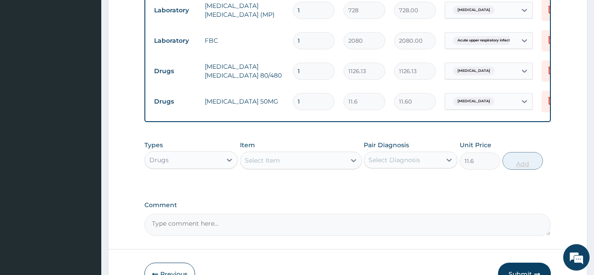
type input "0"
type input "10"
type input "116.00"
type input "10"
click at [278, 165] on div "Select Item" at bounding box center [262, 160] width 35 height 9
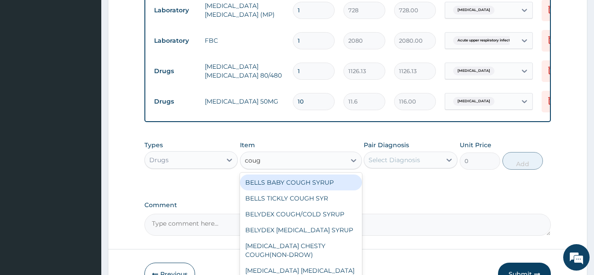
type input "cough"
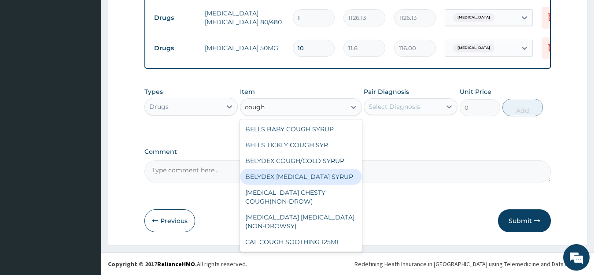
click at [298, 174] on div "BELYDEX [MEDICAL_DATA] SYRUP" at bounding box center [301, 177] width 122 height 16
type input "307.13"
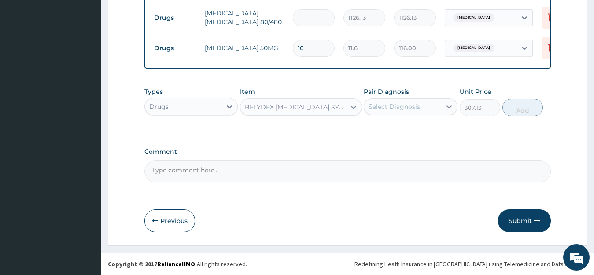
click at [425, 102] on div "Select Diagnosis" at bounding box center [402, 106] width 77 height 14
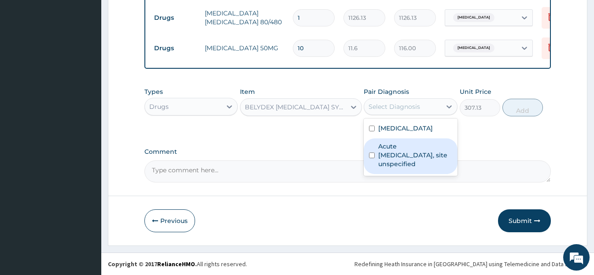
click at [408, 149] on label "Acute [MEDICAL_DATA], site unspecified" at bounding box center [415, 155] width 74 height 26
checkbox input "true"
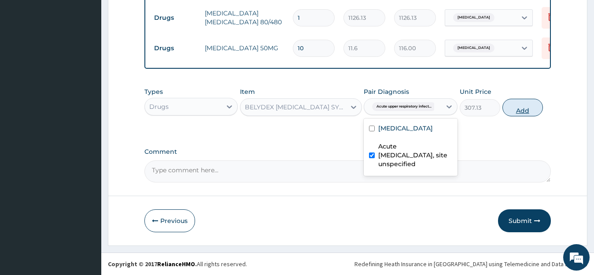
click at [530, 113] on button "Add" at bounding box center [522, 108] width 41 height 18
type input "0"
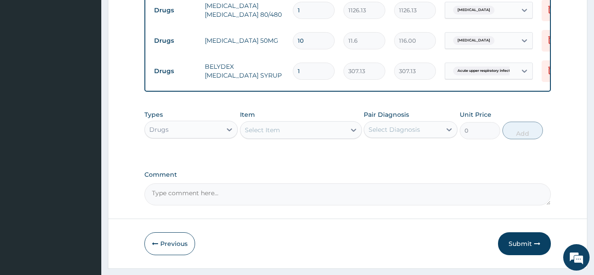
click at [298, 136] on div "Select Item" at bounding box center [292, 130] width 105 height 14
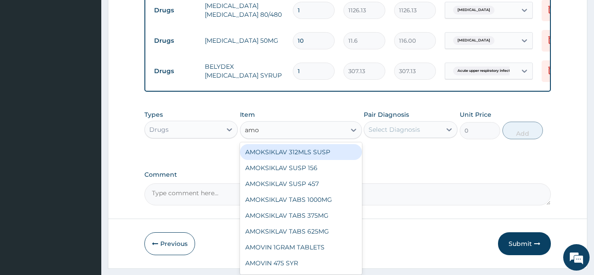
type input "amox"
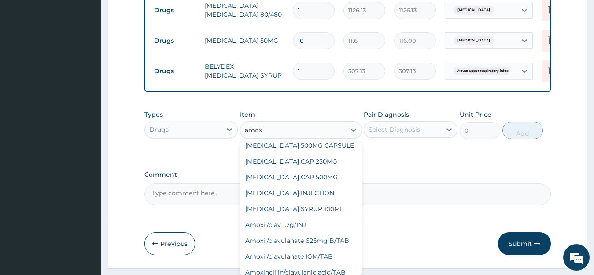
scroll to position [147, 0]
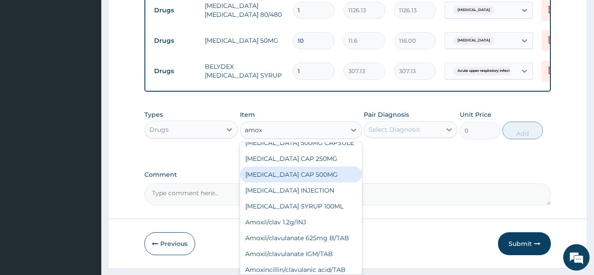
click at [301, 180] on div "[MEDICAL_DATA] CAP 500MG" at bounding box center [301, 174] width 122 height 16
type input "81.9"
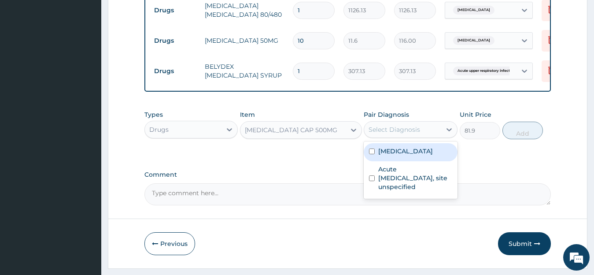
click at [366, 136] on div "Select Diagnosis" at bounding box center [402, 129] width 77 height 14
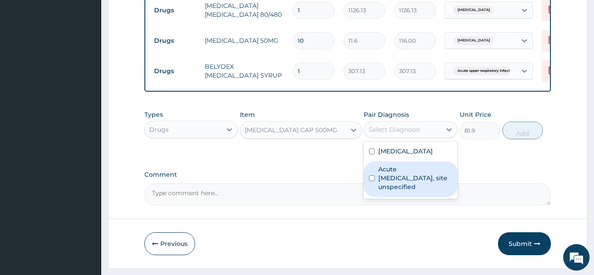
drag, startPoint x: 430, startPoint y: 191, endPoint x: 434, endPoint y: 183, distance: 8.9
click at [430, 191] on label "Acute [MEDICAL_DATA], site unspecified" at bounding box center [415, 178] width 74 height 26
checkbox input "true"
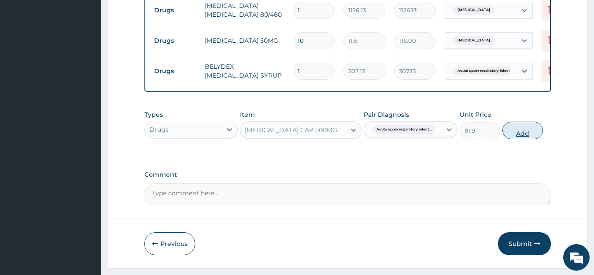
click at [515, 139] on button "Add" at bounding box center [522, 131] width 41 height 18
type input "0"
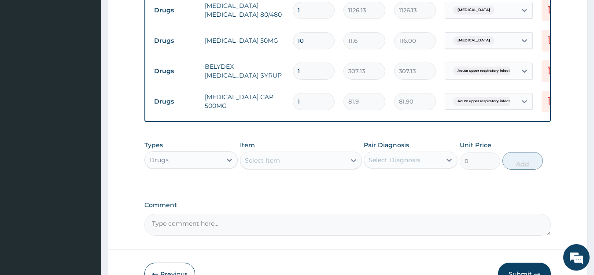
type input "15"
type input "1228.50"
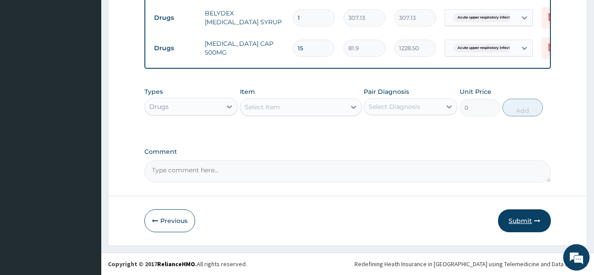
type input "15"
click at [523, 221] on button "Submit" at bounding box center [524, 220] width 53 height 23
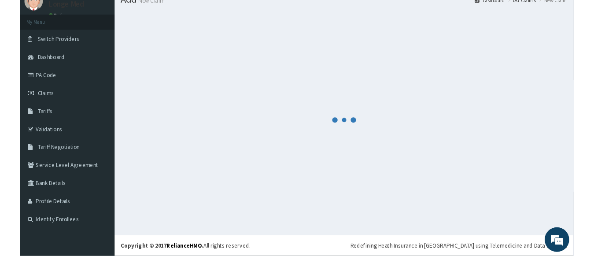
scroll to position [35, 0]
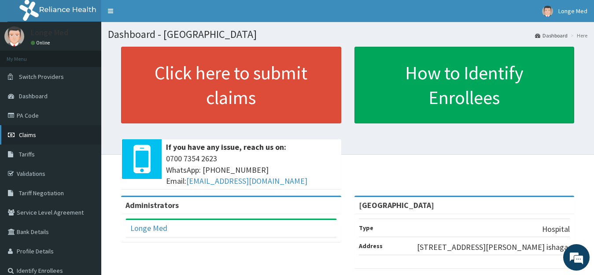
click at [28, 133] on span "Claims" at bounding box center [27, 135] width 17 height 8
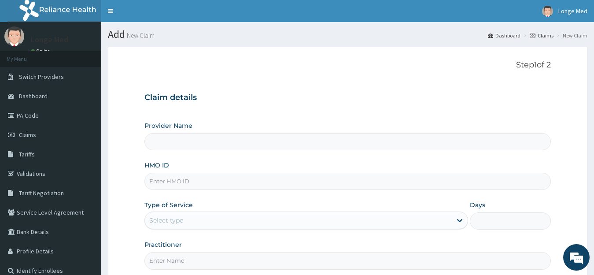
click at [196, 178] on input "HMO ID" at bounding box center [347, 181] width 407 height 17
type input "[GEOGRAPHIC_DATA]"
type input "gmt/10087/b"
click at [191, 221] on div "Select type" at bounding box center [298, 220] width 307 height 14
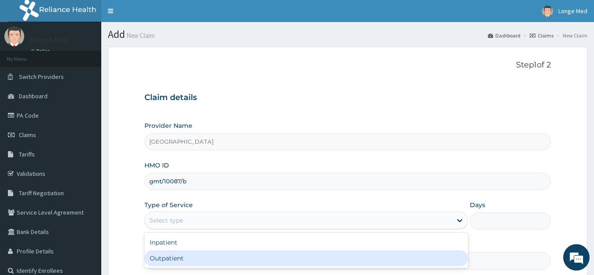
click at [182, 258] on div "Outpatient" at bounding box center [306, 258] width 324 height 16
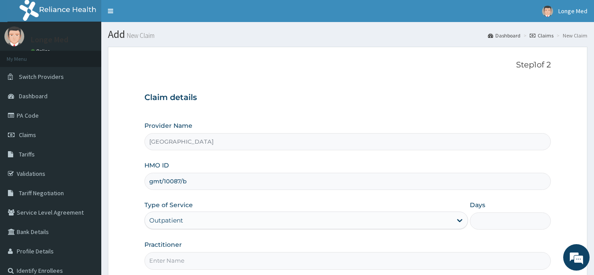
type input "1"
click at [225, 258] on input "Practitioner" at bounding box center [347, 260] width 407 height 17
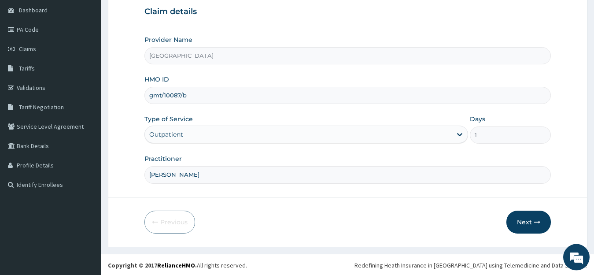
type input "[PERSON_NAME]"
click at [524, 222] on button "Next" at bounding box center [528, 221] width 44 height 23
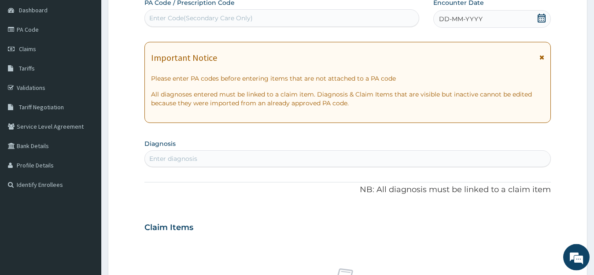
click at [540, 23] on span at bounding box center [541, 19] width 9 height 11
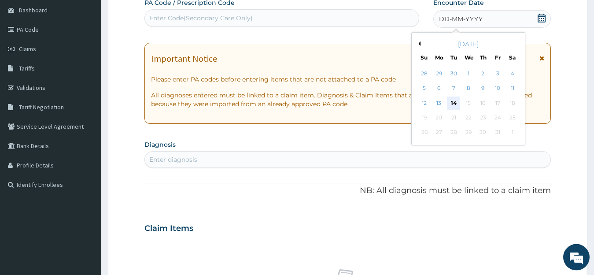
click at [458, 103] on div "14" at bounding box center [453, 102] width 13 height 13
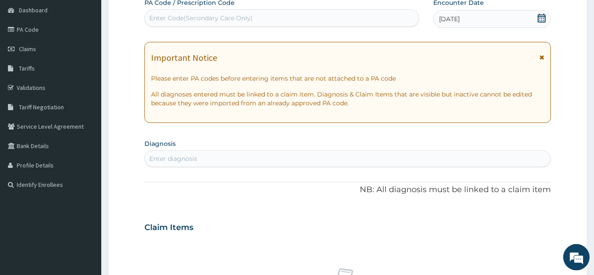
click at [228, 157] on div "Enter diagnosis" at bounding box center [348, 158] width 406 height 14
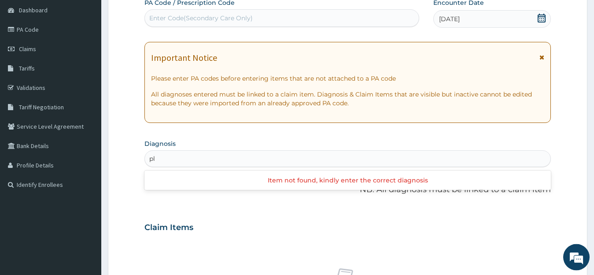
type input "p"
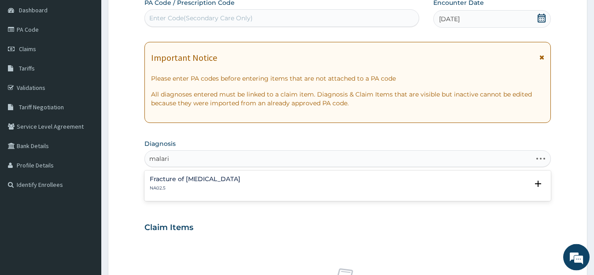
type input "[MEDICAL_DATA]"
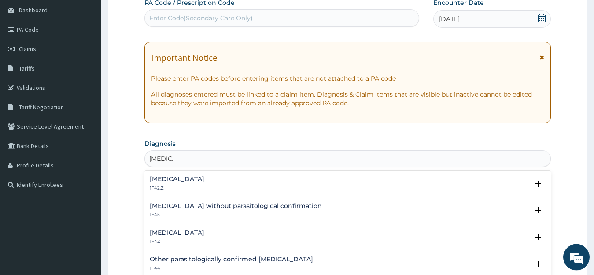
click at [197, 235] on h4 "[MEDICAL_DATA]" at bounding box center [177, 232] width 55 height 7
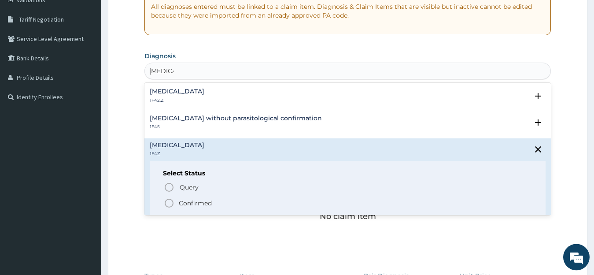
scroll to position [175, 0]
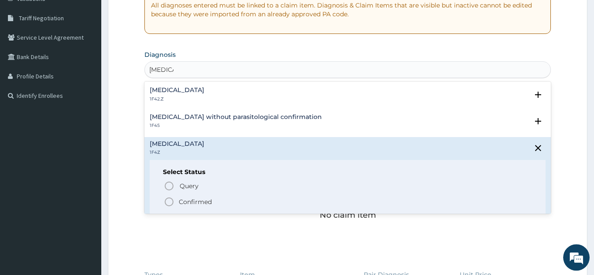
click at [193, 202] on p "Confirmed" at bounding box center [195, 201] width 33 height 9
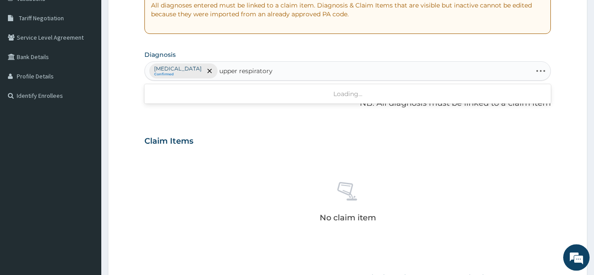
type input "upper respiratory"
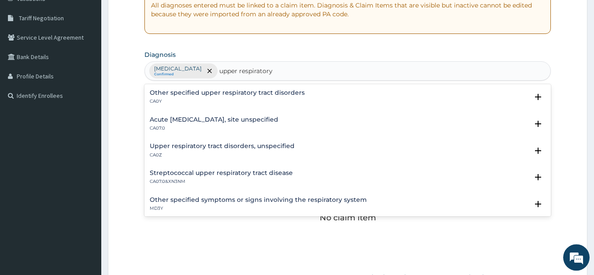
click at [206, 120] on h4 "Acute [MEDICAL_DATA], site unspecified" at bounding box center [214, 119] width 129 height 7
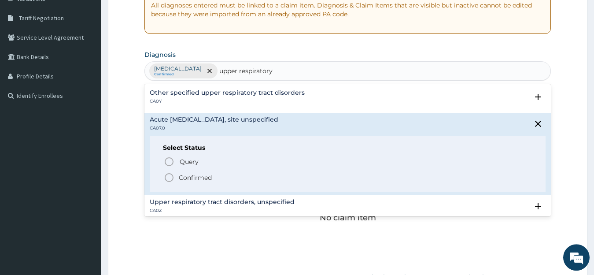
click at [190, 179] on p "Confirmed" at bounding box center [195, 177] width 33 height 9
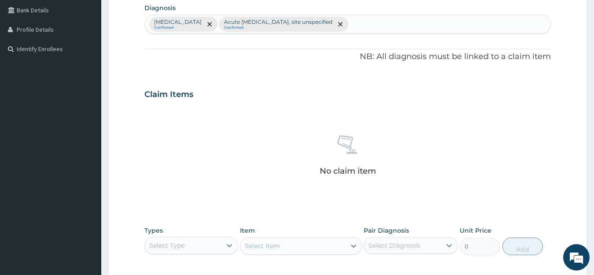
scroll to position [248, 0]
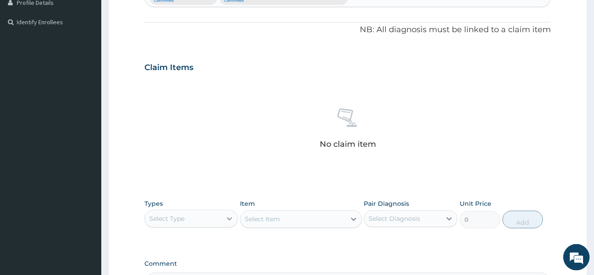
click at [227, 214] on icon at bounding box center [229, 218] width 9 height 9
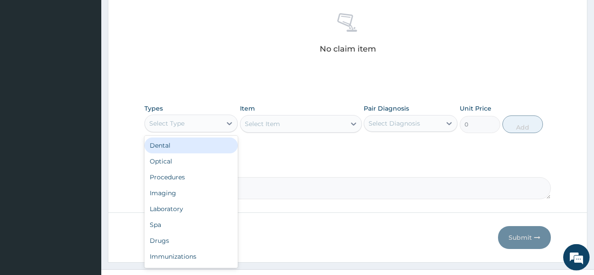
scroll to position [346, 0]
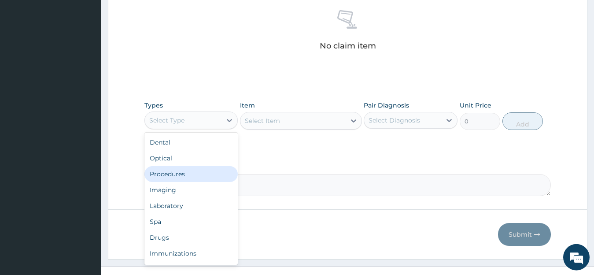
click at [166, 172] on div "Procedures" at bounding box center [191, 174] width 94 height 16
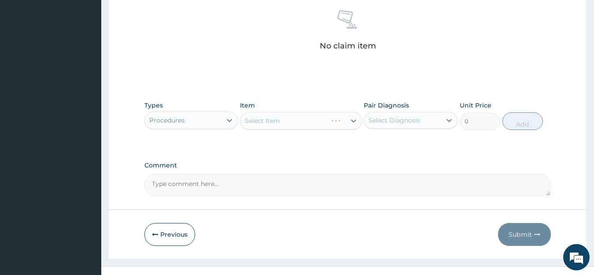
click at [294, 118] on div "Select Item" at bounding box center [301, 121] width 122 height 18
click at [294, 118] on div "Select Item" at bounding box center [292, 121] width 105 height 14
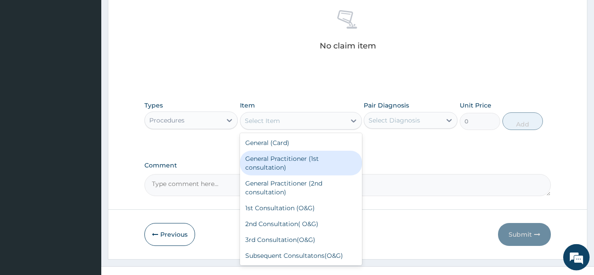
click at [281, 162] on div "General Practitioner (1st consultation)" at bounding box center [301, 163] width 122 height 25
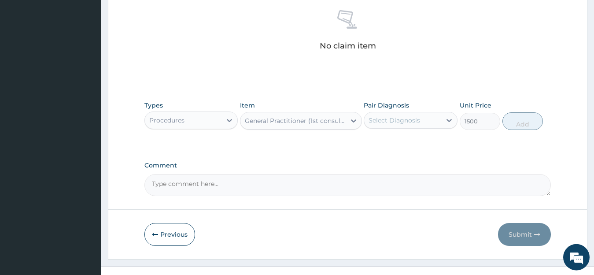
type input "1500"
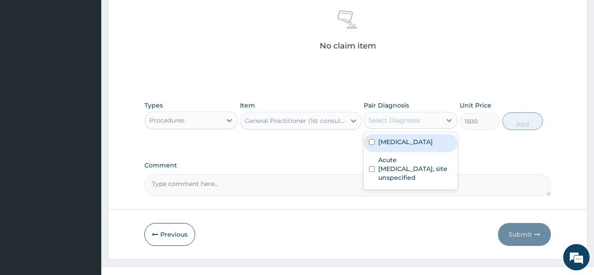
click at [409, 128] on div "Select Diagnosis" at bounding box center [411, 120] width 94 height 17
click at [404, 147] on div "Malaria, unspecified" at bounding box center [411, 143] width 94 height 18
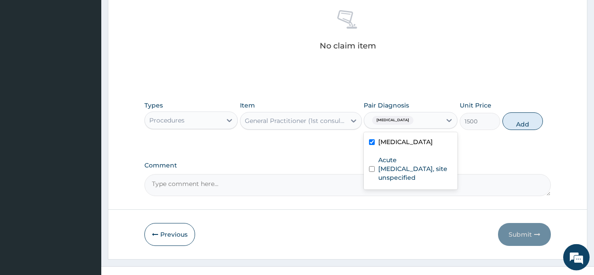
checkbox input "true"
click at [533, 124] on button "Add" at bounding box center [522, 121] width 41 height 18
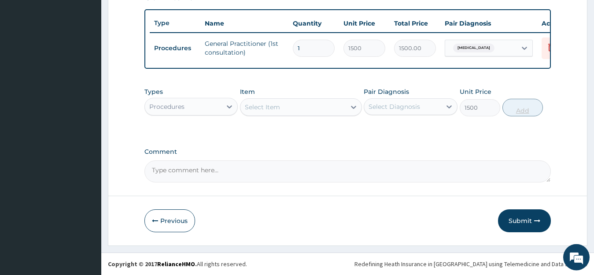
type input "0"
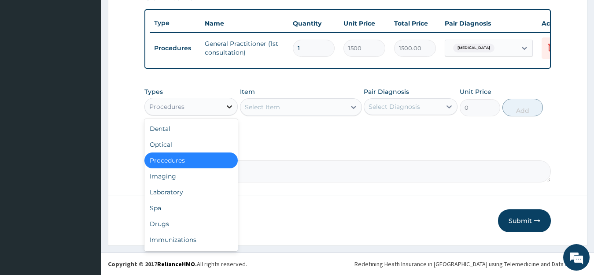
click at [228, 107] on icon at bounding box center [229, 106] width 9 height 9
click at [201, 199] on div "Laboratory" at bounding box center [191, 192] width 94 height 16
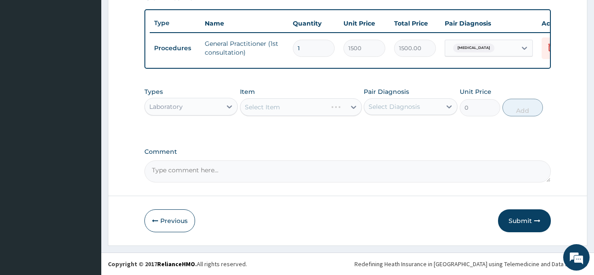
click at [309, 107] on div "Select Item" at bounding box center [301, 107] width 122 height 18
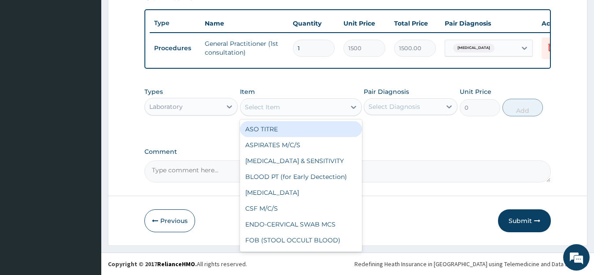
click at [309, 107] on div "Select Item" at bounding box center [292, 107] width 105 height 14
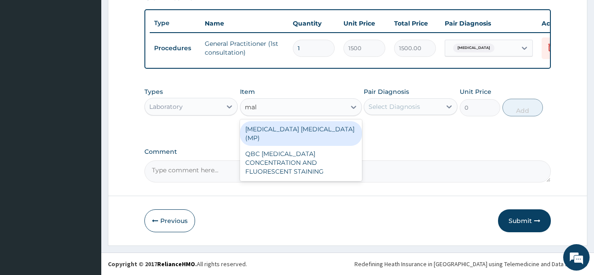
type input "mala"
click at [310, 133] on div "MALARIA PARASITE (MP)" at bounding box center [301, 133] width 122 height 25
type input "728"
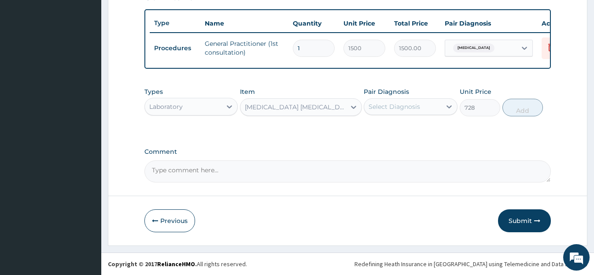
click at [390, 112] on div "Select Diagnosis" at bounding box center [402, 106] width 77 height 14
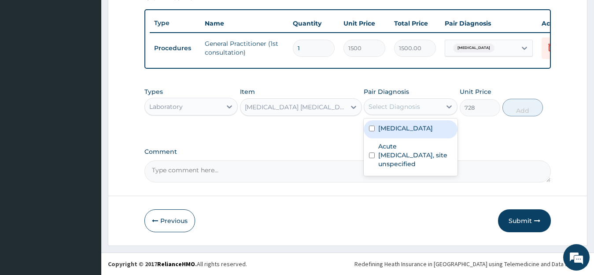
click at [396, 136] on div "Malaria, unspecified" at bounding box center [411, 129] width 94 height 18
checkbox input "true"
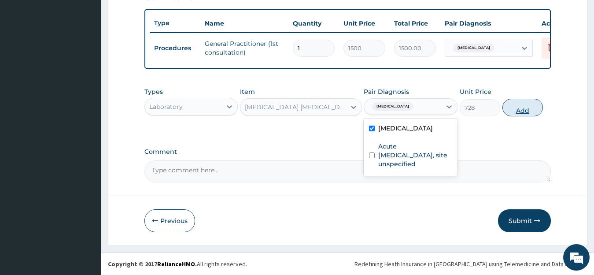
click at [532, 110] on button "Add" at bounding box center [522, 108] width 41 height 18
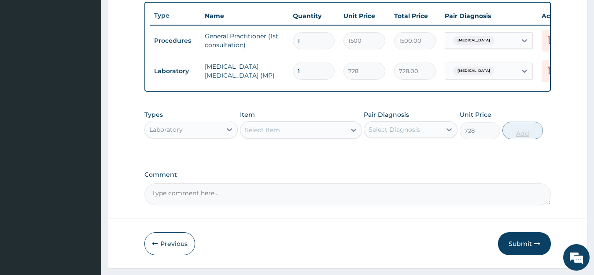
type input "0"
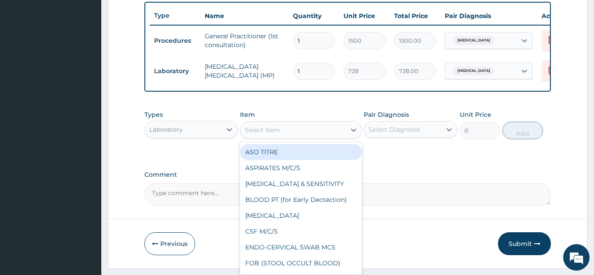
click at [268, 134] on div "Select Item" at bounding box center [262, 129] width 35 height 9
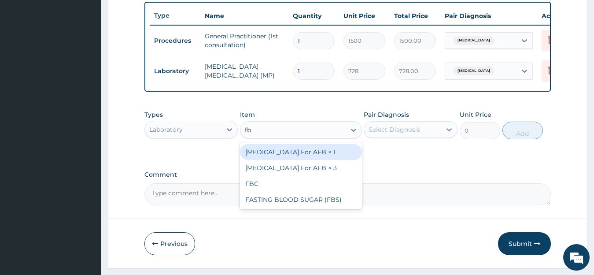
type input "fbc"
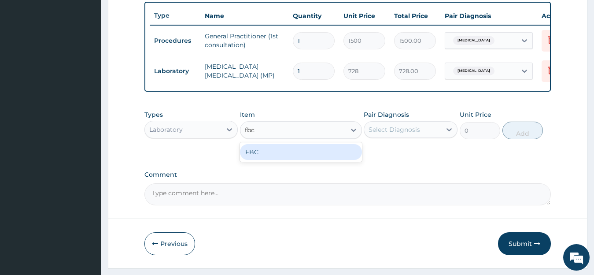
click at [289, 157] on div "FBC" at bounding box center [301, 152] width 122 height 16
type input "2080"
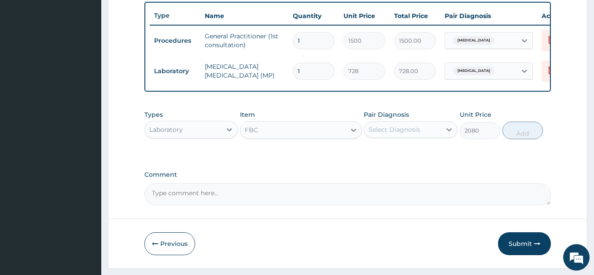
click at [421, 139] on div "Pair Diagnosis Select Diagnosis" at bounding box center [411, 124] width 94 height 29
click at [421, 136] on div "Select Diagnosis" at bounding box center [402, 129] width 77 height 14
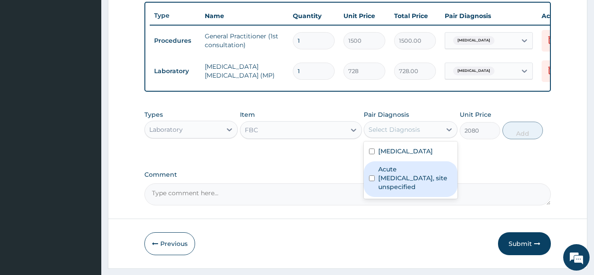
click at [409, 181] on label "Acute upper respiratory infection, site unspecified" at bounding box center [415, 178] width 74 height 26
checkbox input "true"
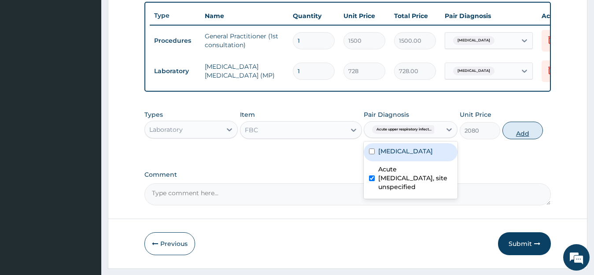
click at [529, 139] on button "Add" at bounding box center [522, 131] width 41 height 18
type input "0"
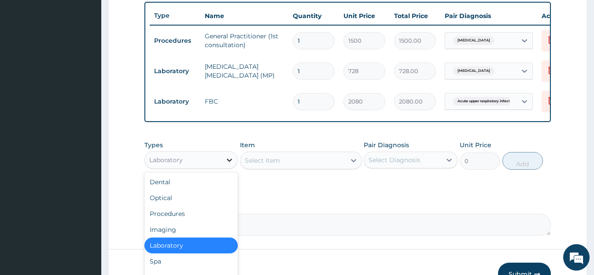
click at [223, 168] on div at bounding box center [229, 160] width 16 height 16
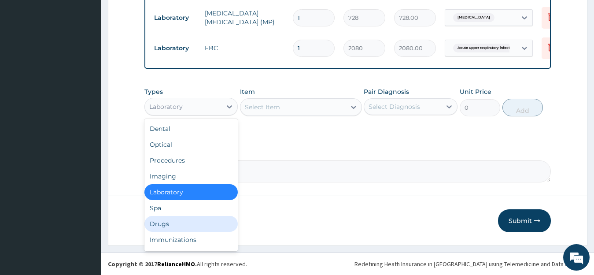
click at [215, 225] on div "Drugs" at bounding box center [191, 224] width 94 height 16
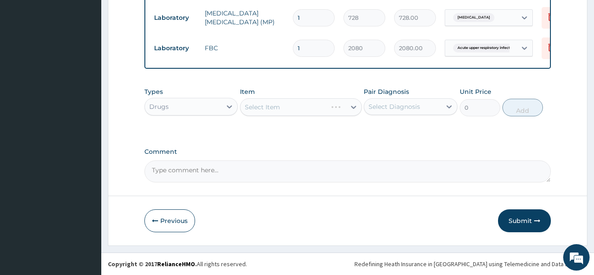
click at [295, 110] on div "Select Item" at bounding box center [301, 107] width 122 height 18
click at [295, 110] on div "Select Item" at bounding box center [292, 107] width 105 height 14
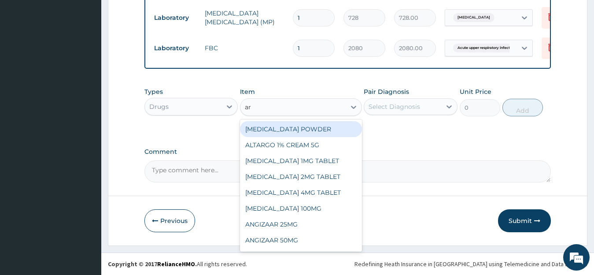
type input "art"
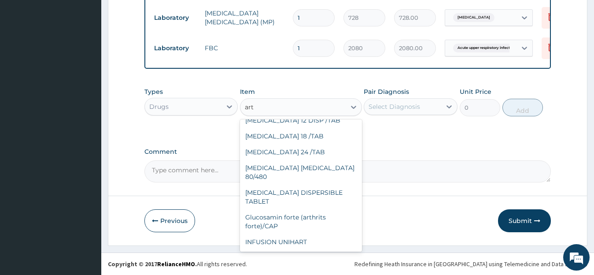
scroll to position [372, 0]
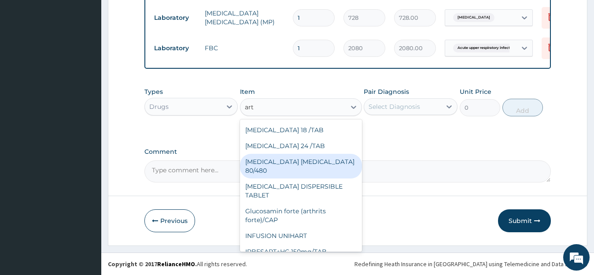
click at [320, 178] on div "COARTEM D TAB 80/480" at bounding box center [301, 166] width 122 height 25
type input "1126.13"
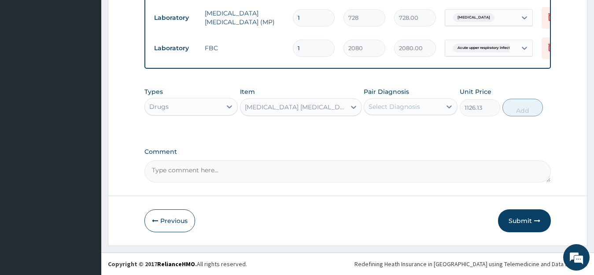
click at [413, 114] on div "Select Diagnosis" at bounding box center [411, 106] width 94 height 17
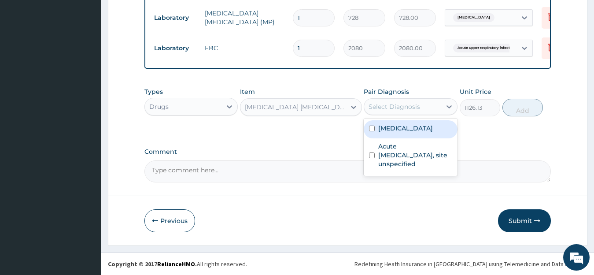
click at [409, 123] on div "Malaria, unspecified" at bounding box center [411, 129] width 94 height 18
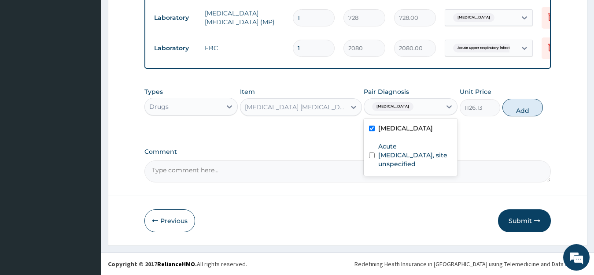
checkbox input "true"
click at [530, 115] on button "Add" at bounding box center [522, 108] width 41 height 18
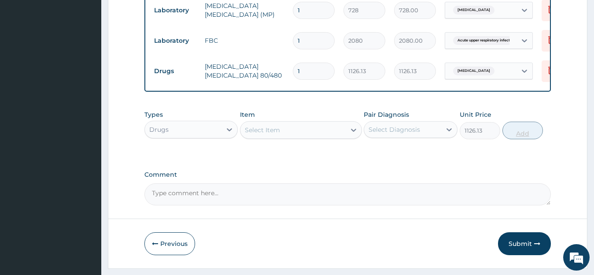
type input "0"
click at [311, 137] on div "Select Item" at bounding box center [292, 130] width 105 height 14
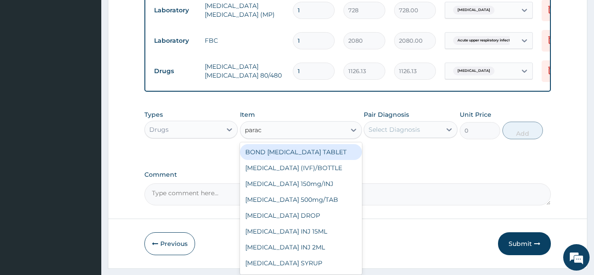
type input "parace"
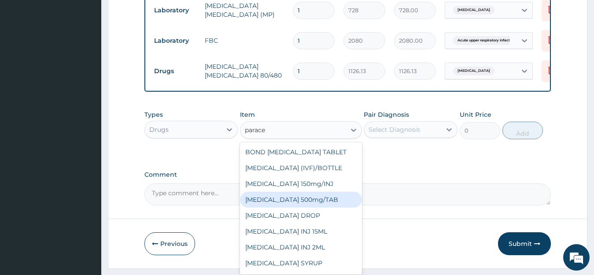
click at [308, 206] on div "PARACETAMOL 500mg/TAB" at bounding box center [301, 199] width 122 height 16
type input "6.83"
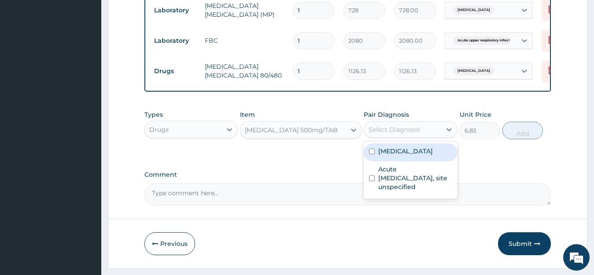
click at [412, 134] on div "Select Diagnosis" at bounding box center [394, 129] width 52 height 9
click at [402, 155] on label "Malaria, unspecified" at bounding box center [405, 151] width 55 height 9
checkbox input "true"
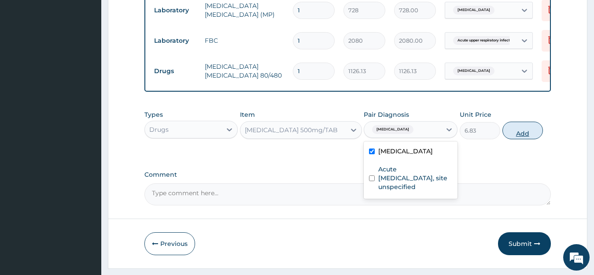
click at [524, 138] on button "Add" at bounding box center [522, 131] width 41 height 18
type input "0"
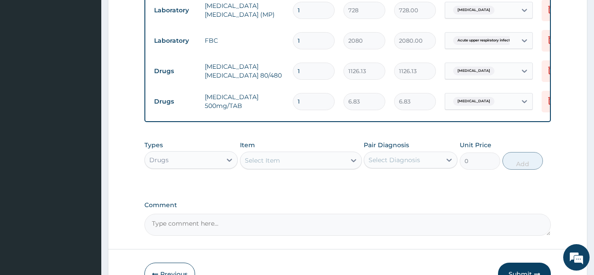
type input "0.00"
type input "2"
type input "13.66"
type input "20"
type input "136.60"
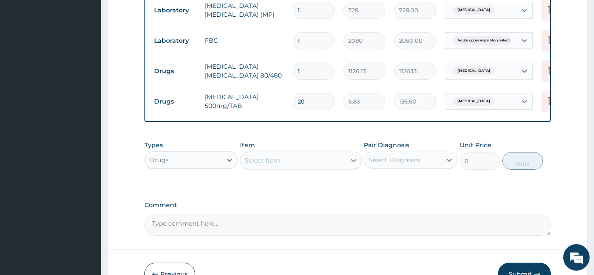
type input "20"
click at [296, 166] on div "Select Item" at bounding box center [292, 160] width 105 height 14
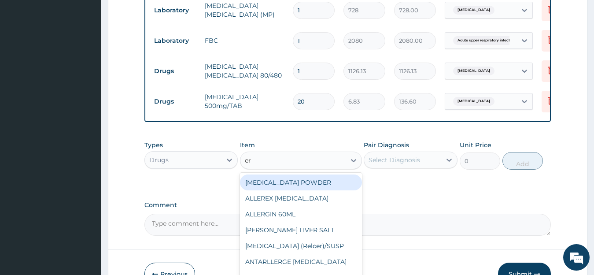
type input "e"
type input "amox"
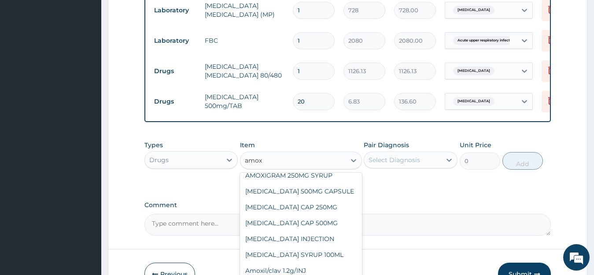
scroll to position [135, 0]
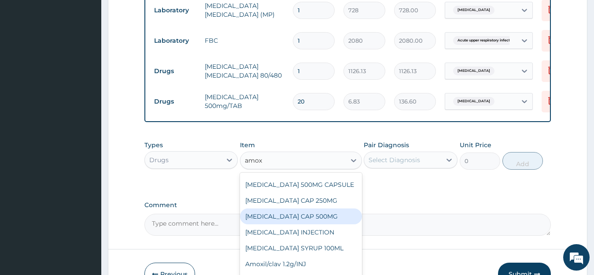
click at [309, 218] on div "AMOXIL CAP 500MG" at bounding box center [301, 216] width 122 height 16
type input "81.9"
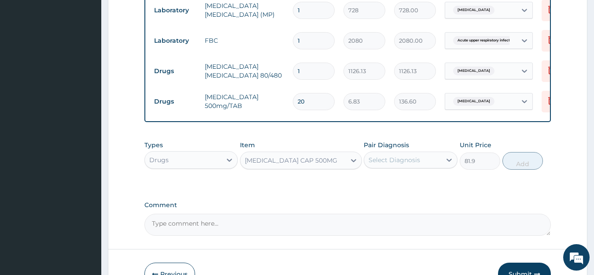
click at [431, 167] on div "Select Diagnosis" at bounding box center [402, 160] width 77 height 14
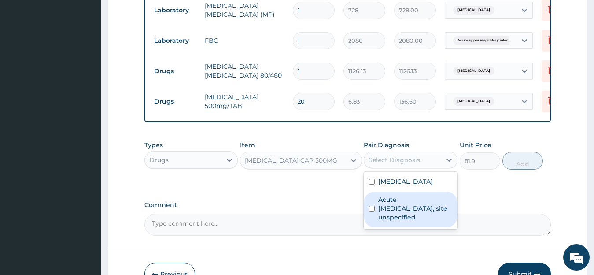
click at [418, 211] on label "Acute upper respiratory infection, site unspecified" at bounding box center [415, 208] width 74 height 26
checkbox input "true"
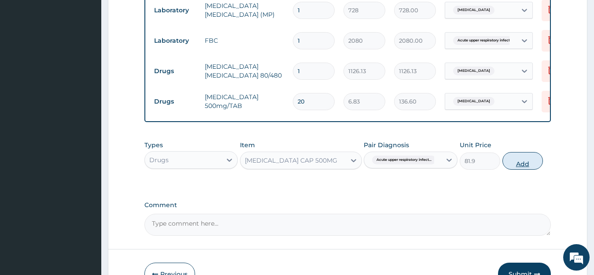
click at [539, 167] on button "Add" at bounding box center [522, 161] width 41 height 18
type input "0"
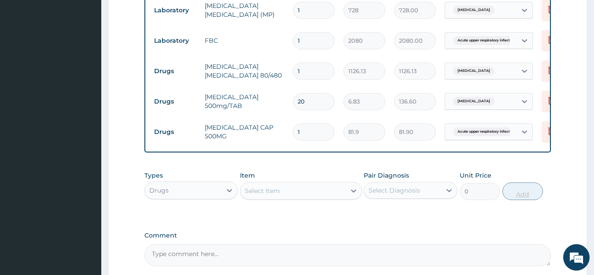
type input "15"
type input "1228.50"
type input "15"
click at [332, 196] on div "Select Item" at bounding box center [292, 191] width 105 height 14
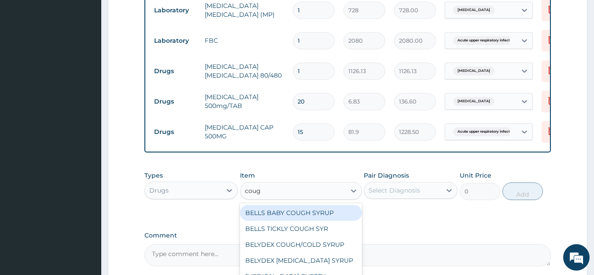
type input "cough"
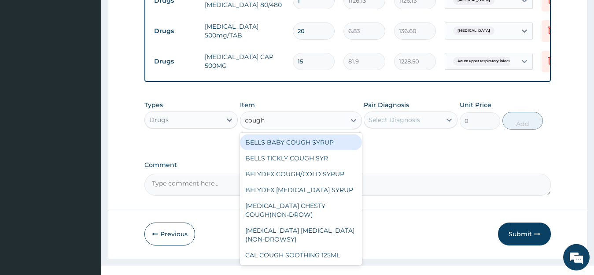
scroll to position [468, 0]
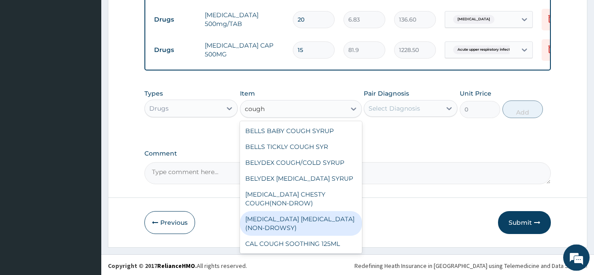
click at [258, 233] on div "BENYLIN DRY COUGH(NON-DROWSY)" at bounding box center [301, 223] width 122 height 25
type input "921.37"
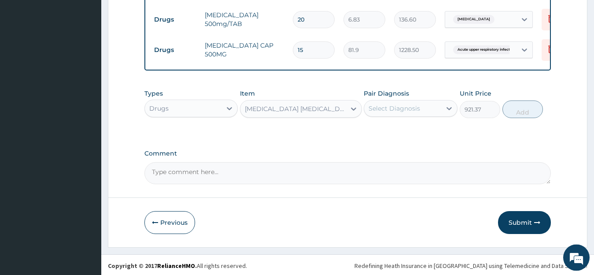
click at [427, 115] on div "Select Diagnosis" at bounding box center [402, 108] width 77 height 14
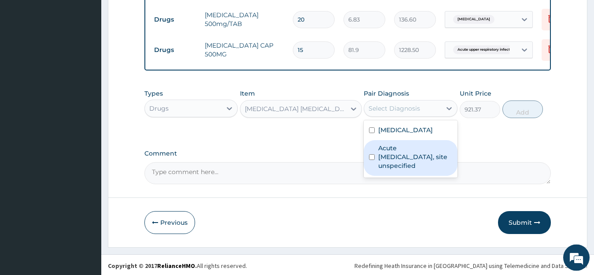
click at [417, 159] on label "Acute upper respiratory infection, site unspecified" at bounding box center [415, 157] width 74 height 26
checkbox input "true"
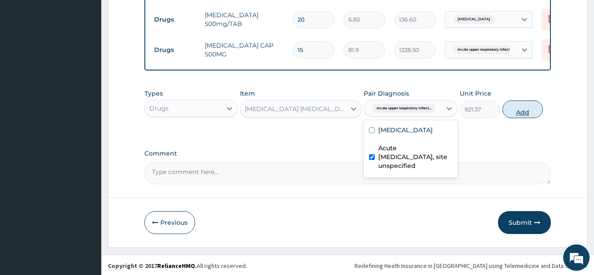
click at [531, 114] on button "Add" at bounding box center [522, 109] width 41 height 18
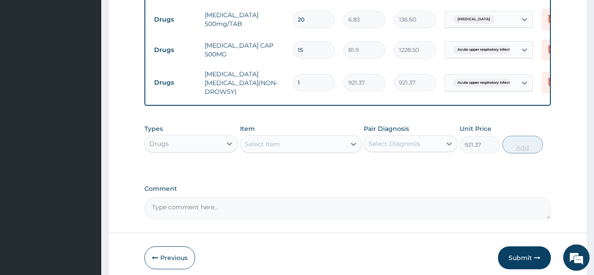
type input "0"
click at [519, 256] on button "Submit" at bounding box center [524, 258] width 53 height 23
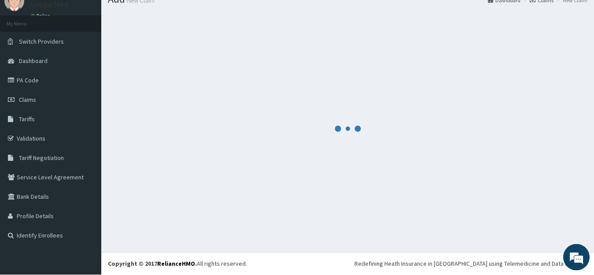
scroll to position [35, 0]
